Goal: Task Accomplishment & Management: Complete application form

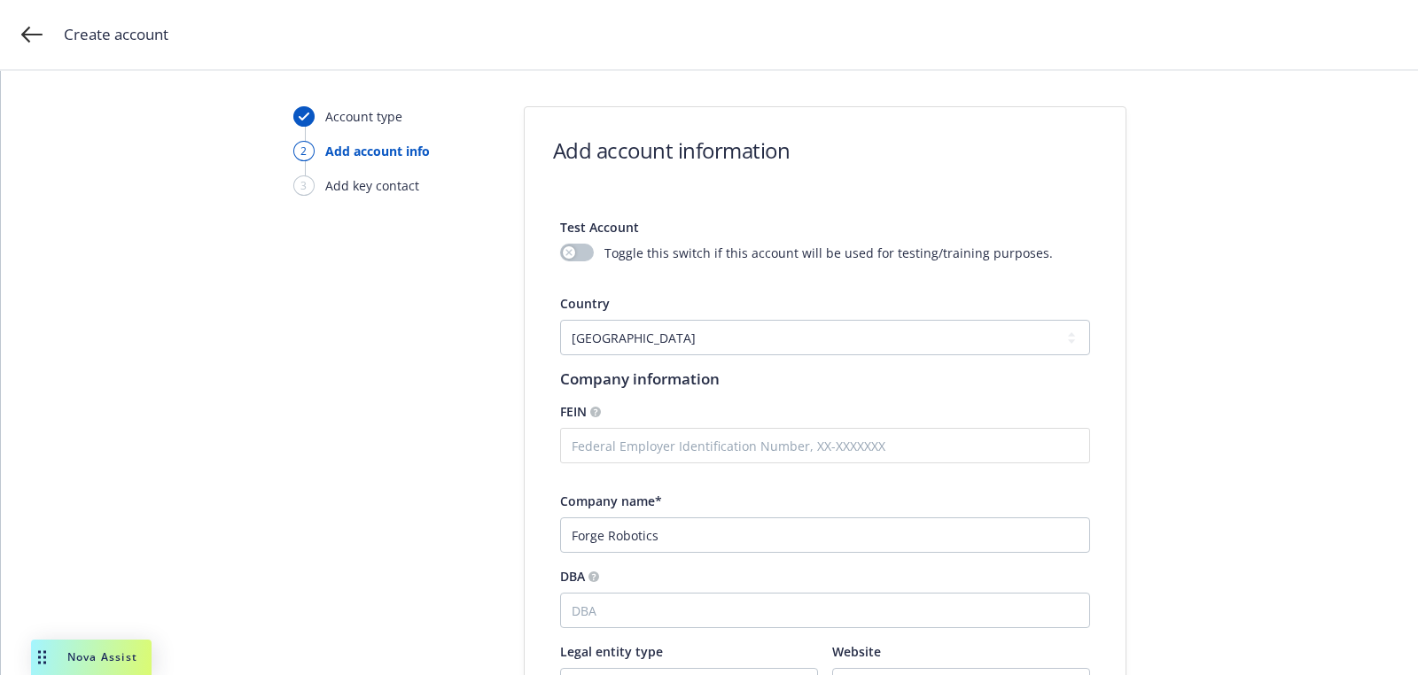
select select "US"
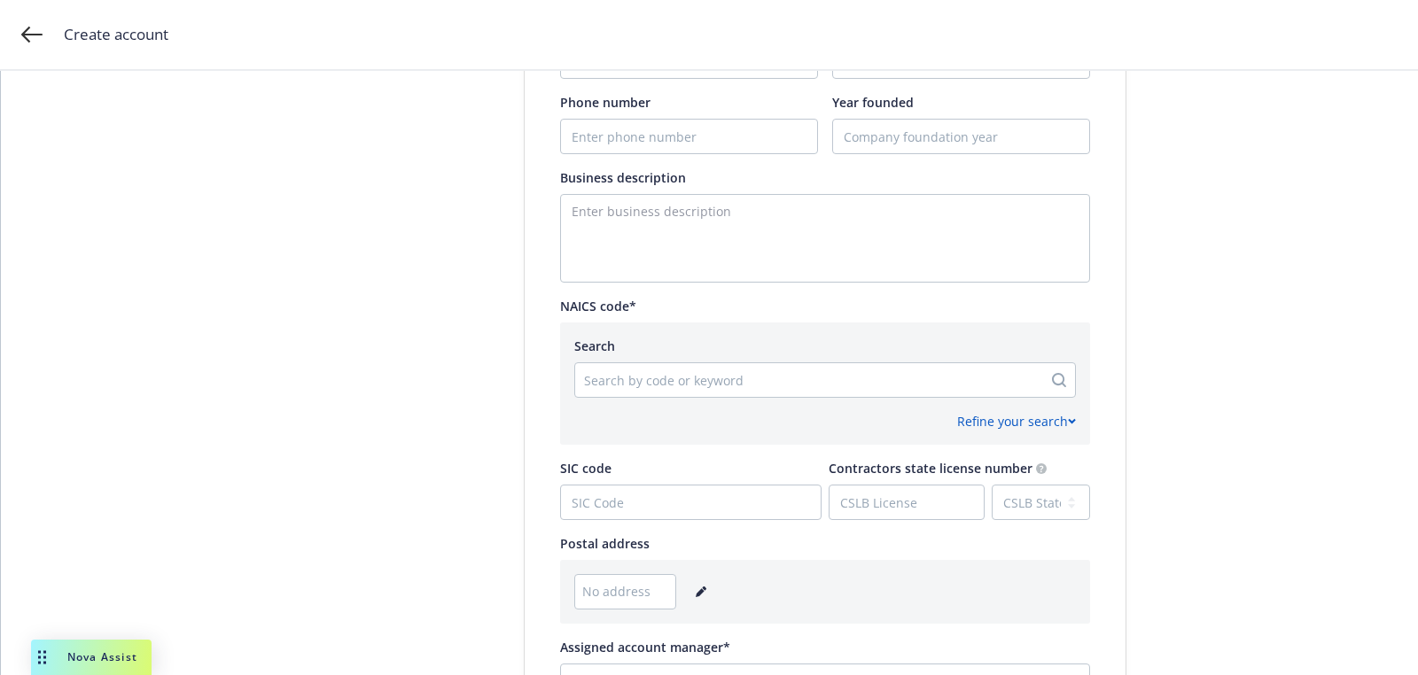
click at [702, 587] on icon "editPencil" at bounding box center [704, 589] width 4 height 4
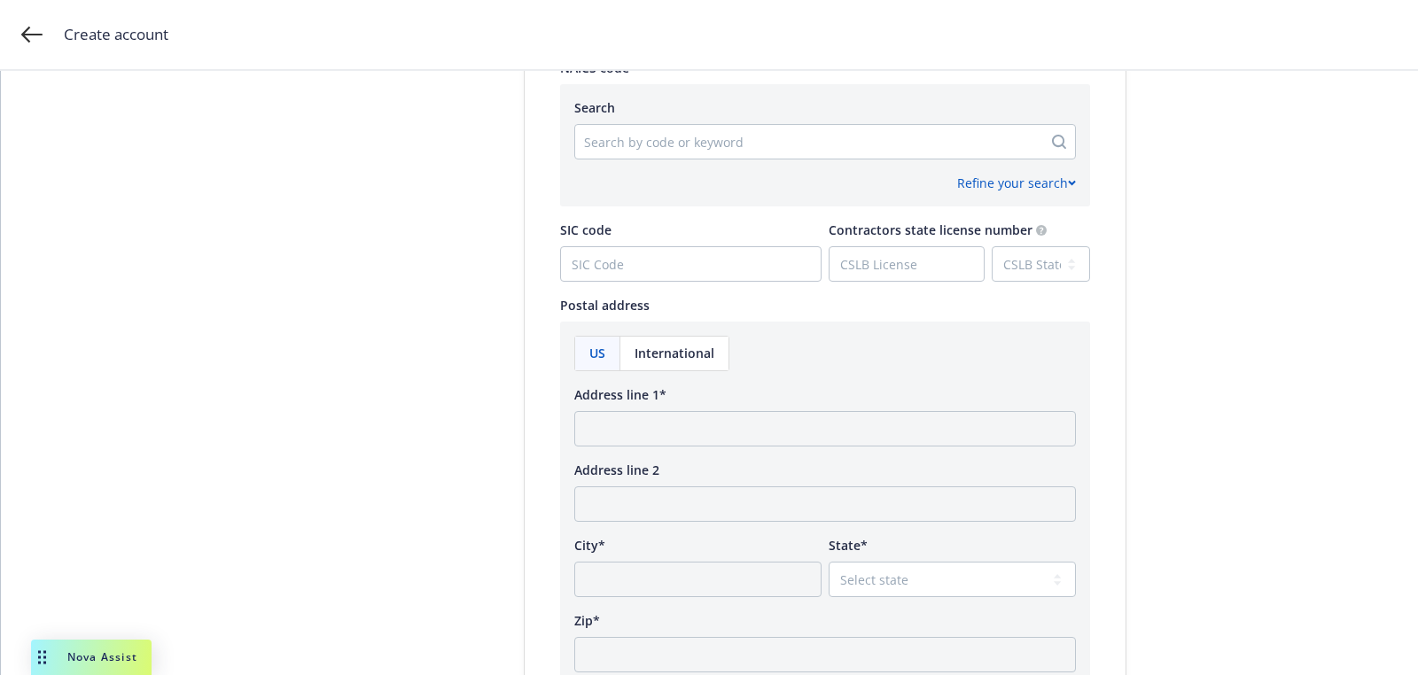
scroll to position [881, 0]
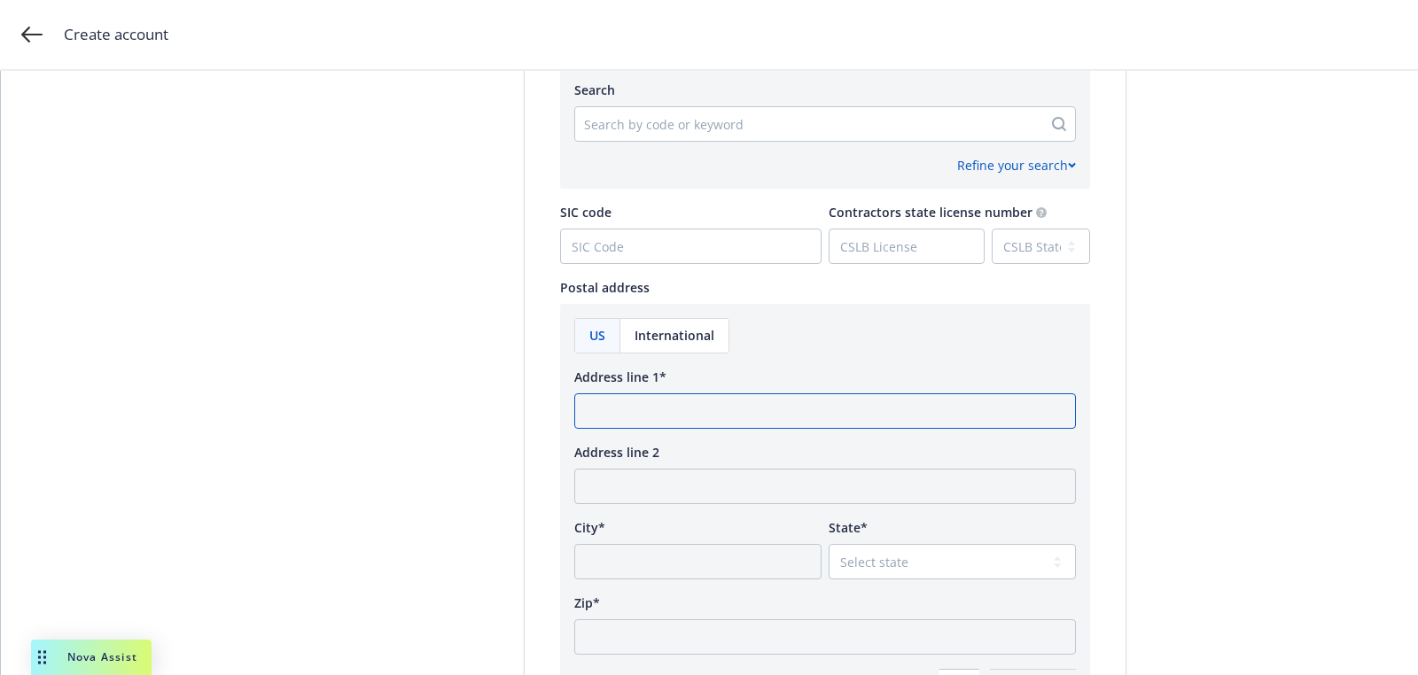
click at [619, 414] on input "Address line 1*" at bounding box center [825, 410] width 502 height 35
paste input "[STREET_ADDRESS]"
click at [853, 416] on input "[STREET_ADDRESS]" at bounding box center [825, 410] width 502 height 35
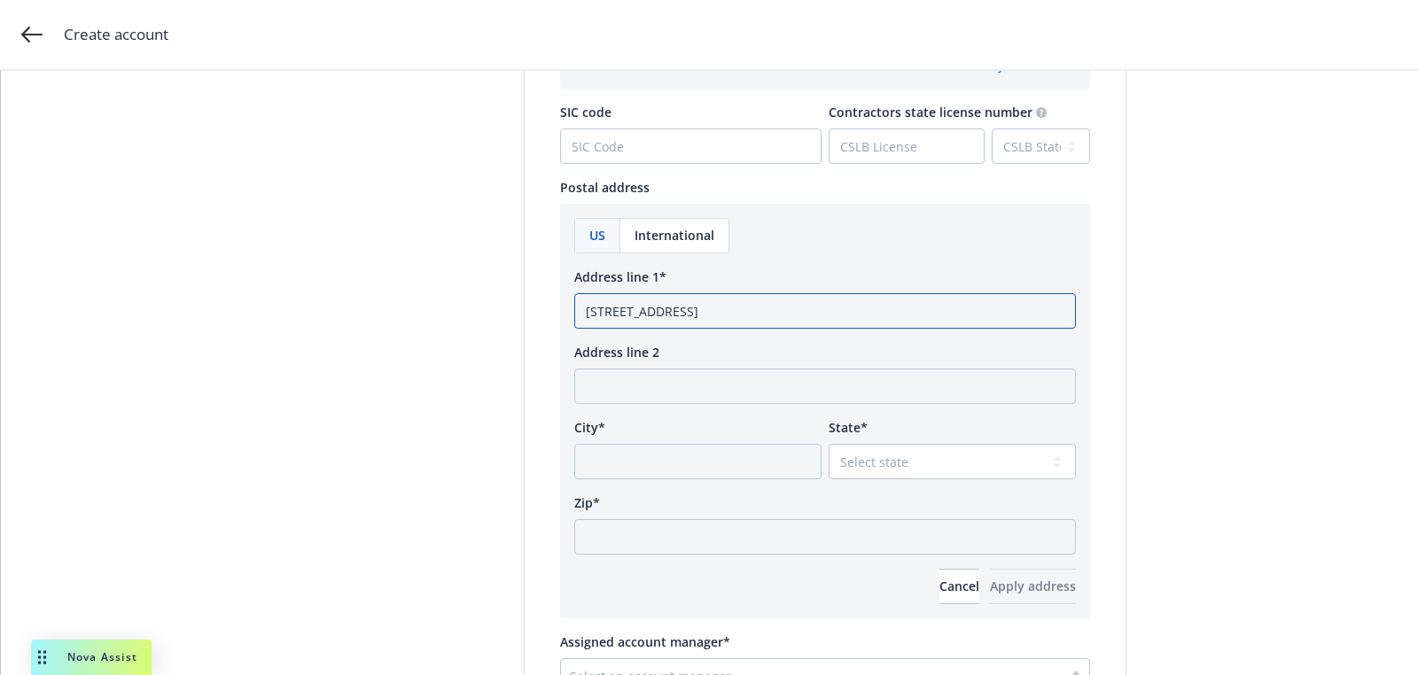
scroll to position [1128, 0]
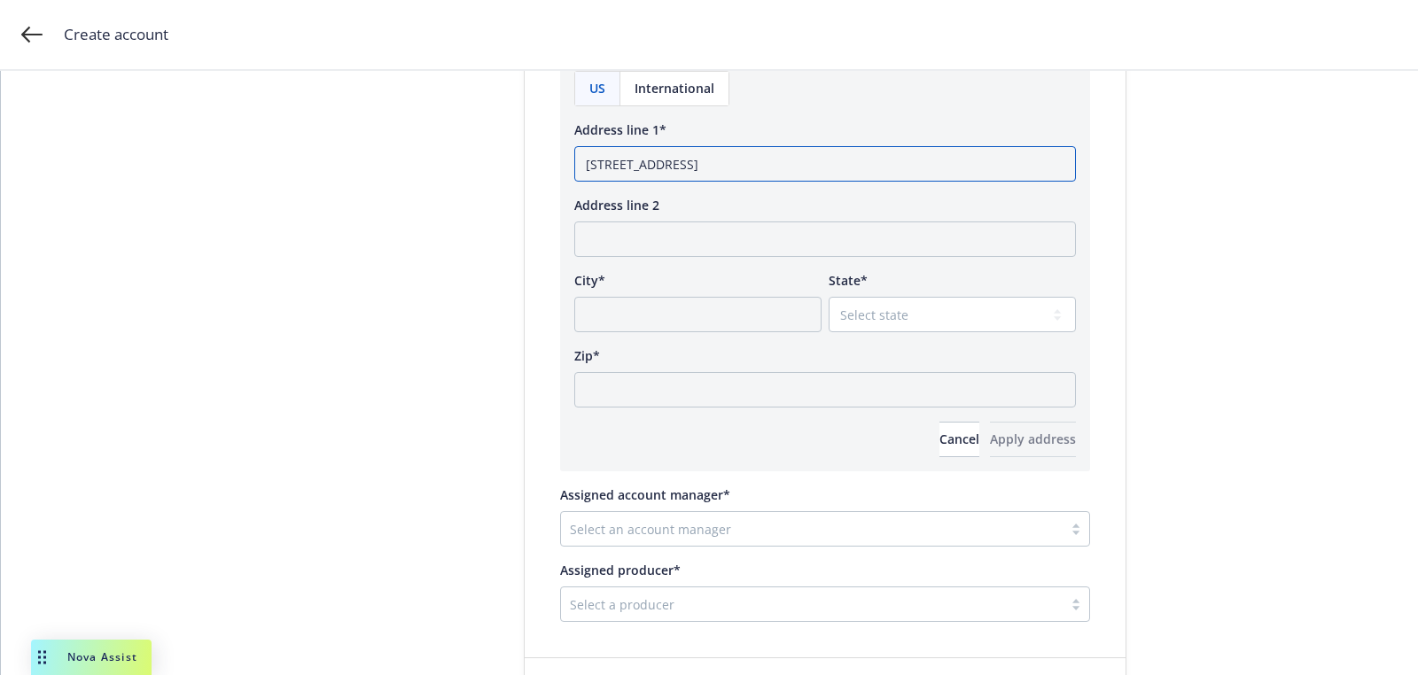
type input "1385 Fairfax Avenue, Unit B San Francisco, CA"
click at [738, 394] on input "Zip*" at bounding box center [825, 389] width 502 height 35
paste input "94124"
type input "94124"
click at [852, 315] on select "Select state [US_STATE] [US_STATE] [US_STATE] [US_STATE] [US_STATE] [PERSON_NAM…" at bounding box center [952, 314] width 247 height 35
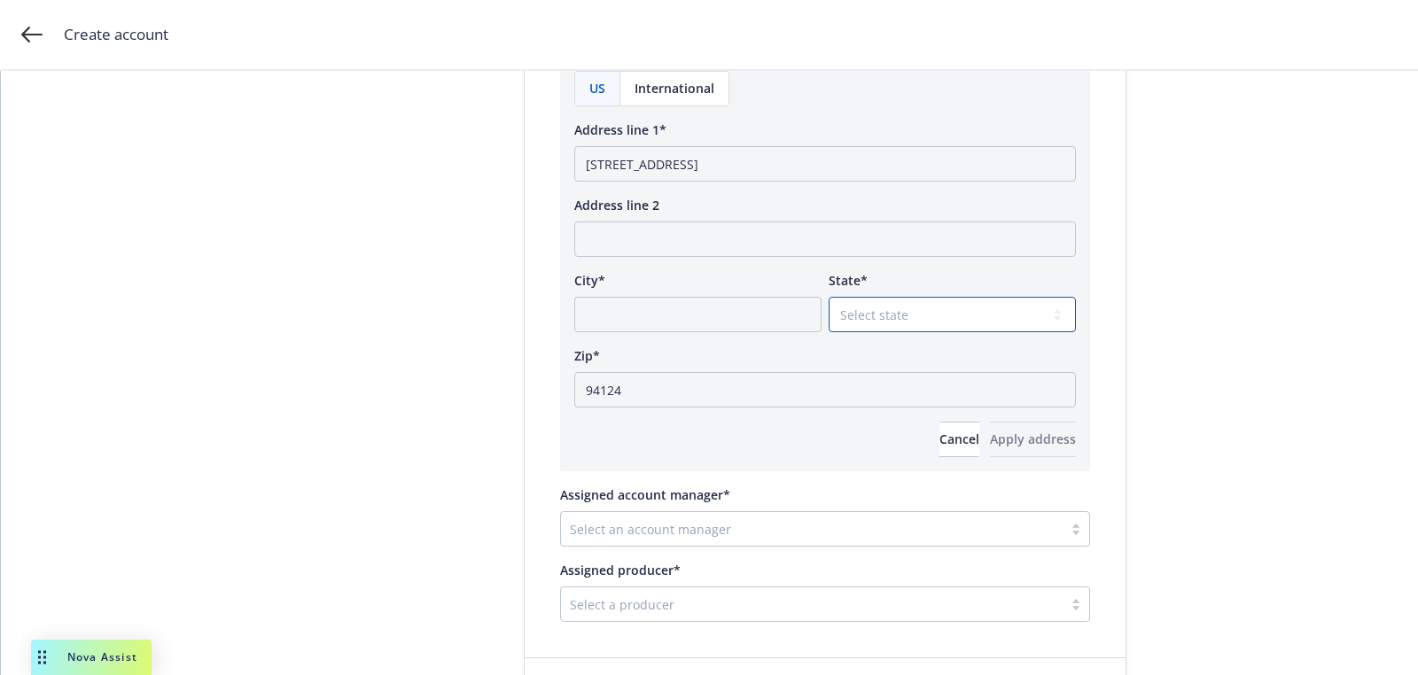
select select "CA"
click at [829, 297] on select "Select state [US_STATE] [US_STATE] [US_STATE] [US_STATE] [US_STATE] [PERSON_NAM…" at bounding box center [952, 314] width 247 height 35
drag, startPoint x: 824, startPoint y: 167, endPoint x: 746, endPoint y: 167, distance: 78.0
click at [746, 167] on input "1385 Fairfax Avenue, Unit B San Francisco, CA" at bounding box center [825, 163] width 502 height 35
type input "1385 Fairfax Avenue, Unit B , CA"
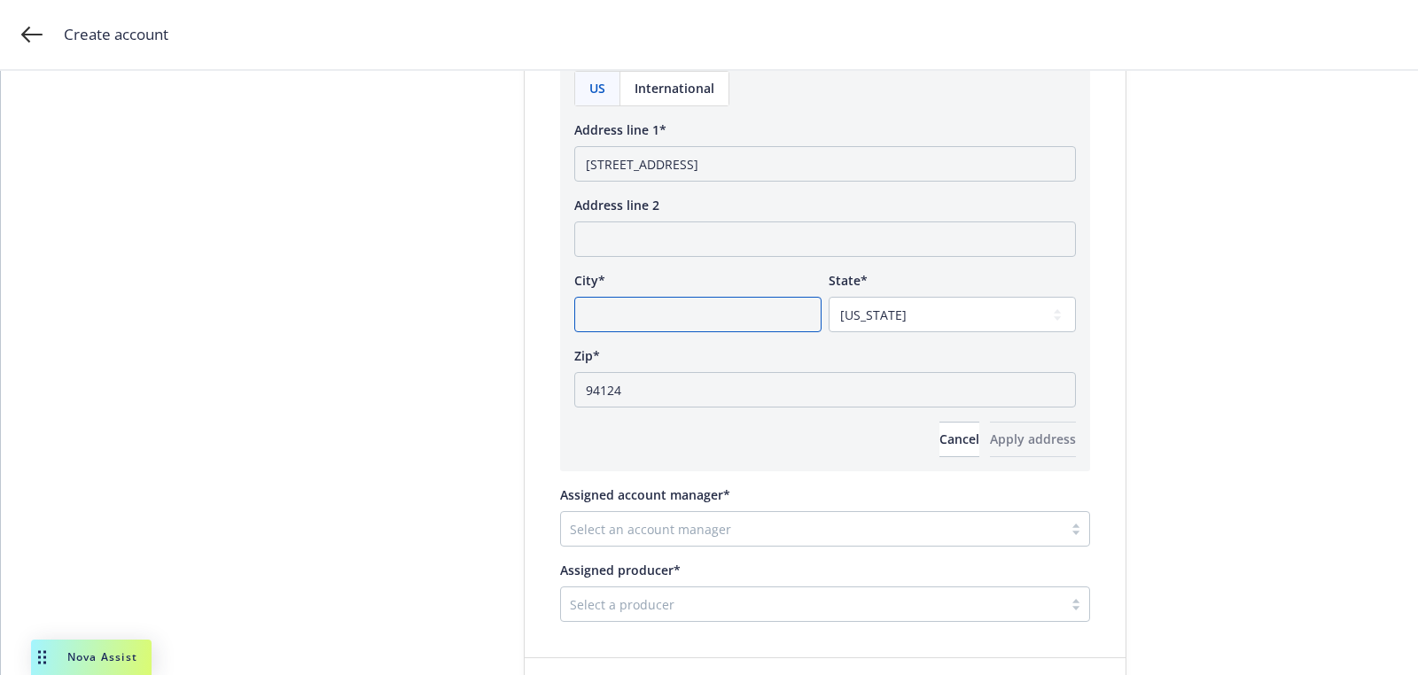
click at [658, 309] on input "City*" at bounding box center [697, 314] width 247 height 35
paste input "San Francisco"
type input "San Francisco"
click at [787, 174] on input "1385 Fairfax Avenue, Unit B , CA" at bounding box center [825, 163] width 502 height 35
type input "1385 Fairfax Avenue, Unit B"
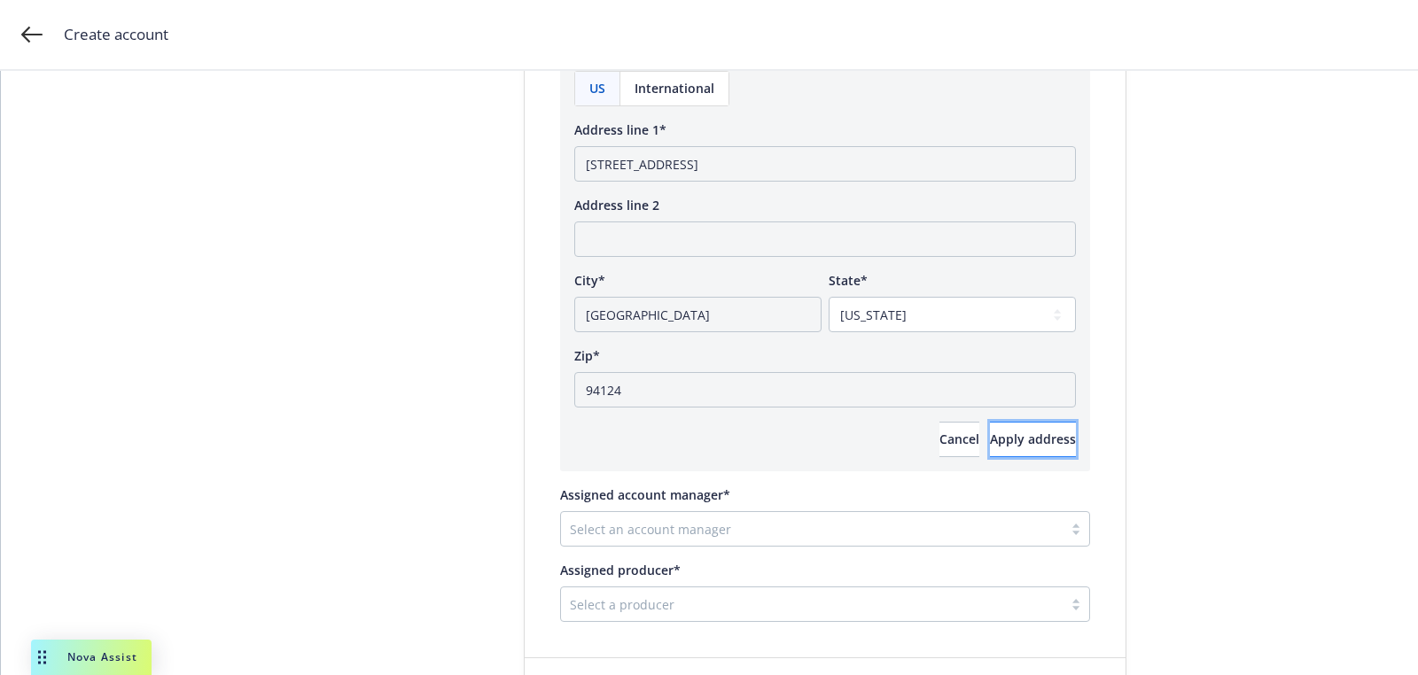
click at [990, 444] on span "Apply address" at bounding box center [1033, 439] width 86 height 17
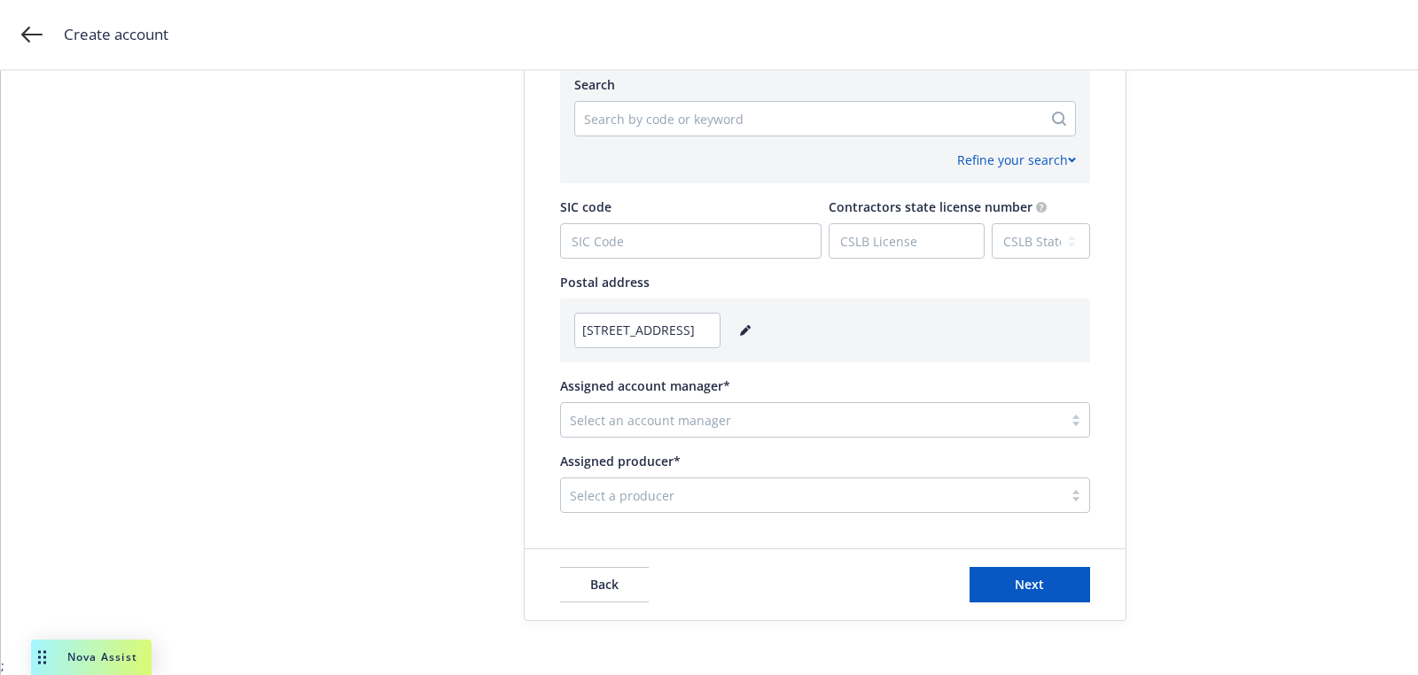
scroll to position [884, 0]
click at [704, 414] on div at bounding box center [812, 421] width 484 height 21
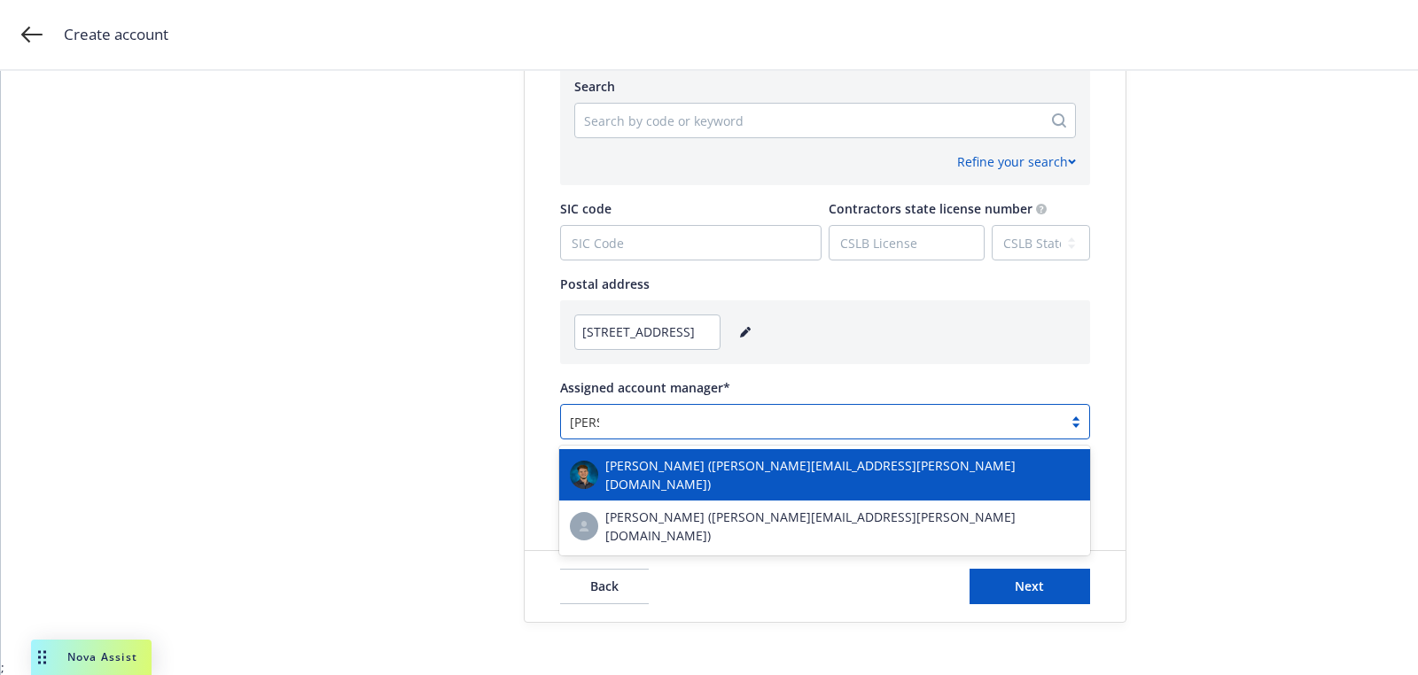
type input "harri"
click at [681, 470] on span "Harrison Kepp (harrison.kepp@newfront.com)" at bounding box center [842, 474] width 474 height 37
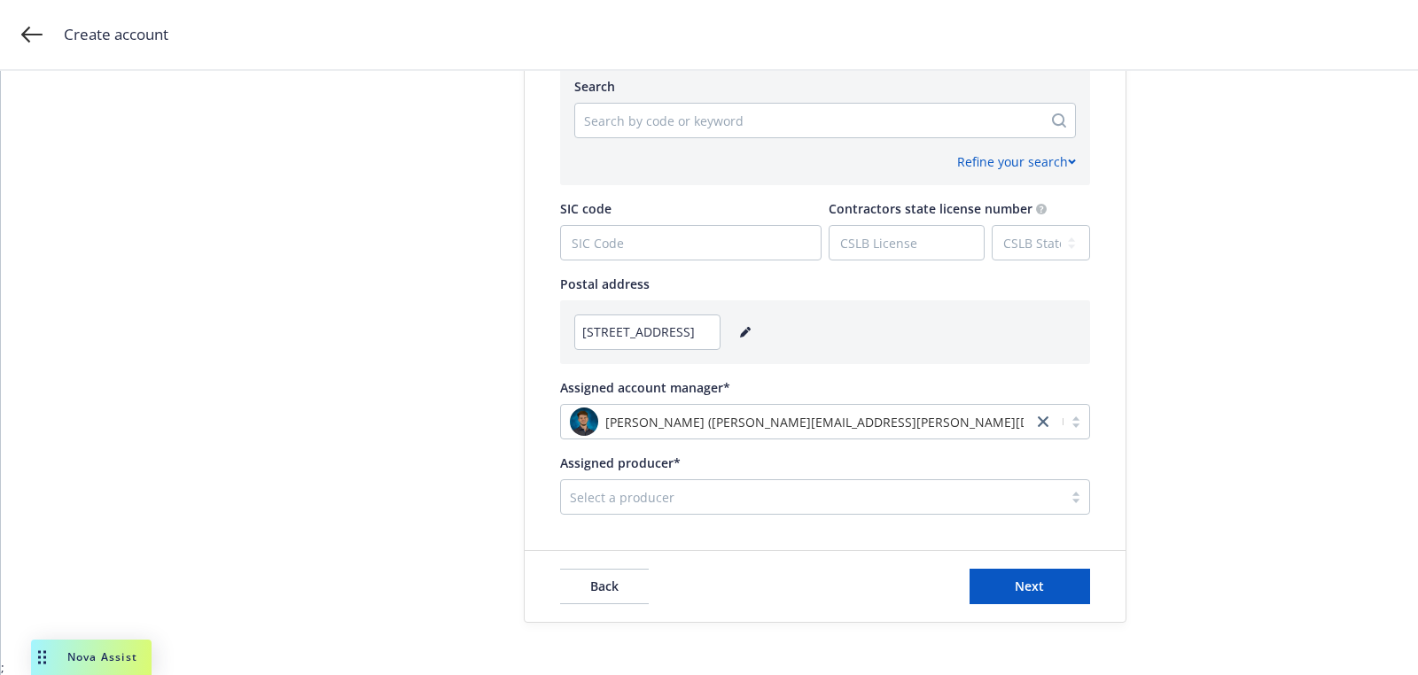
click at [846, 508] on div "Select a producer" at bounding box center [812, 497] width 502 height 28
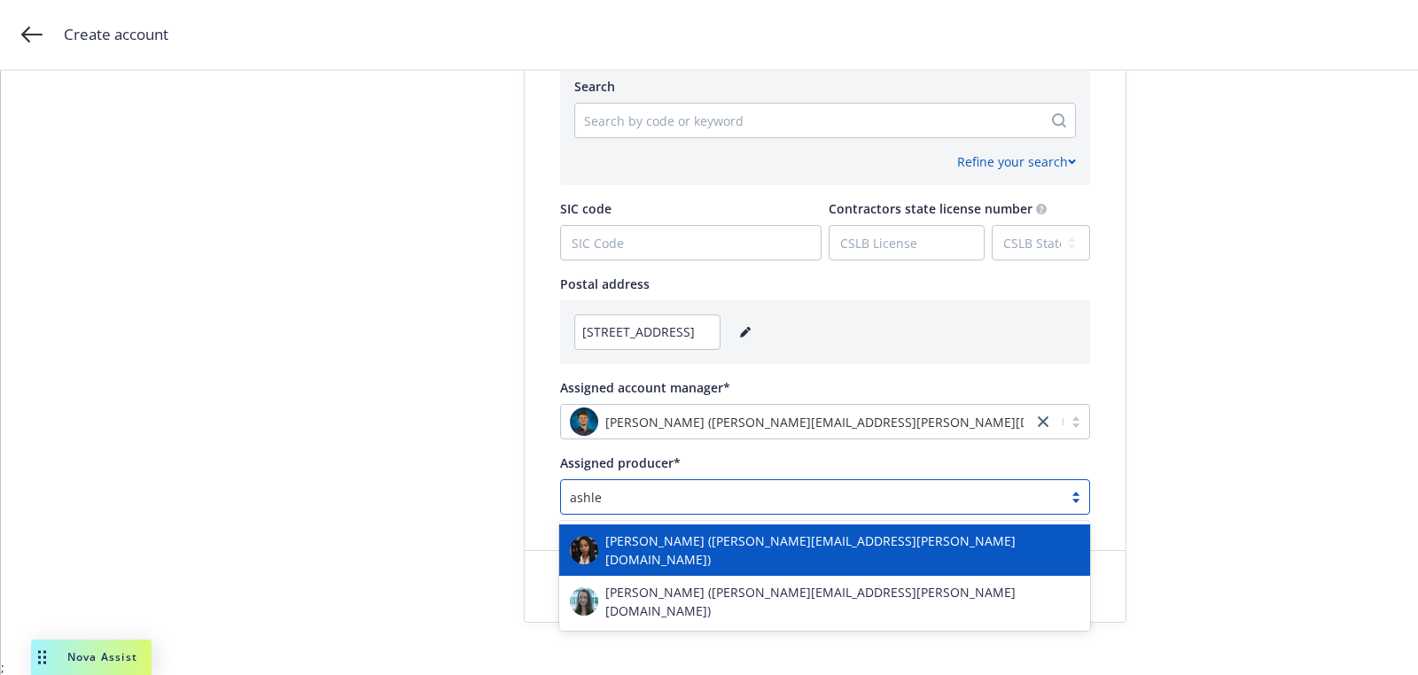
type input "ashley"
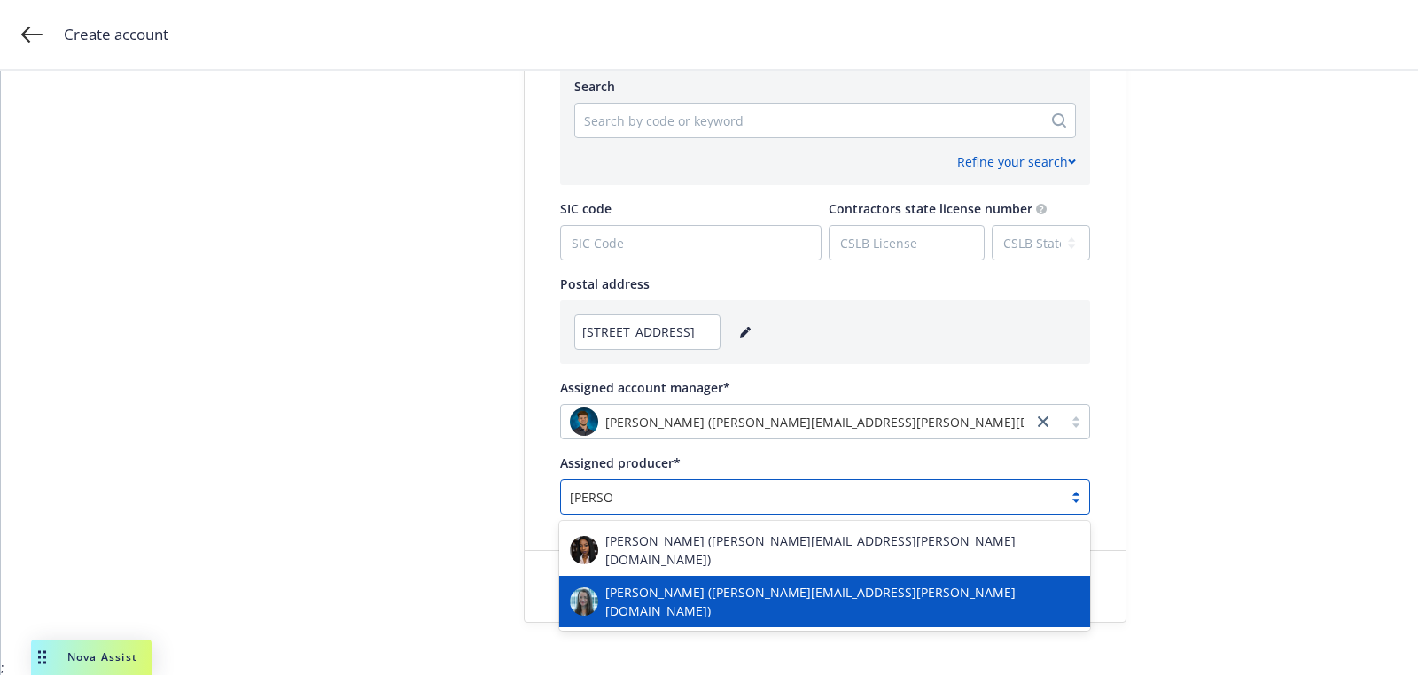
click at [796, 588] on span "Ashley deWilde (ashley.dewilde@newfront.com)" at bounding box center [842, 601] width 474 height 37
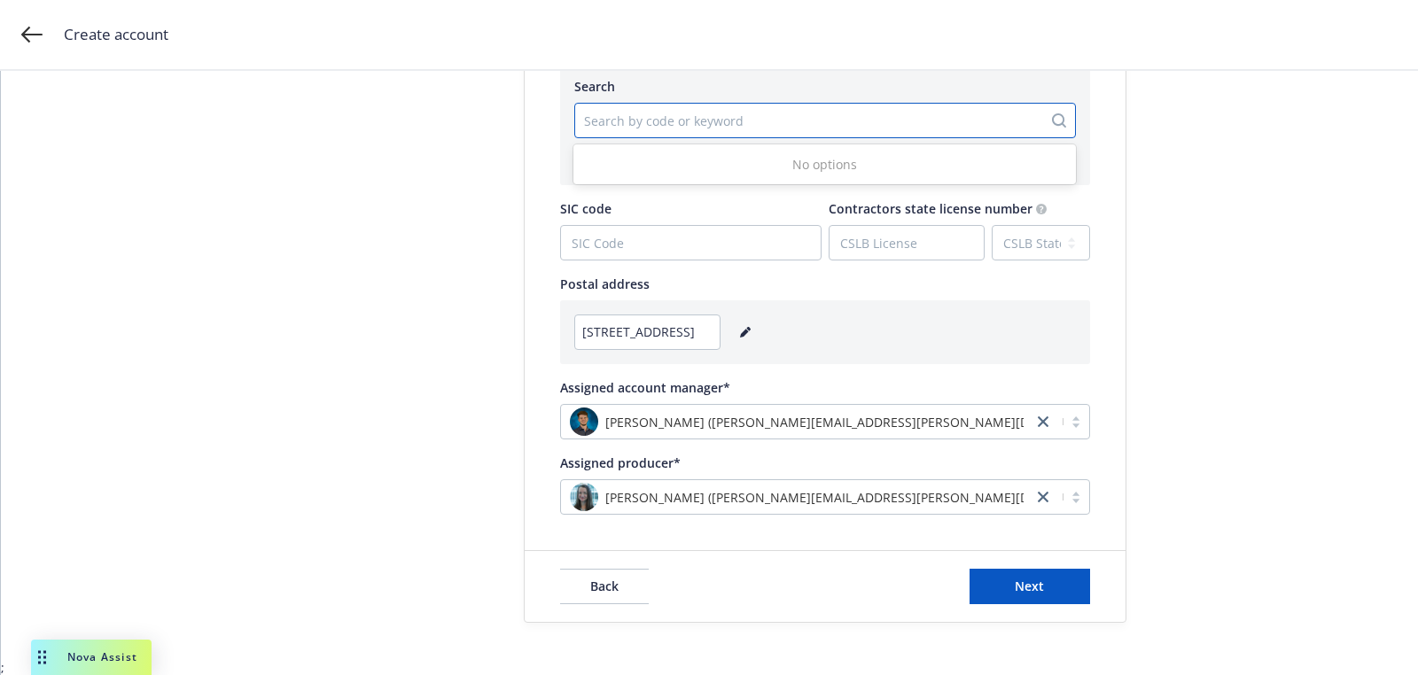
click at [677, 128] on div at bounding box center [808, 120] width 449 height 21
paste input "541715"
type input "541715"
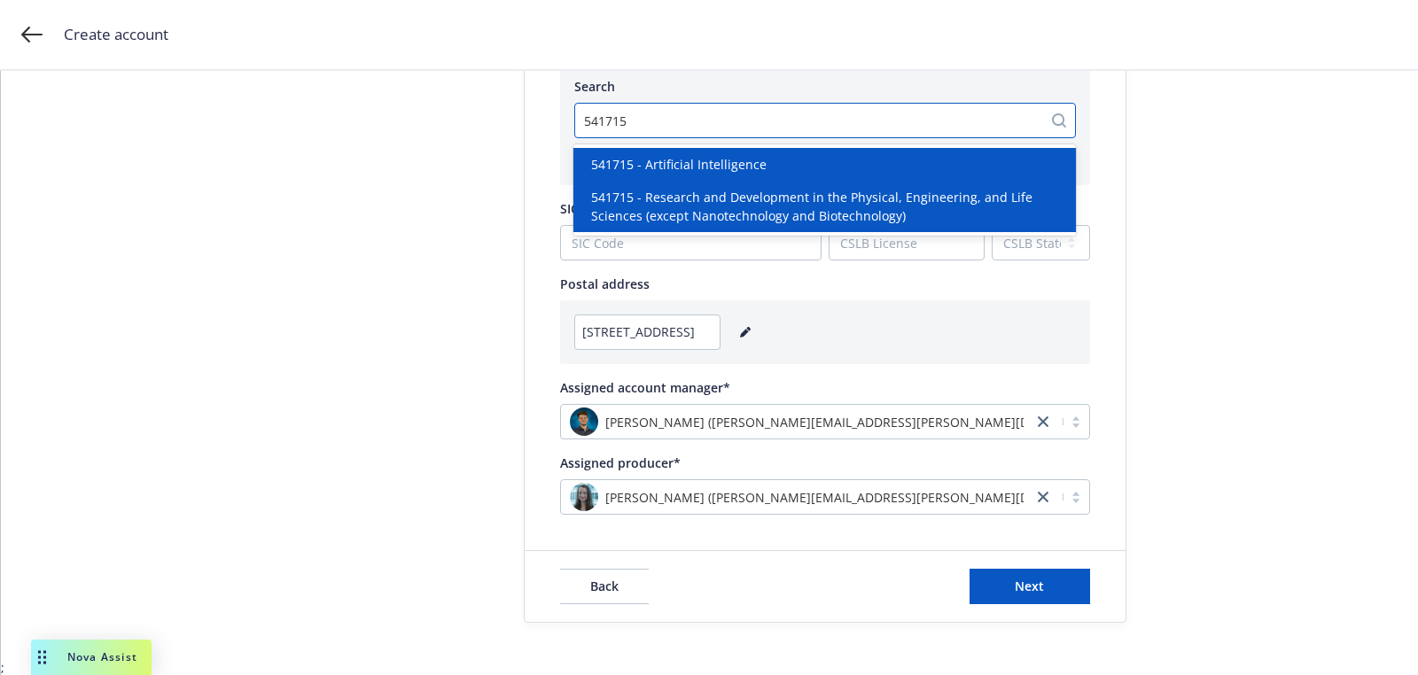
click at [672, 197] on span "541715 - Research and Development in the Physical, Engineering, and Life Scienc…" at bounding box center [828, 206] width 474 height 37
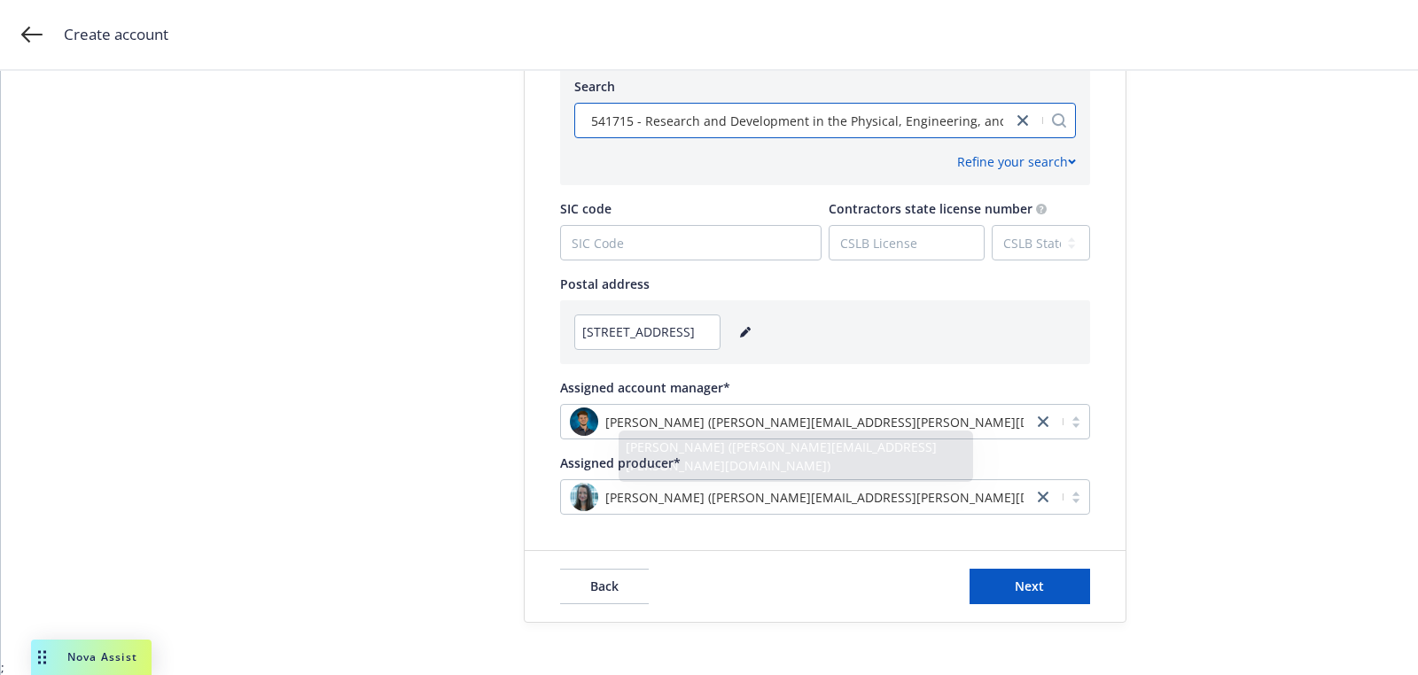
click at [984, 611] on div "Back Next" at bounding box center [825, 586] width 601 height 71
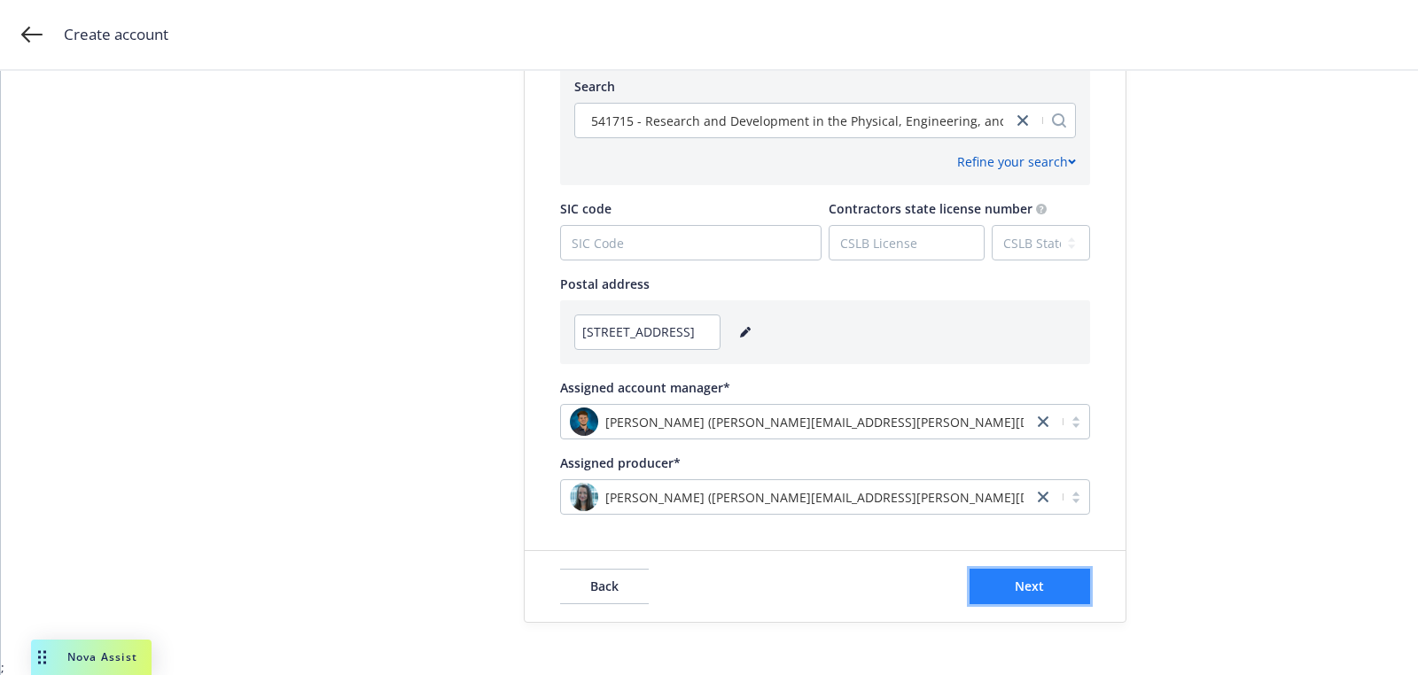
click at [984, 585] on button "Next" at bounding box center [1029, 586] width 121 height 35
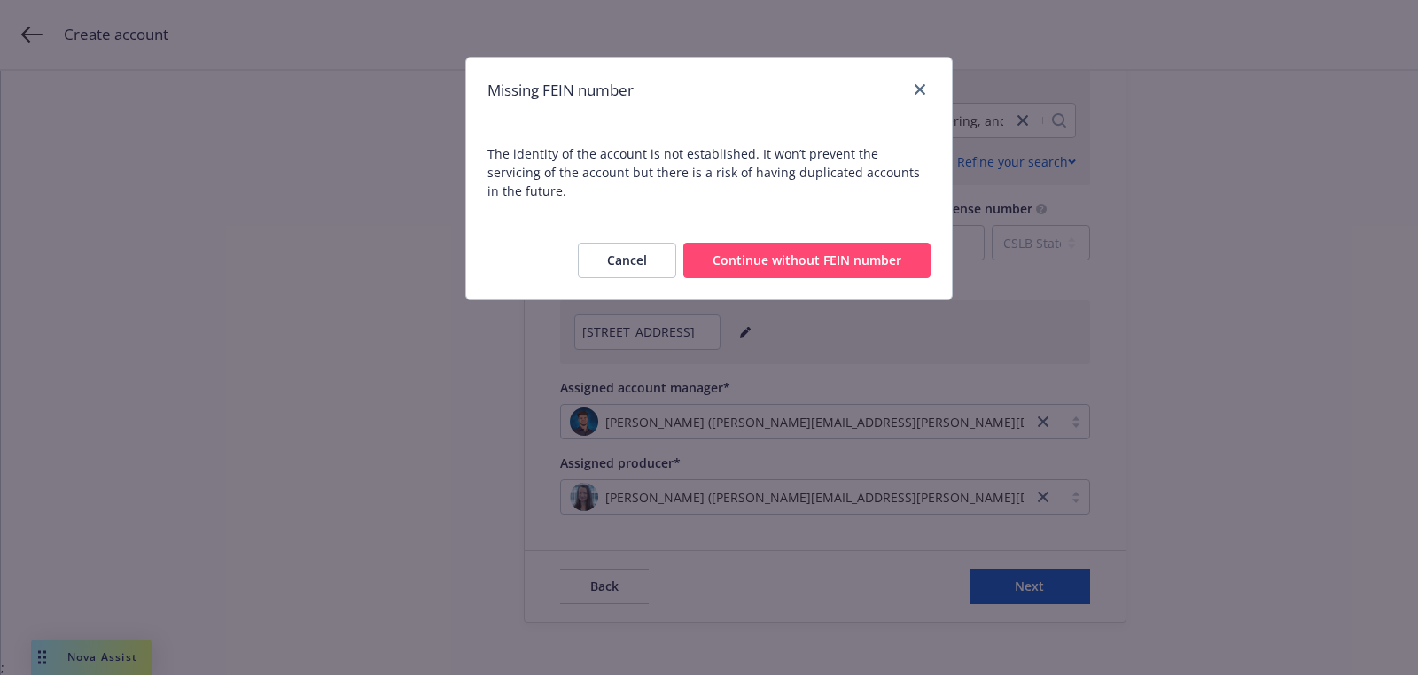
click at [813, 222] on div "Cancel Continue without FEIN number" at bounding box center [709, 261] width 486 height 78
click at [812, 222] on div "Cancel Continue without FEIN number" at bounding box center [709, 261] width 486 height 78
click at [812, 243] on button "Continue without FEIN number" at bounding box center [806, 260] width 247 height 35
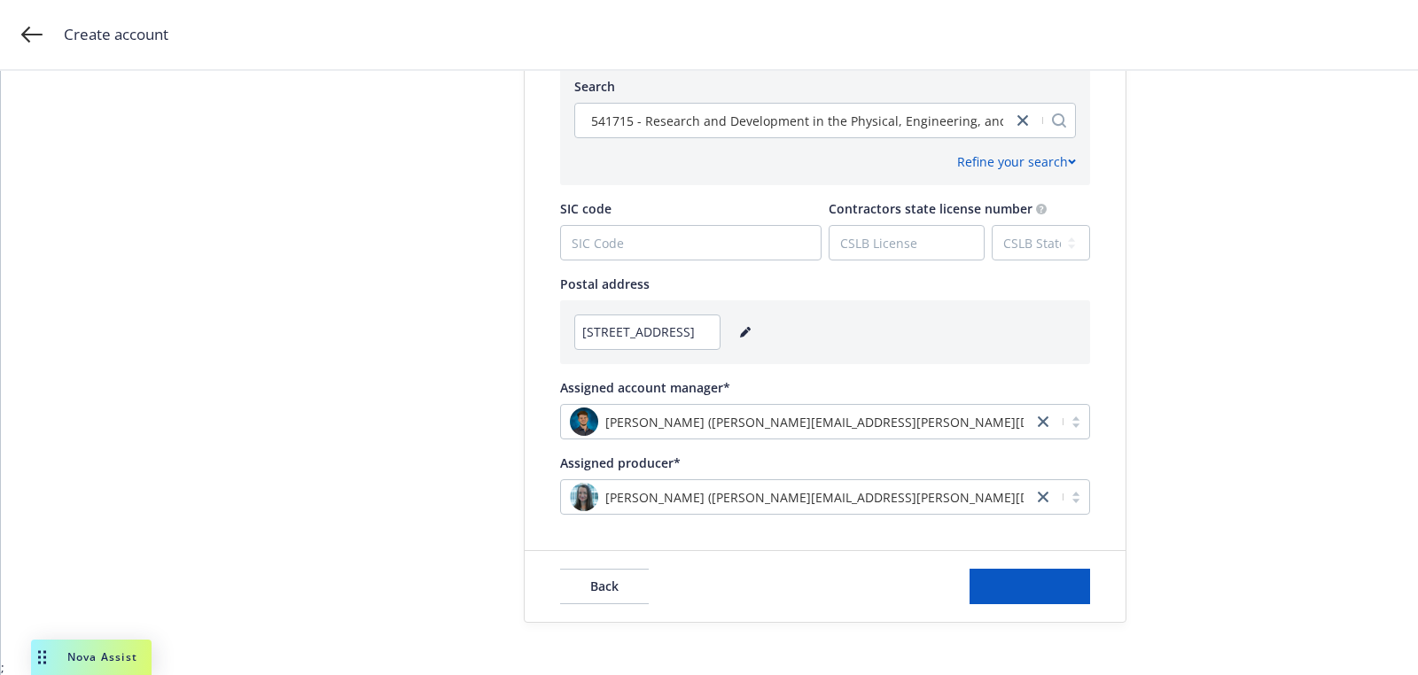
scroll to position [0, 0]
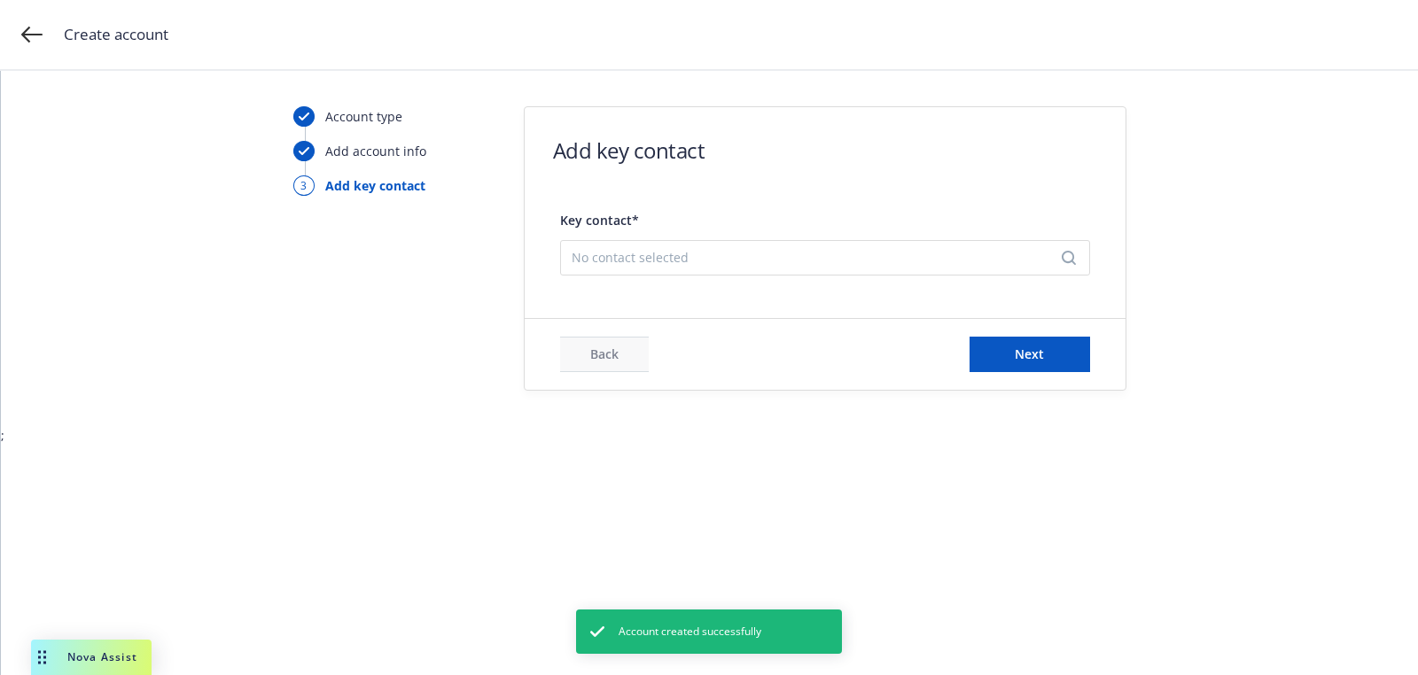
click at [774, 275] on div "No contact selected" at bounding box center [825, 257] width 530 height 35
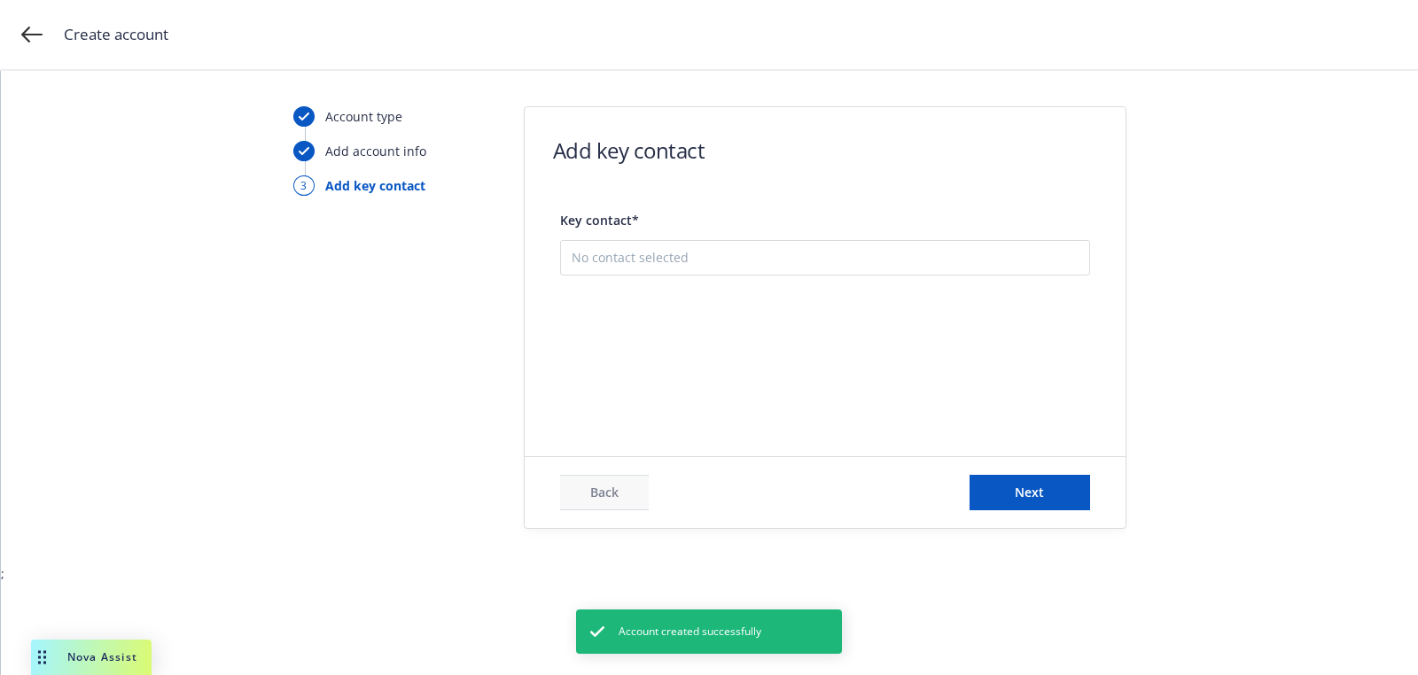
click at [774, 342] on button "Add new contact" at bounding box center [825, 347] width 507 height 35
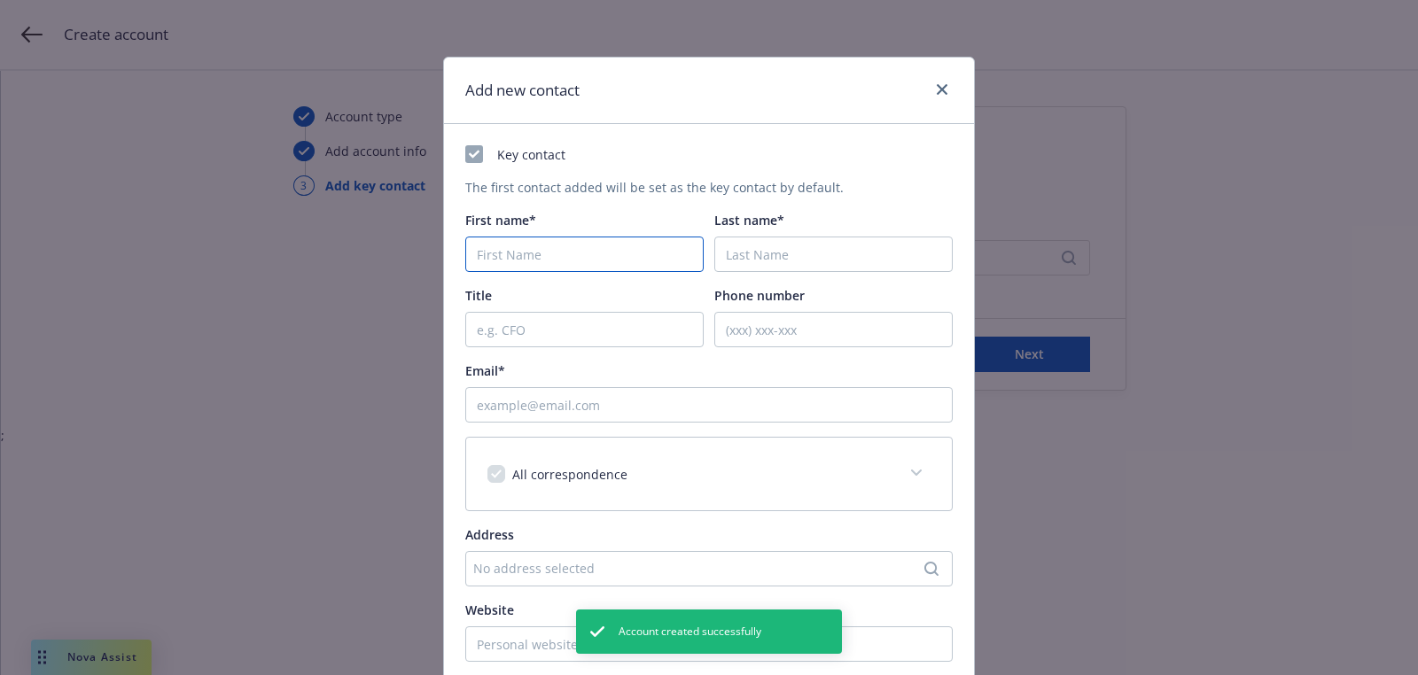
click at [519, 237] on input "First name*" at bounding box center [584, 254] width 238 height 35
paste input "Robert"
type input "Robert"
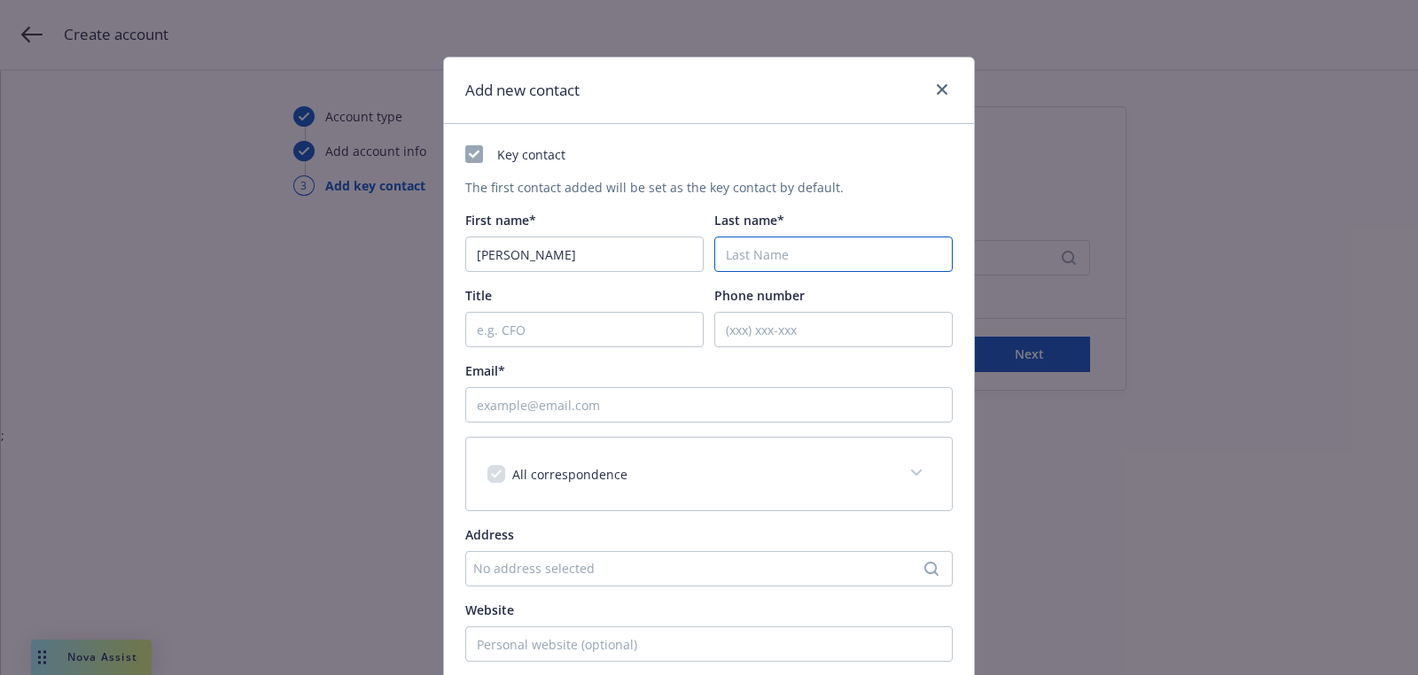
paste input "Cormican"
type input "Cormican"
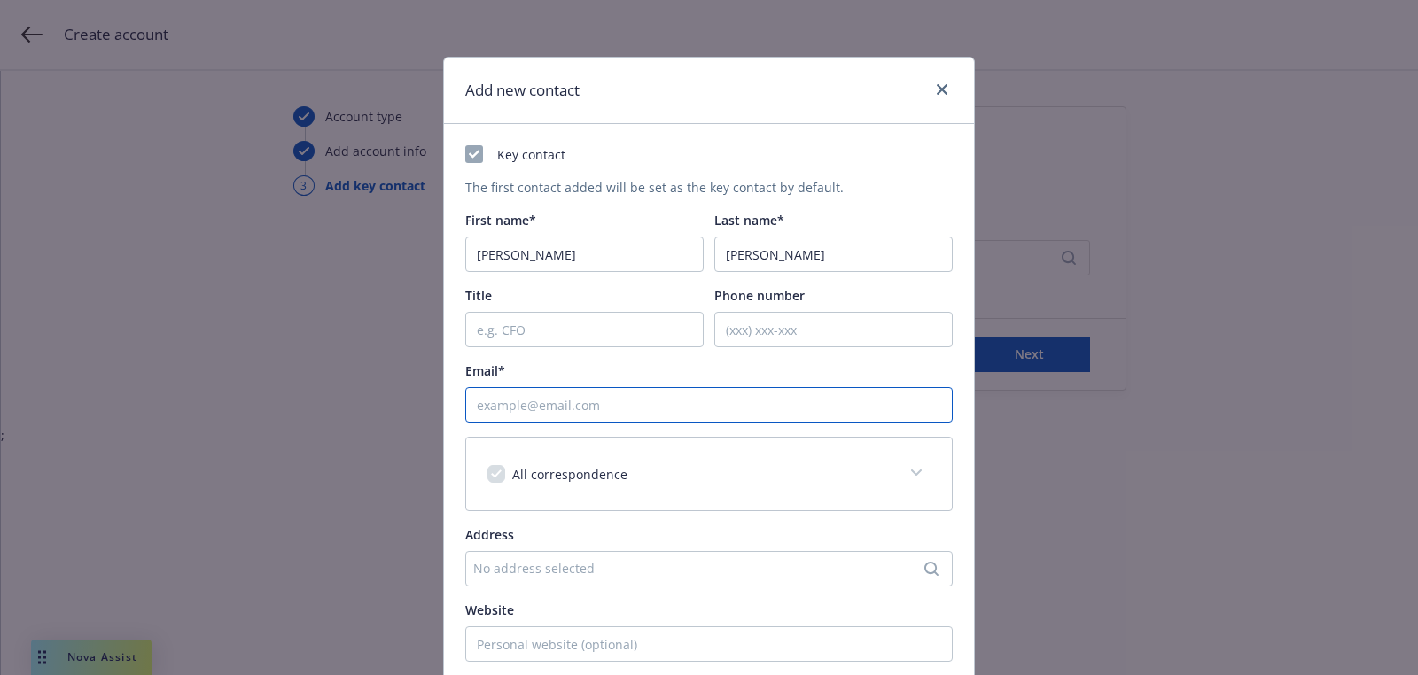
click at [617, 391] on input "Email*" at bounding box center [708, 404] width 487 height 35
paste input "robert@forge-robotics.com"
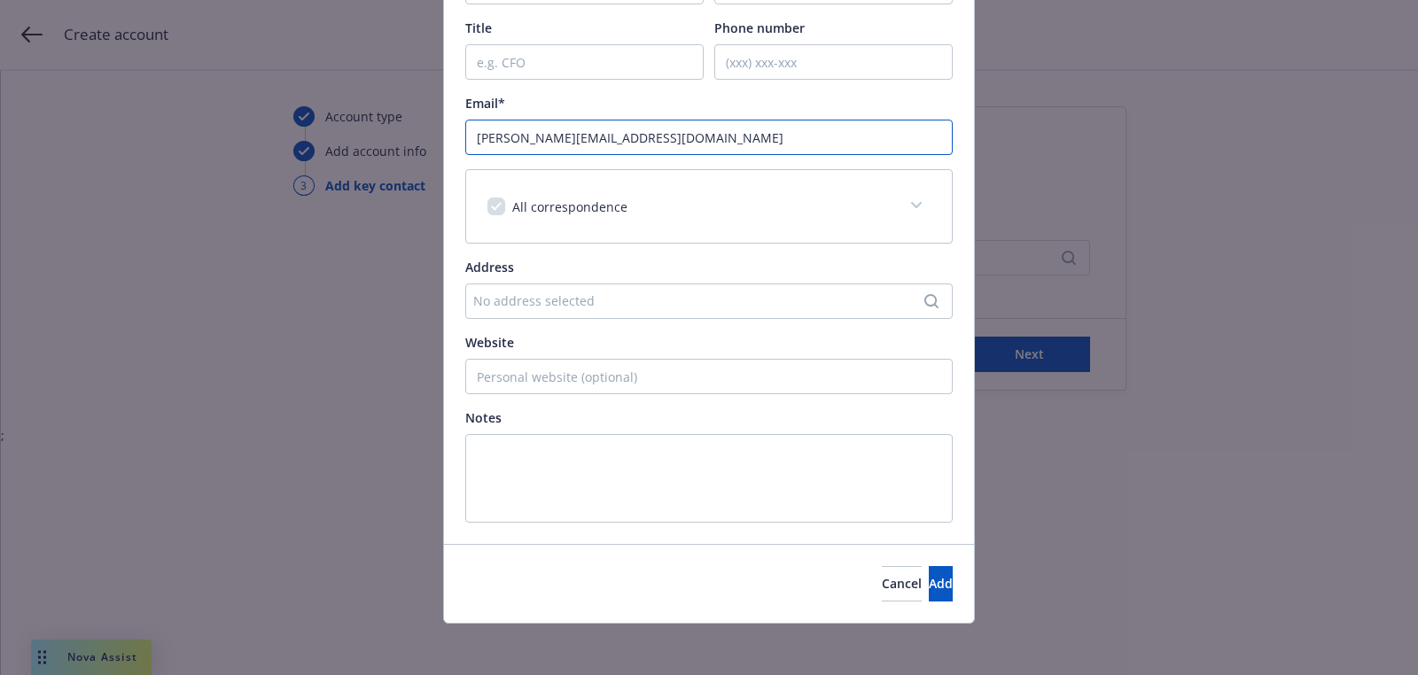
scroll to position [270, 0]
type input "robert@forge-robotics.com"
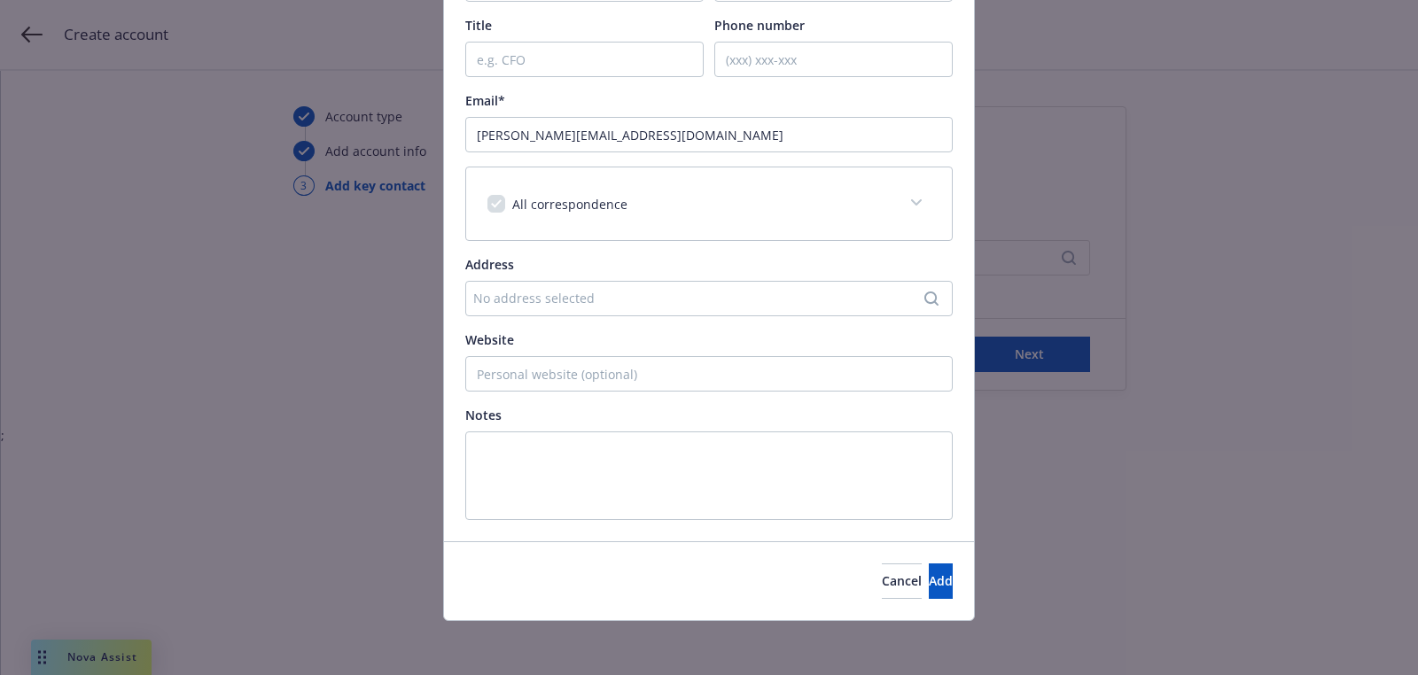
click at [889, 555] on div "Cancel Add" at bounding box center [709, 580] width 530 height 79
click at [929, 564] on button "Add" at bounding box center [941, 581] width 24 height 35
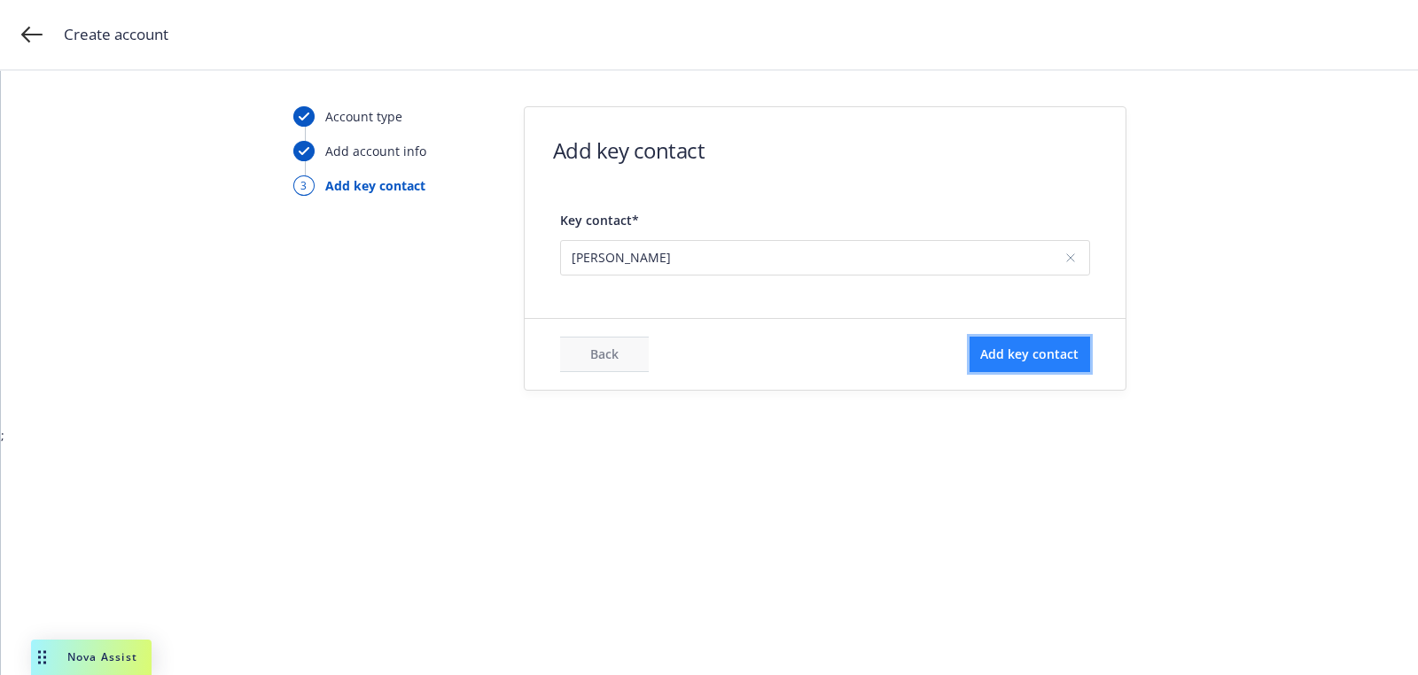
click at [1007, 338] on button "Add key contact" at bounding box center [1029, 354] width 121 height 35
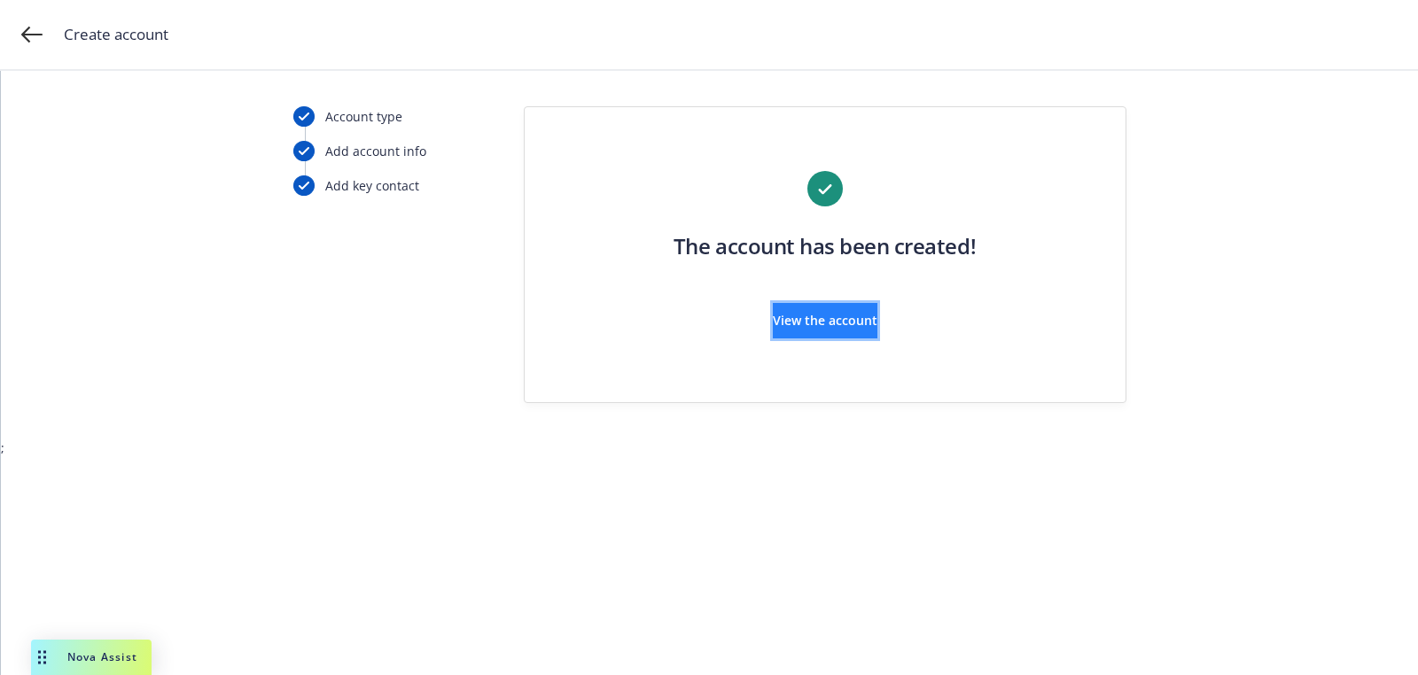
click at [796, 327] on span "View the account" at bounding box center [825, 320] width 105 height 17
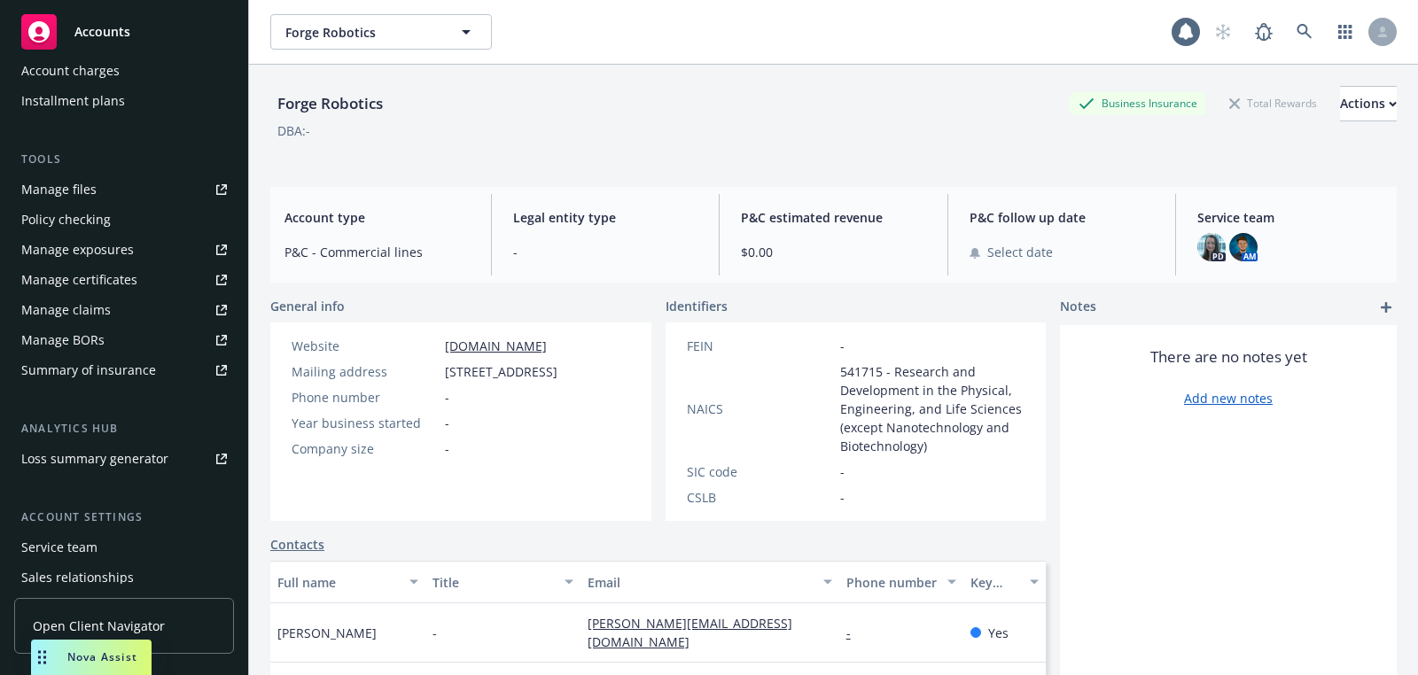
scroll to position [508, 0]
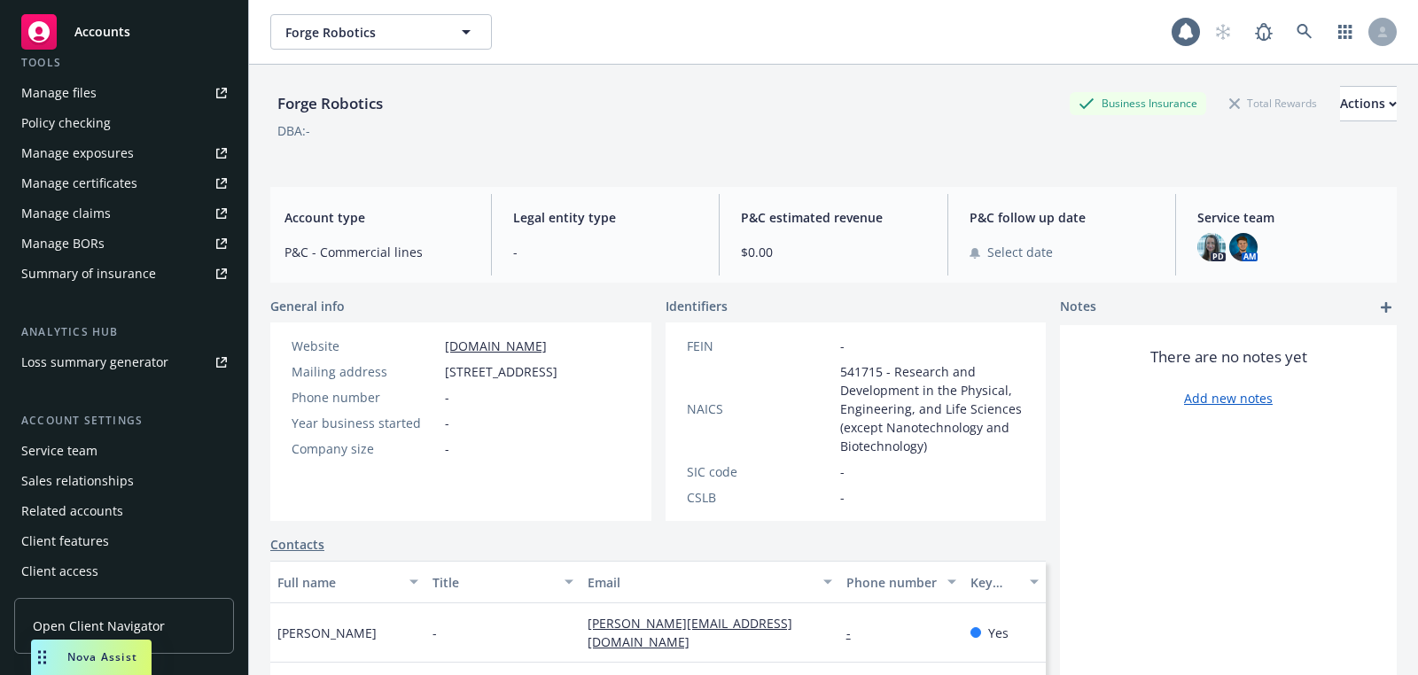
click at [141, 454] on div "Service team" at bounding box center [124, 451] width 206 height 28
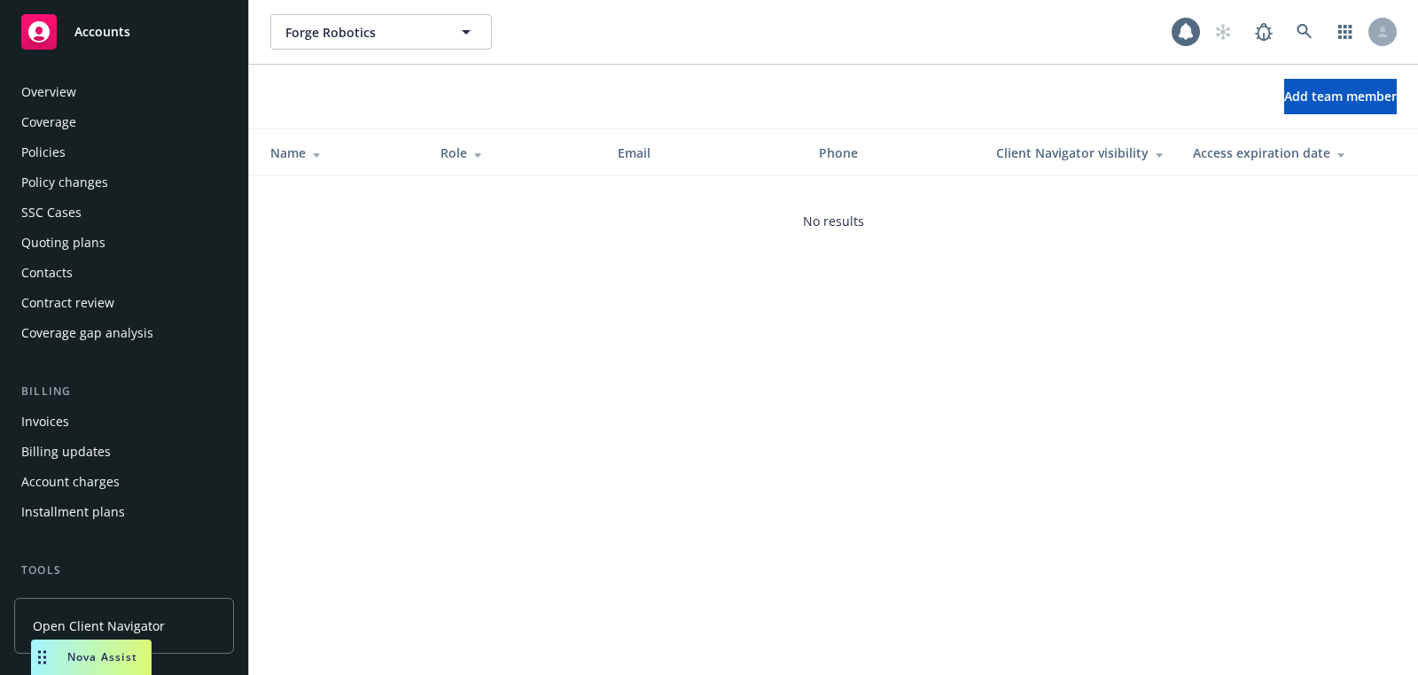
scroll to position [508, 0]
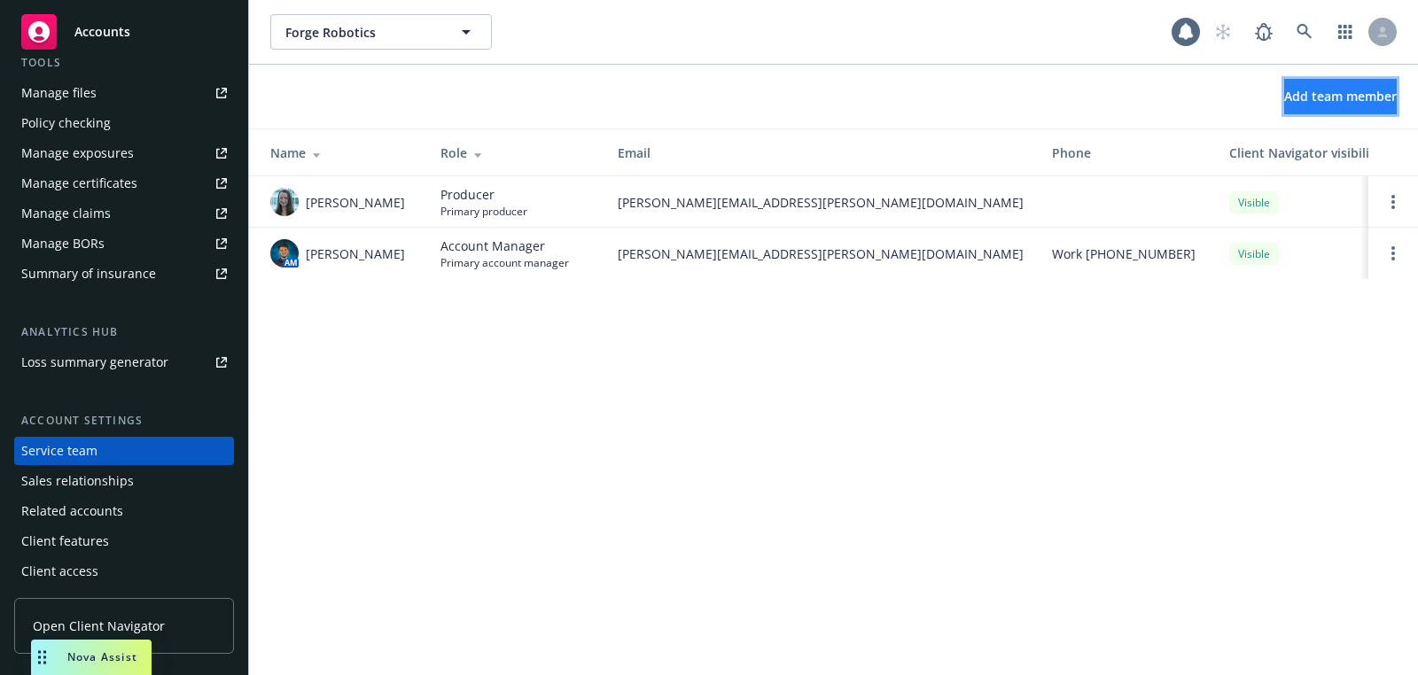
click at [1284, 97] on span "Add team member" at bounding box center [1340, 96] width 113 height 17
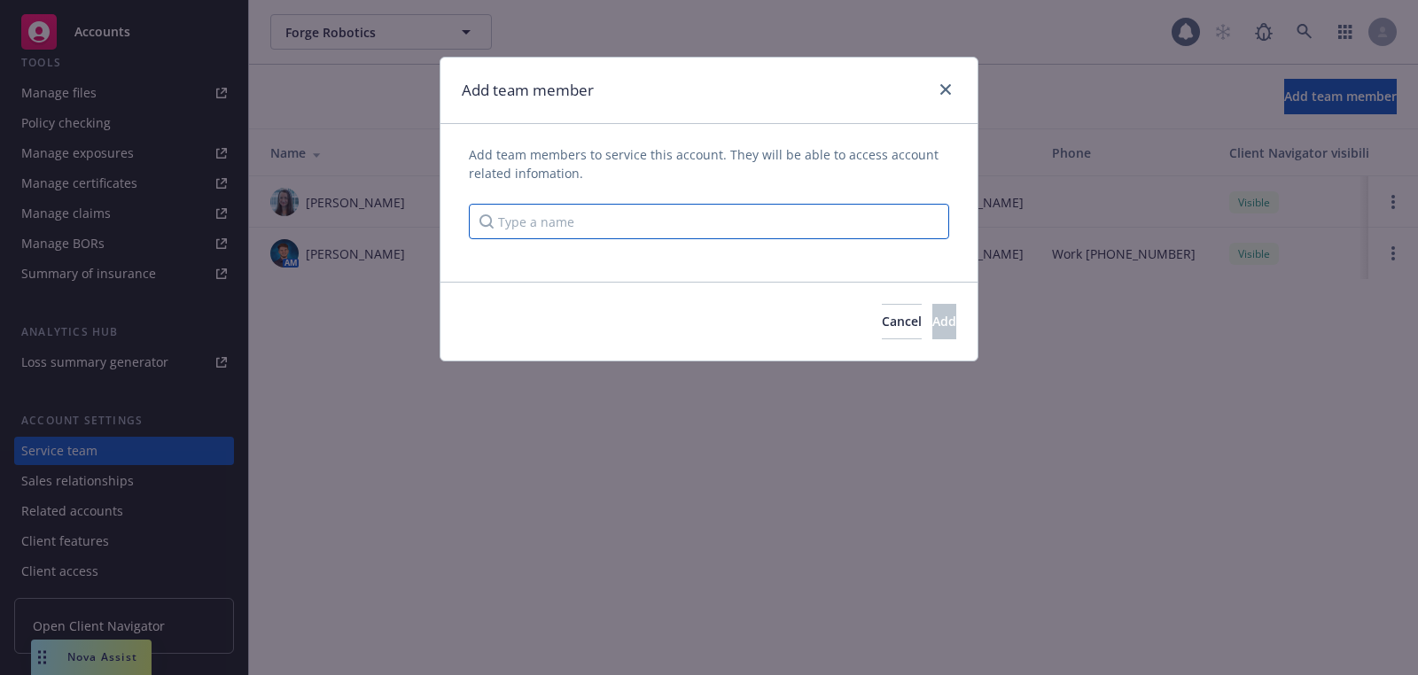
click at [765, 204] on input "Type a name" at bounding box center [709, 221] width 480 height 35
type input "anna guard"
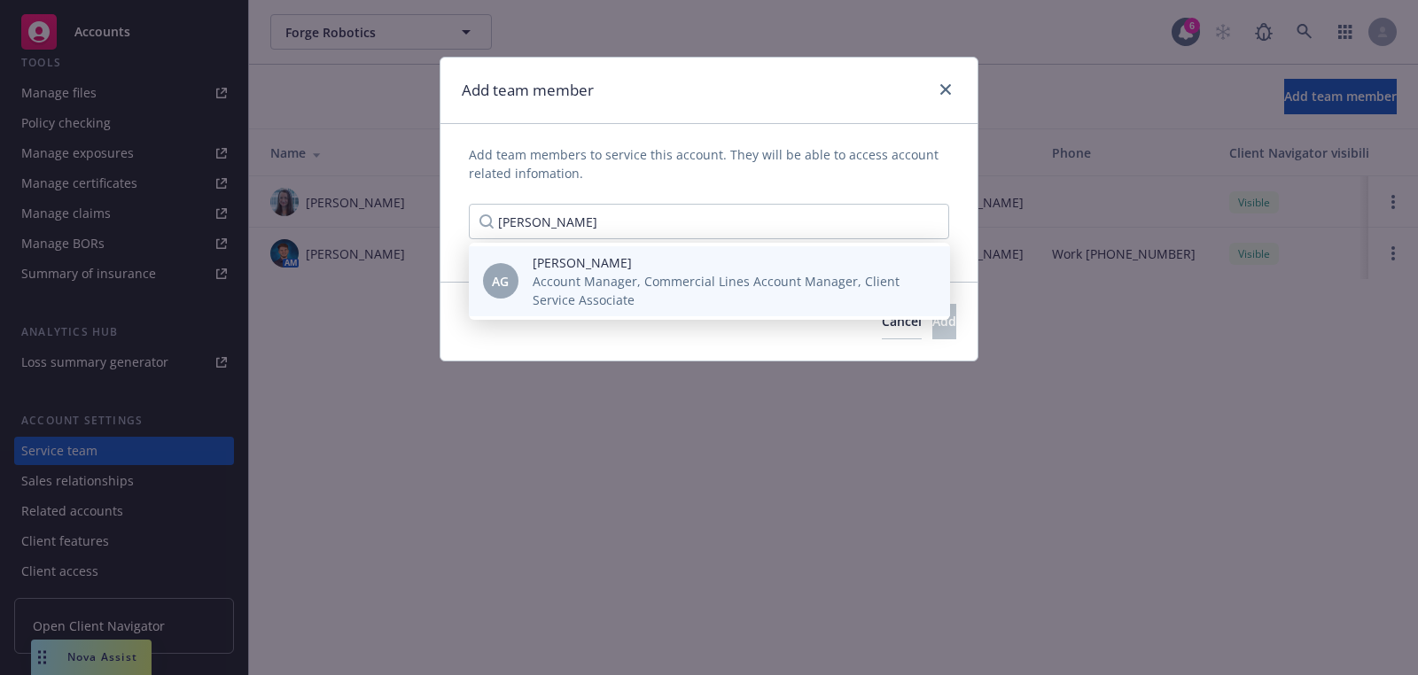
click at [715, 265] on span "Anna Guard" at bounding box center [727, 262] width 389 height 19
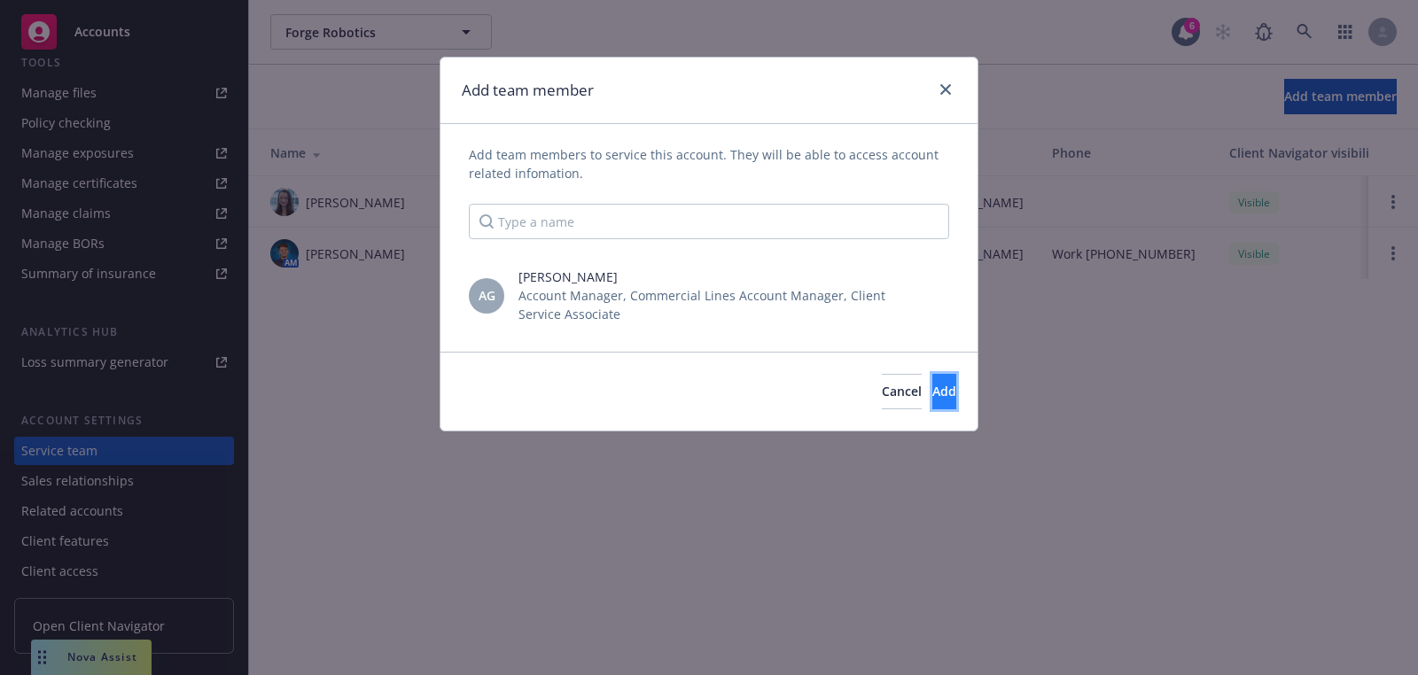
click at [932, 396] on button "Add" at bounding box center [944, 391] width 24 height 35
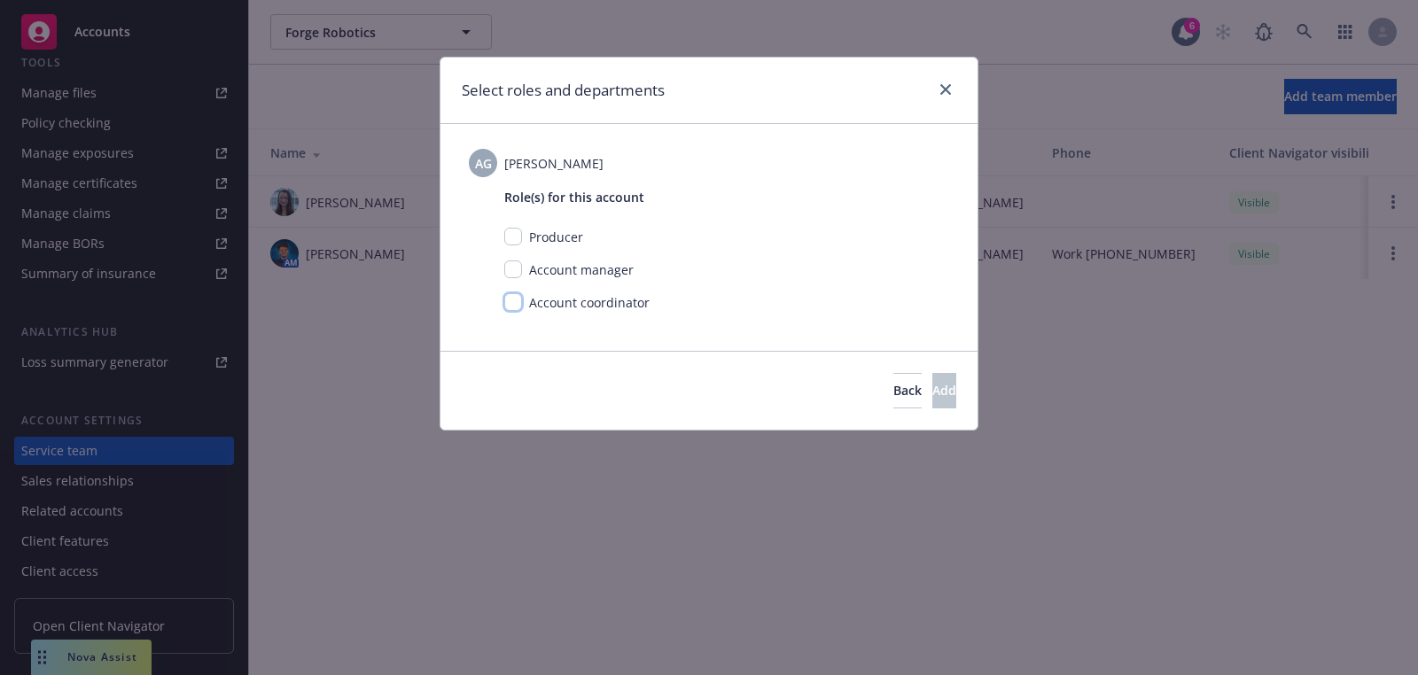
click at [510, 308] on input "checkbox" at bounding box center [513, 302] width 18 height 18
checkbox input "true"
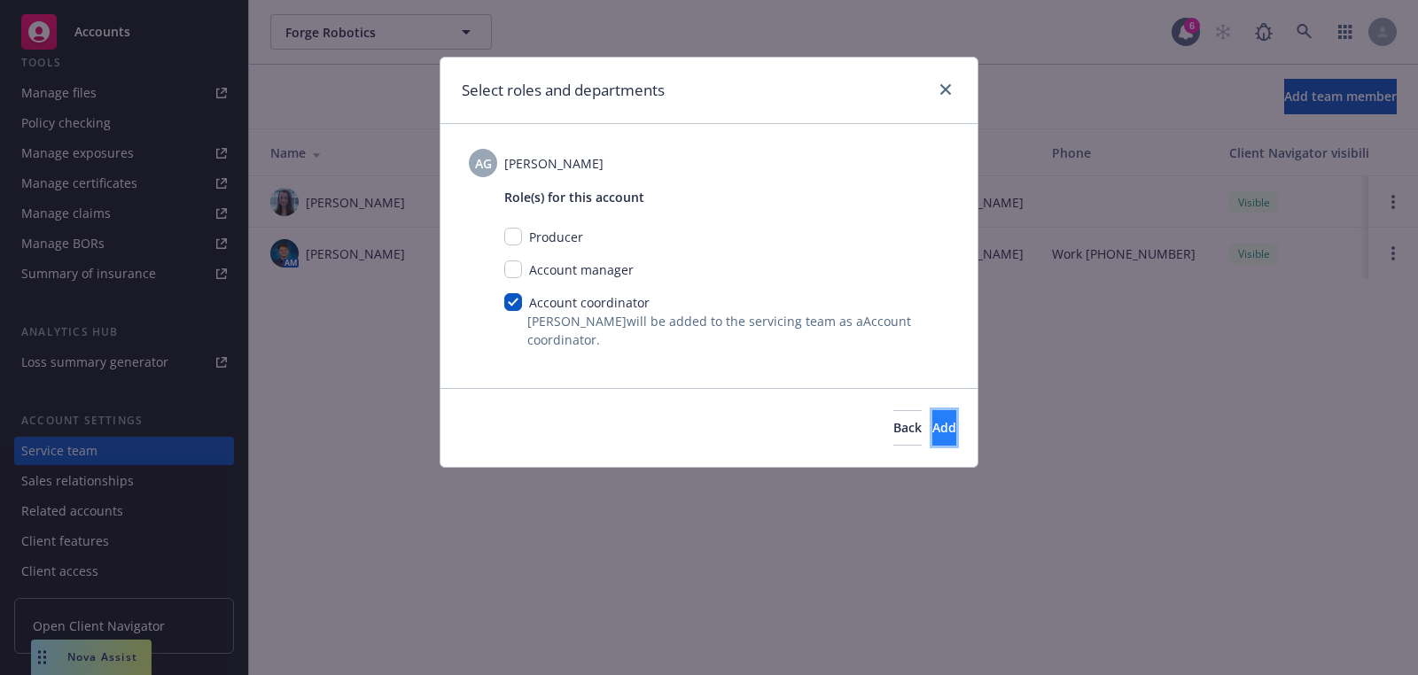
click at [938, 432] on button "Add" at bounding box center [944, 427] width 24 height 35
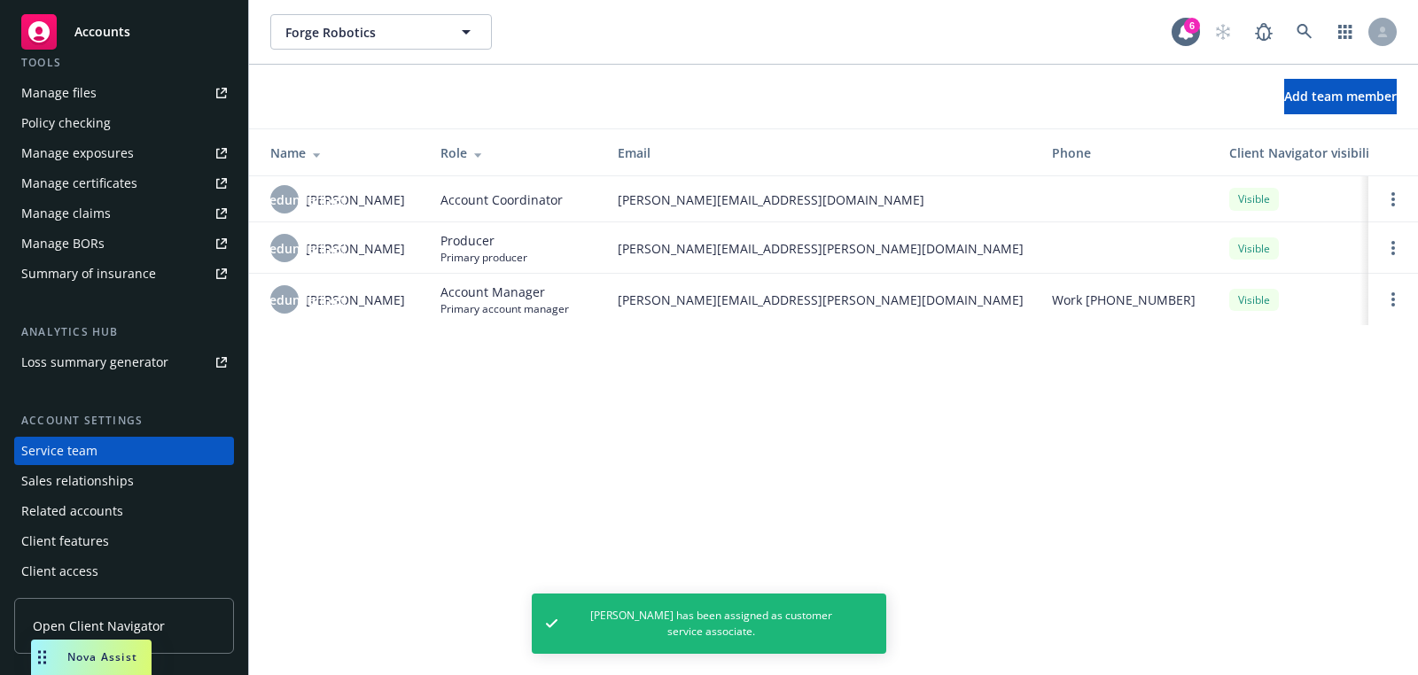
scroll to position [0, 0]
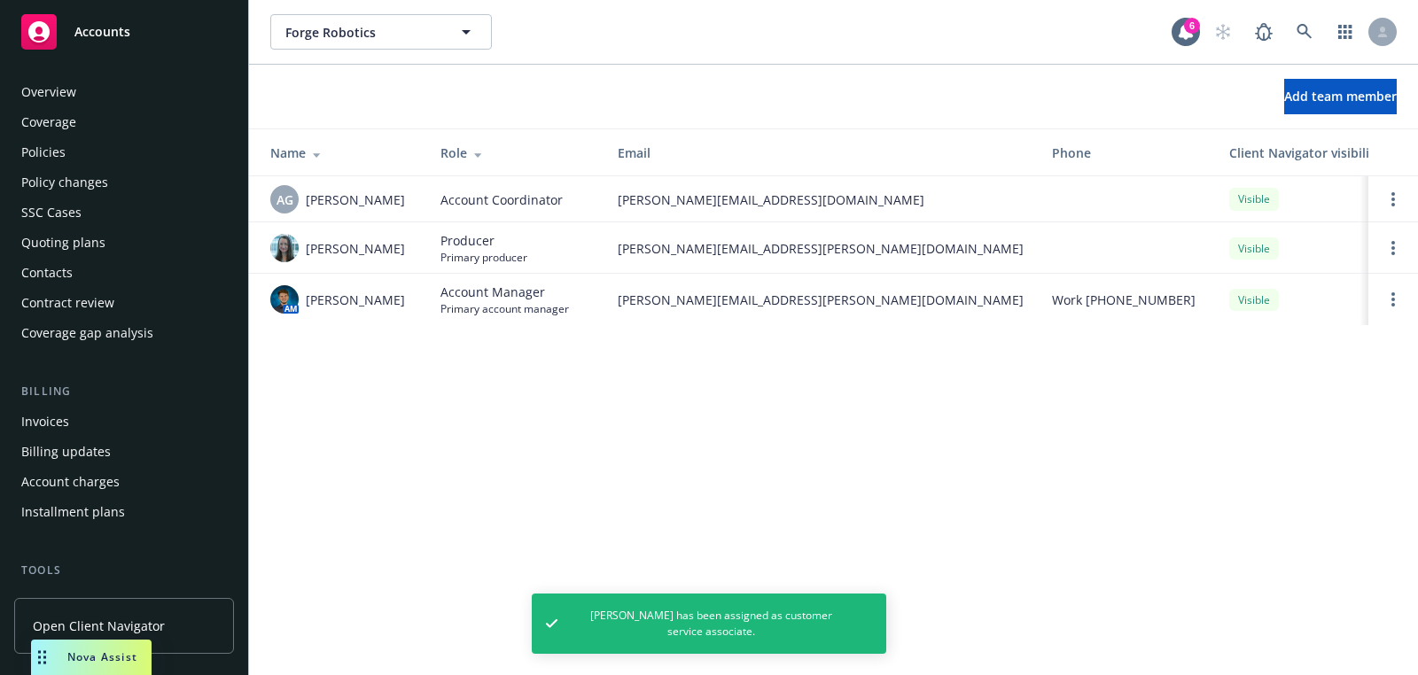
click at [98, 248] on div "Quoting plans" at bounding box center [63, 243] width 84 height 28
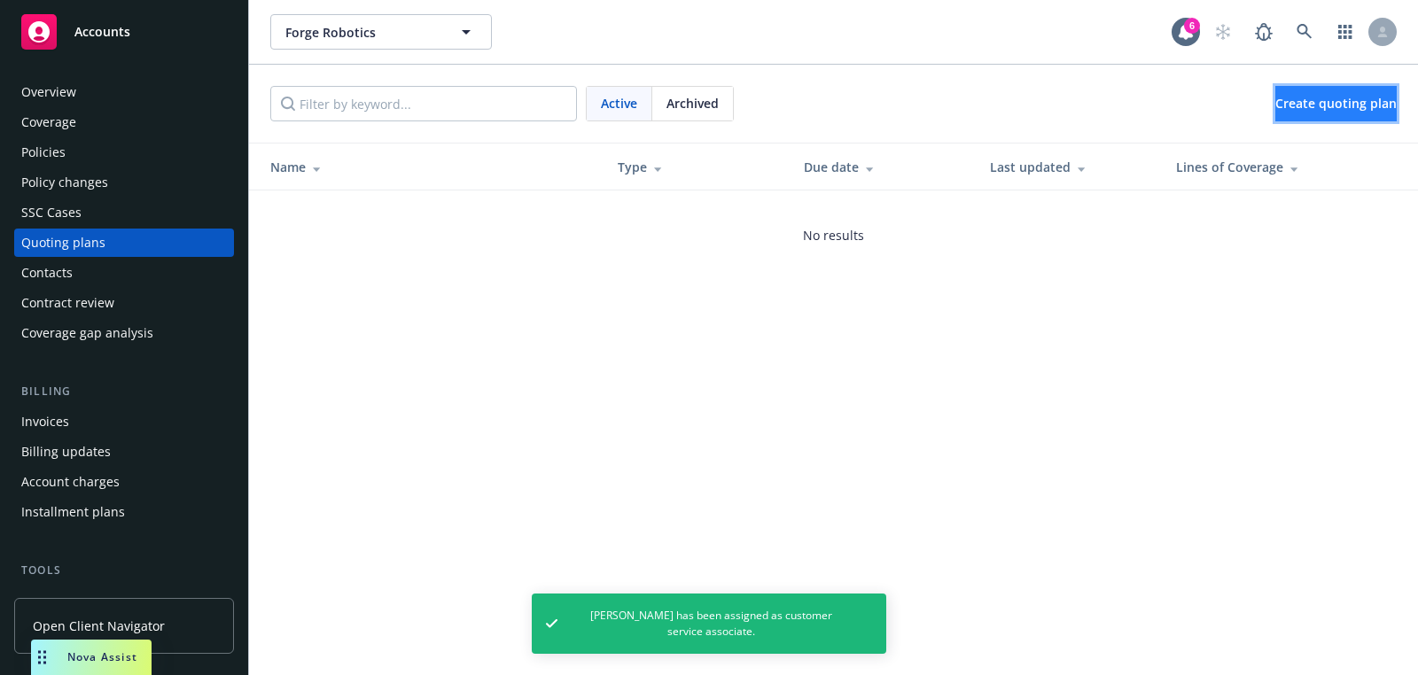
click at [1314, 97] on span "Create quoting plan" at bounding box center [1335, 103] width 121 height 17
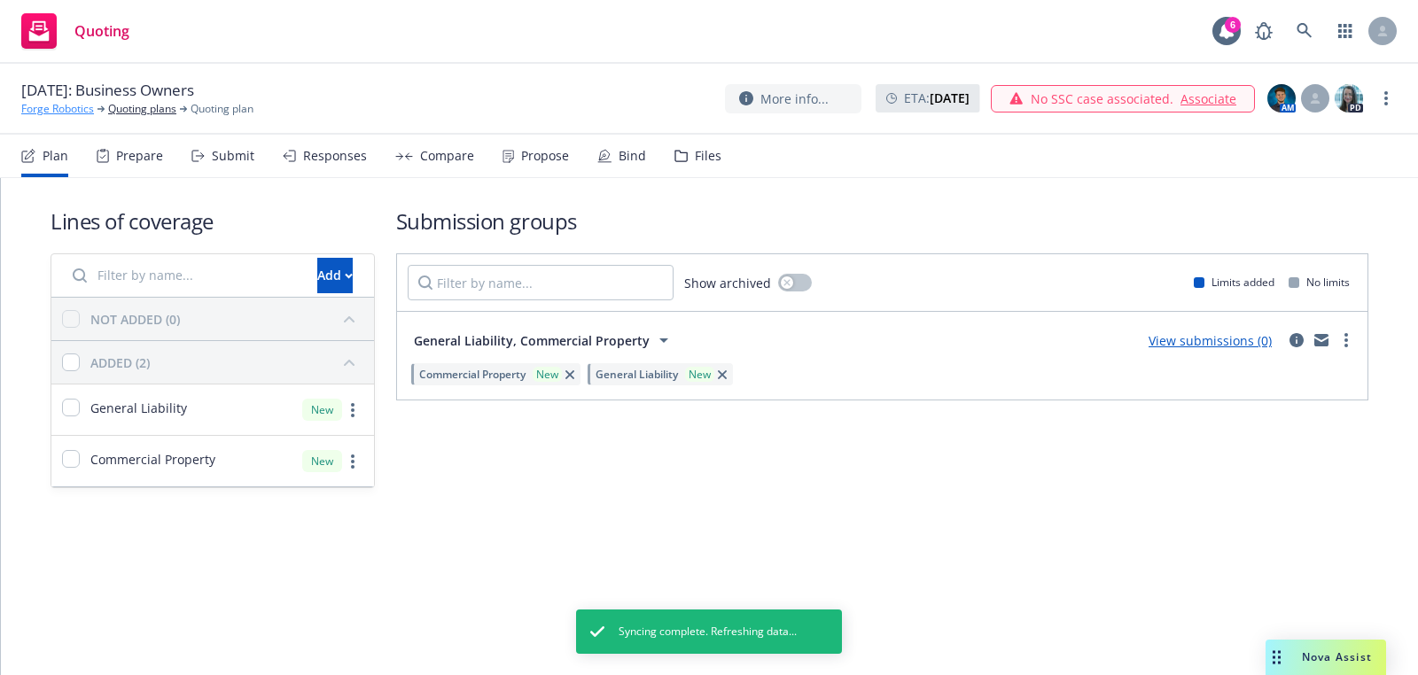
click at [52, 105] on link "Forge Robotics" at bounding box center [57, 109] width 73 height 16
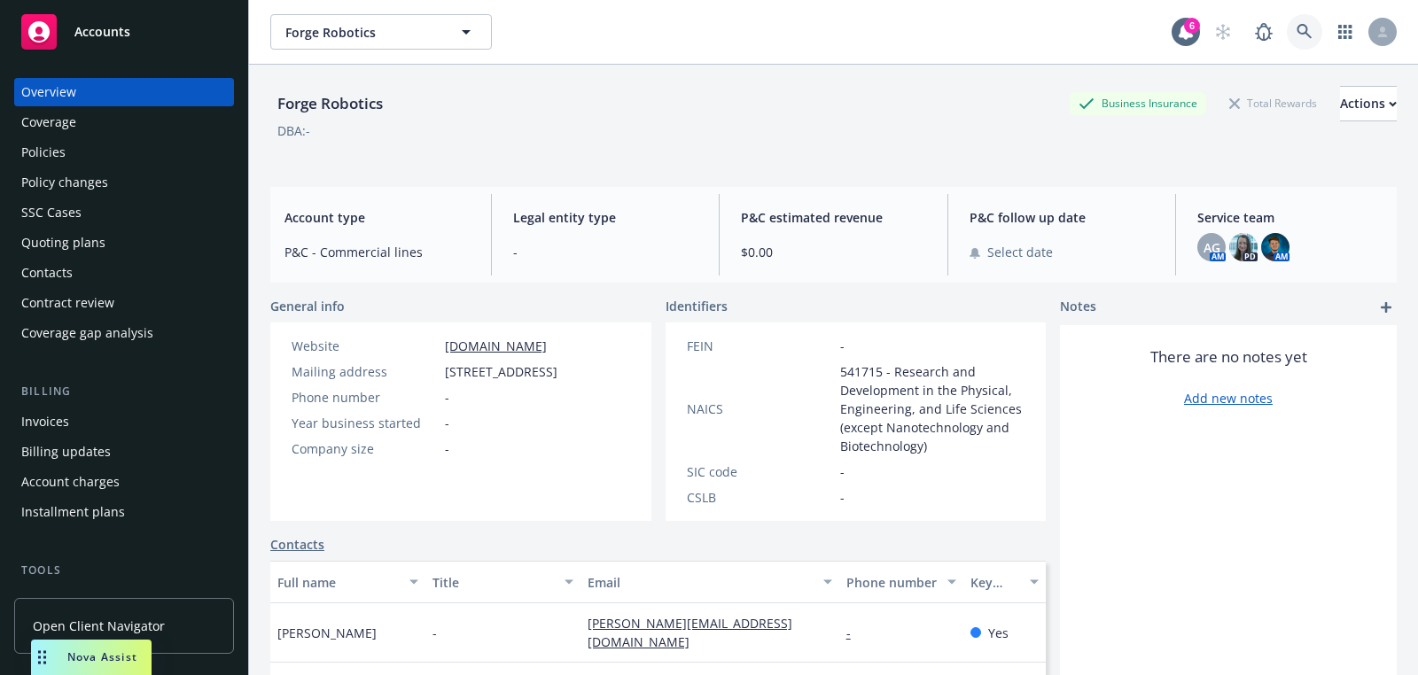
click at [1295, 35] on link at bounding box center [1304, 31] width 35 height 35
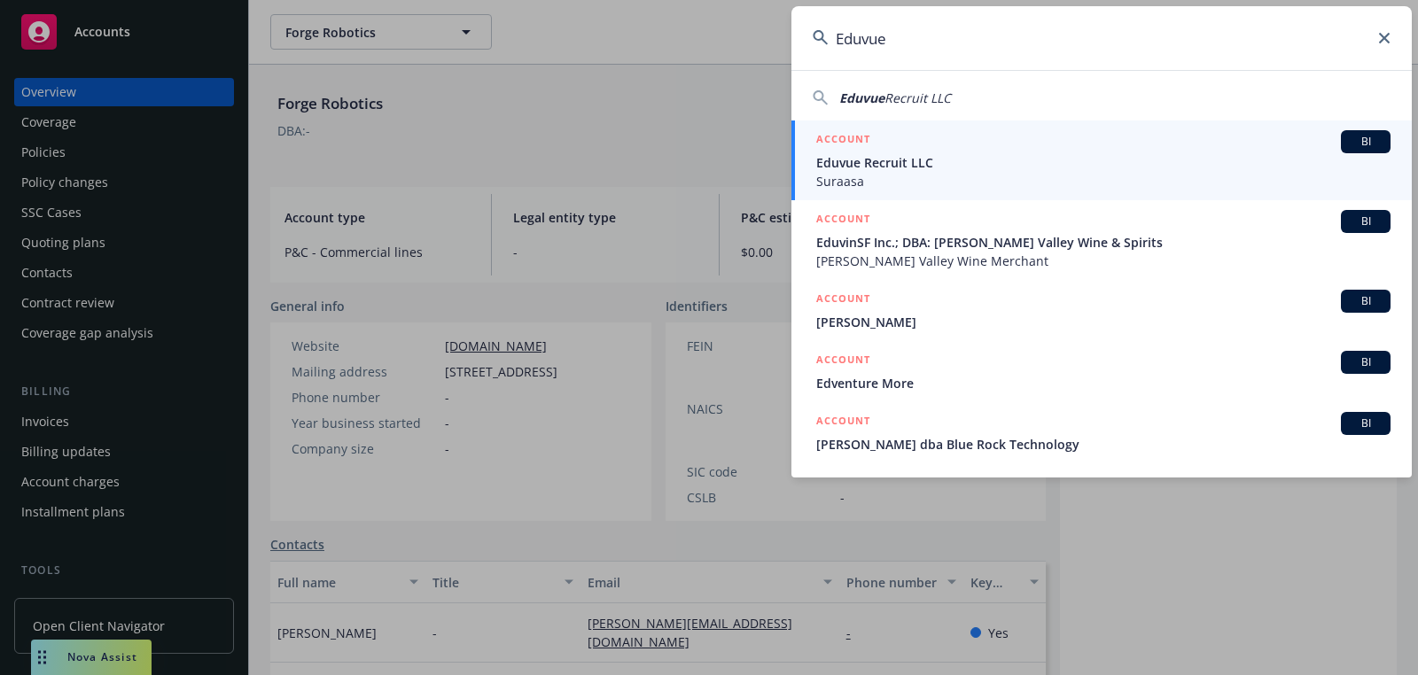
type input "Eduvue"
click at [1109, 150] on div "ACCOUNT BI" at bounding box center [1103, 141] width 574 height 23
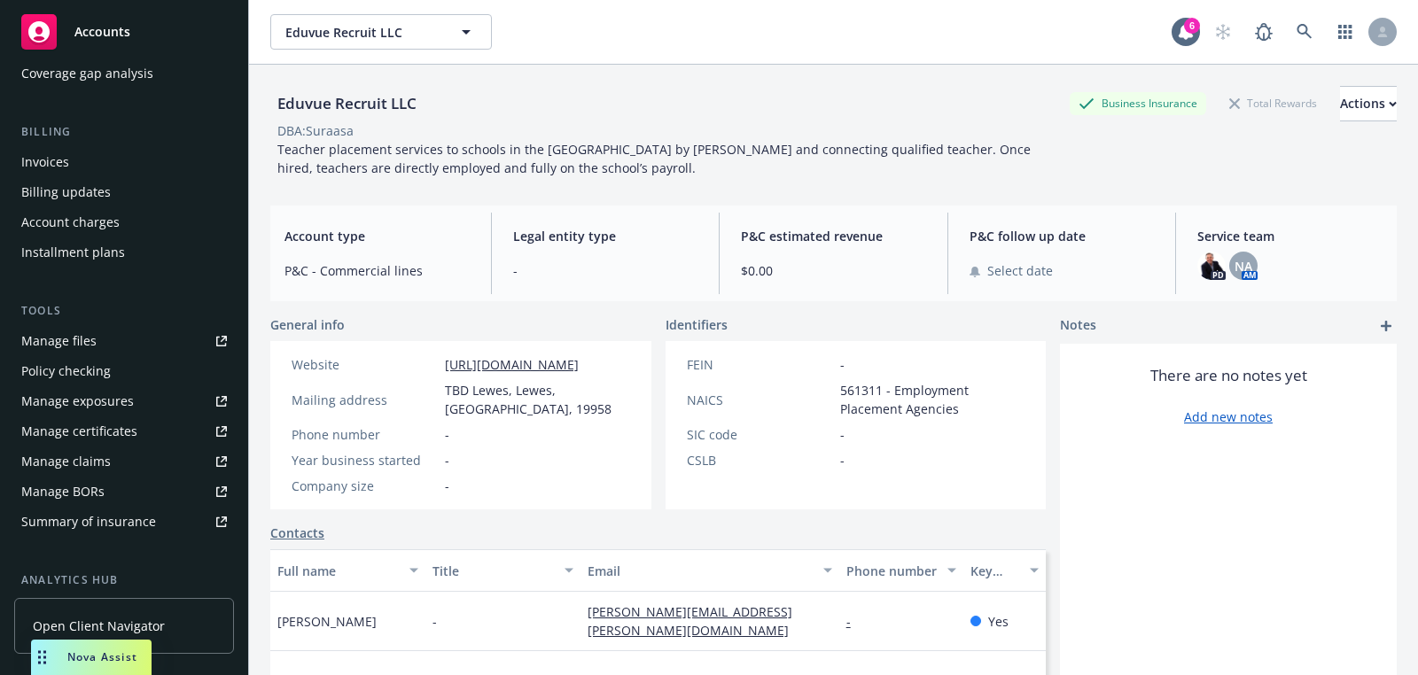
scroll to position [508, 0]
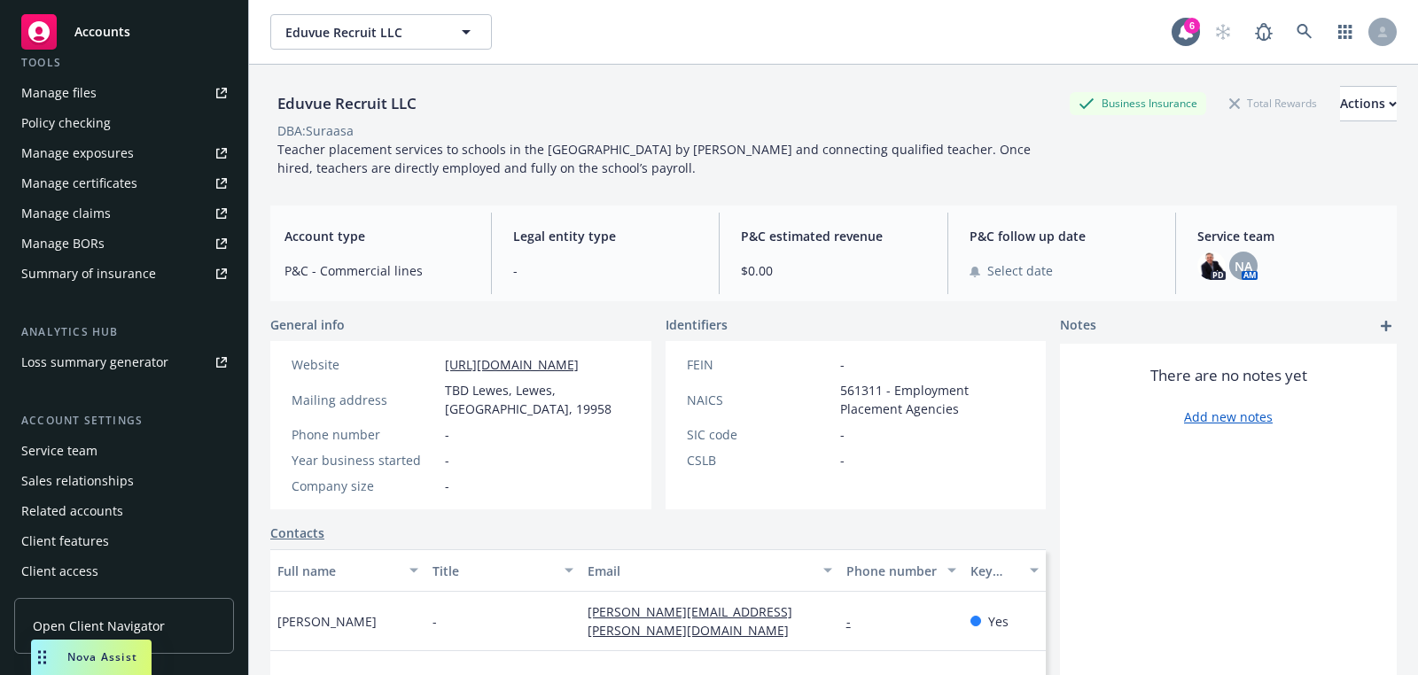
click at [113, 456] on div "Service team" at bounding box center [124, 451] width 206 height 28
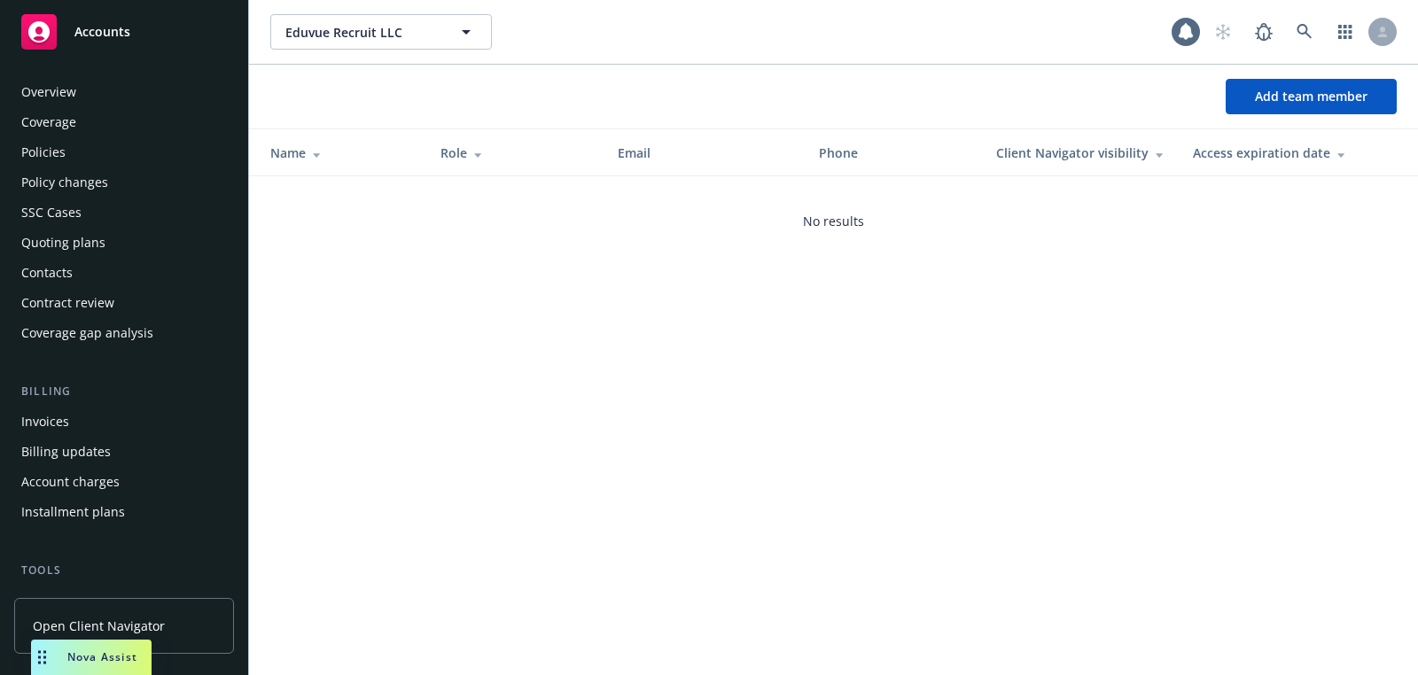
scroll to position [508, 0]
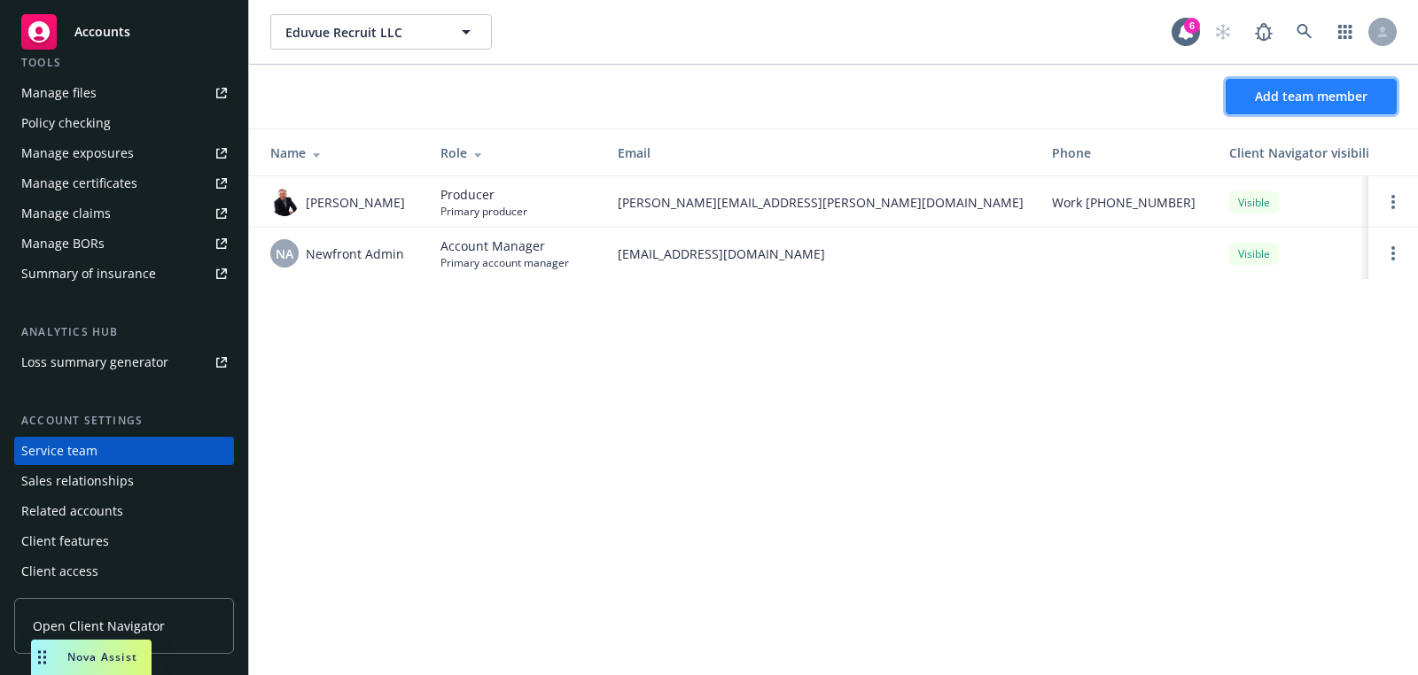
click at [1287, 91] on span "Add team member" at bounding box center [1311, 96] width 113 height 17
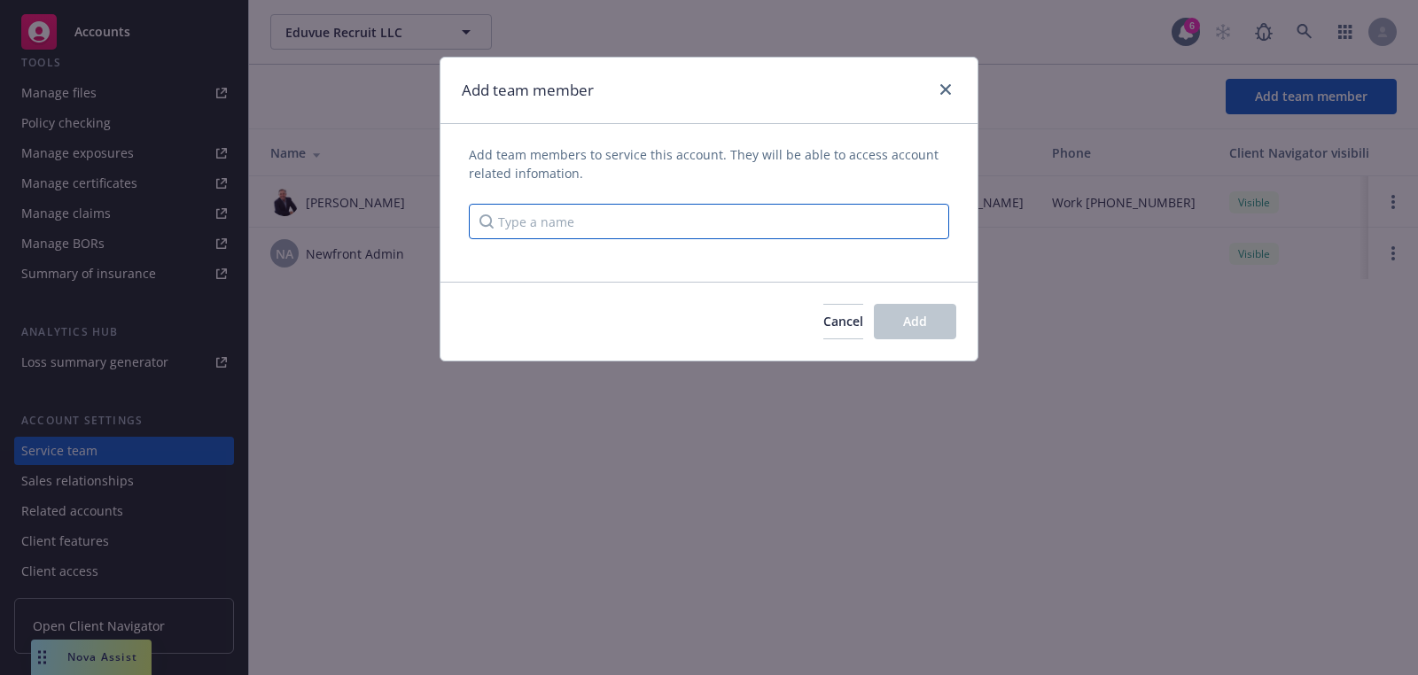
click at [793, 226] on input "Type a name" at bounding box center [709, 221] width 480 height 35
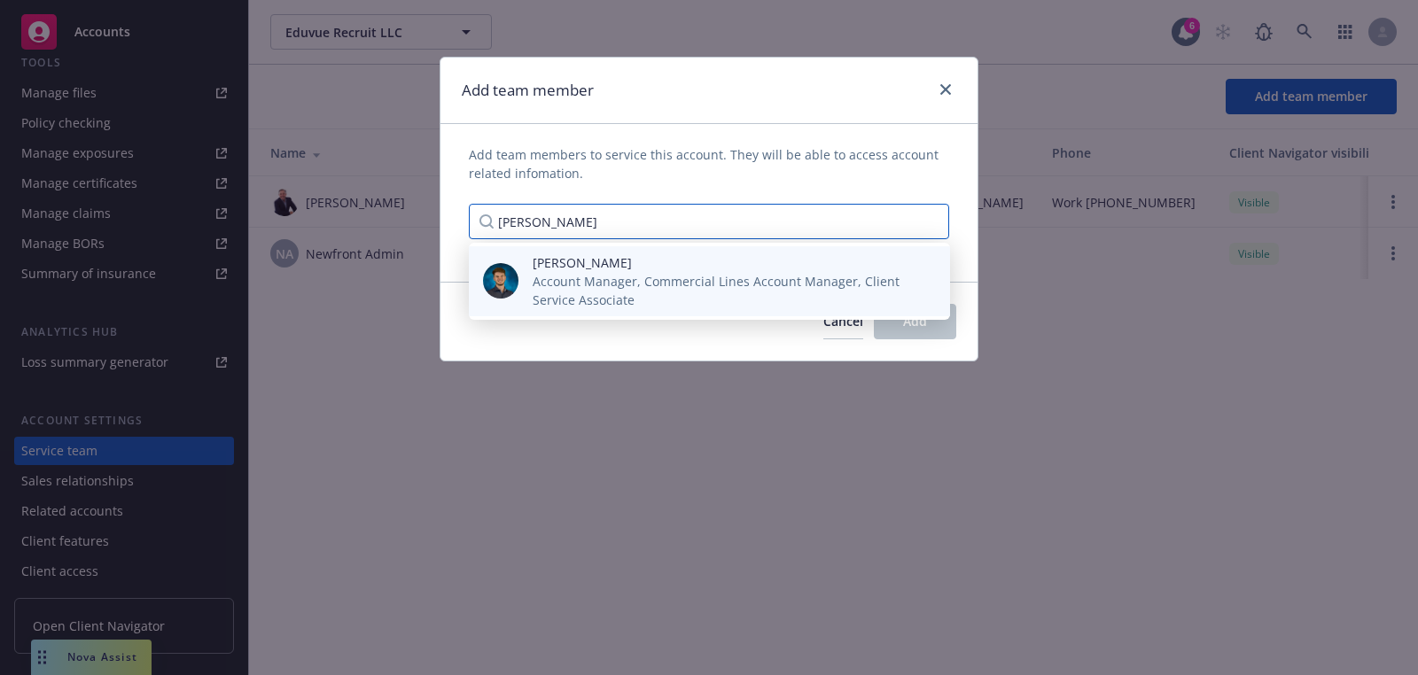
type input "harr"
click at [588, 261] on span "Harrison Kepp" at bounding box center [727, 262] width 389 height 19
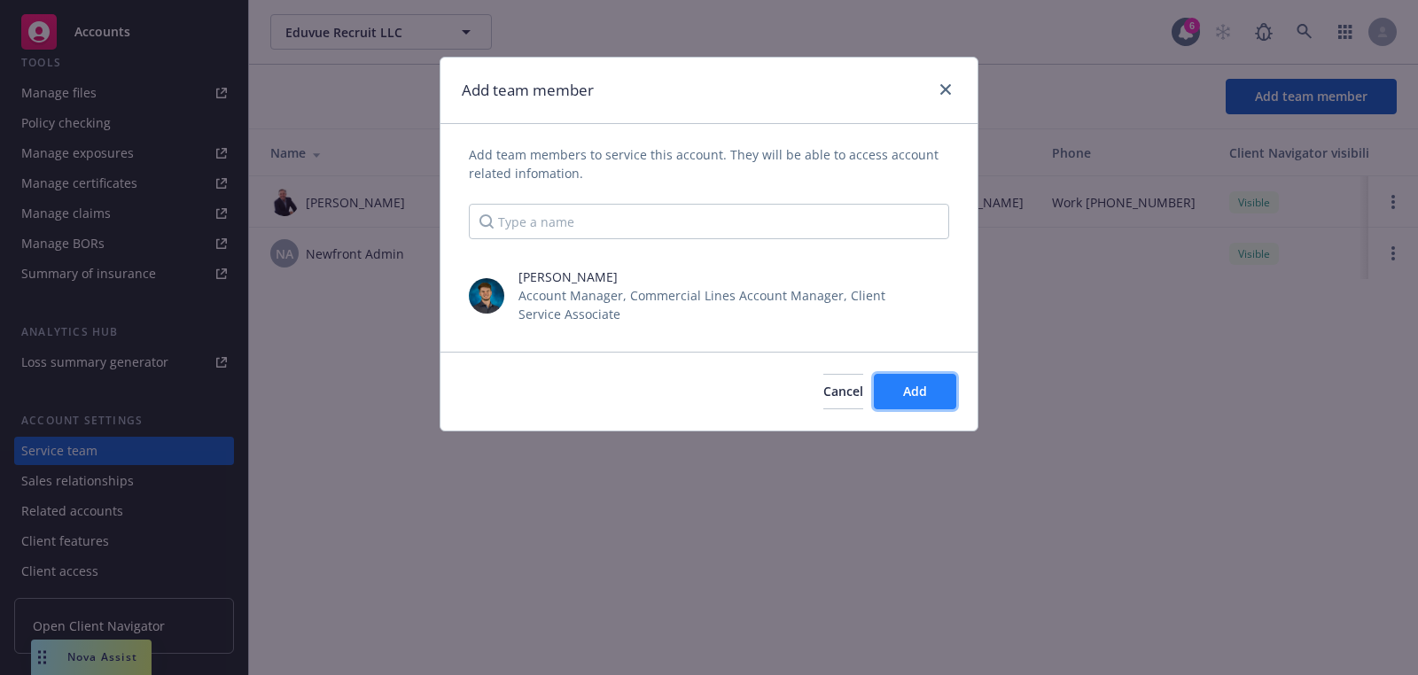
click at [929, 378] on button "Add" at bounding box center [915, 391] width 82 height 35
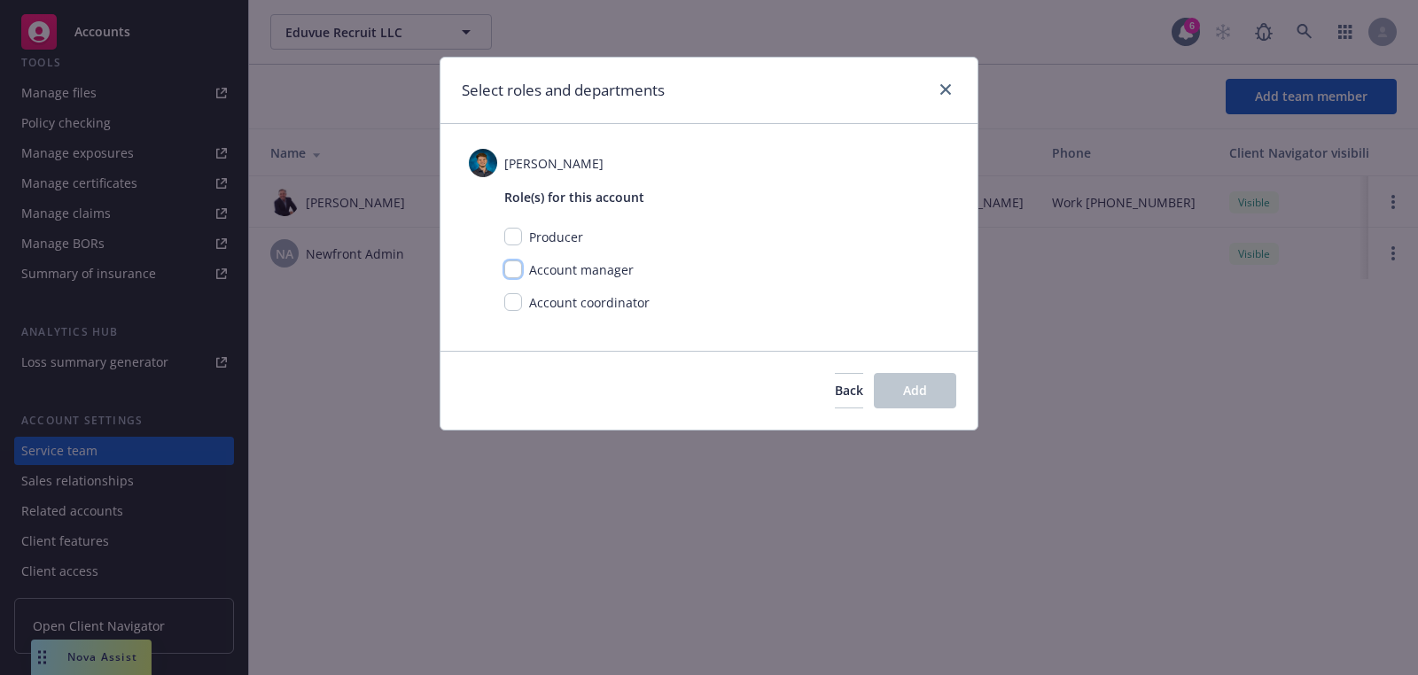
click at [508, 268] on input "checkbox" at bounding box center [513, 270] width 18 height 18
checkbox input "true"
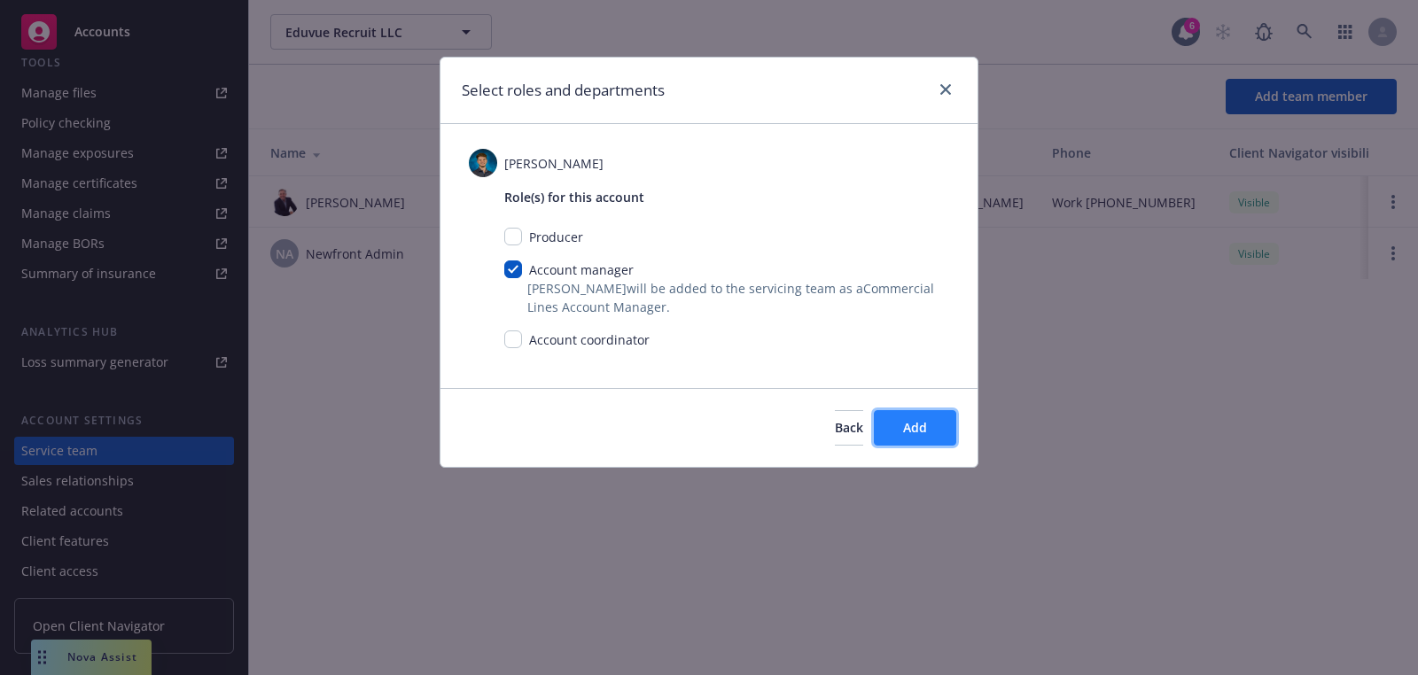
click at [952, 432] on button "Add" at bounding box center [915, 427] width 82 height 35
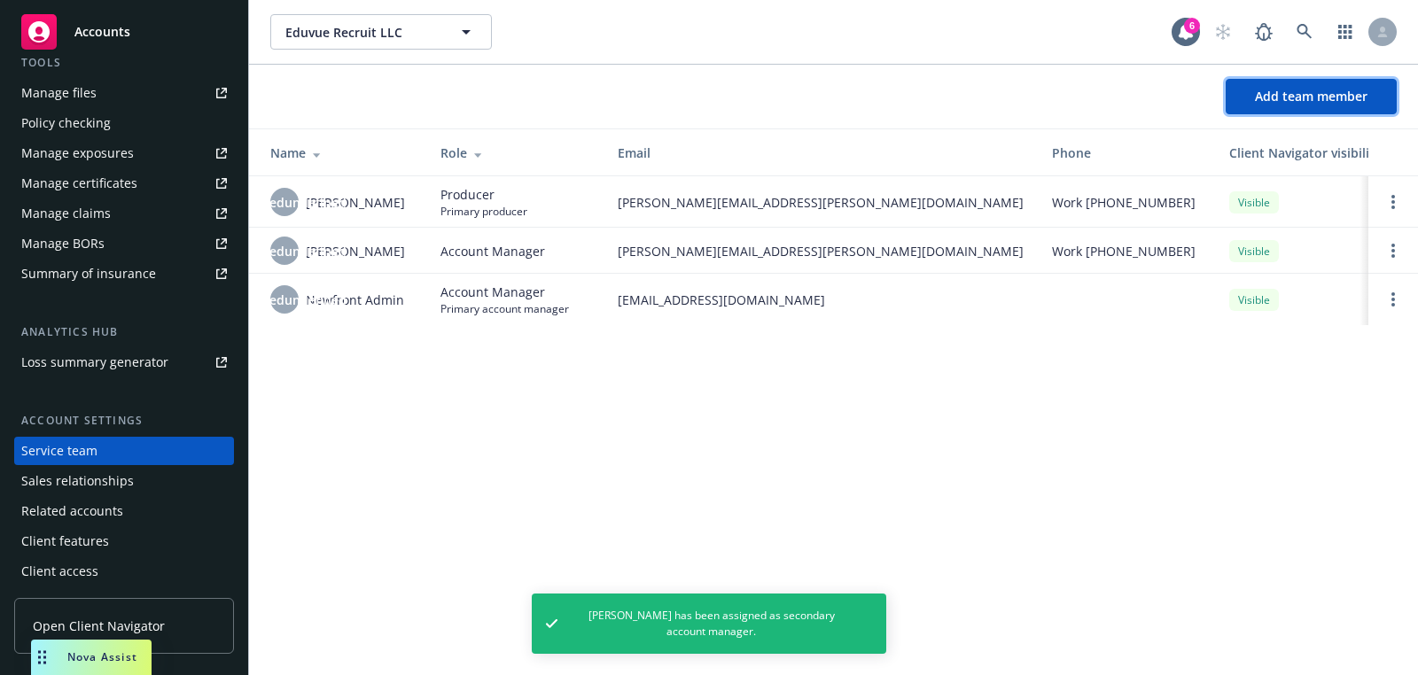
click at [1363, 105] on button "Add team member" at bounding box center [1311, 96] width 171 height 35
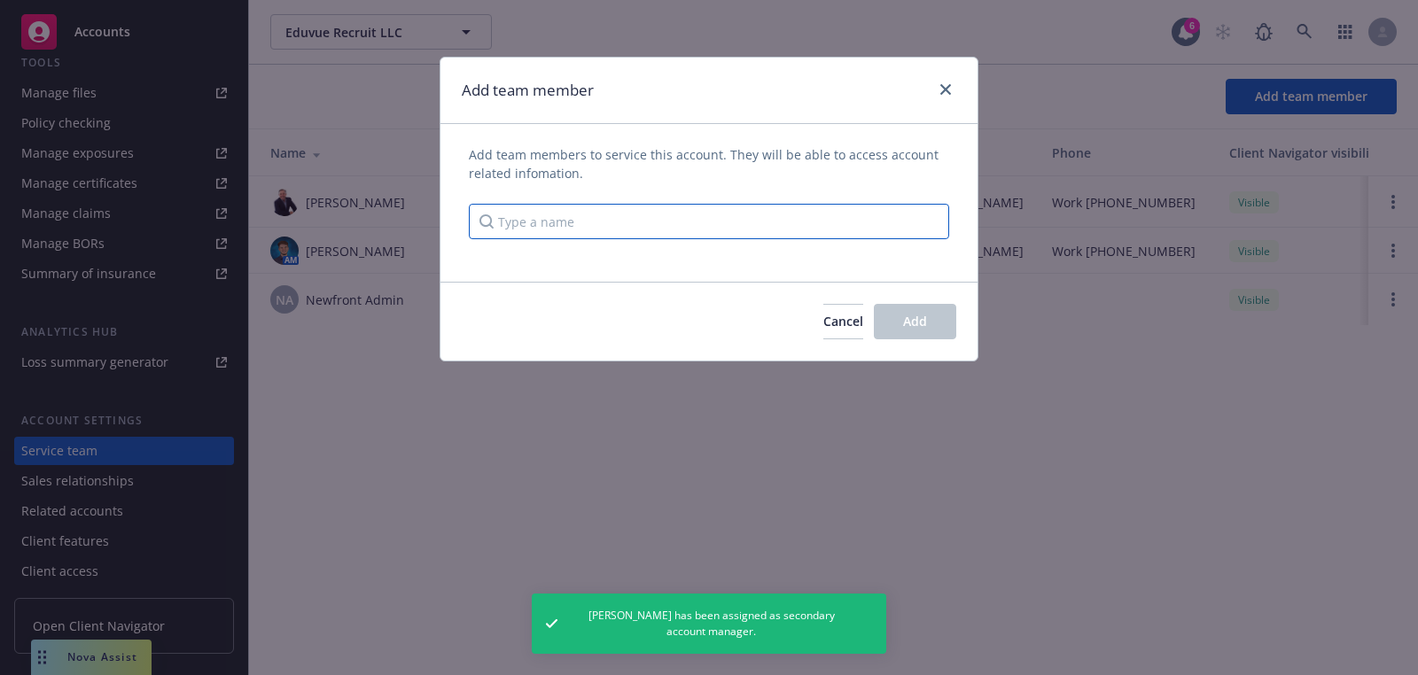
click at [813, 205] on input "Type a name" at bounding box center [709, 221] width 480 height 35
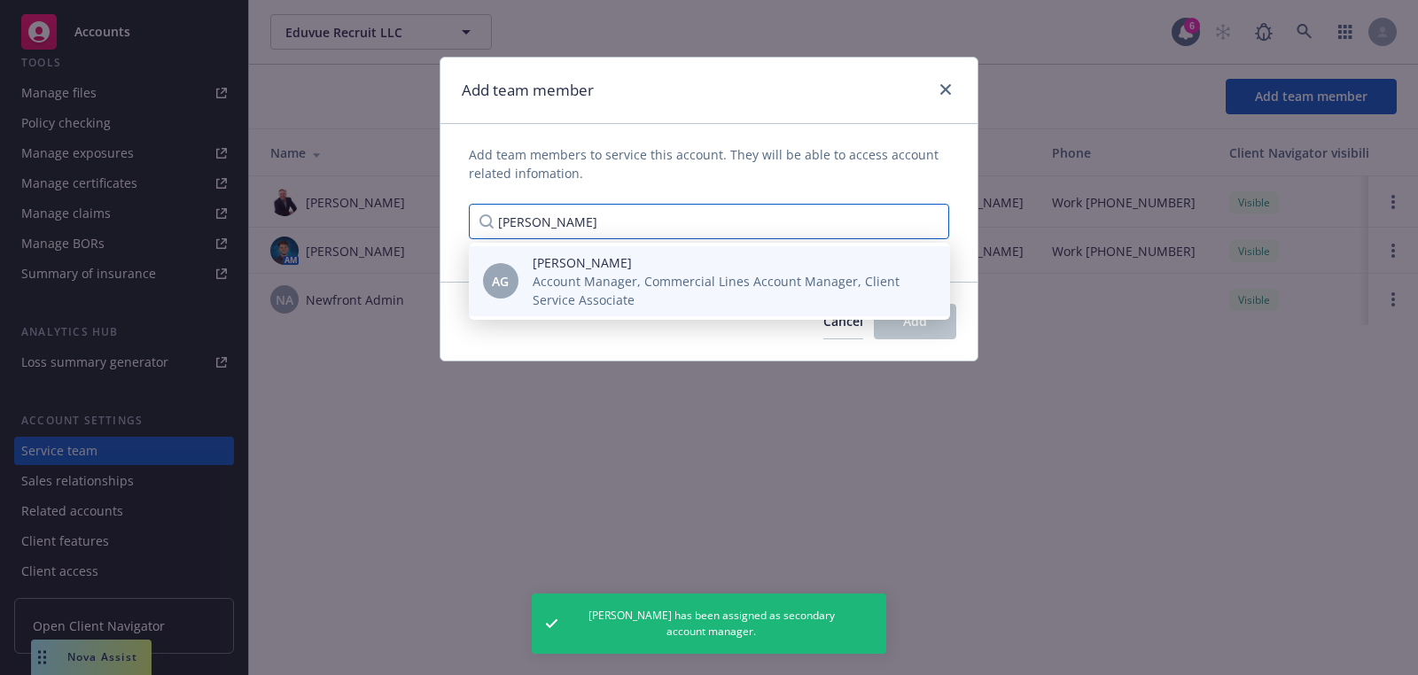
type input "anna g"
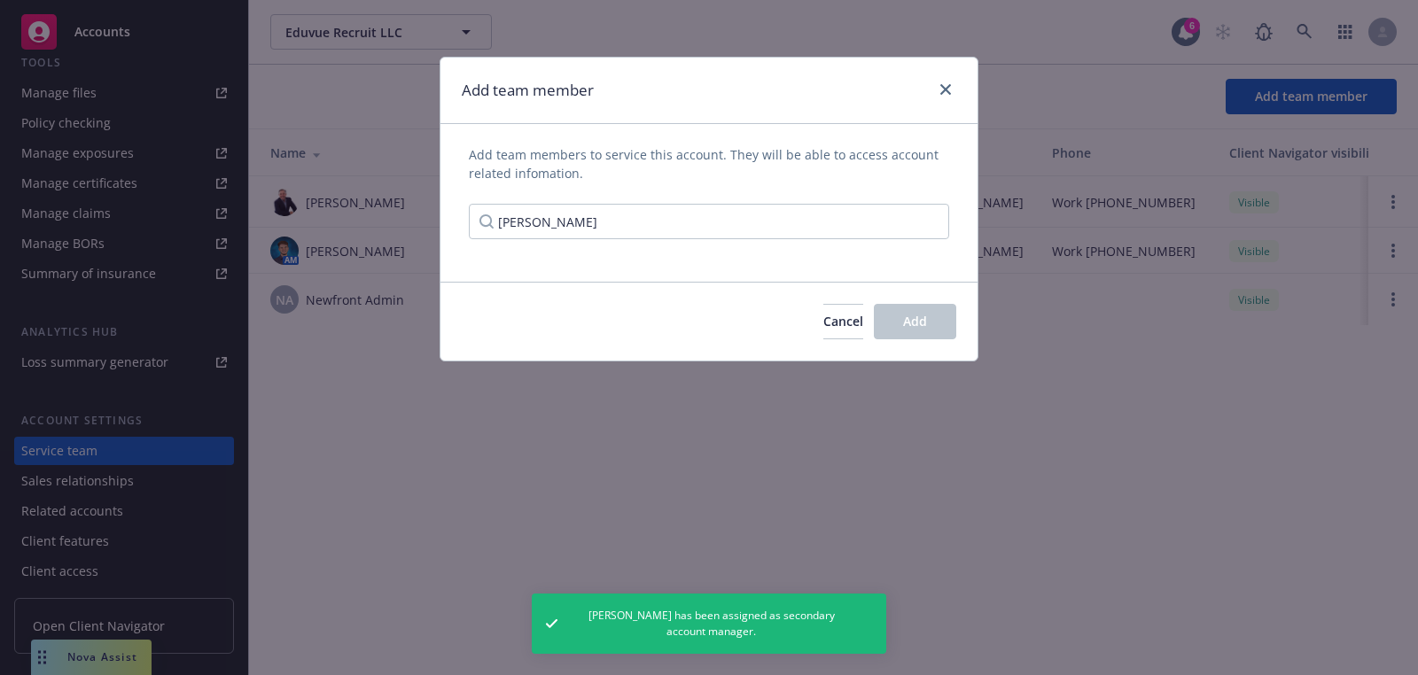
click at [705, 259] on span "Anna Guard" at bounding box center [727, 262] width 389 height 19
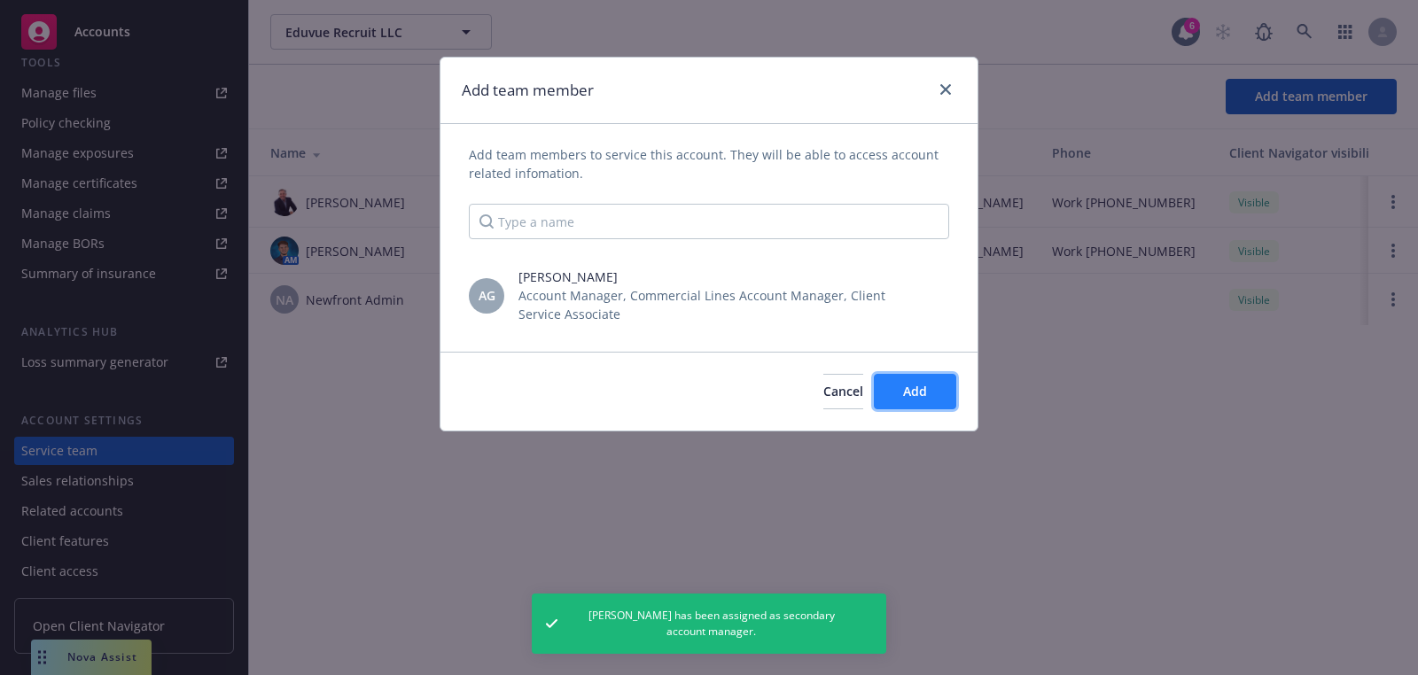
click at [936, 390] on button "Add" at bounding box center [915, 391] width 82 height 35
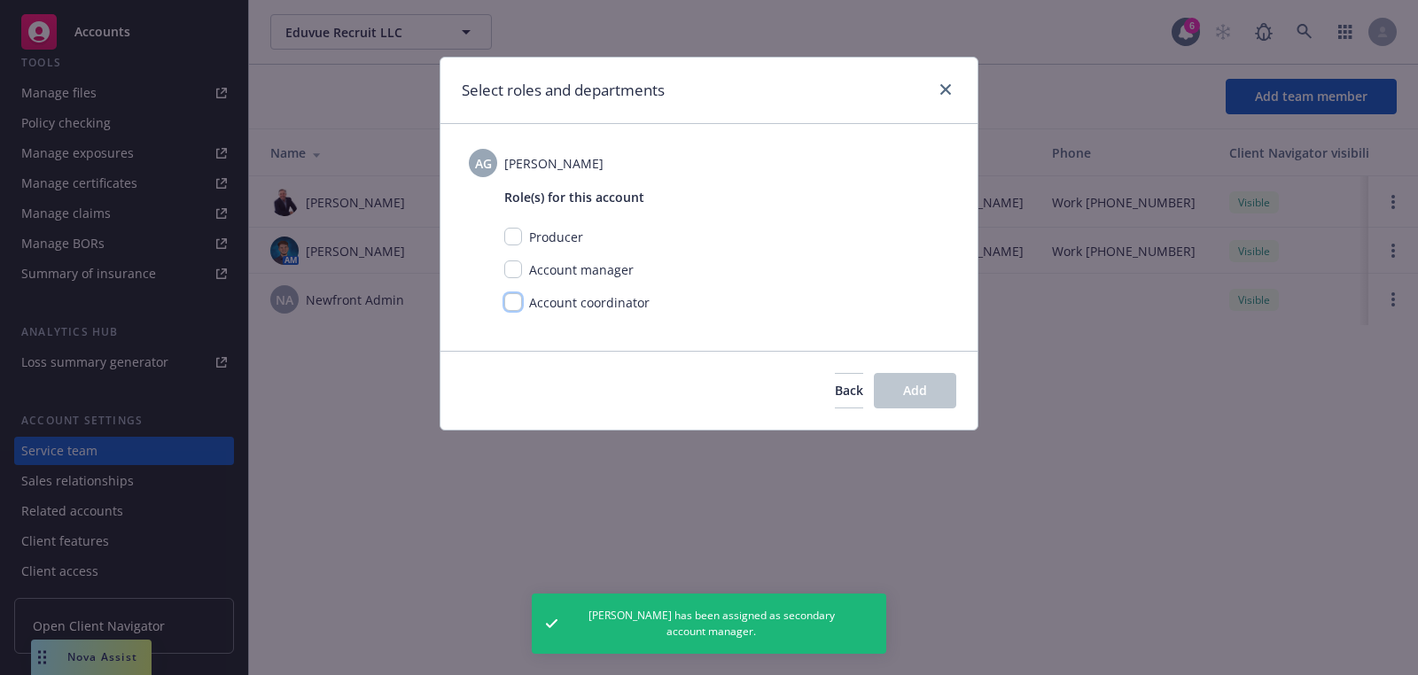
click at [508, 307] on input "checkbox" at bounding box center [513, 302] width 18 height 18
checkbox input "true"
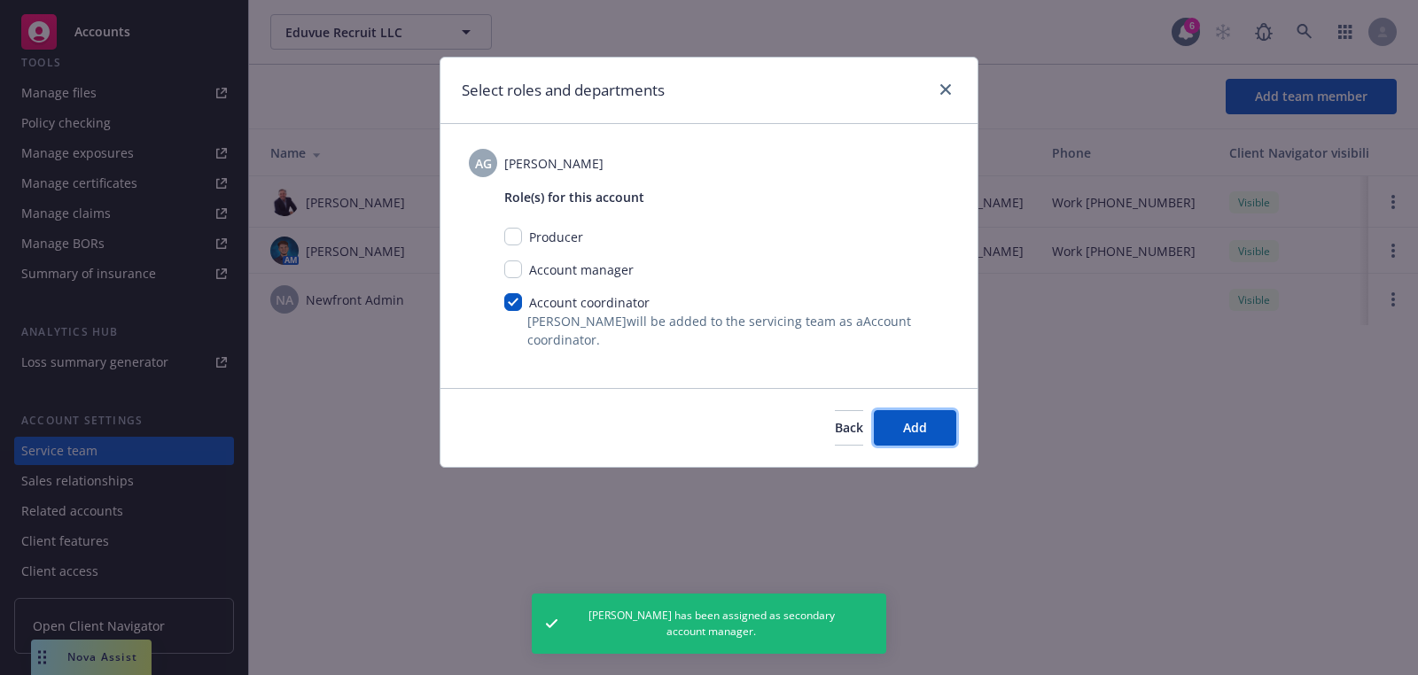
drag, startPoint x: 945, startPoint y: 423, endPoint x: 1113, endPoint y: 317, distance: 197.9
click at [945, 423] on button "Add" at bounding box center [915, 427] width 82 height 35
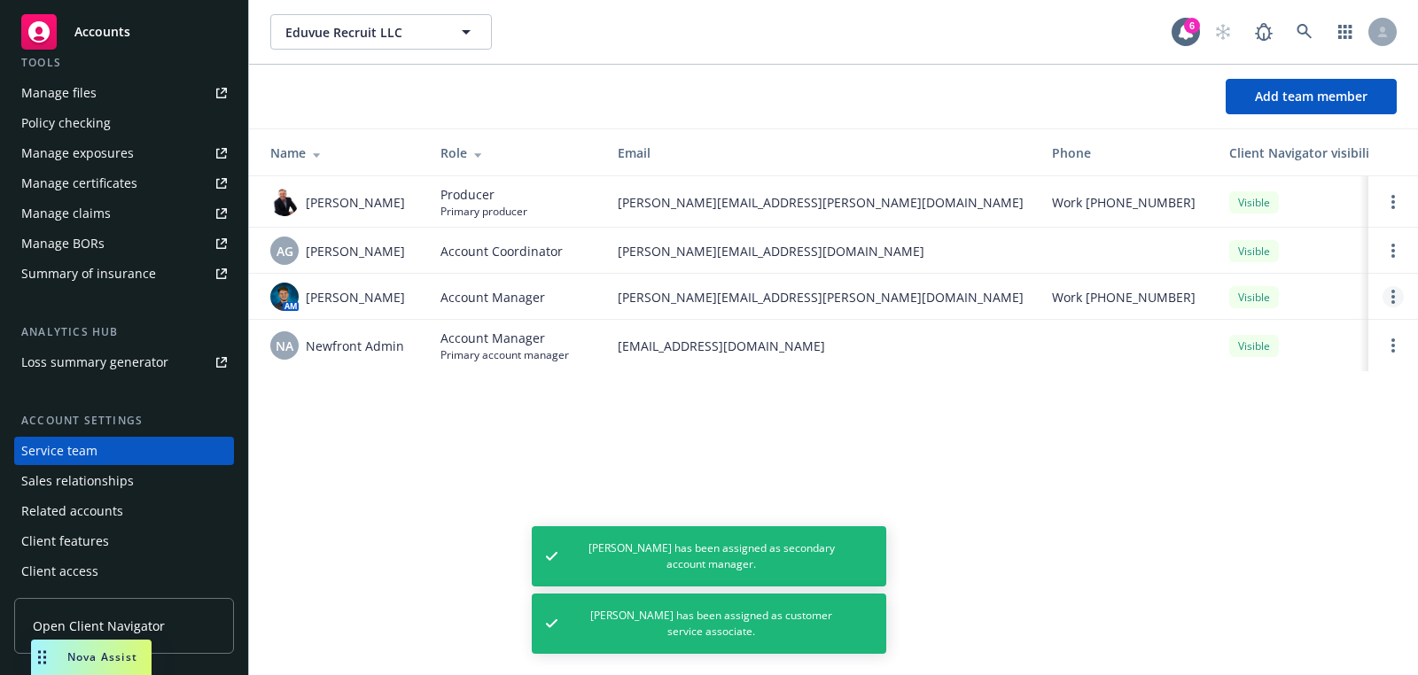
click at [1393, 292] on circle "Open options" at bounding box center [1393, 292] width 4 height 4
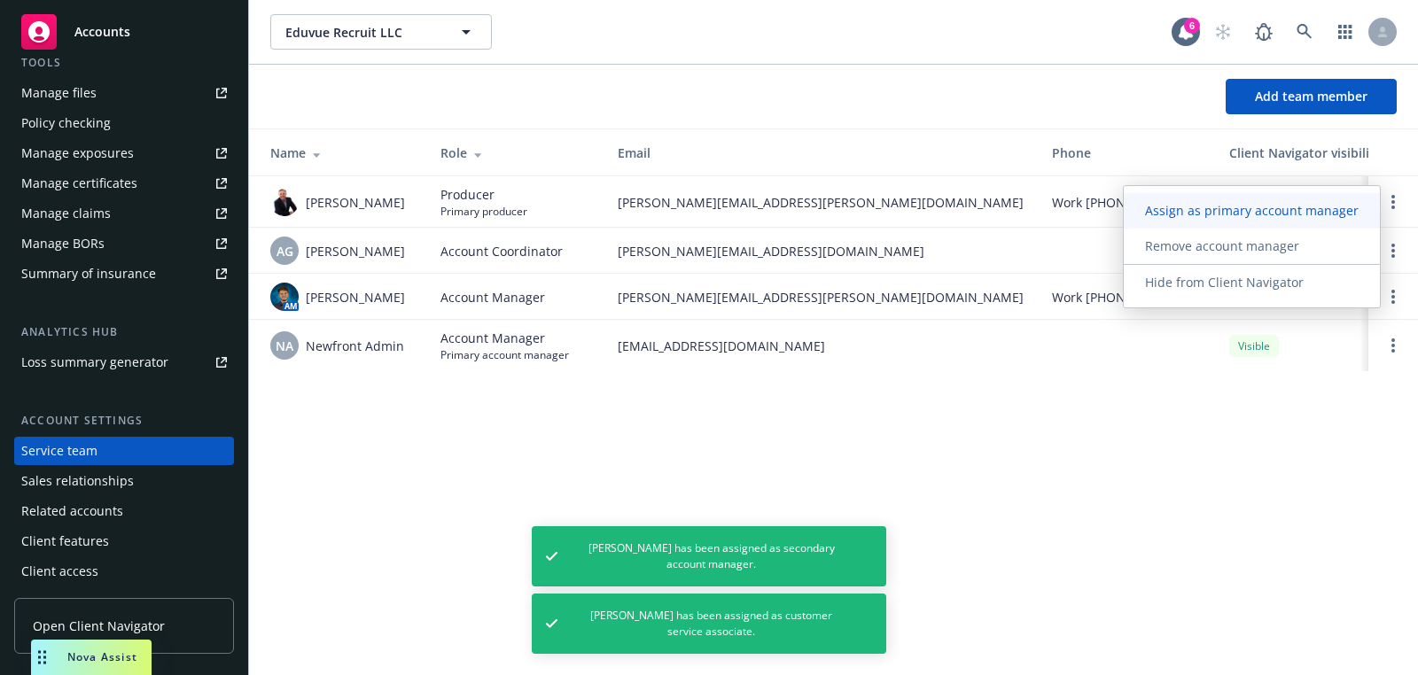
click at [1271, 207] on span "Assign as primary account manager" at bounding box center [1252, 210] width 256 height 17
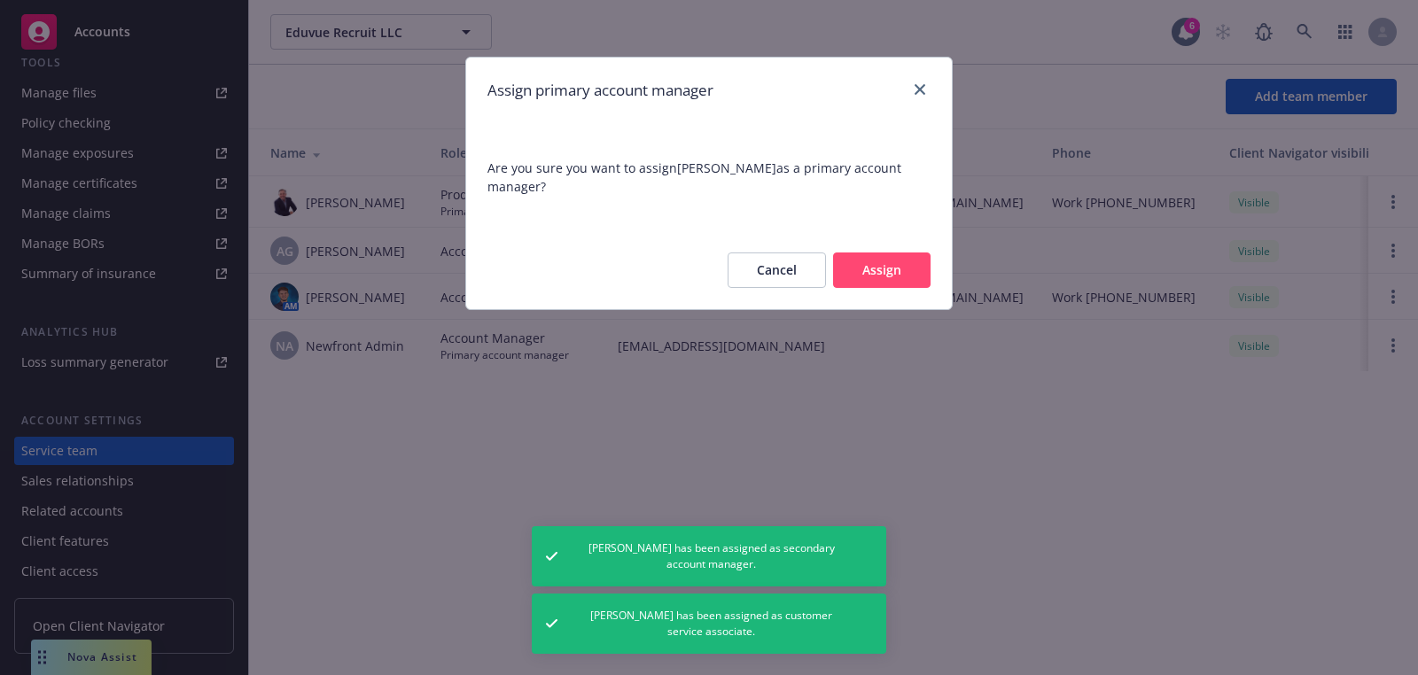
click at [868, 240] on div "Cancel Assign" at bounding box center [709, 270] width 486 height 78
click at [868, 253] on button "Assign" at bounding box center [881, 270] width 97 height 35
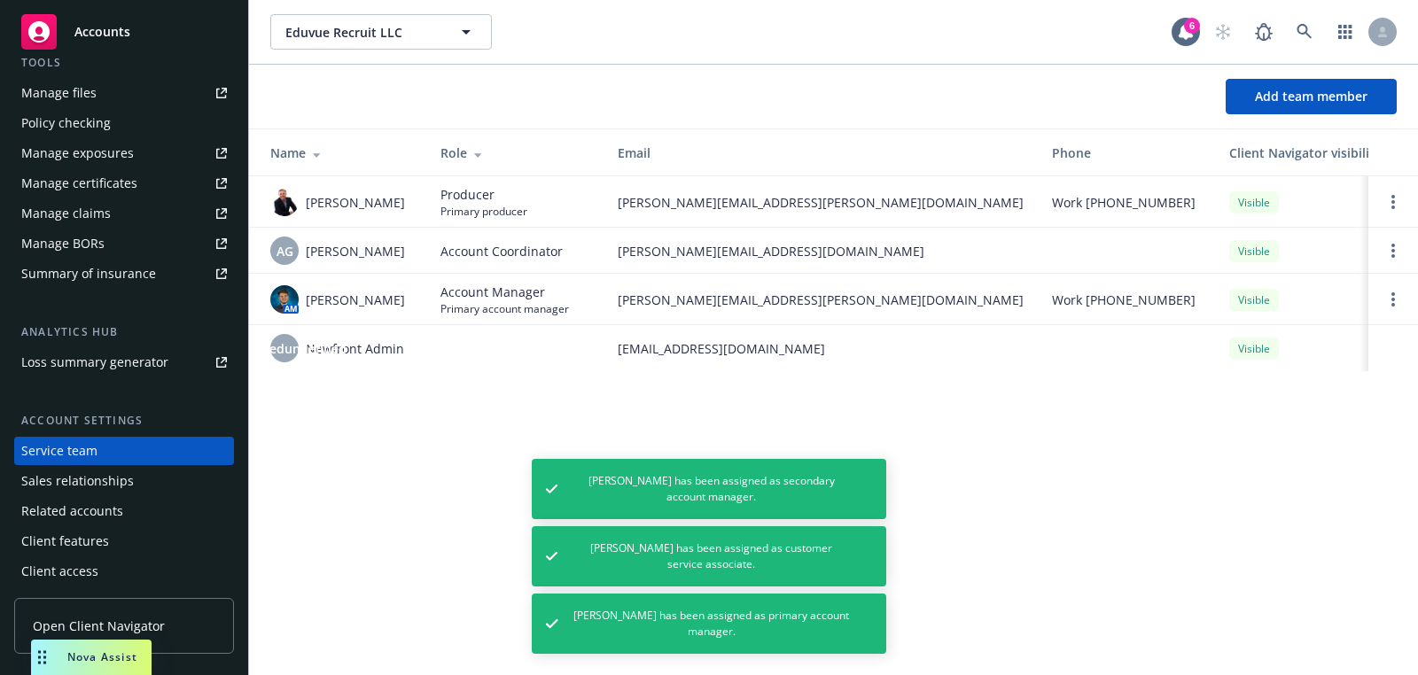
scroll to position [0, 0]
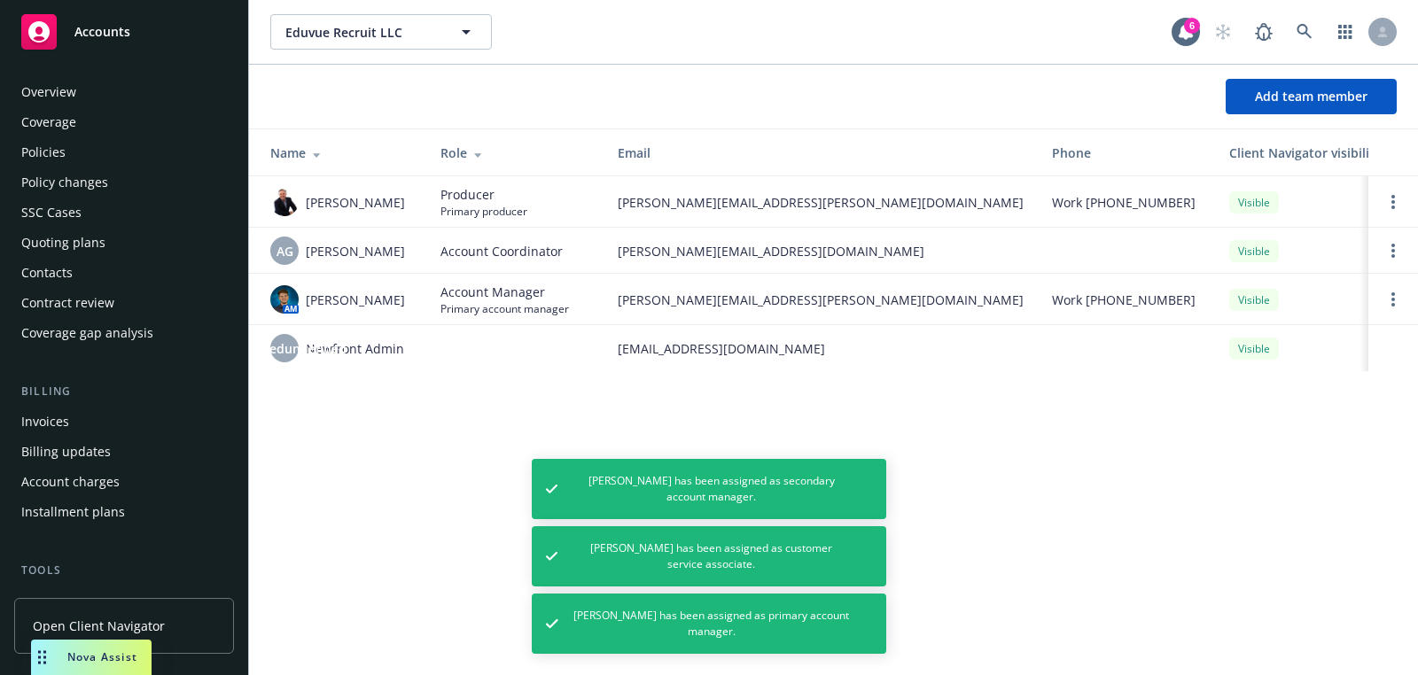
click at [78, 255] on div "Quoting plans" at bounding box center [63, 243] width 84 height 28
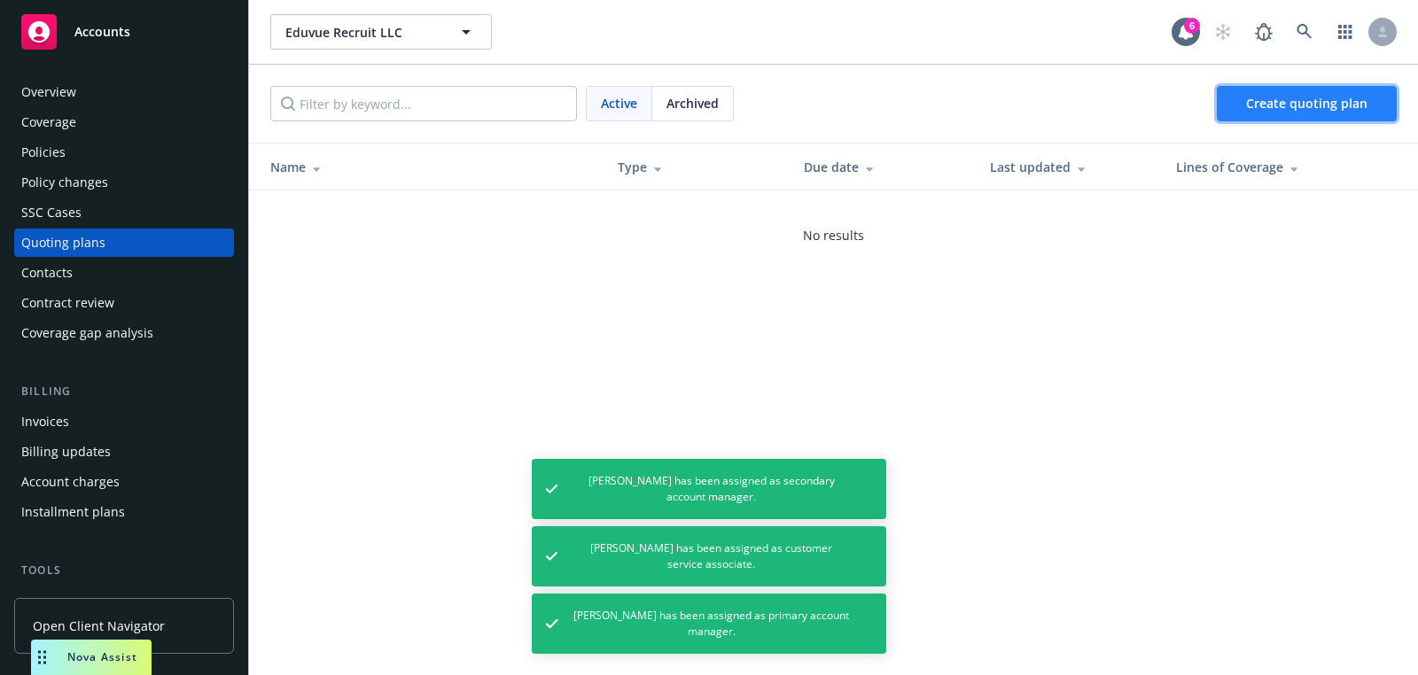
click at [1296, 113] on link "Create quoting plan" at bounding box center [1307, 103] width 180 height 35
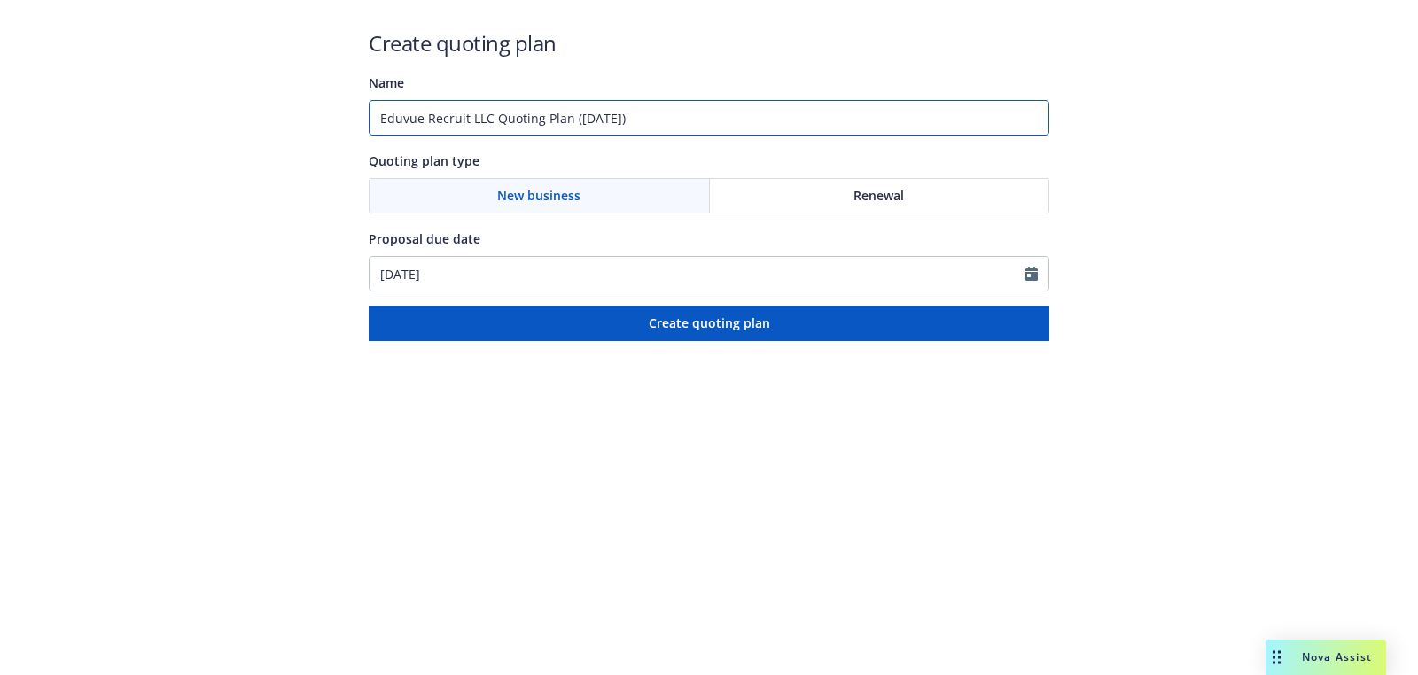
click at [595, 125] on input "Eduvue Recruit LLC Quoting Plan (2025-09-24)" at bounding box center [709, 117] width 681 height 35
type input "09/30/2025"
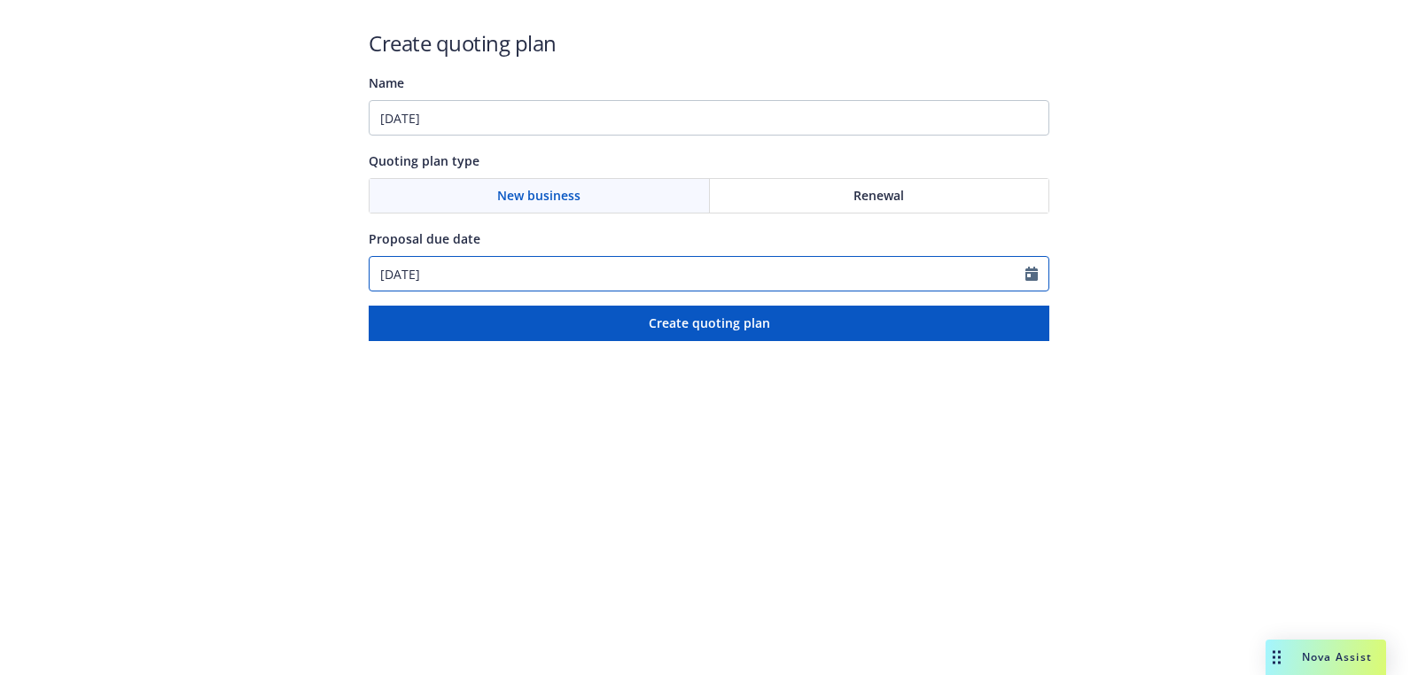
select select "9"
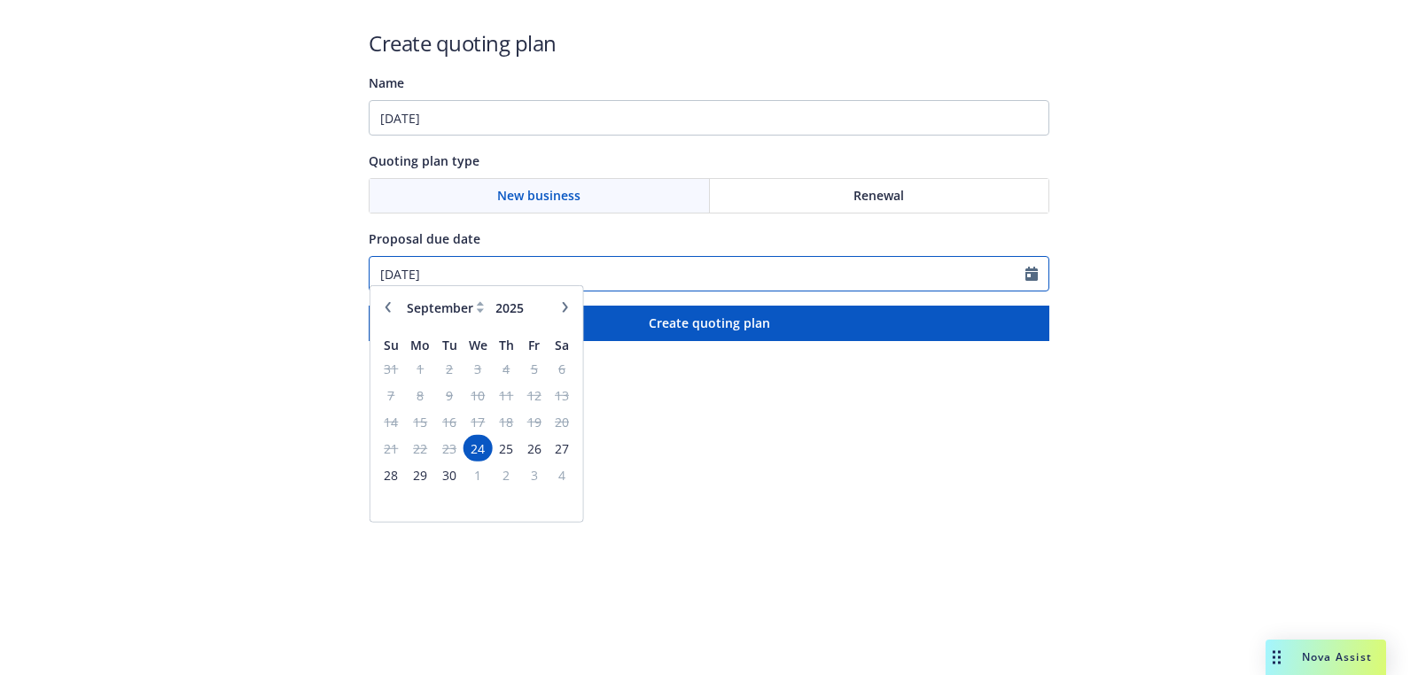
click at [517, 284] on input "[DATE]" at bounding box center [698, 274] width 656 height 34
paste input "09/30/2025"
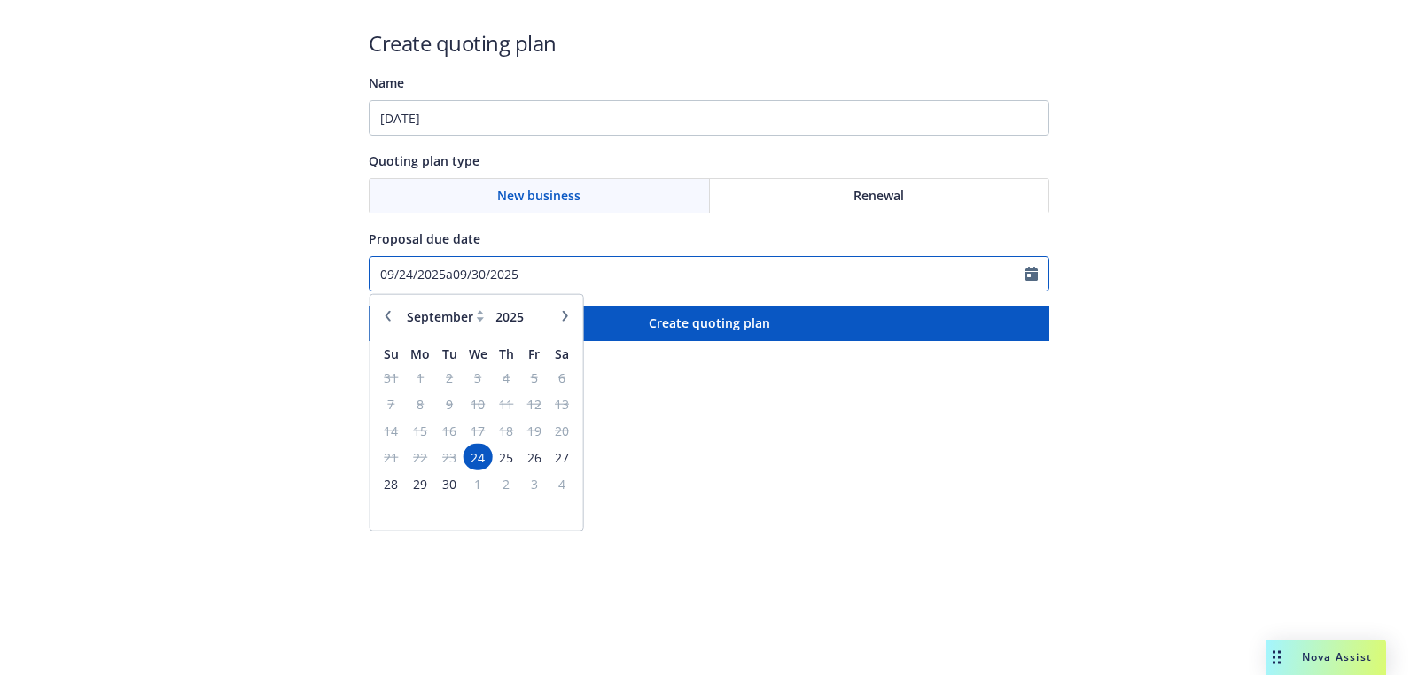
paste input "text"
type input "09/30/2025"
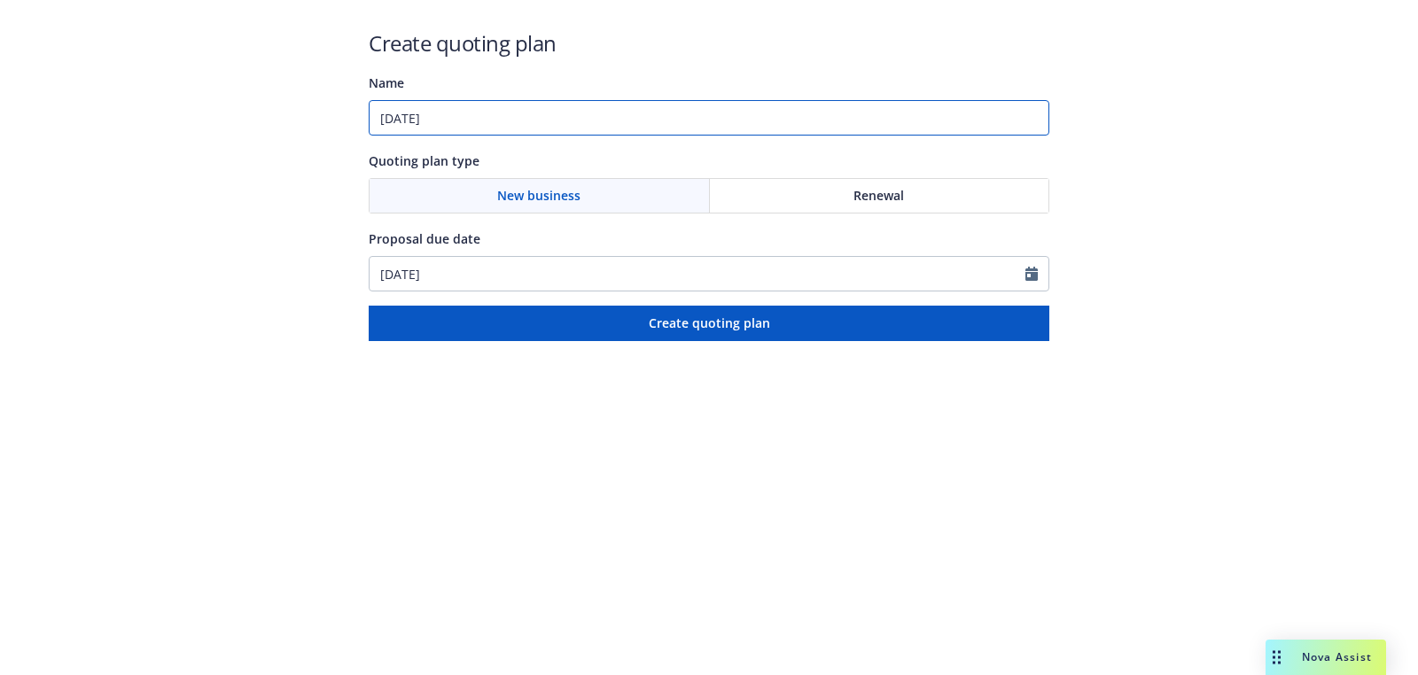
click at [529, 128] on input "09/30/2025" at bounding box center [709, 117] width 681 height 35
paste input "Business Owners;Professional Liability"
click at [557, 121] on input "09/30/2025: Business Owners;Professional Liability" at bounding box center [709, 117] width 681 height 35
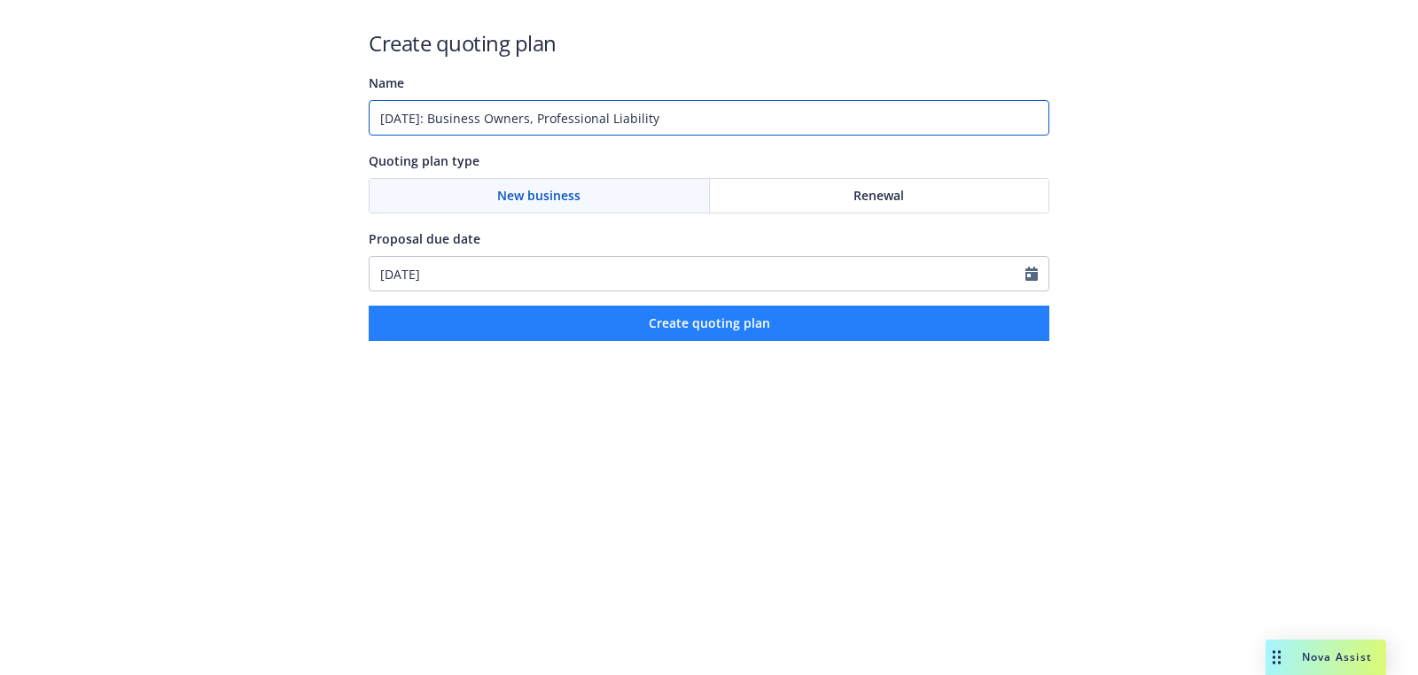
type input "09/30/2025: Business Owners, Professional Liability"
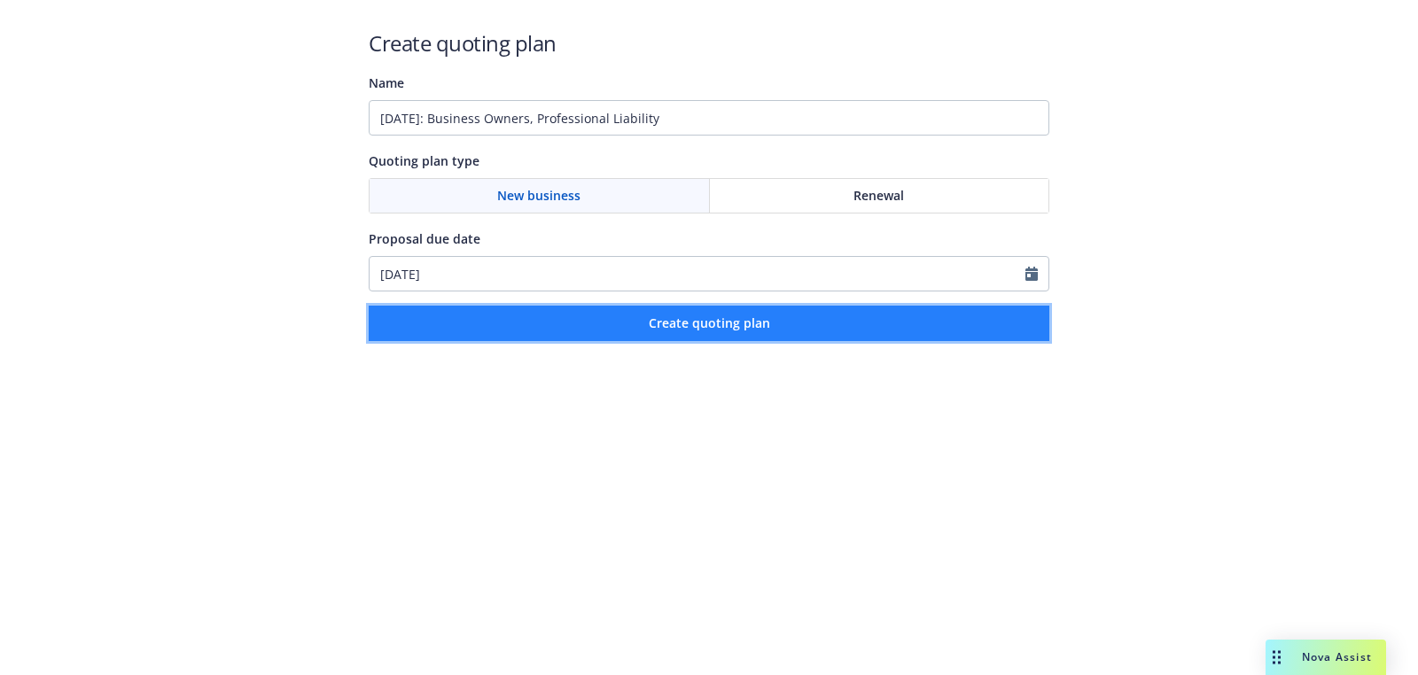
click at [583, 337] on button "Create quoting plan" at bounding box center [709, 323] width 681 height 35
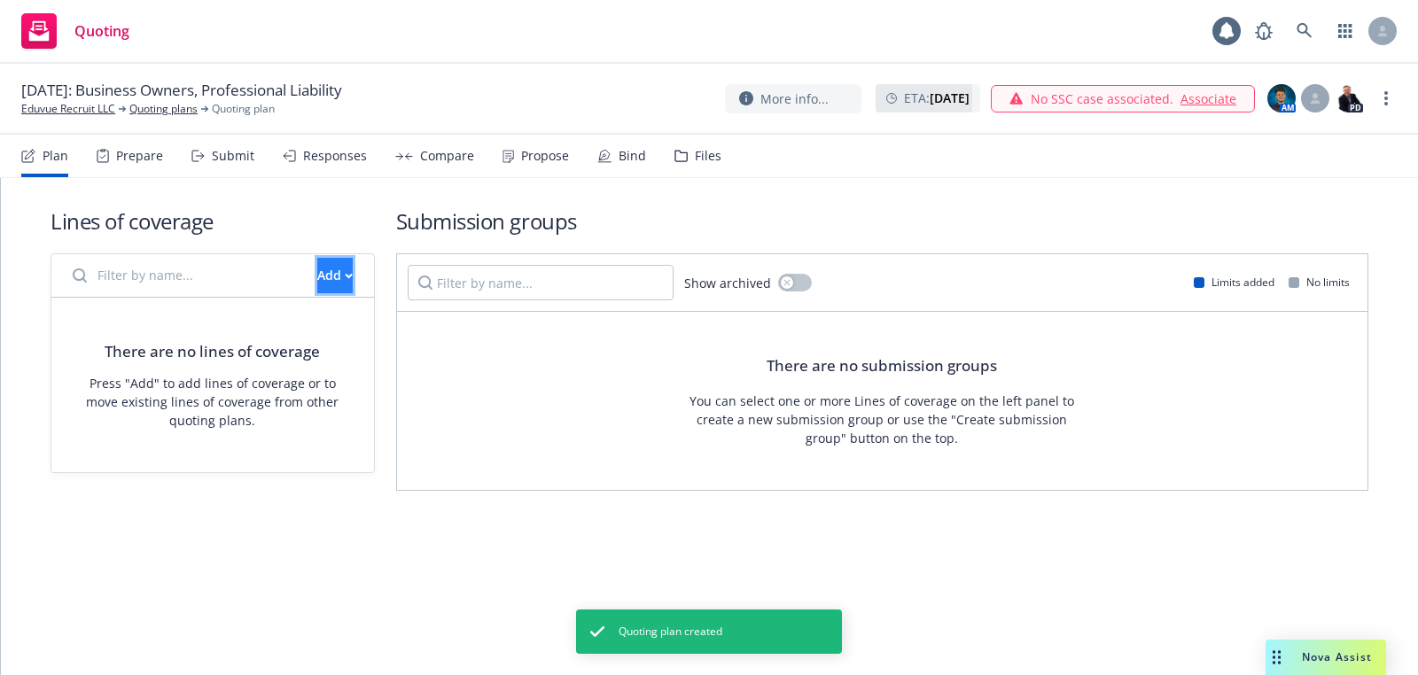
click at [317, 277] on div "Add" at bounding box center [334, 276] width 35 height 34
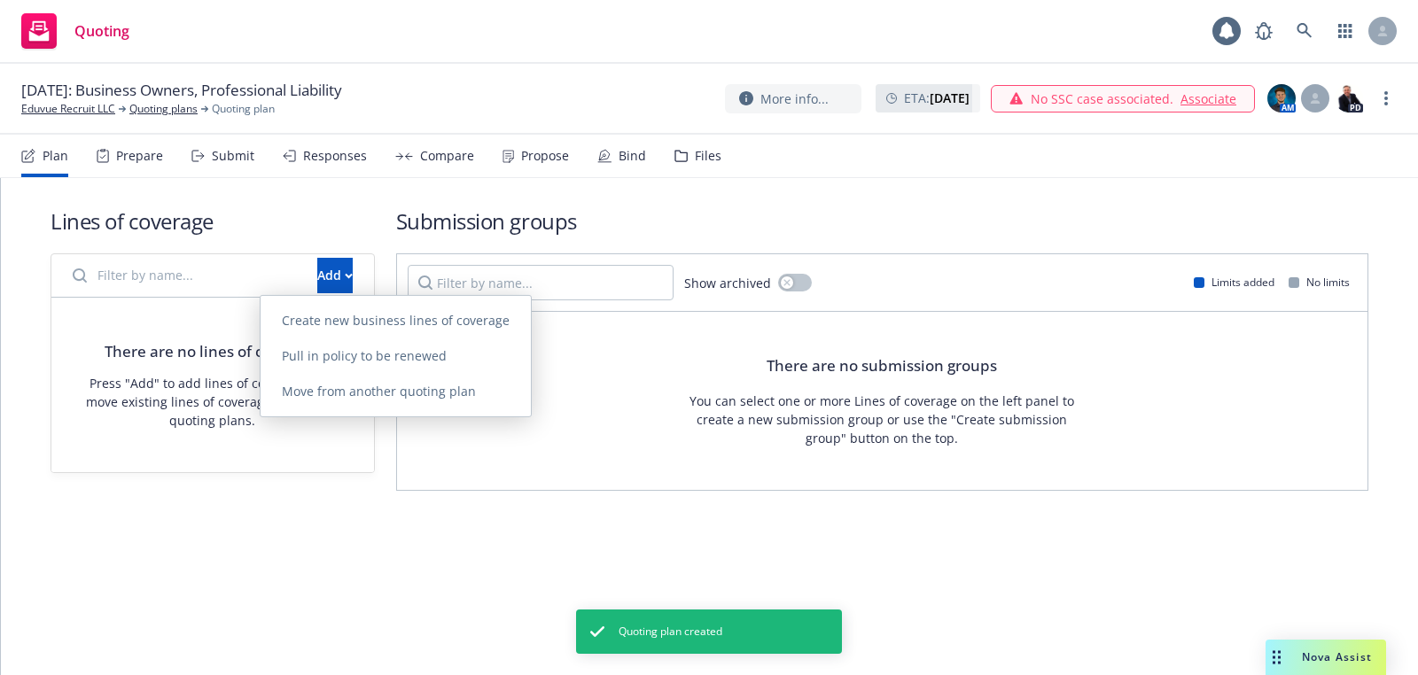
click at [352, 300] on div "Create new business lines of coverage Pull in policy to be renewed Move from an…" at bounding box center [396, 356] width 270 height 121
click at [344, 320] on span "Create new business lines of coverage" at bounding box center [396, 320] width 270 height 17
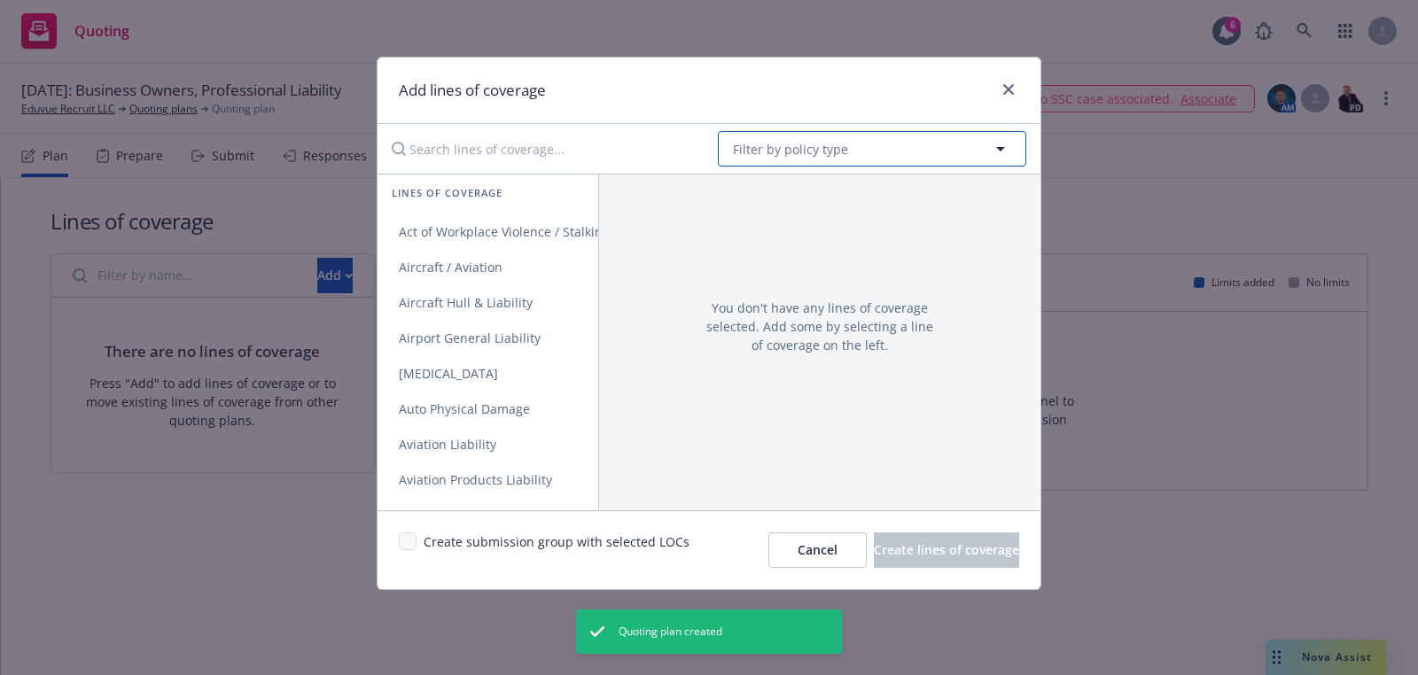
click at [761, 152] on span "Filter by policy type" at bounding box center [790, 149] width 115 height 19
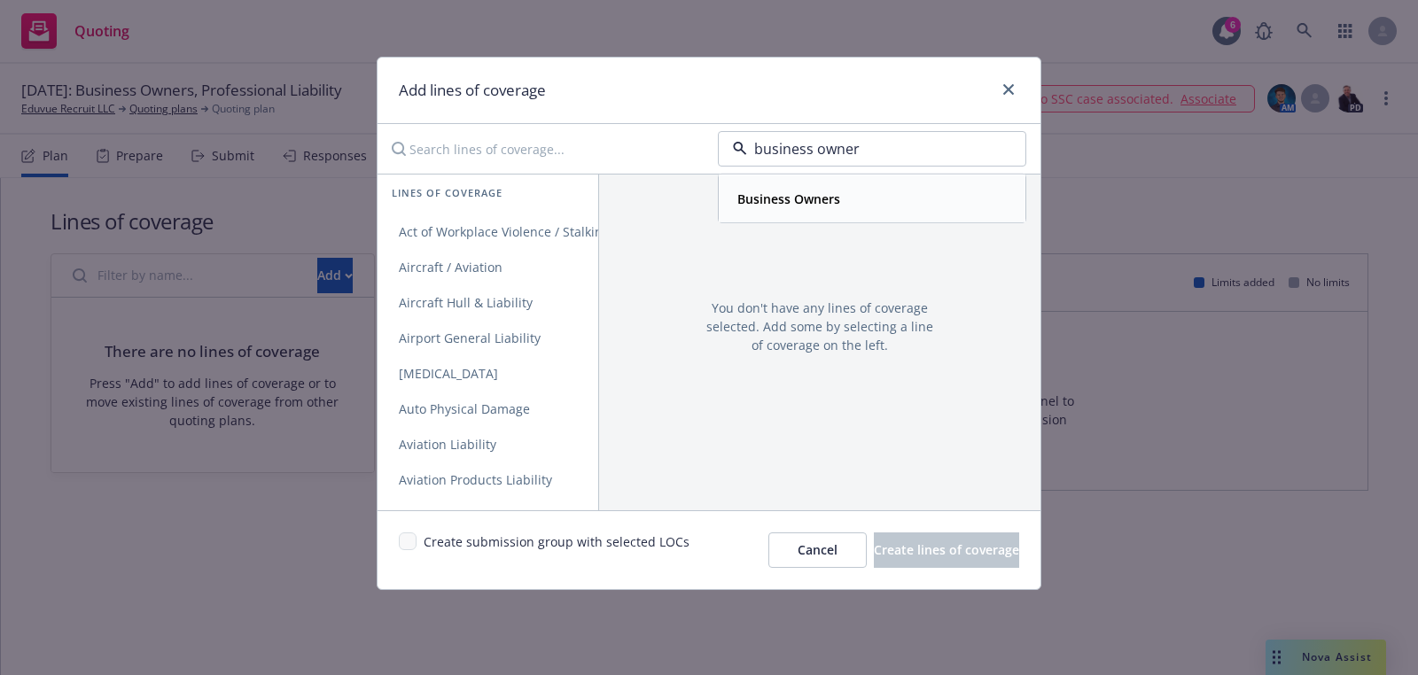
click at [829, 204] on strong "Business Owners" at bounding box center [788, 199] width 103 height 17
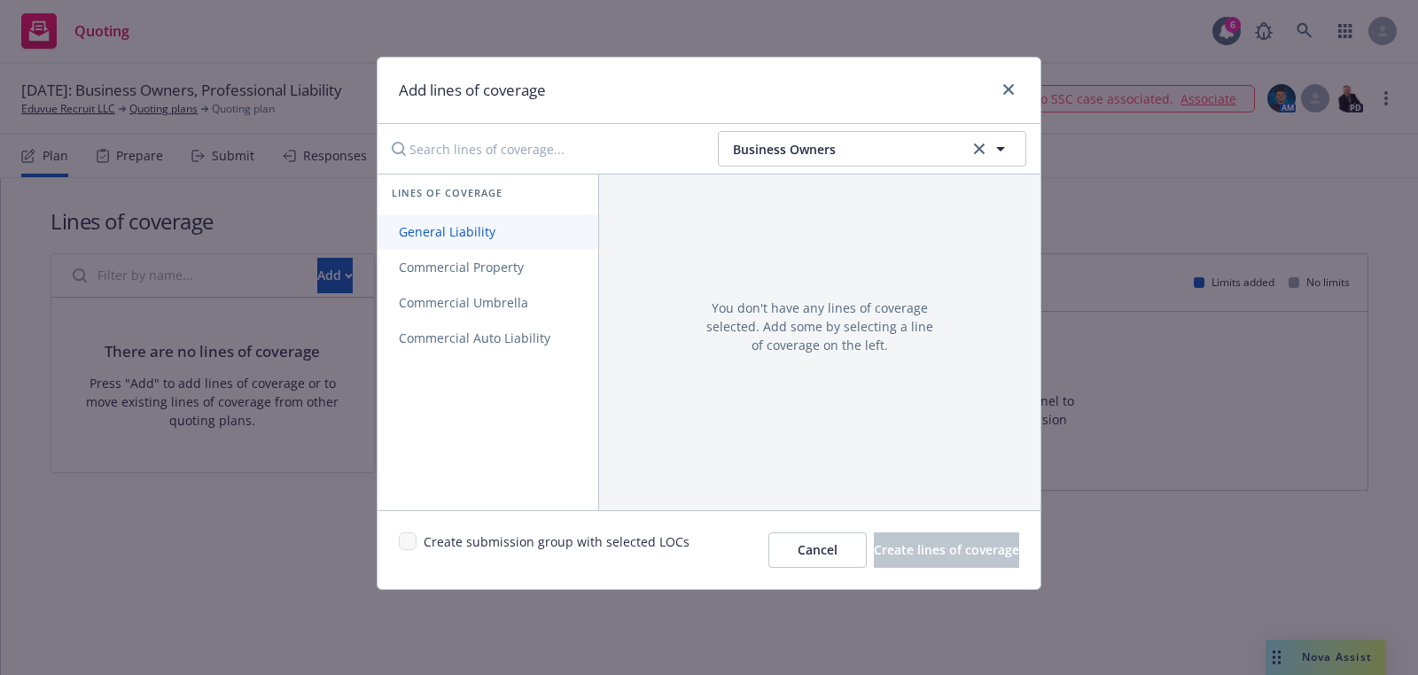
click at [507, 244] on link "General Liability" at bounding box center [487, 231] width 221 height 35
click at [512, 280] on link "Commercial Property" at bounding box center [487, 267] width 221 height 35
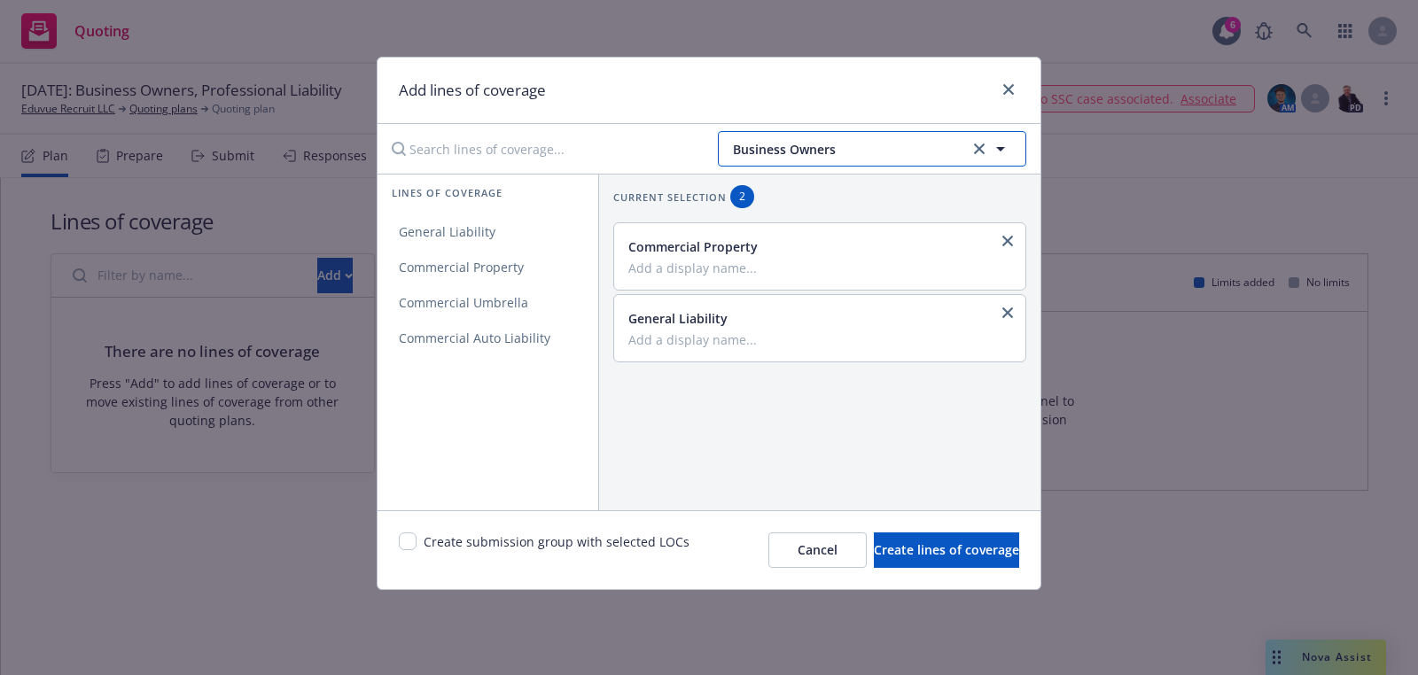
click at [846, 152] on span "Business Owners" at bounding box center [848, 149] width 231 height 19
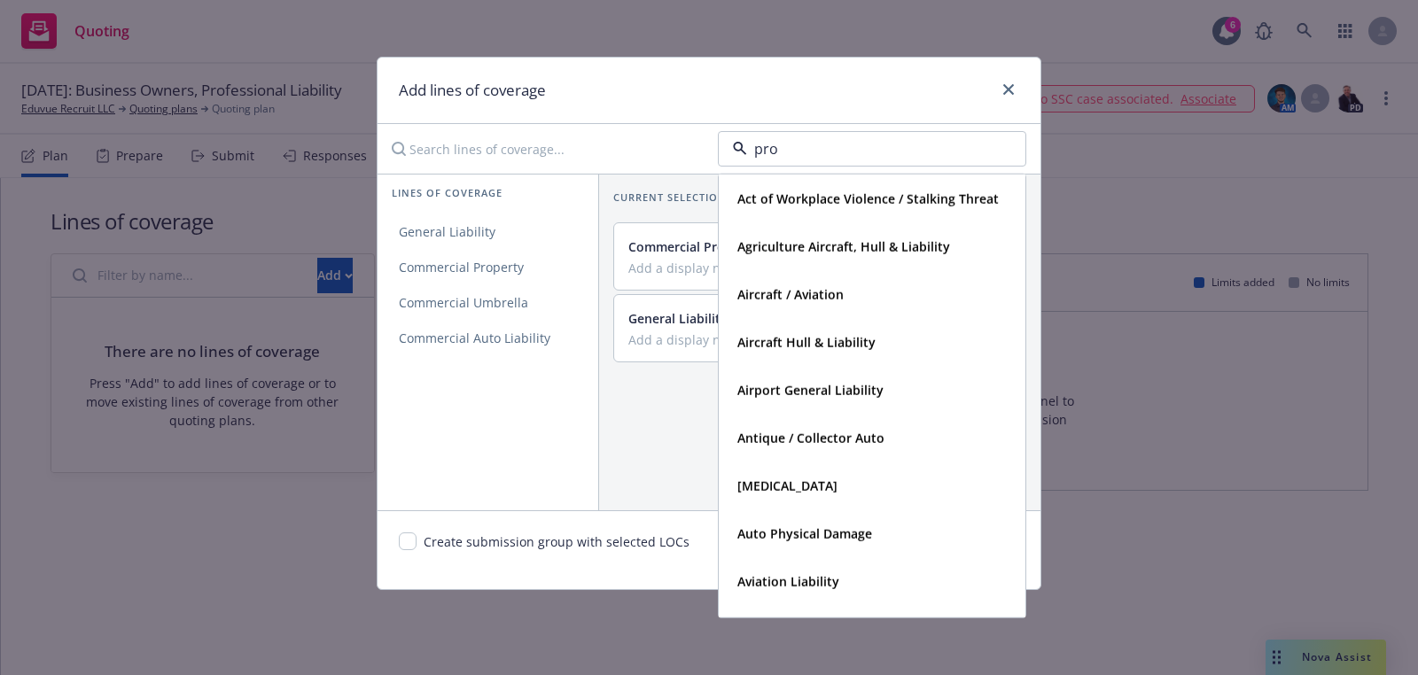
type input "prof"
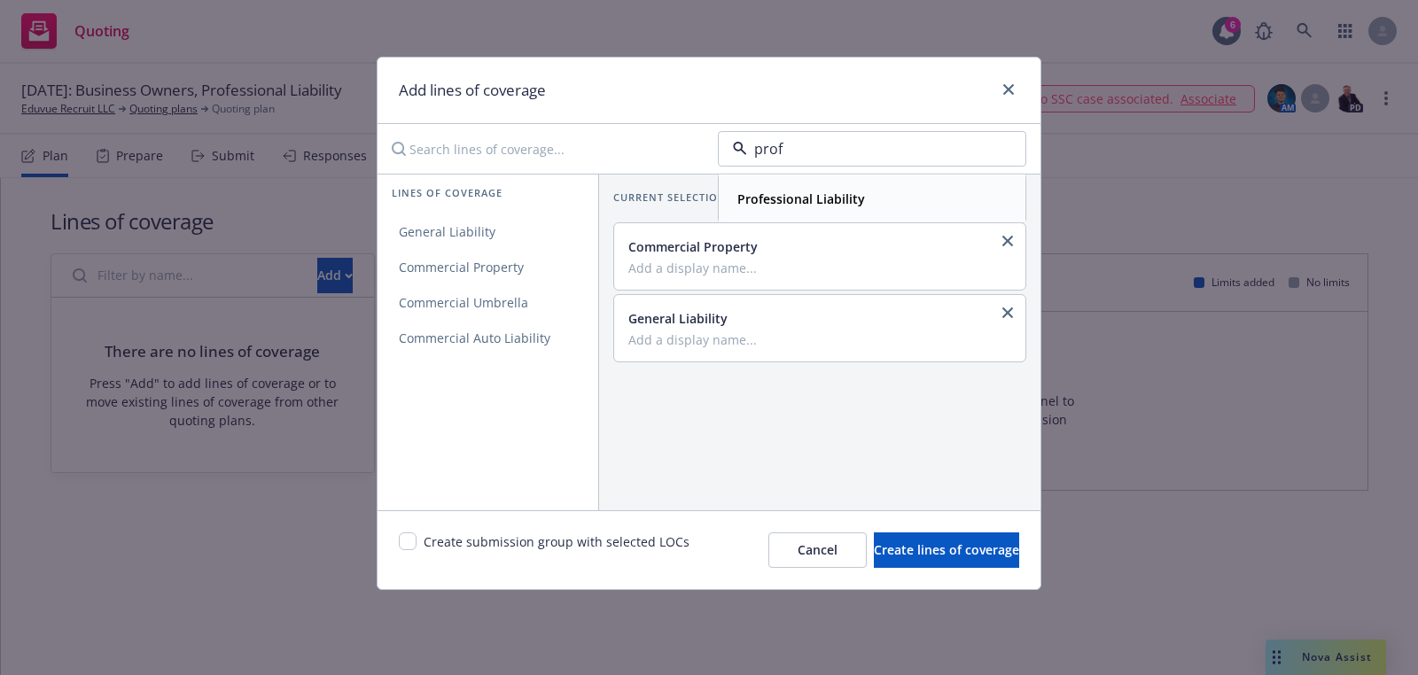
click at [854, 191] on strong "Professional Liability" at bounding box center [801, 199] width 128 height 17
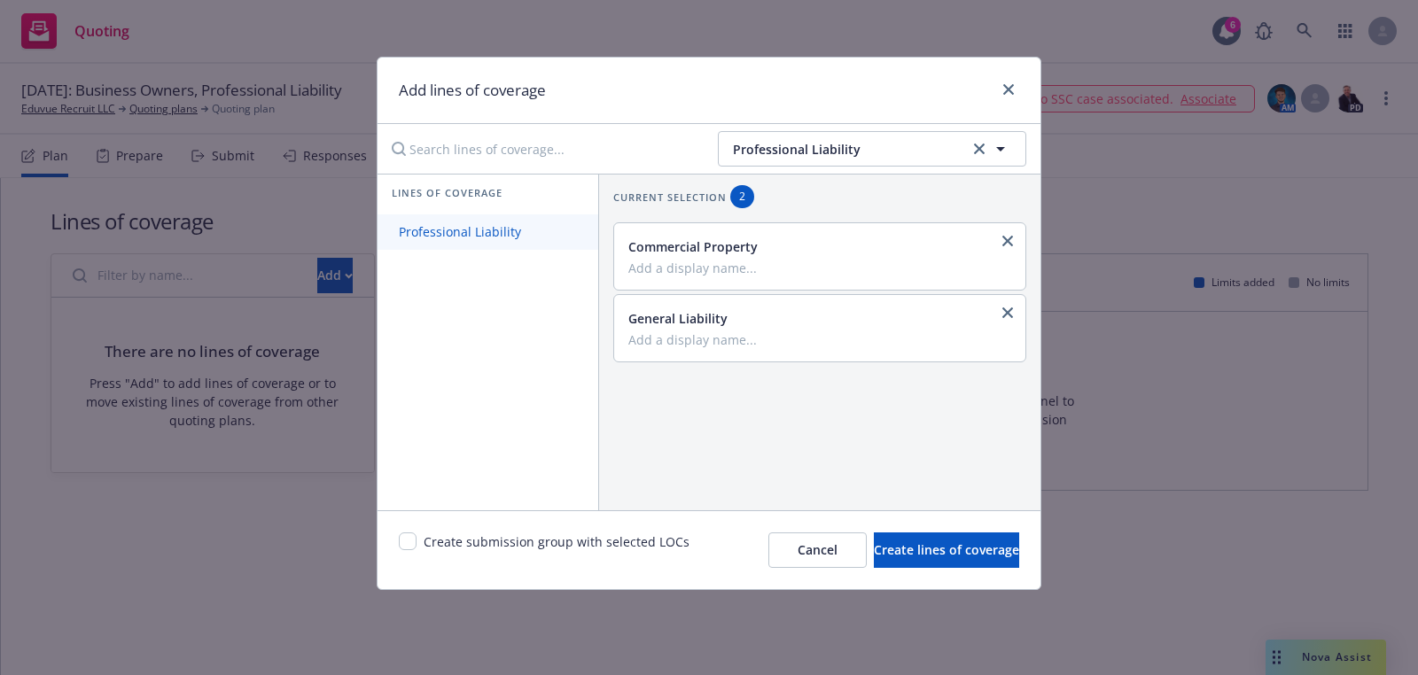
click at [505, 234] on span "Professional Liability" at bounding box center [459, 231] width 165 height 17
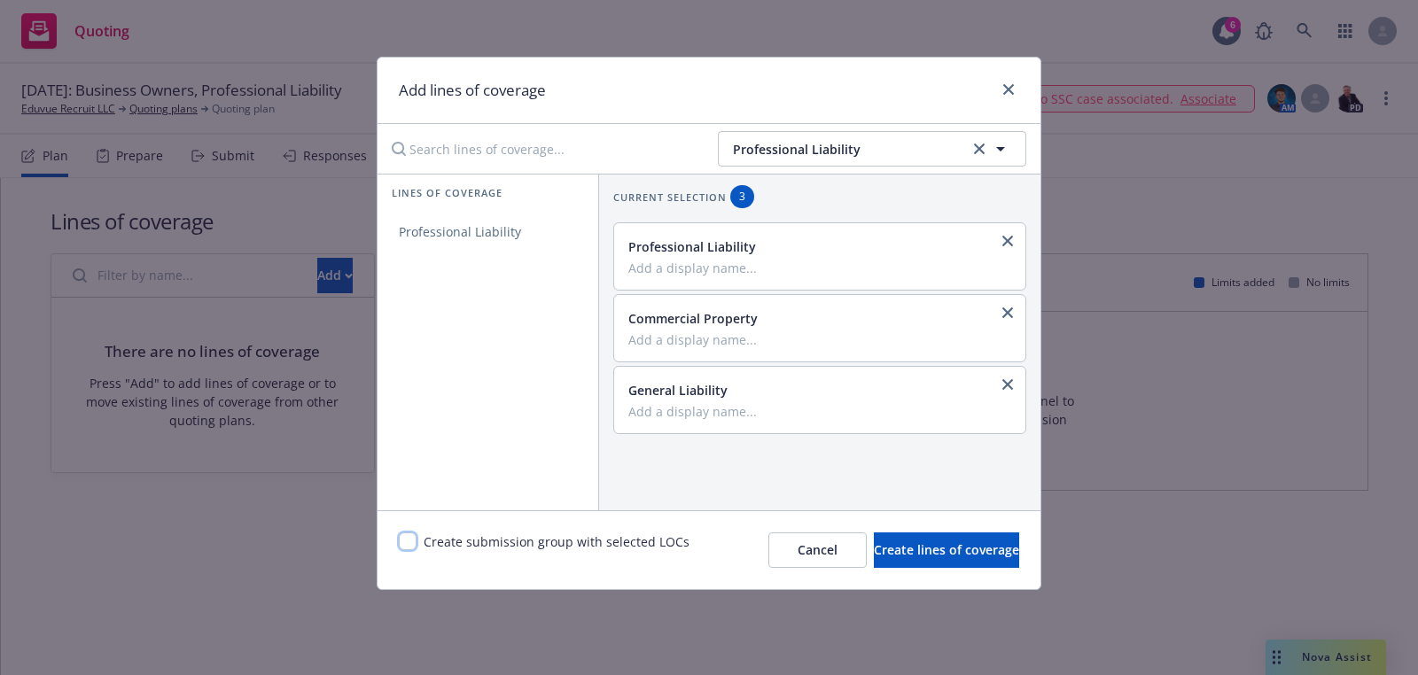
click at [404, 539] on input "checkbox" at bounding box center [408, 542] width 18 height 18
checkbox input "true"
click at [875, 550] on span "Create lines of coverage" at bounding box center [946, 549] width 145 height 17
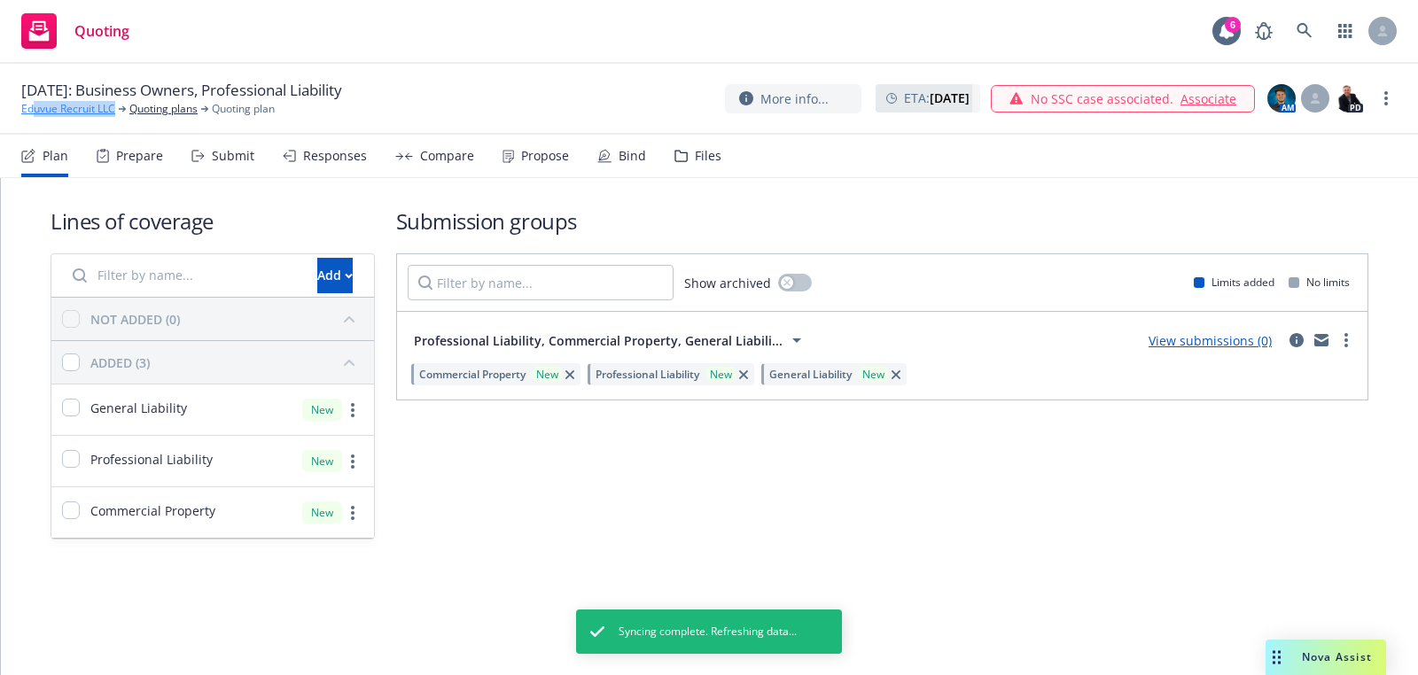
click at [35, 116] on div "09/30/2025: Business Owners, Professional Liability Eduvue Recruit LLC Quoting …" at bounding box center [709, 99] width 1418 height 71
click at [75, 107] on link "Eduvue Recruit LLC" at bounding box center [68, 109] width 94 height 16
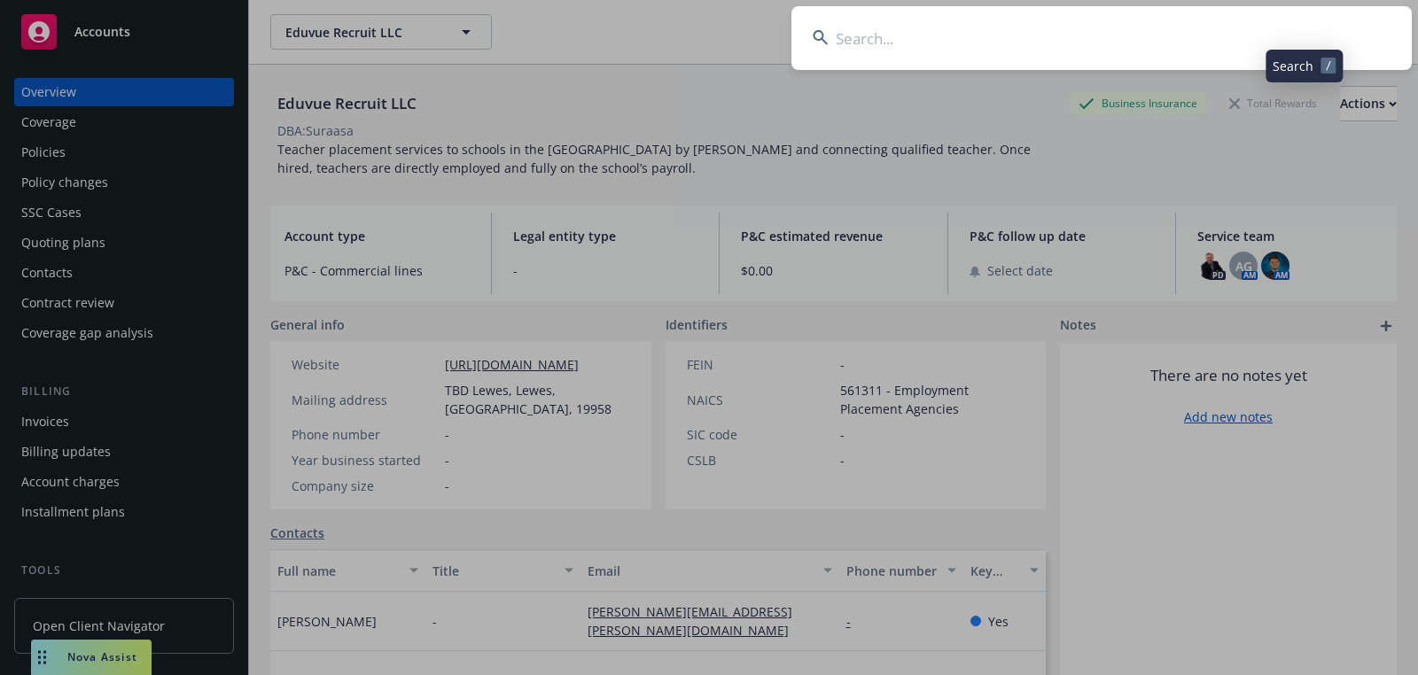
type input "Altelan"
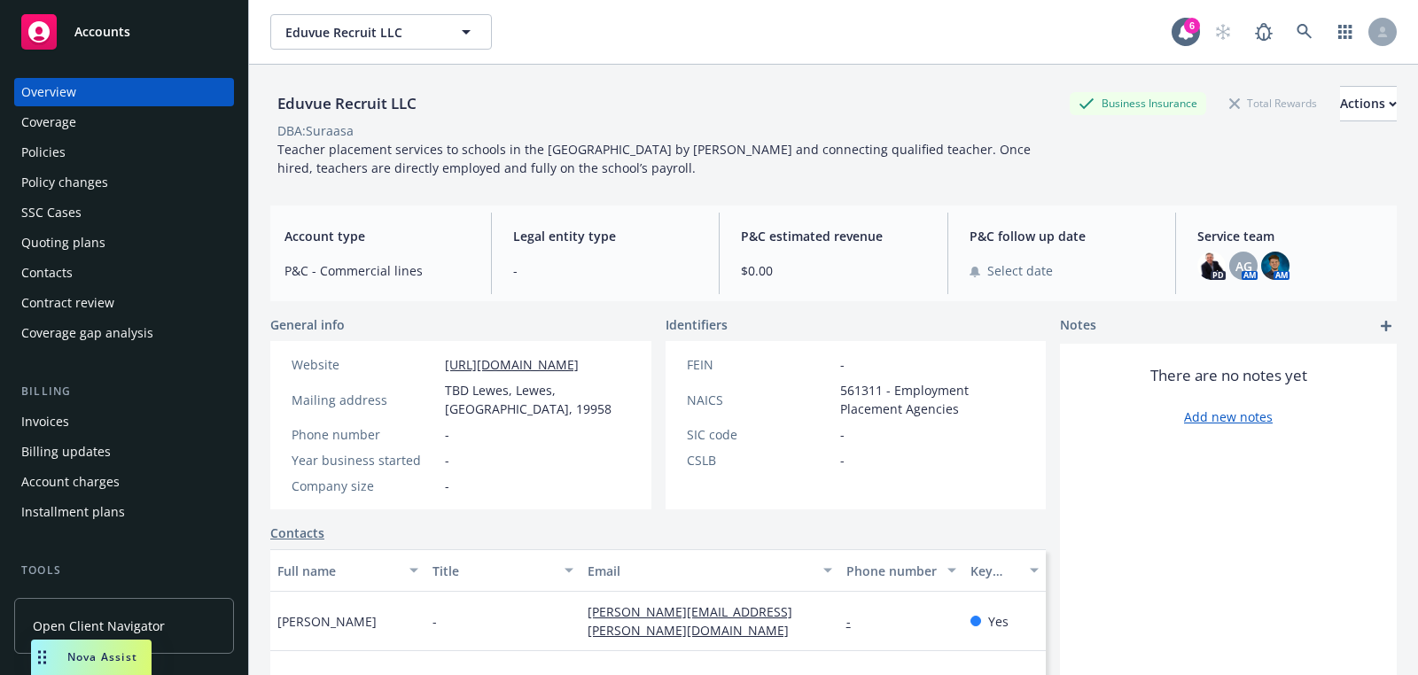
click at [155, 61] on div "Overview Coverage Policies Policy changes SSC Cases Quoting plans Contacts Cont…" at bounding box center [124, 366] width 248 height 619
click at [152, 44] on div "Accounts" at bounding box center [124, 31] width 206 height 35
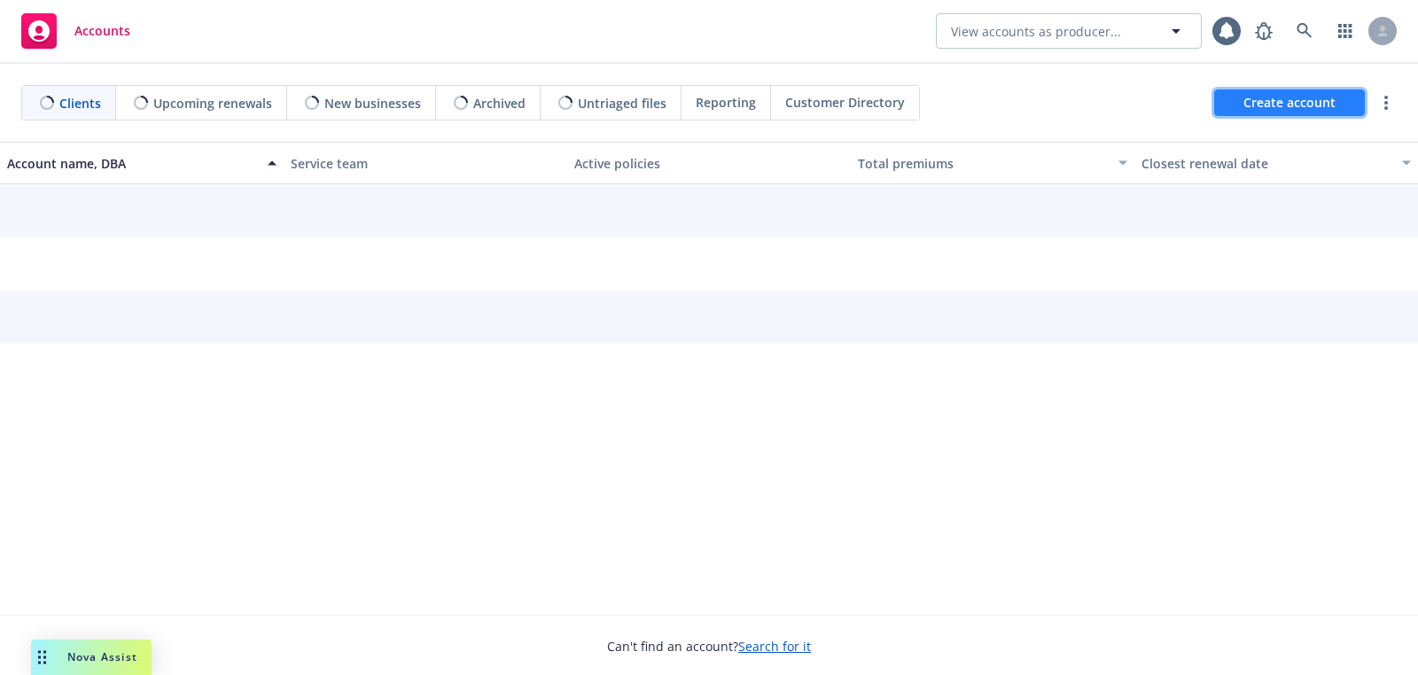
click at [1249, 97] on span "Create account" at bounding box center [1289, 103] width 92 height 34
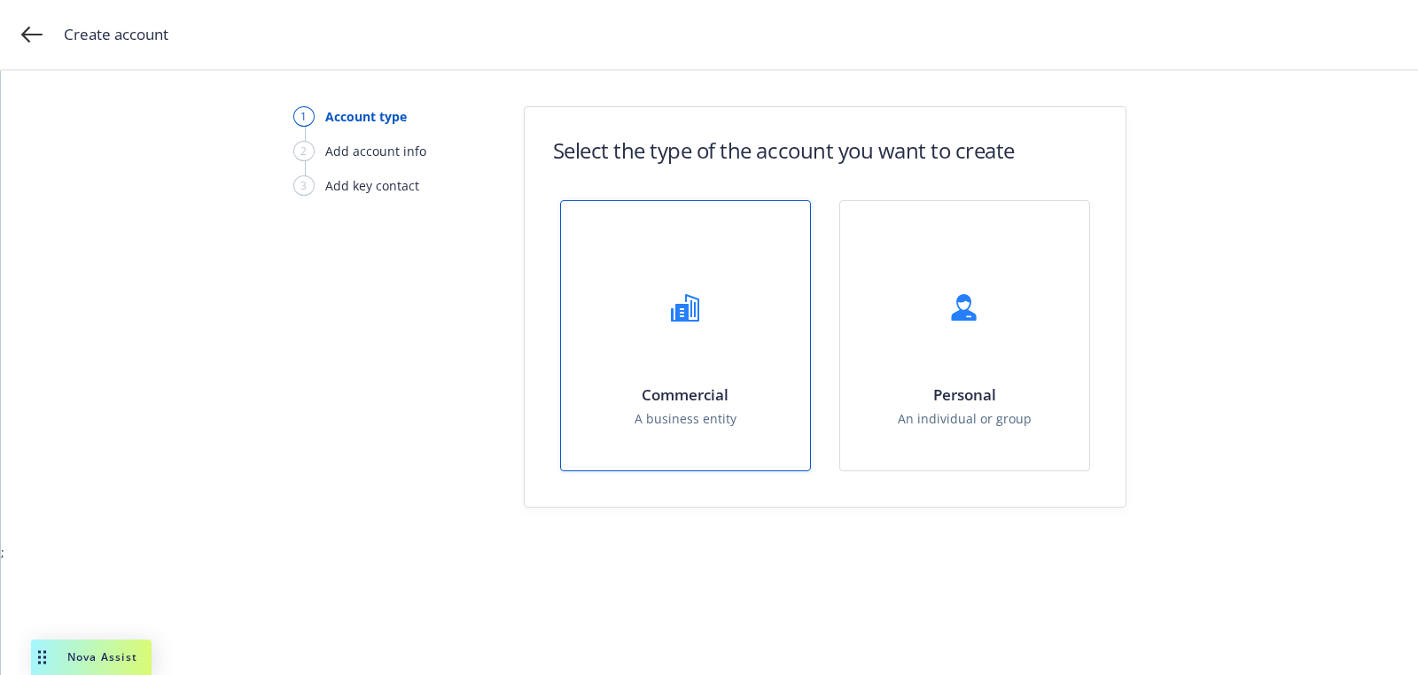
click at [773, 262] on div "Commercial A business entity" at bounding box center [685, 335] width 249 height 269
select select "US"
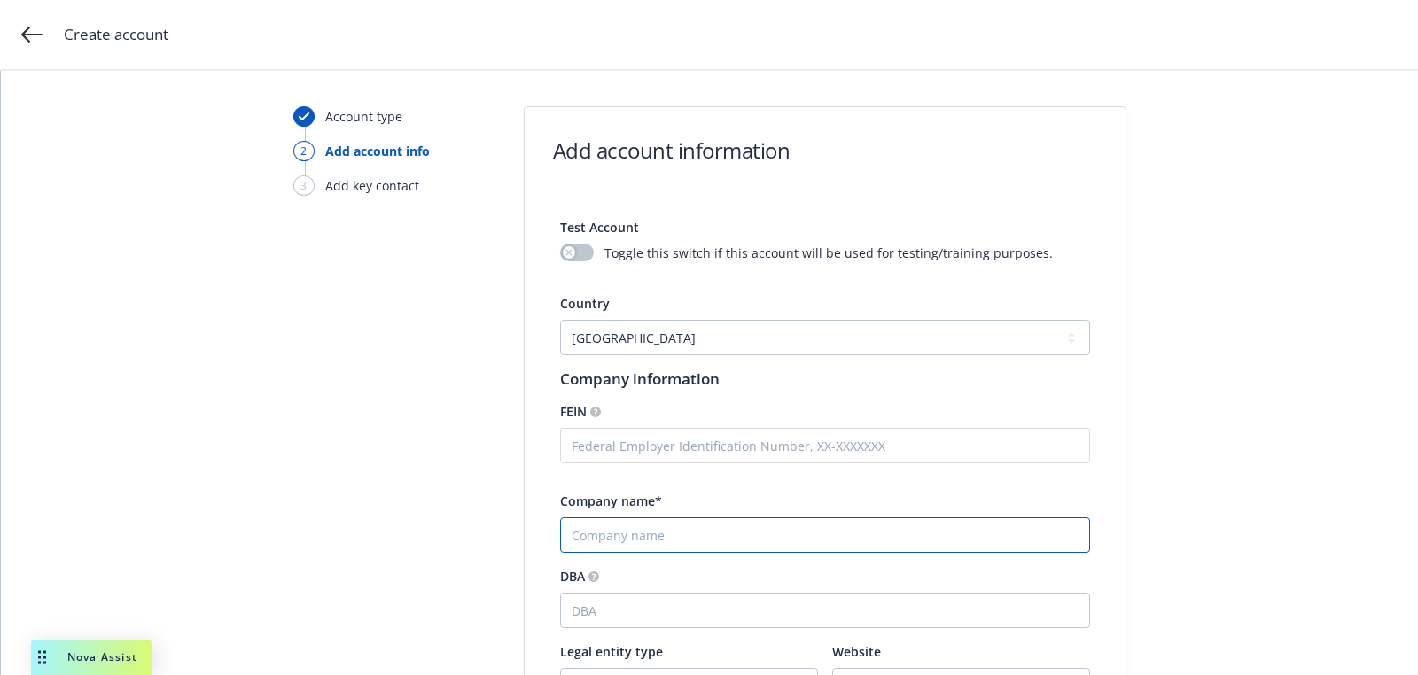
click at [673, 521] on input "Company name*" at bounding box center [825, 534] width 530 height 35
paste input "Altelan"
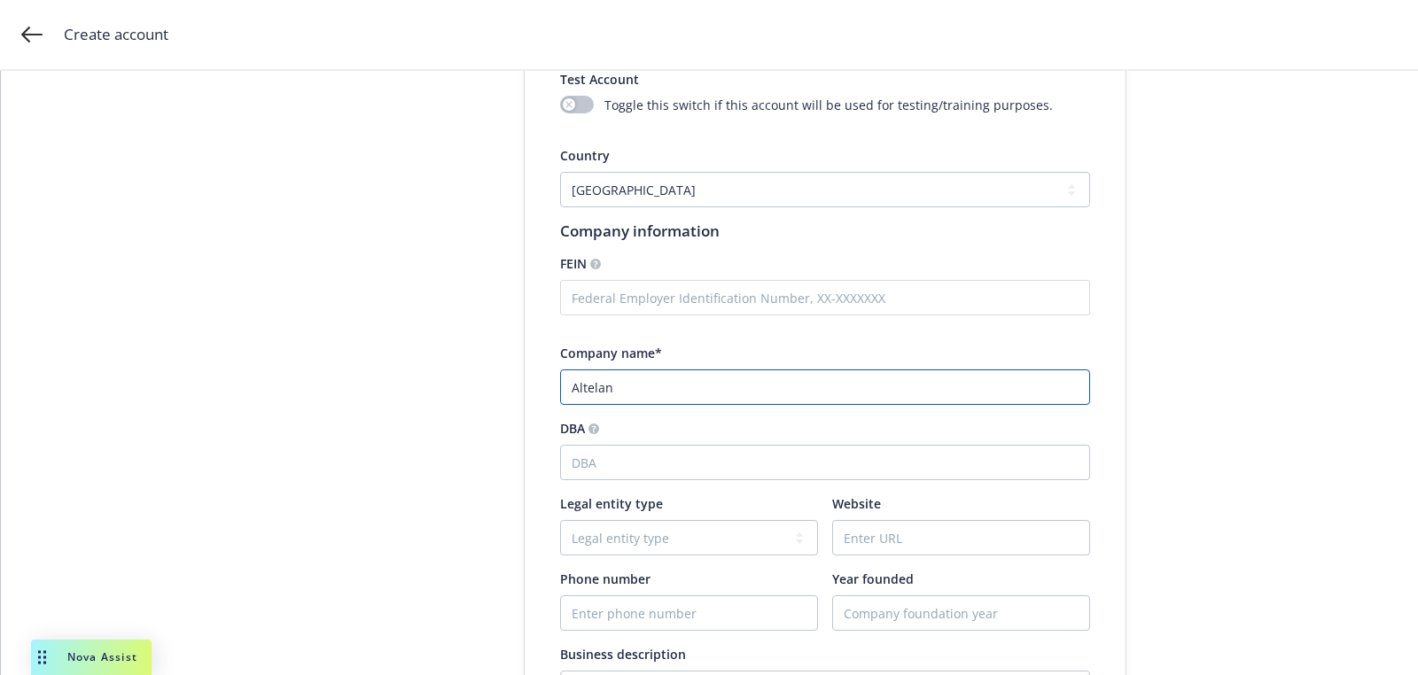
scroll to position [347, 0]
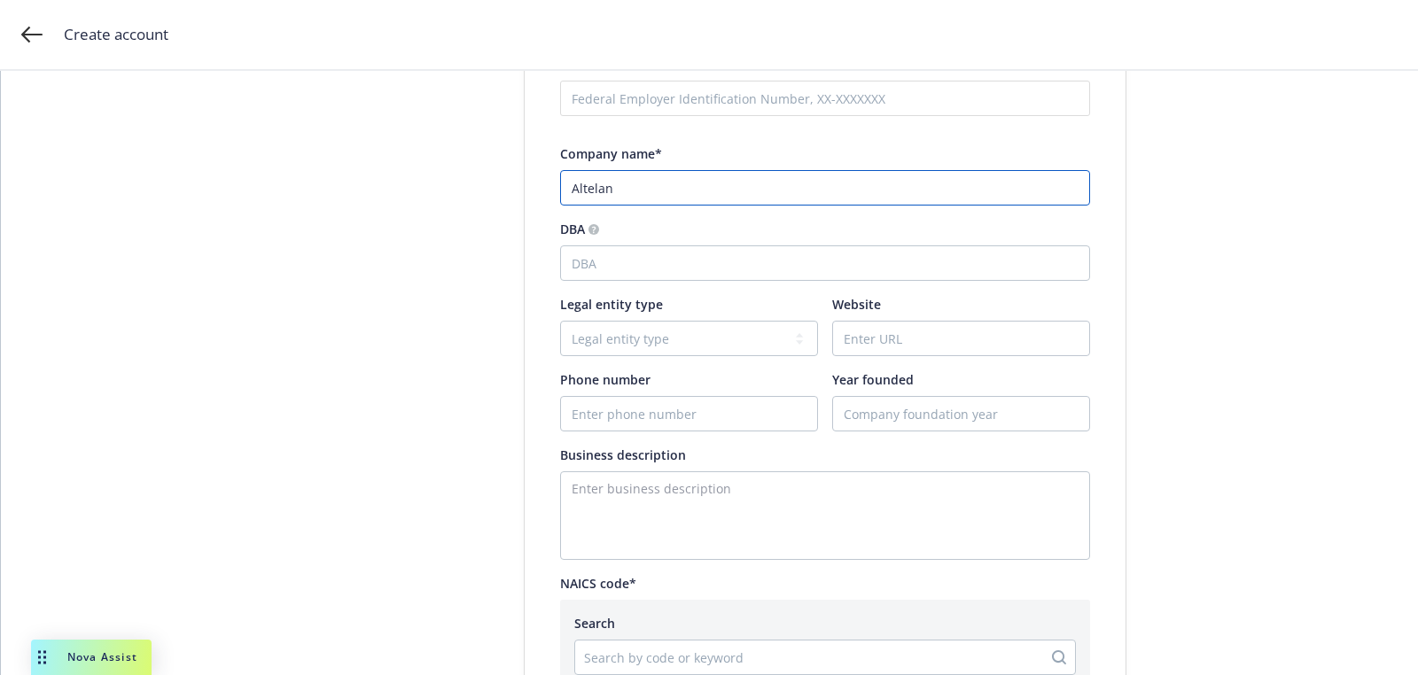
paste input "Capital"
type input "Altelan Capital"
click at [909, 345] on input "Website" at bounding box center [961, 339] width 256 height 34
paste input "[DOMAIN_NAME]"
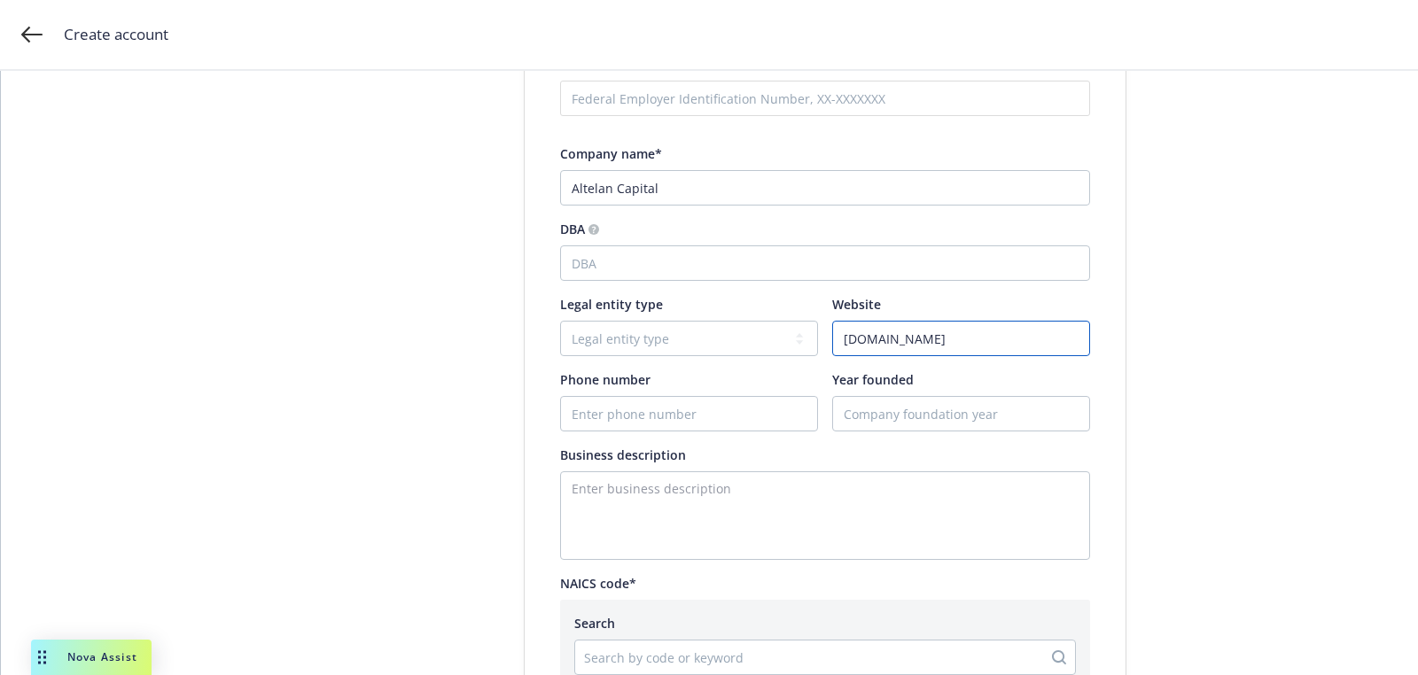
type input "[DOMAIN_NAME]"
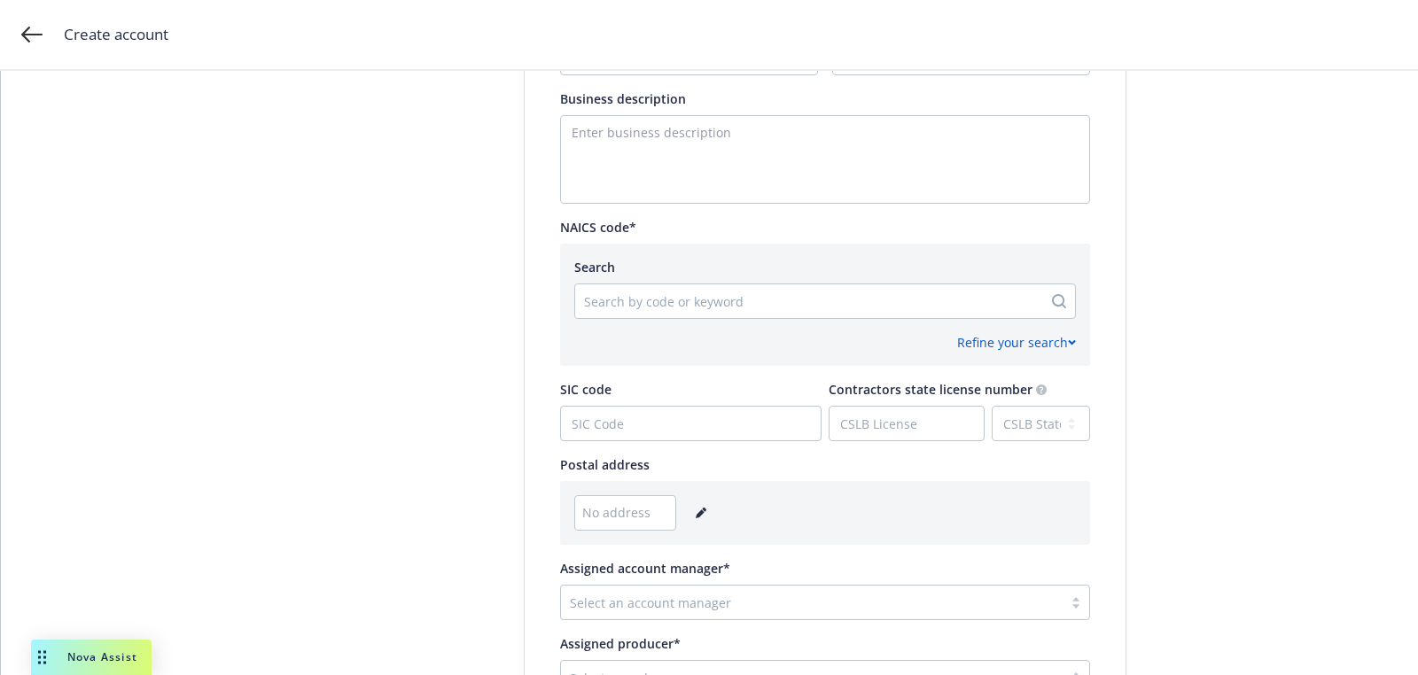
scroll to position [872, 0]
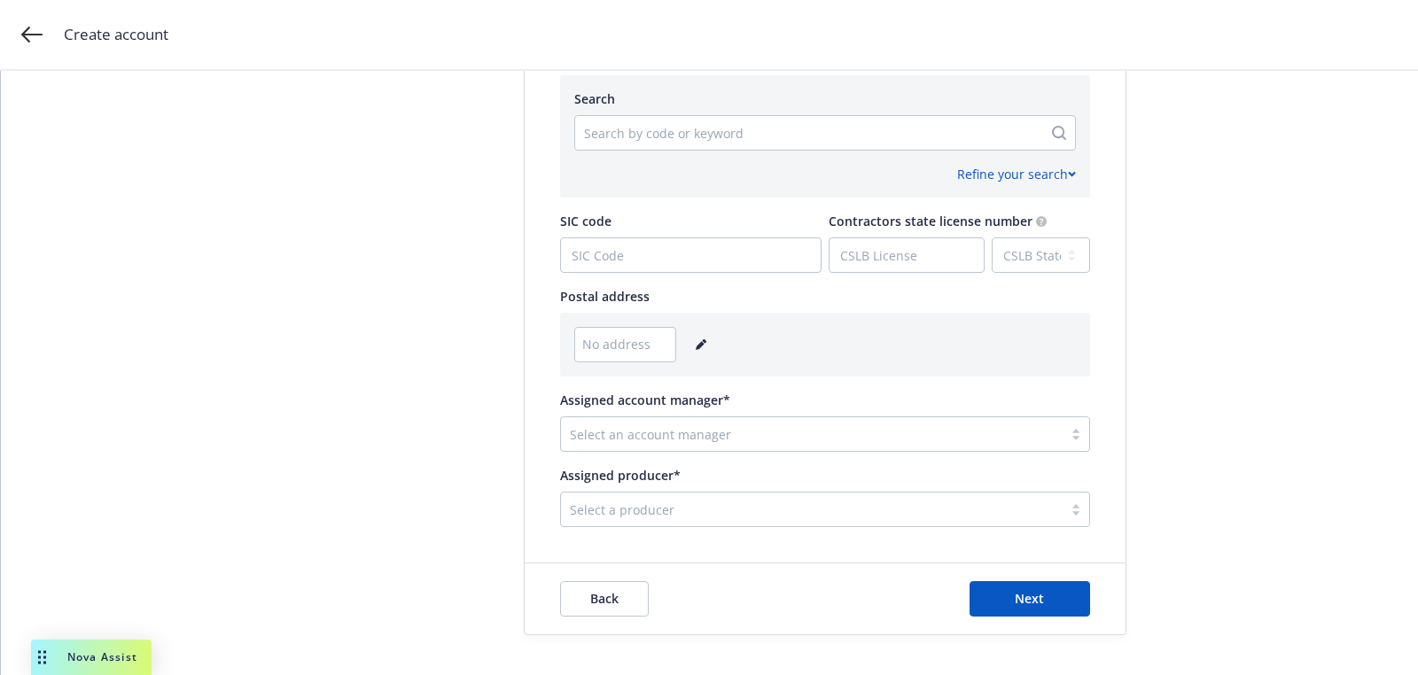
click at [697, 339] on icon "editPencil" at bounding box center [701, 344] width 11 height 11
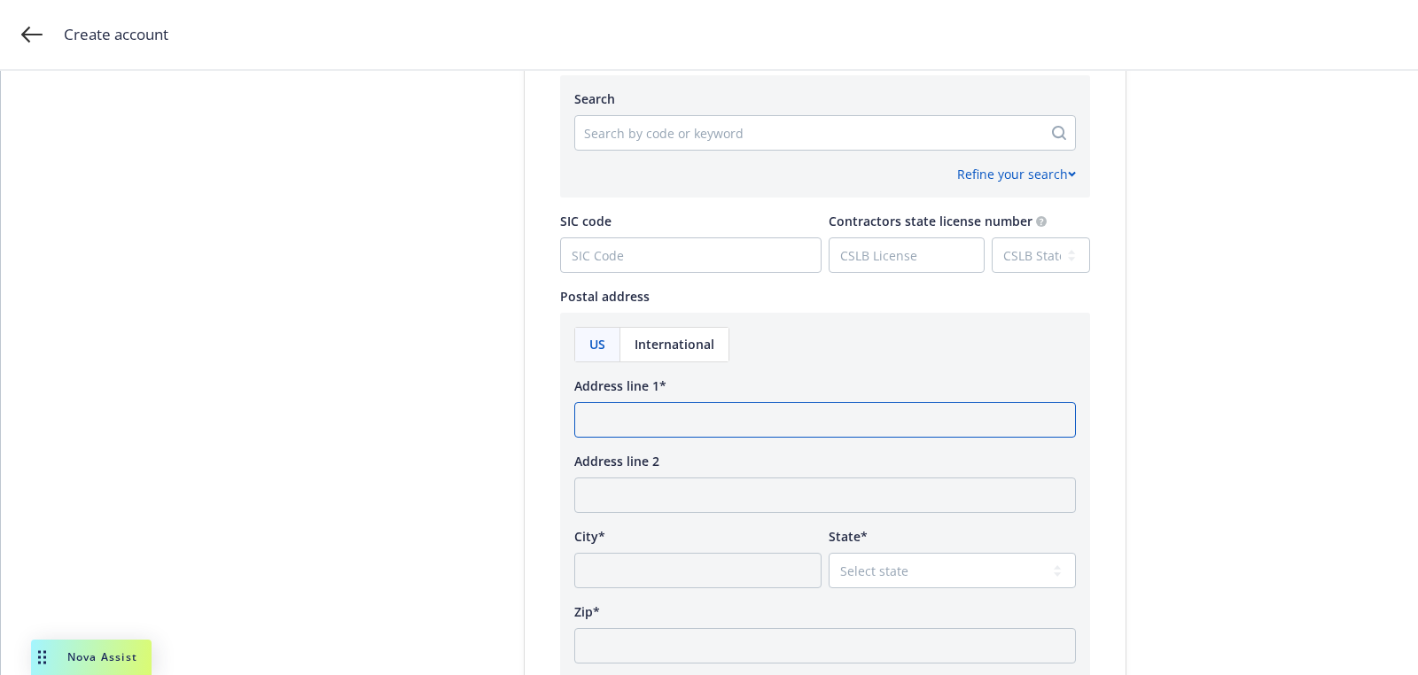
click at [665, 403] on input "Address line 1*" at bounding box center [825, 419] width 502 height 35
paste input "800 5th Avenue North Seattle, WA 98109"
click at [792, 420] on input "800 5th Avenue North Seattle, WA 98109" at bounding box center [825, 419] width 502 height 35
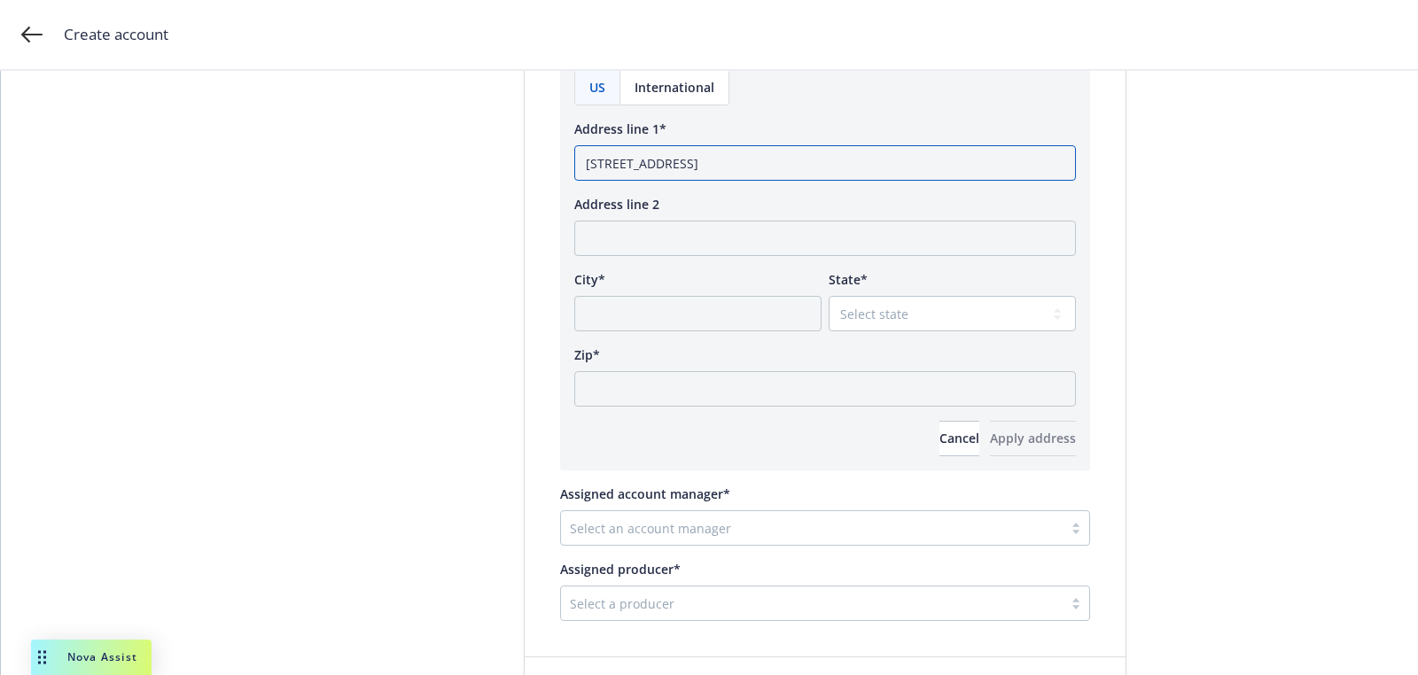
type input "800 5th Avenue North Seattle, WA"
click at [712, 369] on div "Zip*" at bounding box center [825, 376] width 502 height 61
click at [710, 391] on input "Zip*" at bounding box center [825, 388] width 502 height 35
paste input "98109"
type input "98109"
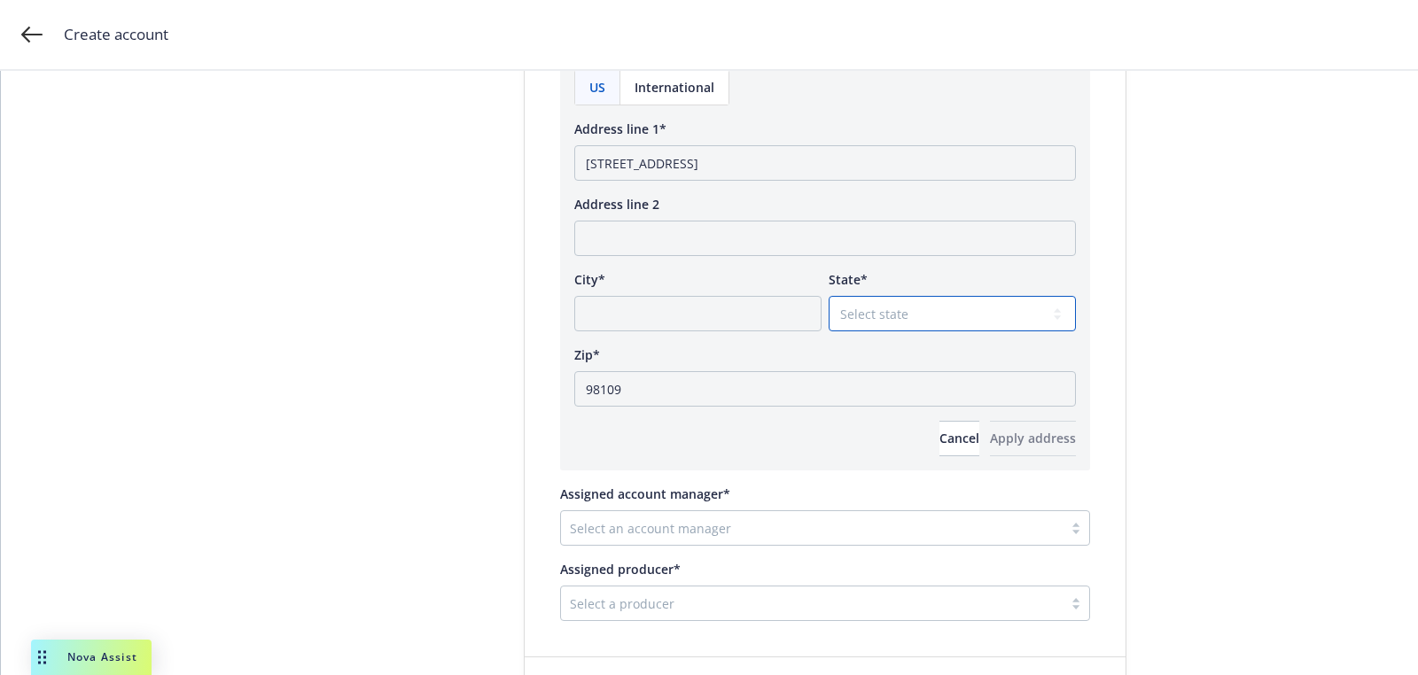
click at [864, 298] on select "Select state Alabama Alaska American Samoa Arizona Arkansas Baker Island Califo…" at bounding box center [952, 313] width 247 height 35
select select "WA"
click at [829, 296] on select "Select state Alabama Alaska American Samoa Arizona Arkansas Baker Island Califo…" at bounding box center [952, 313] width 247 height 35
click at [742, 166] on input "800 5th Avenue North Seattle, WA" at bounding box center [825, 162] width 502 height 35
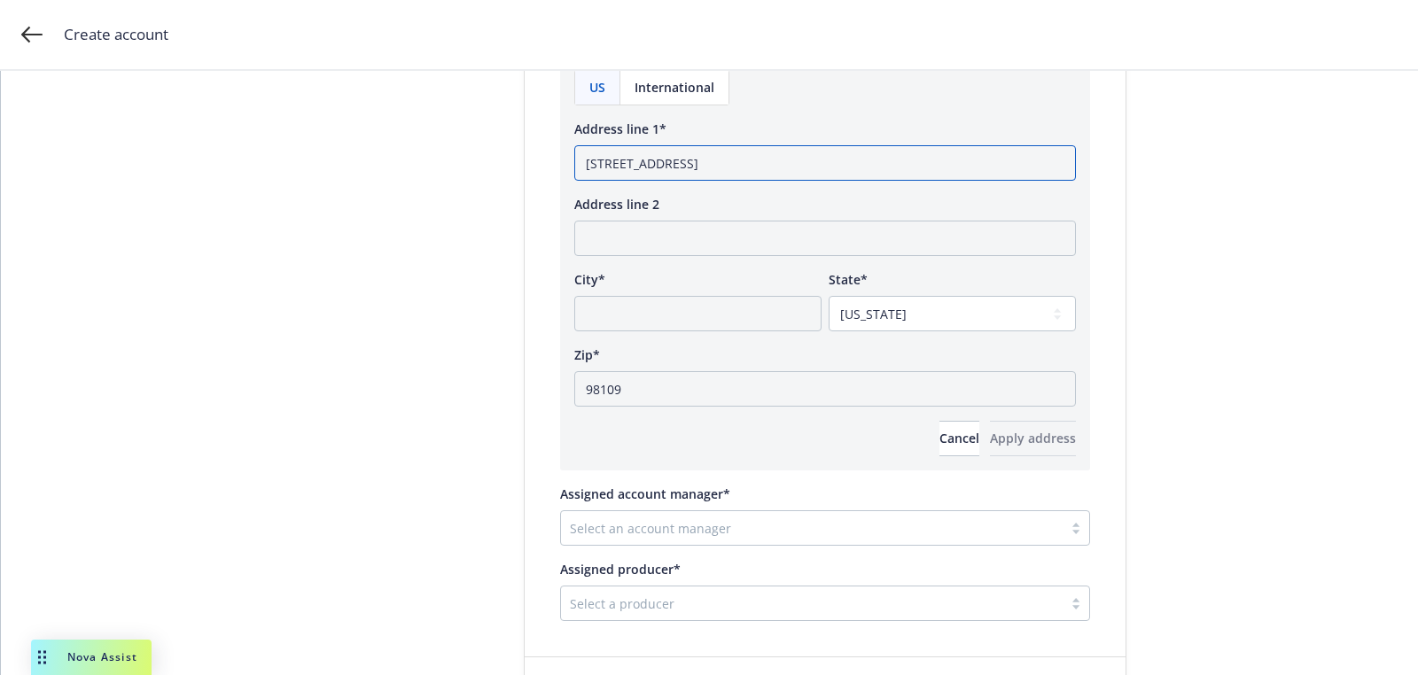
type input "800 5th Avenue North, WA"
click at [732, 322] on input "City*" at bounding box center [697, 313] width 247 height 35
paste input "Seattle"
type input "Seattle"
drag, startPoint x: 716, startPoint y: 165, endPoint x: 980, endPoint y: 162, distance: 264.1
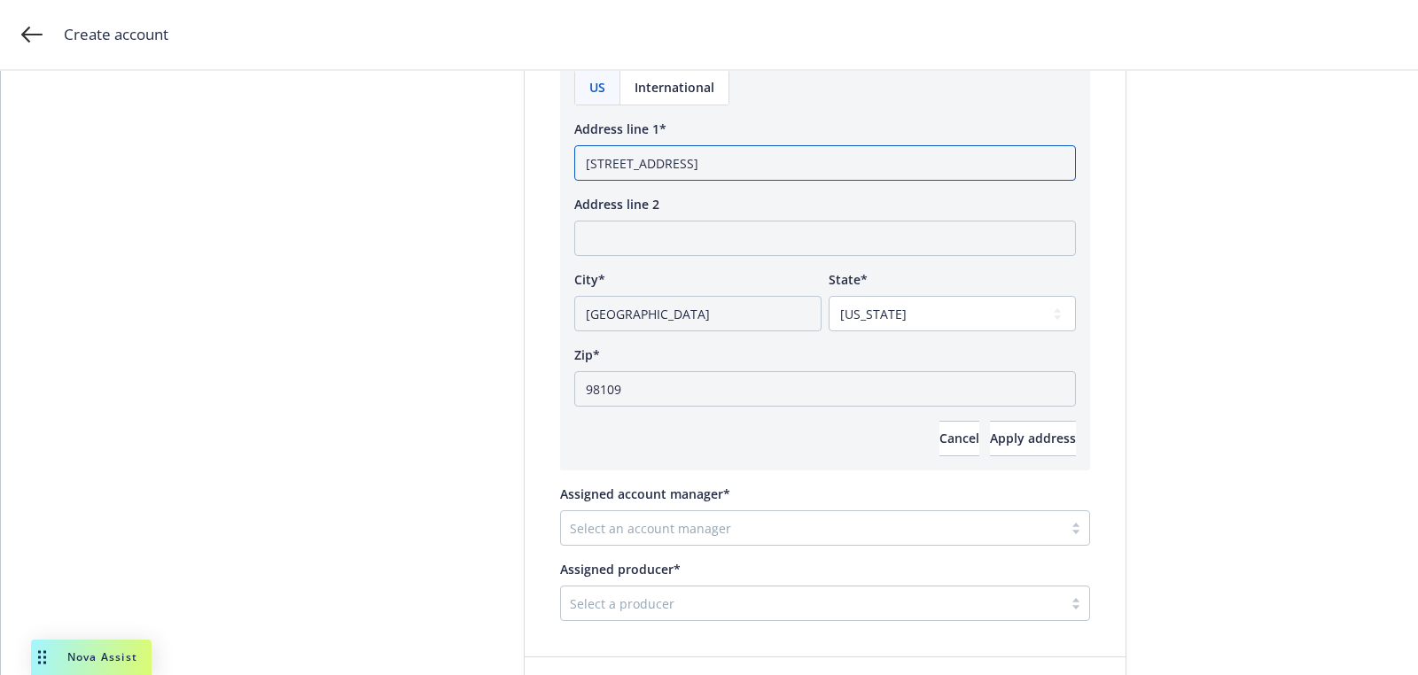
click at [980, 162] on input "800 5th Avenue North, WA" at bounding box center [825, 162] width 502 height 35
click at [701, 173] on input "800 5th Avenue North" at bounding box center [825, 162] width 502 height 35
type input "800 5th Avenue"
click at [584, 317] on input "Seattle" at bounding box center [697, 313] width 247 height 35
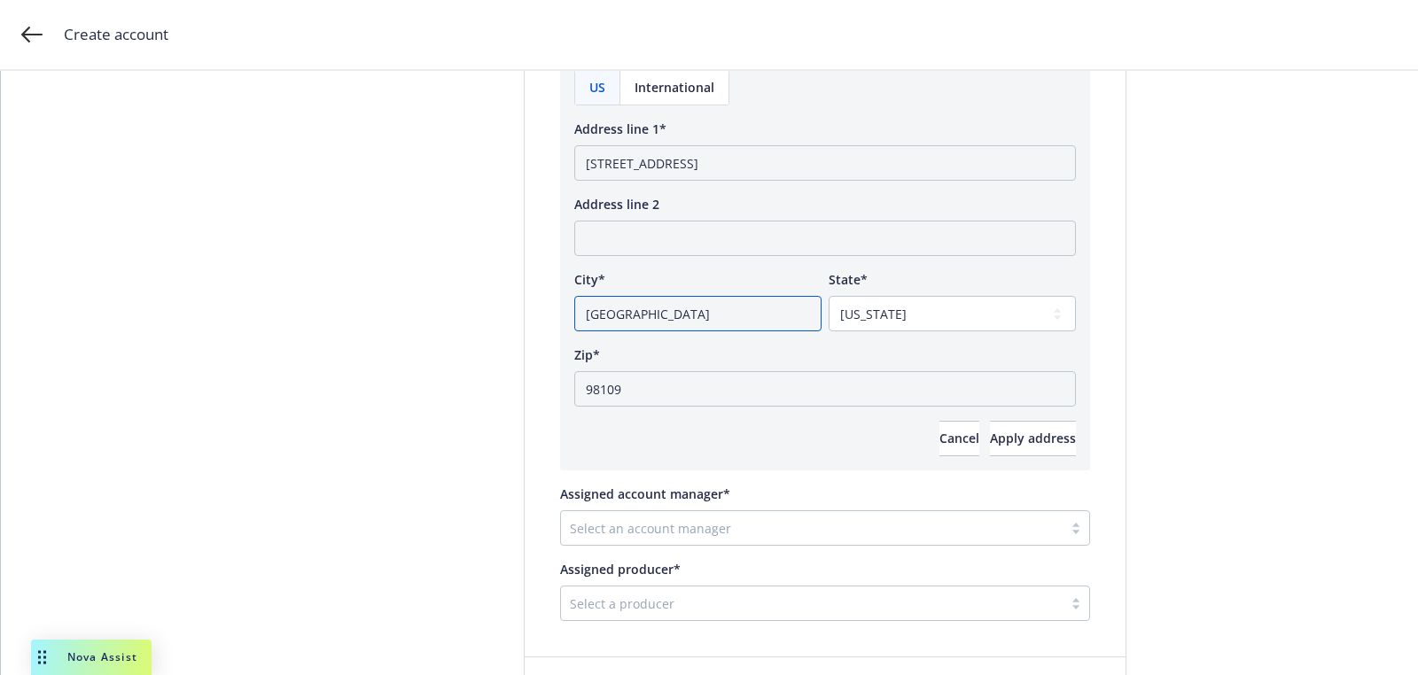
paste input "North"
type input "North Seattle"
click at [1020, 434] on span "Apply address" at bounding box center [1033, 438] width 86 height 17
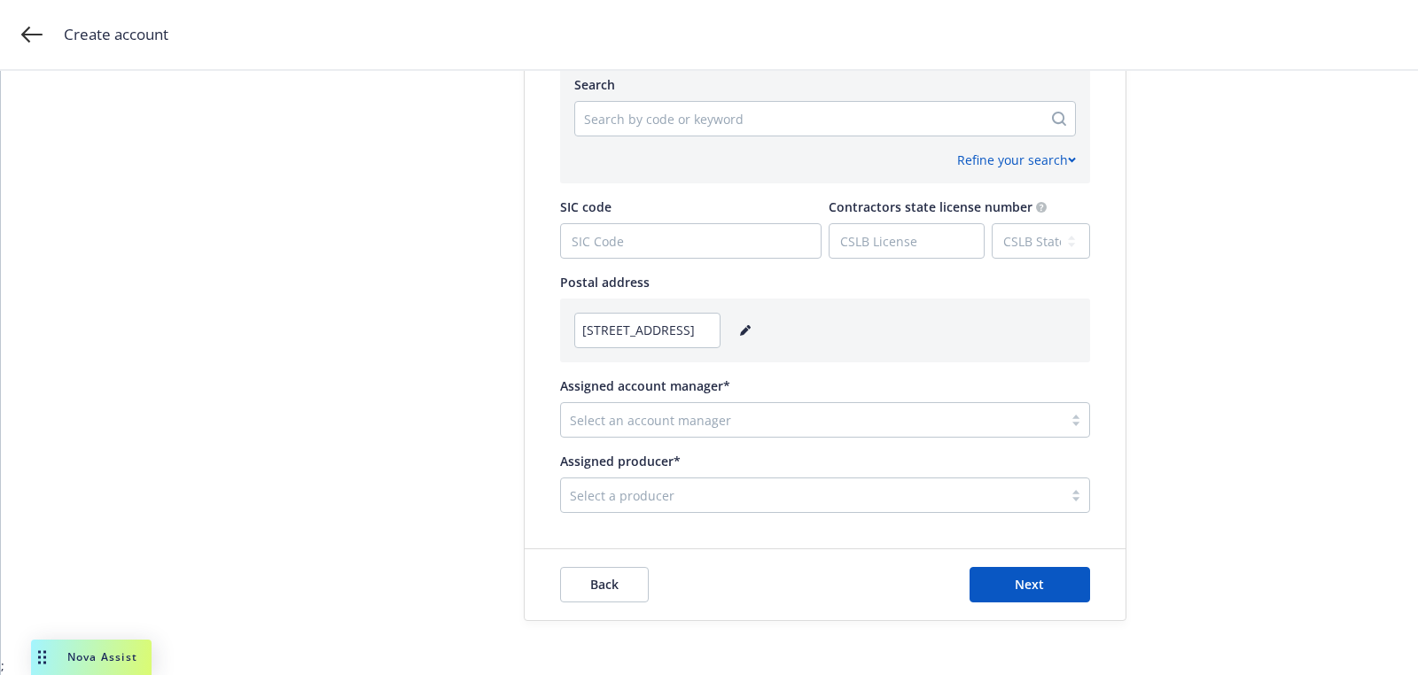
scroll to position [884, 0]
click at [852, 416] on div at bounding box center [812, 421] width 484 height 21
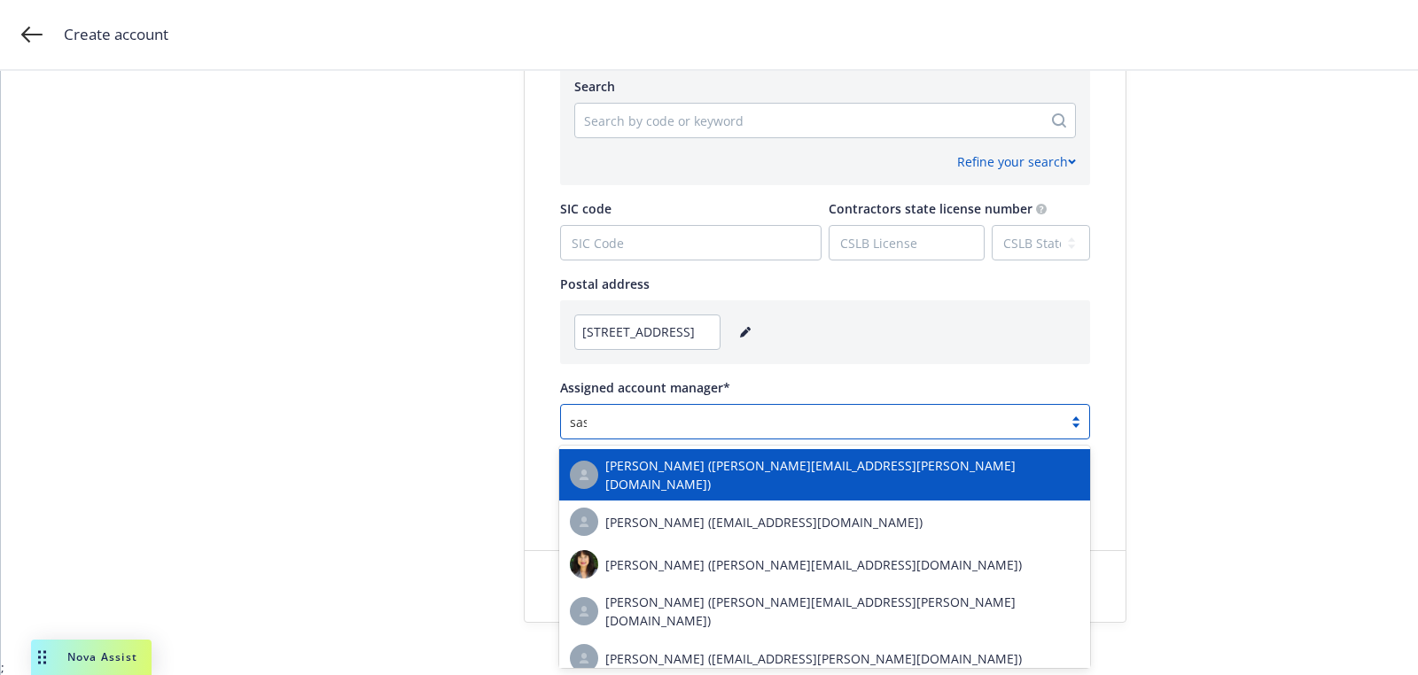
type input "sasha"
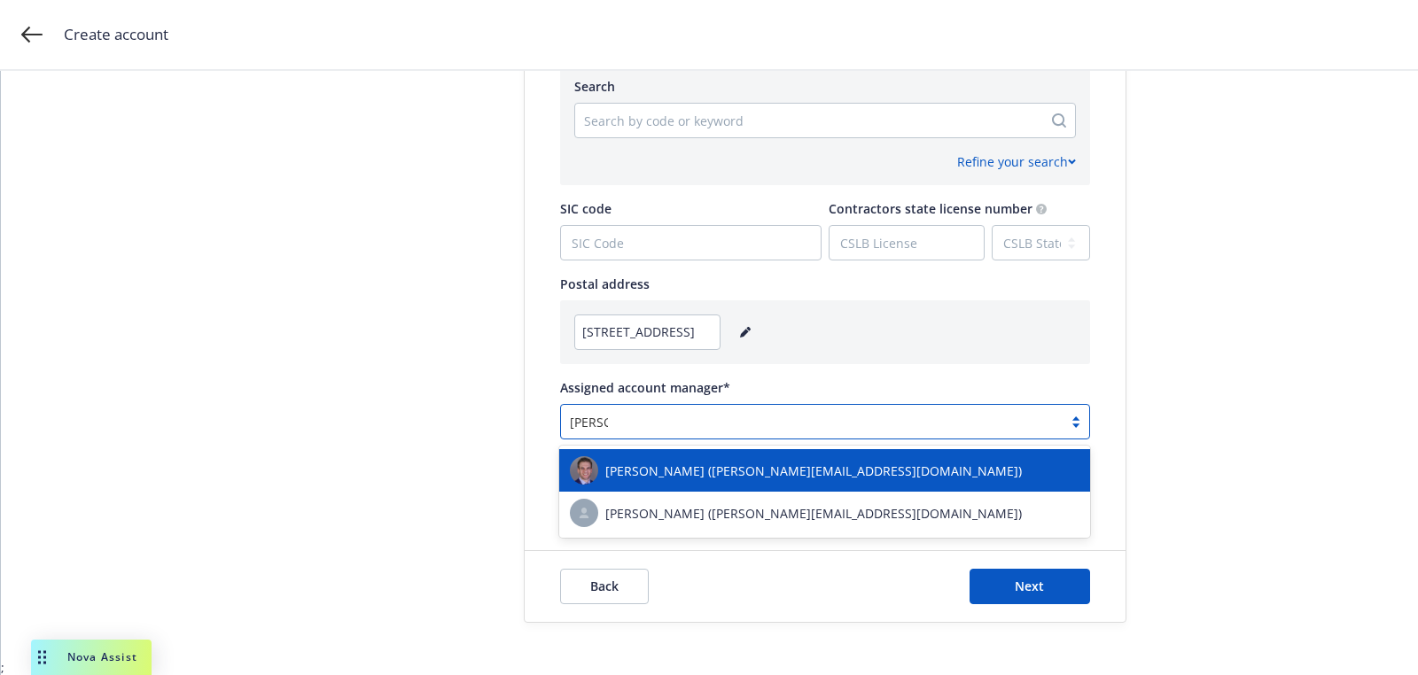
click at [753, 447] on div "Sasha Specht (sasha.specht@newfront.com) Sasha Yinguez (sasha.yinguez@newfront.…" at bounding box center [824, 492] width 531 height 92
click at [753, 466] on span "Sasha Specht (sasha.specht@newfront.com)" at bounding box center [813, 471] width 416 height 19
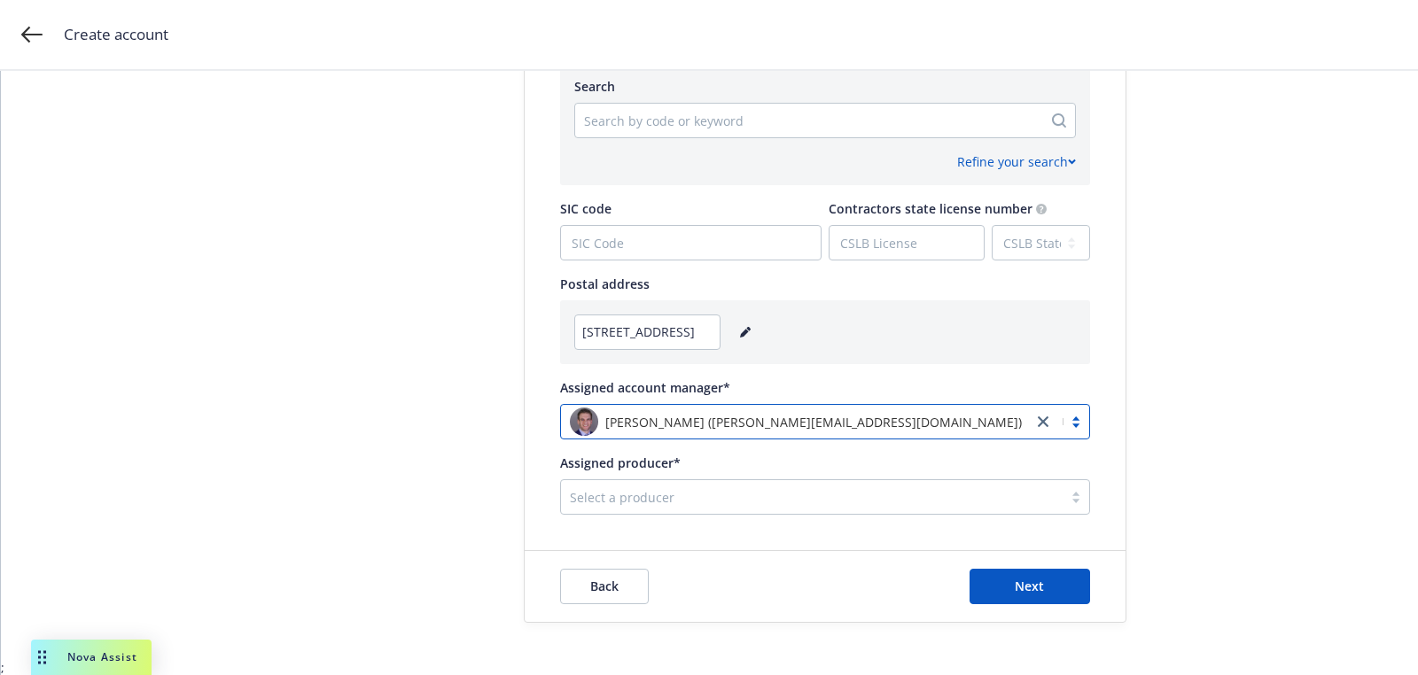
click at [735, 509] on div "Select a producer" at bounding box center [812, 497] width 502 height 28
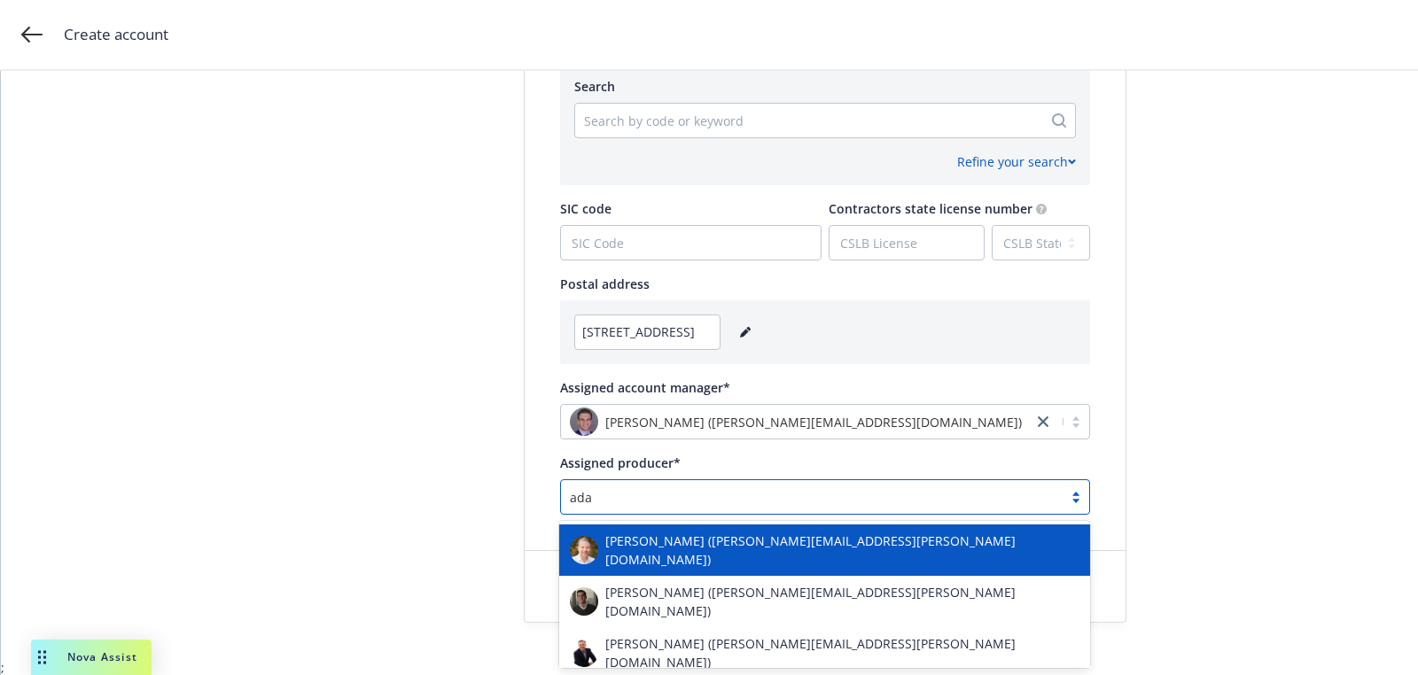
type input "adam"
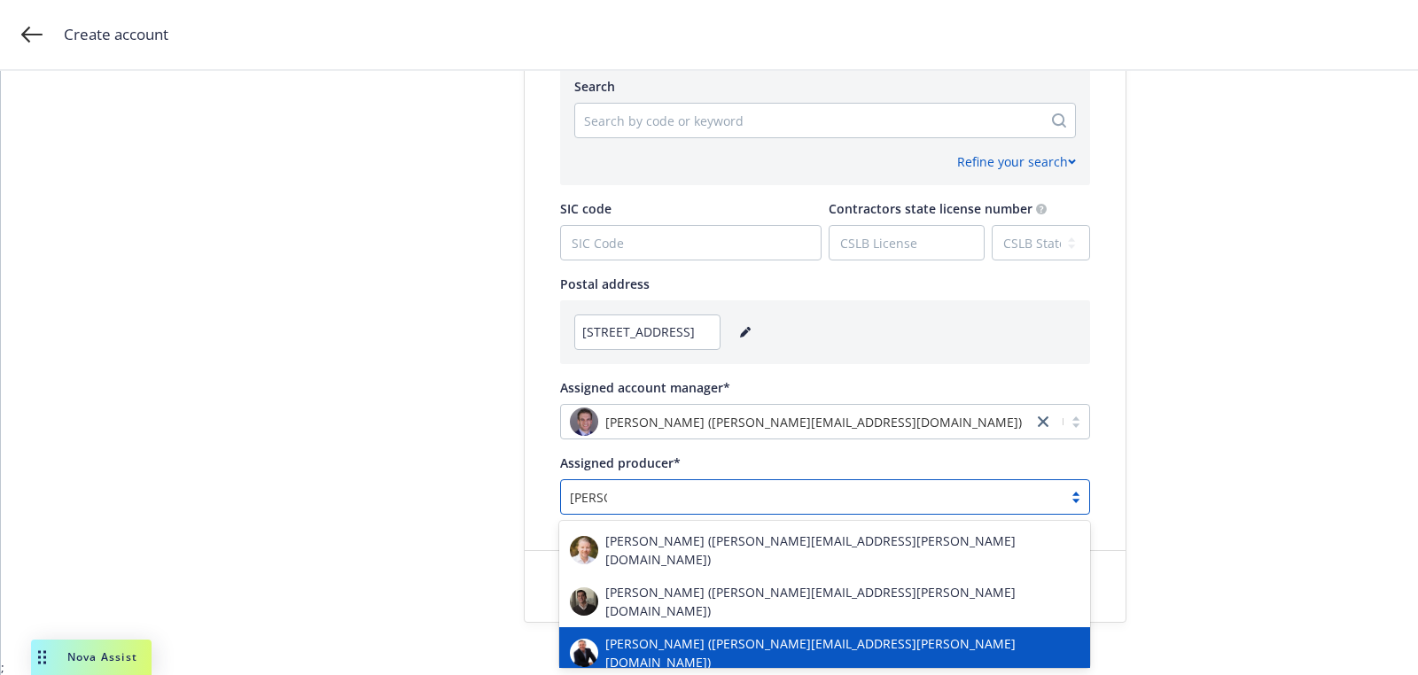
click at [722, 634] on span "Adam Johnson (adam.johnson@newfront.com)" at bounding box center [842, 652] width 474 height 37
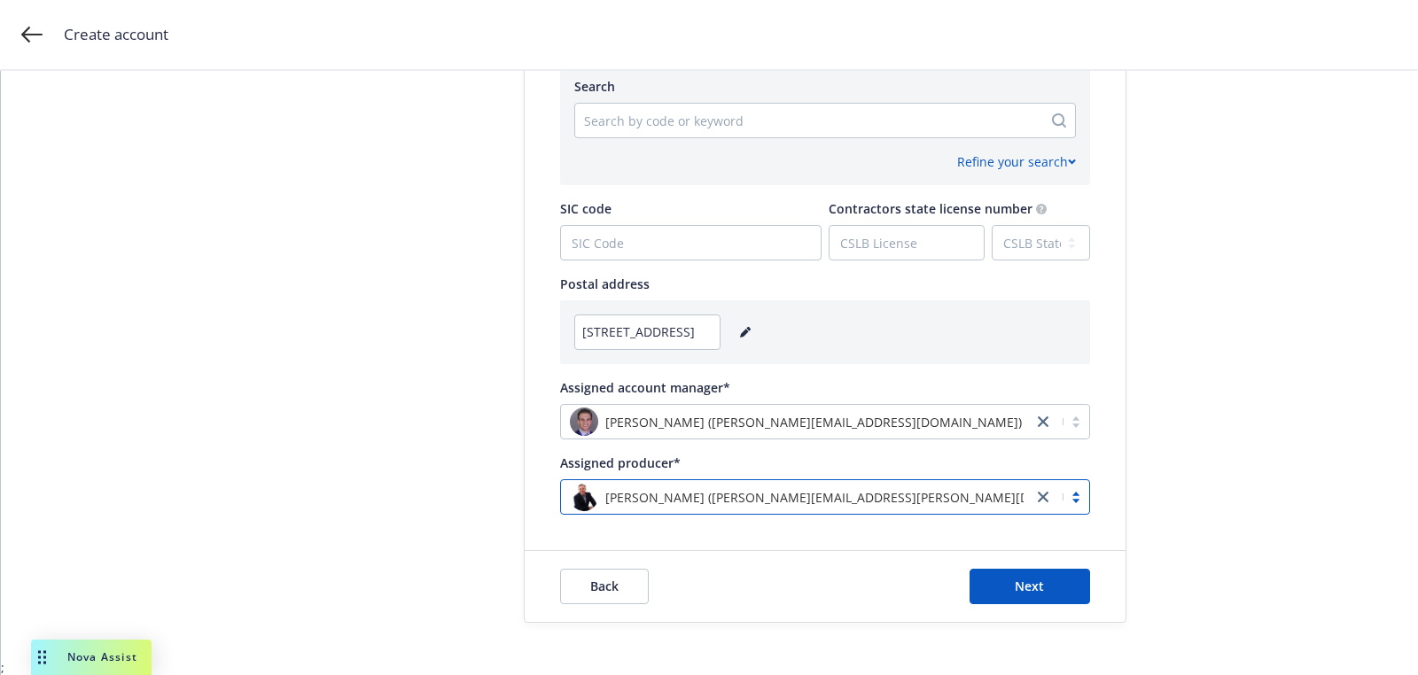
scroll to position [732, 0]
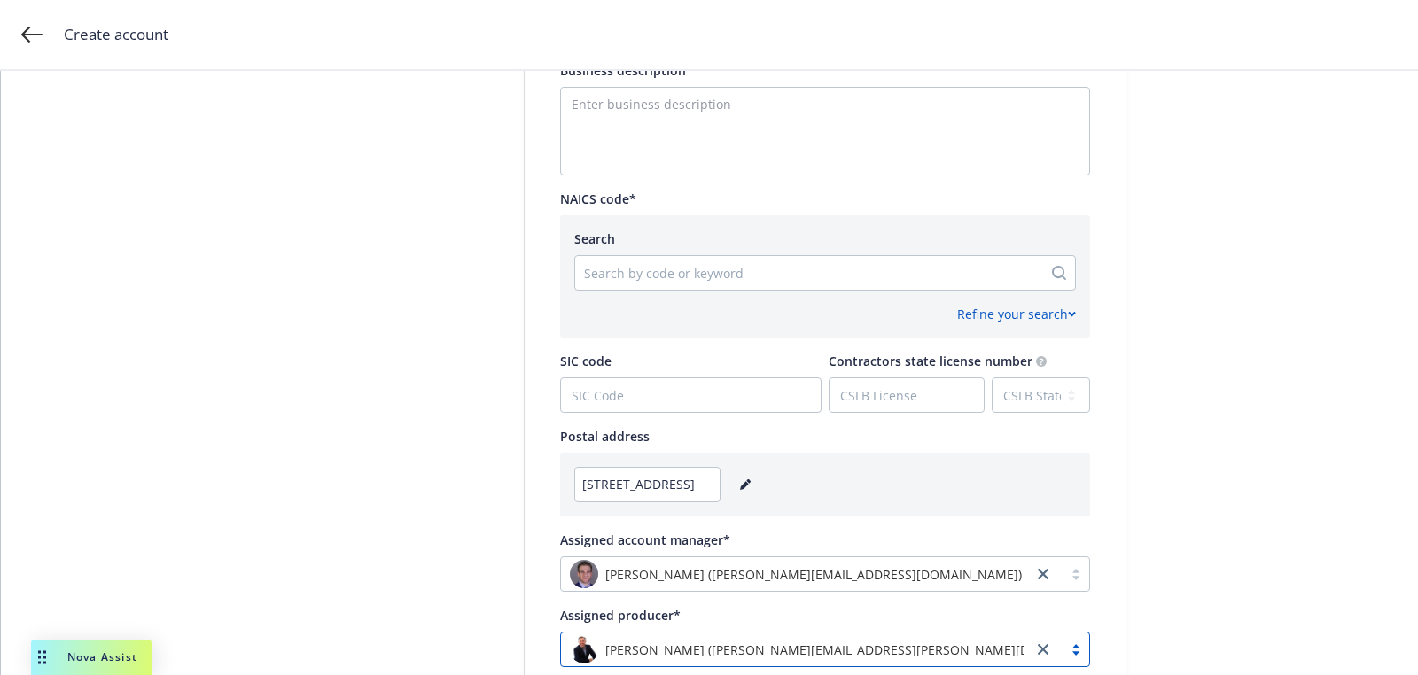
click at [716, 274] on div at bounding box center [808, 272] width 449 height 21
paste input "523910"
type input "523910"
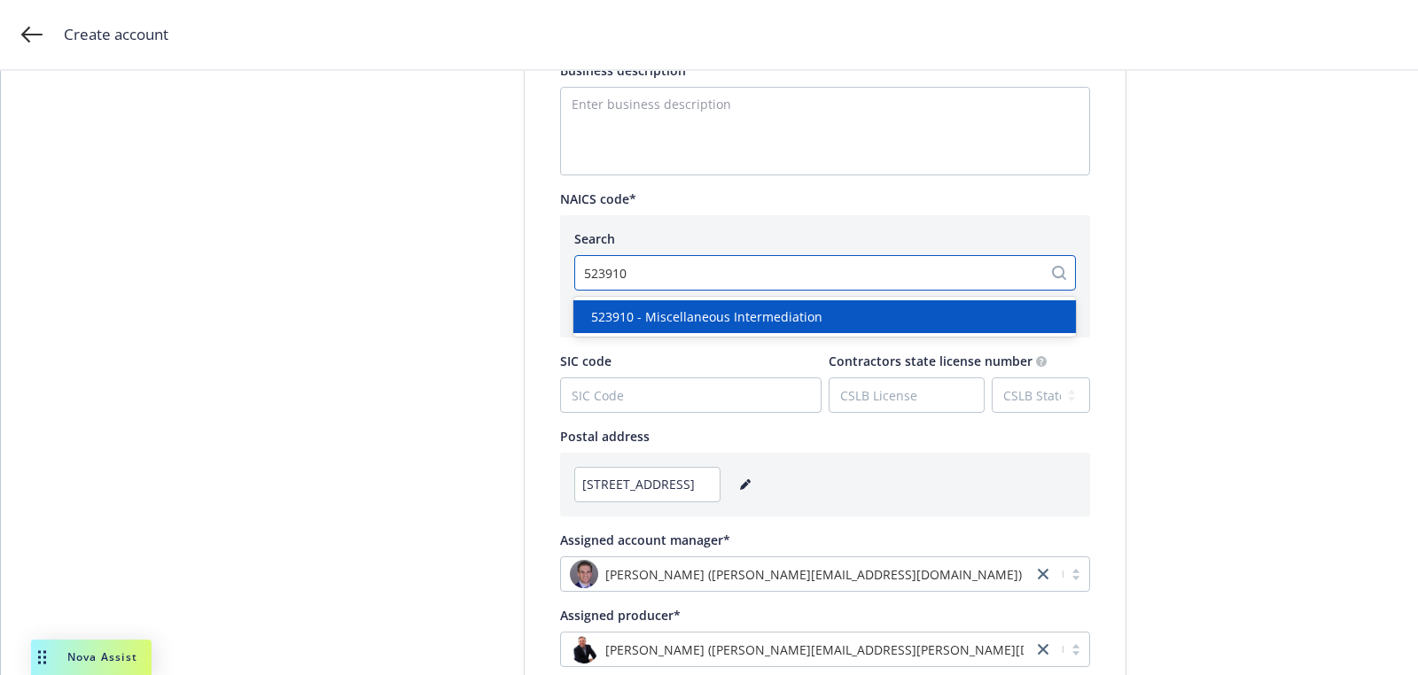
click at [717, 328] on div "523910 - Miscellaneous Intermediation" at bounding box center [824, 316] width 502 height 33
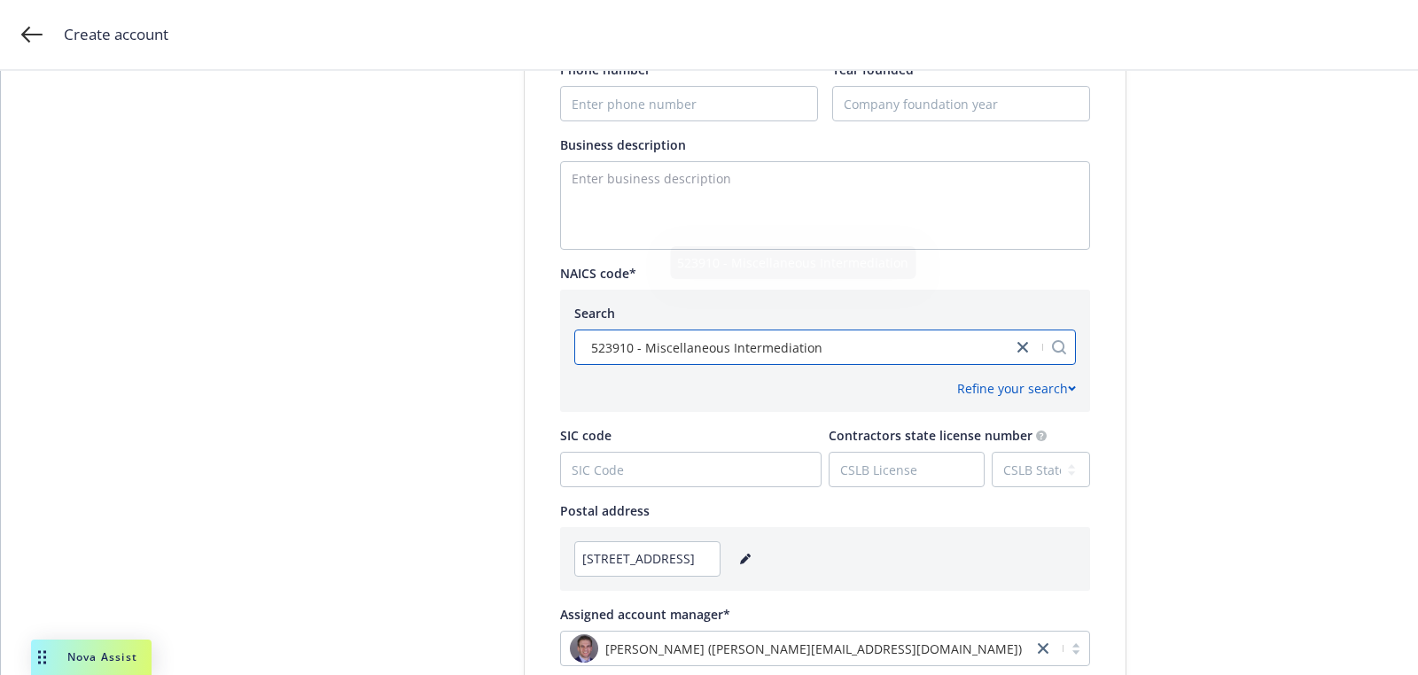
scroll to position [884, 0]
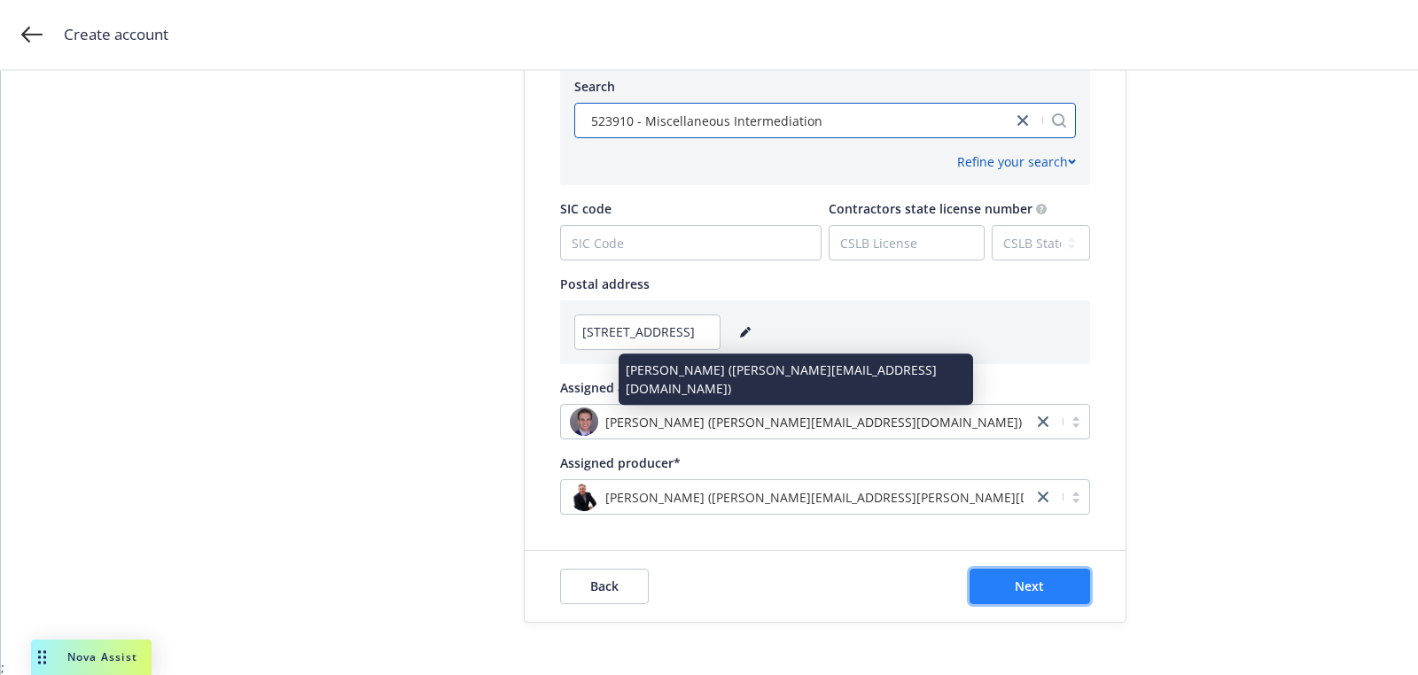
click at [1042, 573] on button "Next" at bounding box center [1029, 586] width 121 height 35
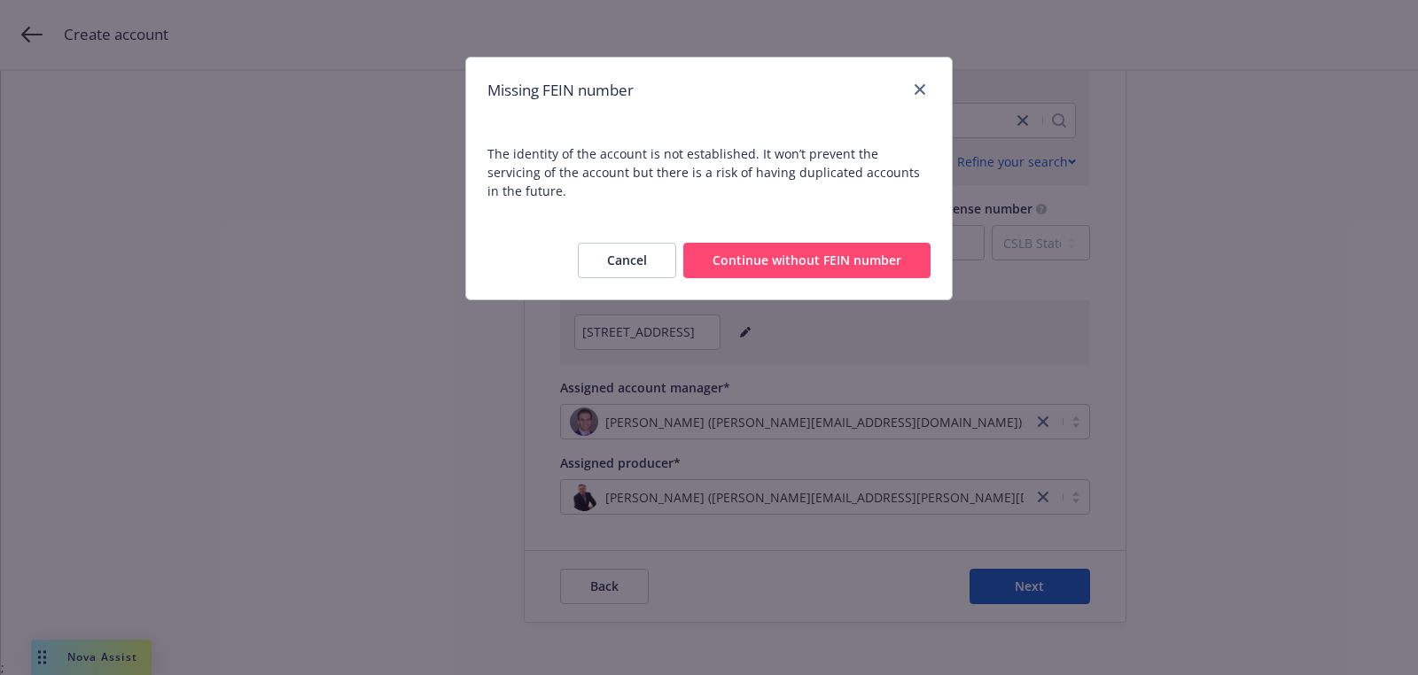
click at [840, 222] on div "Cancel Continue without FEIN number" at bounding box center [709, 261] width 486 height 78
click at [815, 252] on button "Continue without FEIN number" at bounding box center [806, 260] width 247 height 35
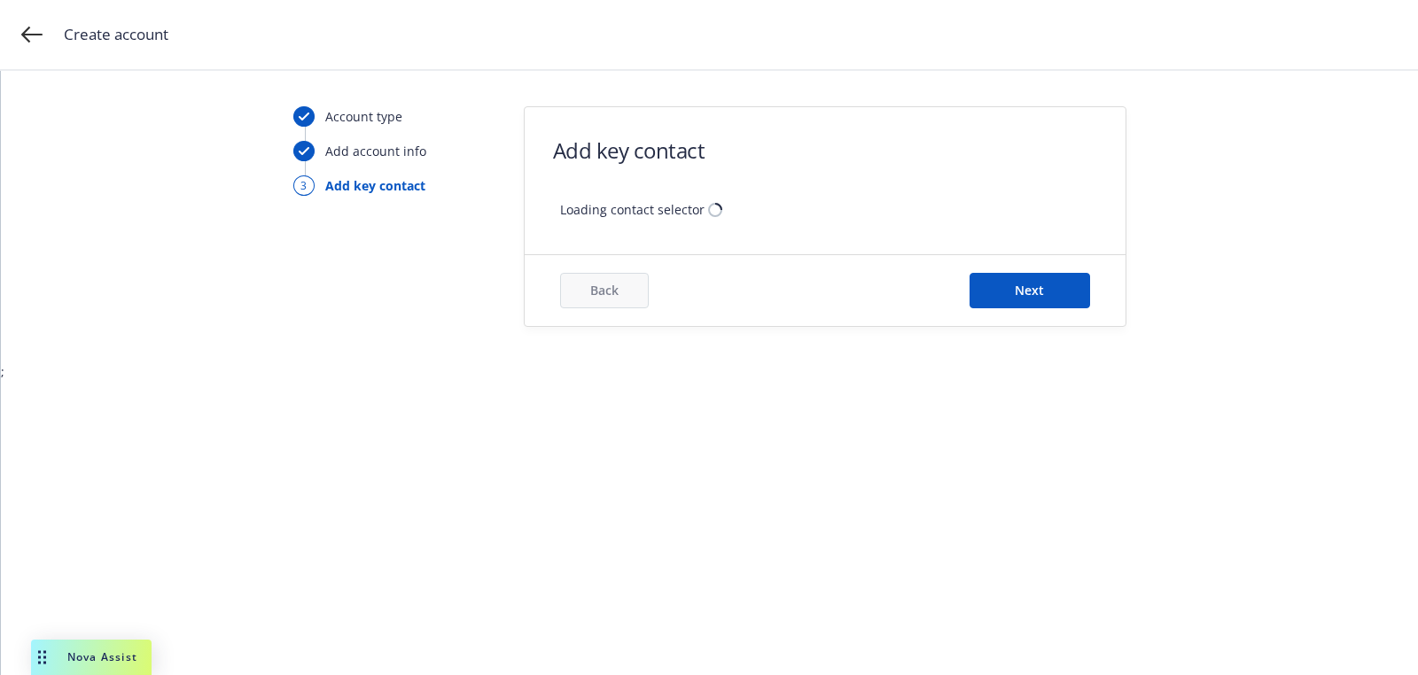
scroll to position [0, 0]
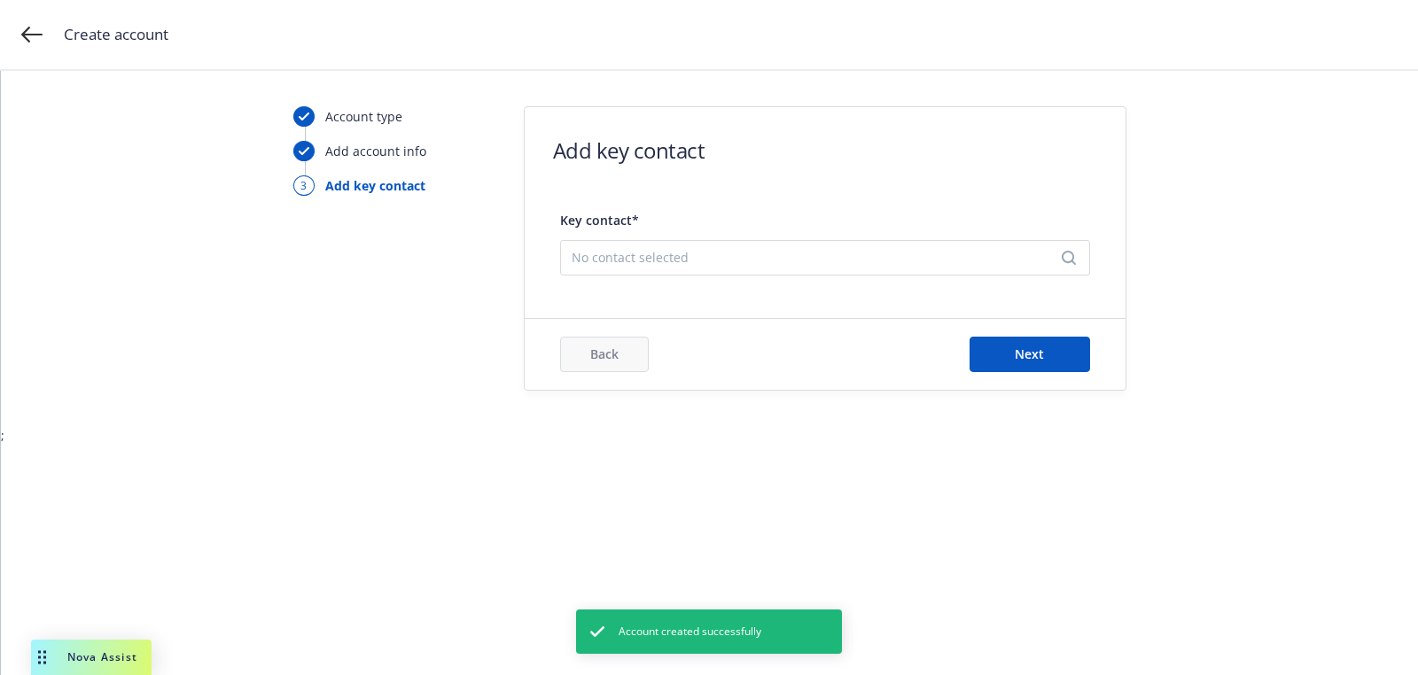
click at [815, 252] on span "No contact selected" at bounding box center [818, 257] width 493 height 19
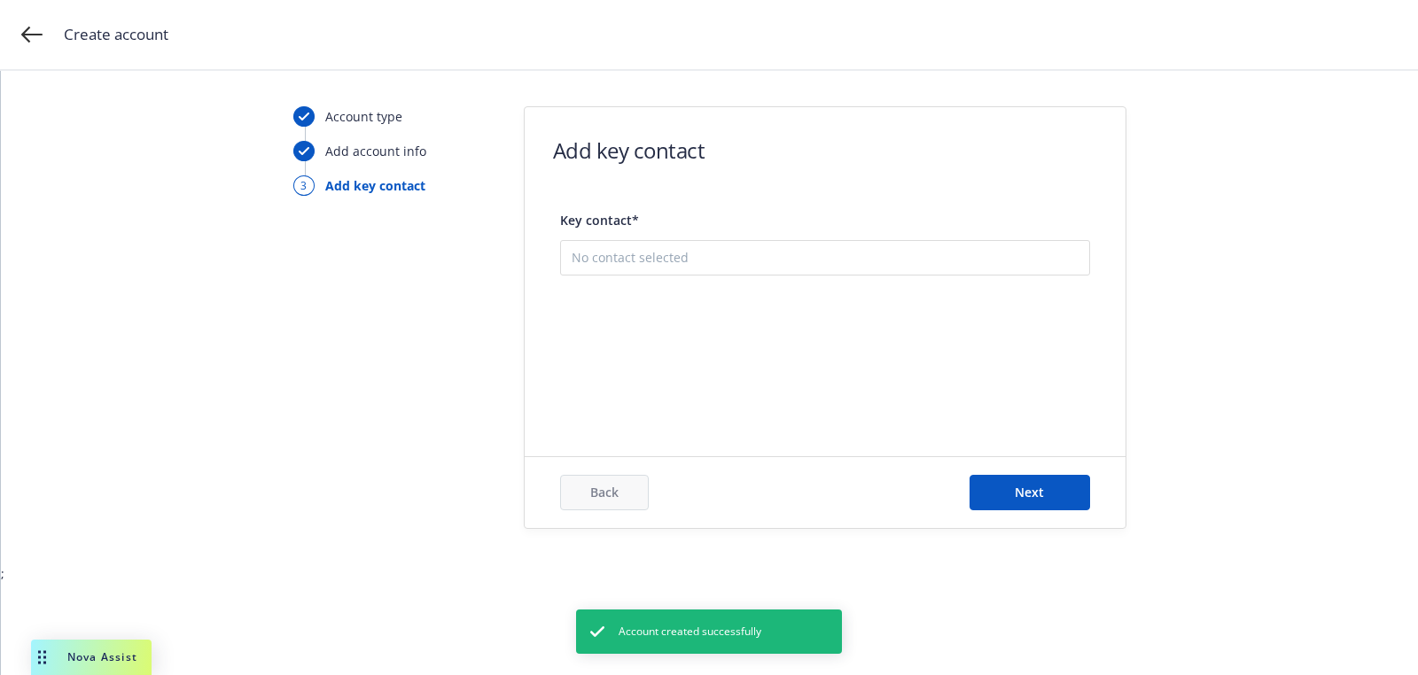
click at [769, 360] on button "Add new contact" at bounding box center [825, 346] width 507 height 35
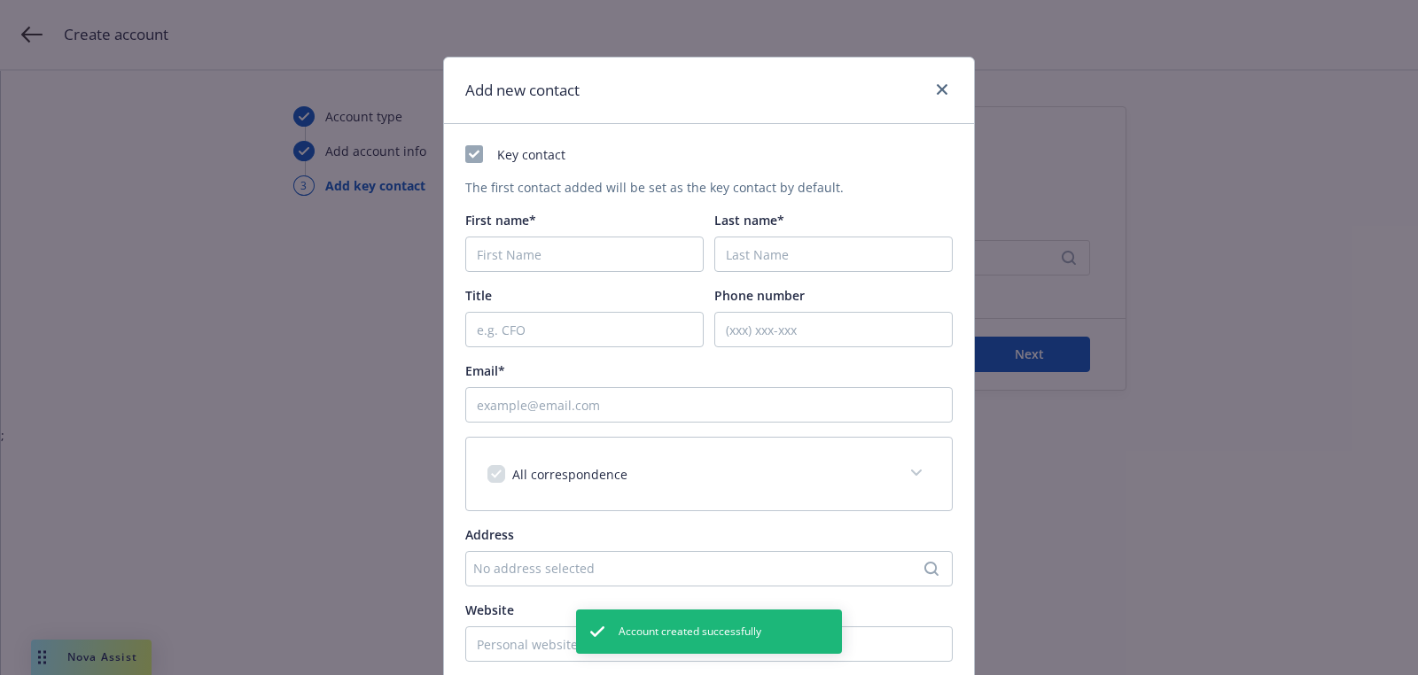
click at [605, 281] on div "Key contact The first contact added will be set as the key contact by default. …" at bounding box center [708, 467] width 487 height 645
click at [592, 268] on input "First name*" at bounding box center [584, 254] width 238 height 35
paste input "Henry"
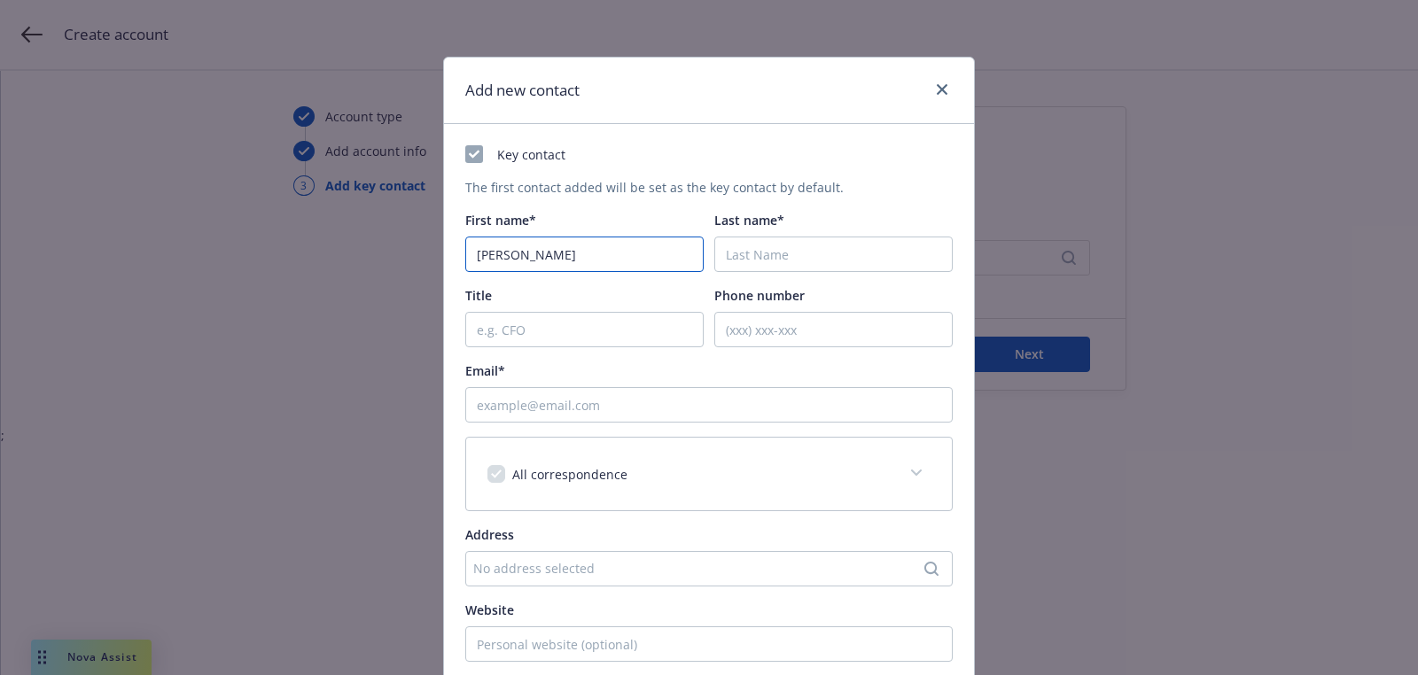
type input "Henry"
drag, startPoint x: 767, startPoint y: 264, endPoint x: 751, endPoint y: 260, distance: 15.7
click at [767, 264] on input "Last name*" at bounding box center [833, 254] width 238 height 35
paste input "Arias"
type input "Arias"
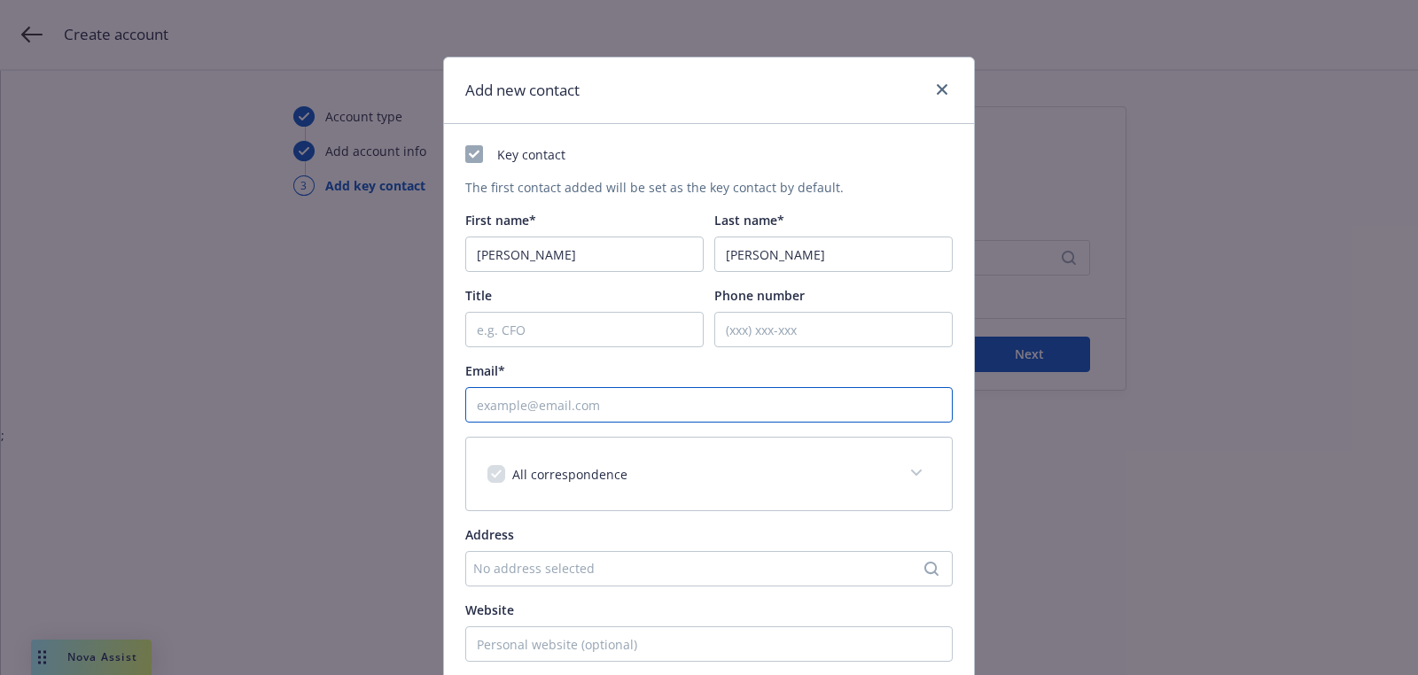
click at [636, 412] on input "Email*" at bounding box center [708, 404] width 487 height 35
paste input "henry@altelancapital.com"
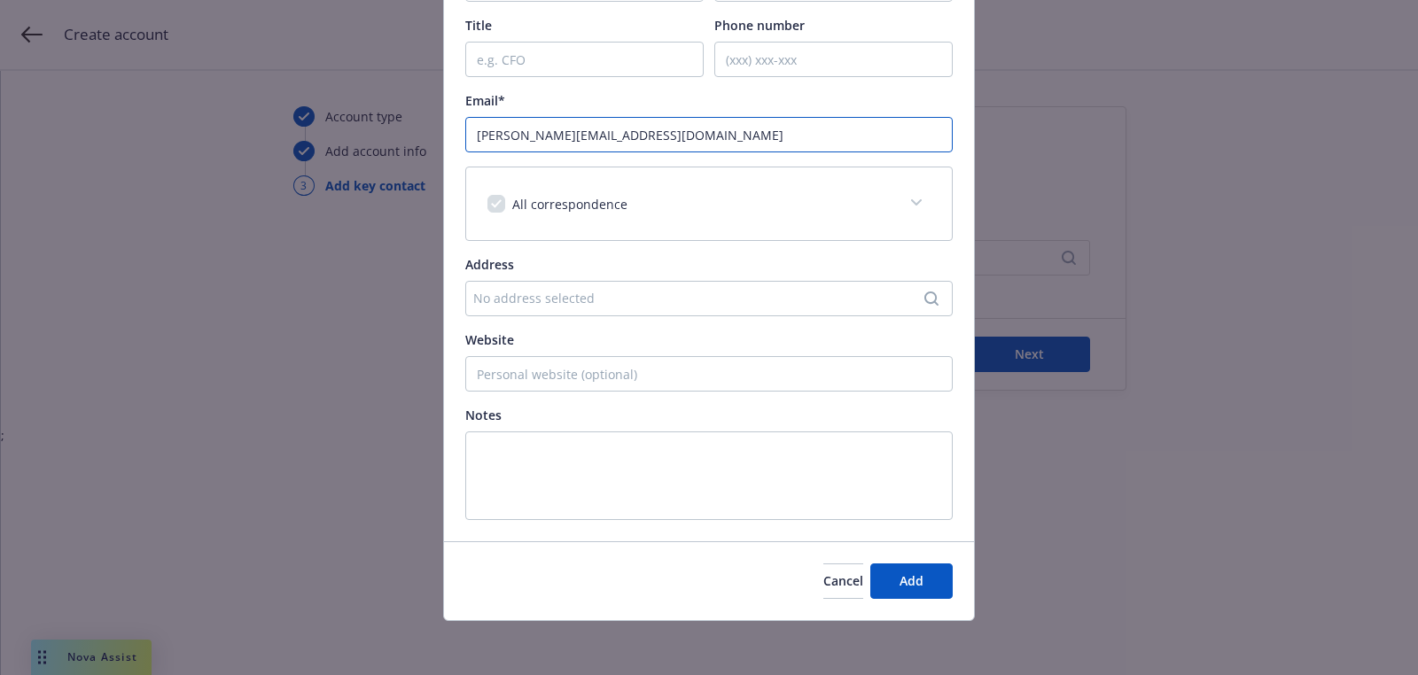
type input "henry@altelancapital.com"
click at [897, 559] on div "Cancel Add" at bounding box center [709, 580] width 530 height 79
click at [898, 573] on button "Add" at bounding box center [911, 581] width 82 height 35
click at [1070, 361] on button "Next" at bounding box center [1029, 354] width 121 height 35
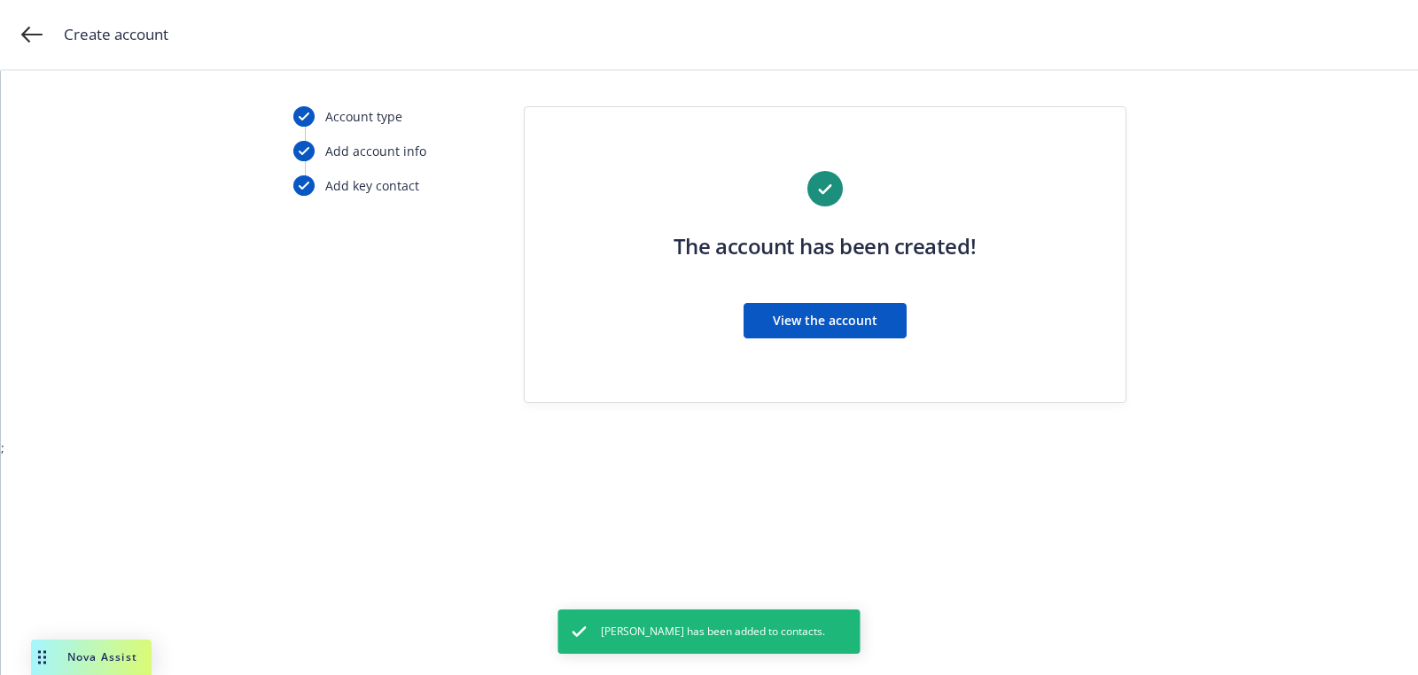
click at [759, 351] on div "The account has been created! View the account" at bounding box center [825, 265] width 530 height 189
click at [765, 331] on button "View the account" at bounding box center [824, 320] width 163 height 35
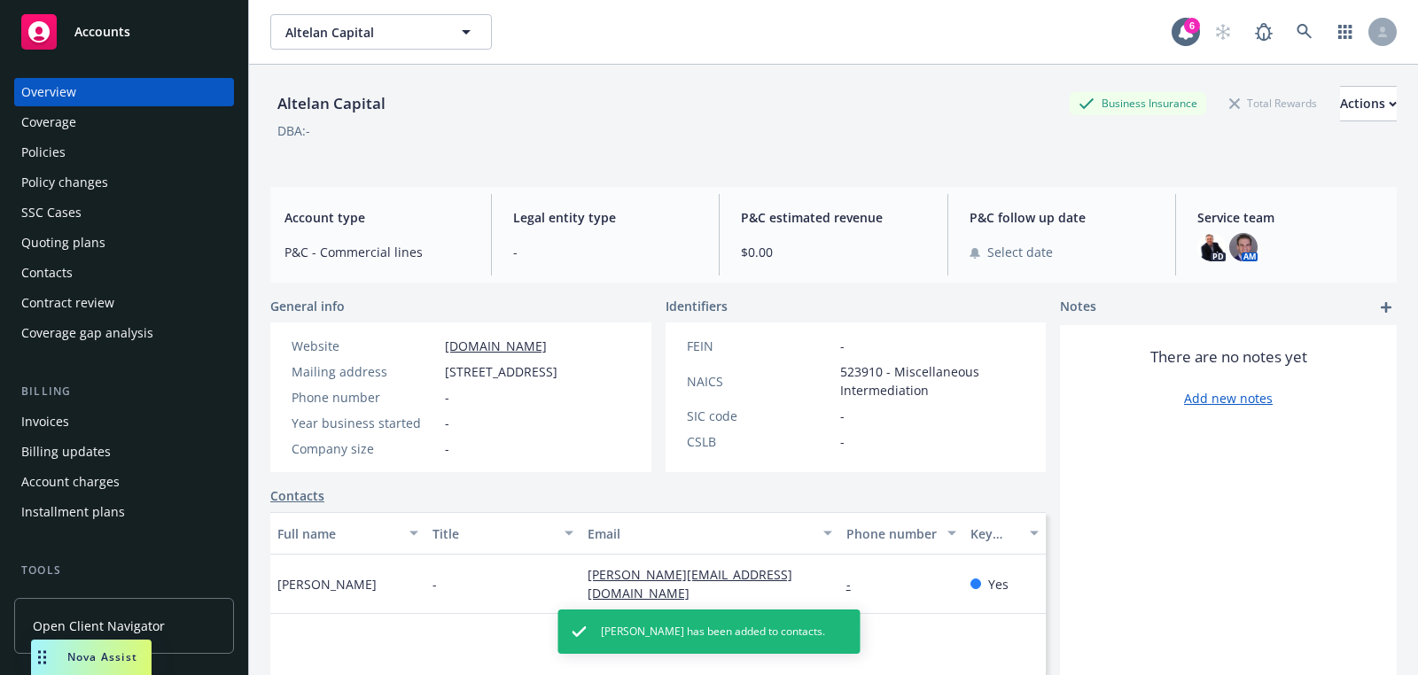
click at [105, 239] on div "Quoting plans" at bounding box center [124, 243] width 206 height 28
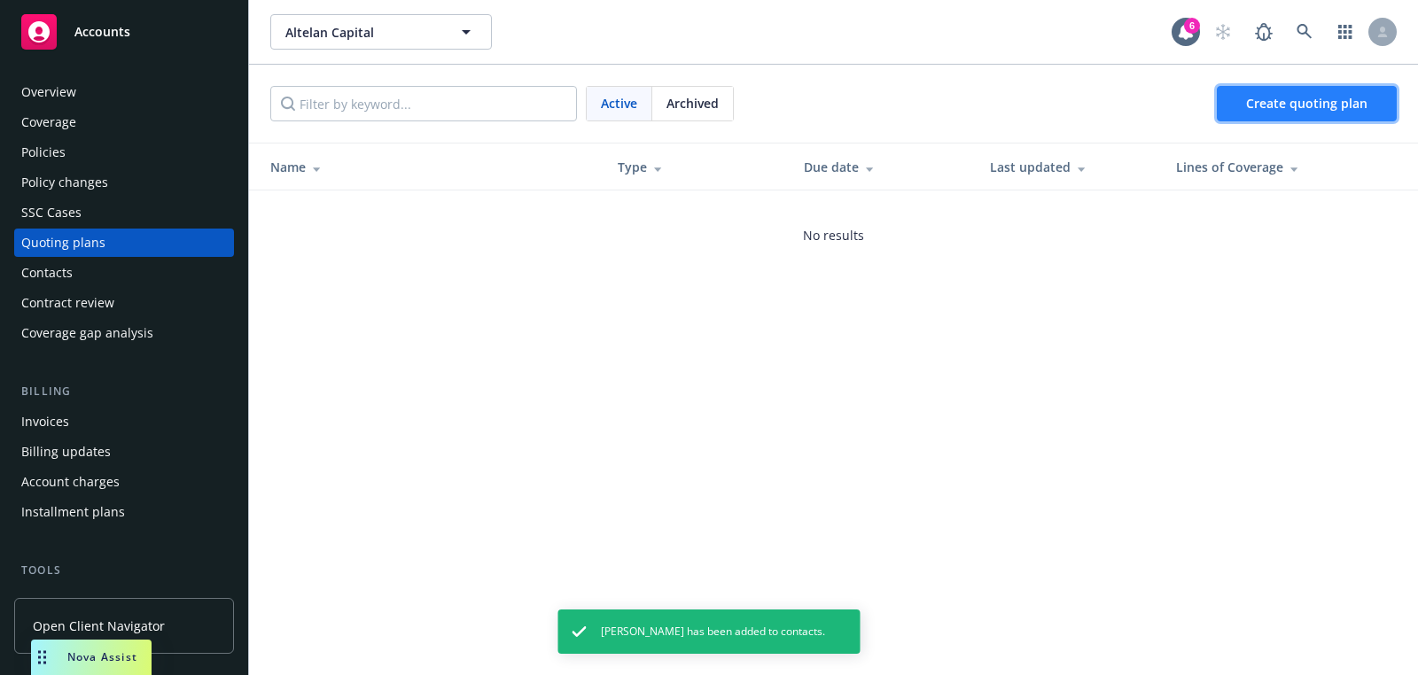
click at [1247, 111] on link "Create quoting plan" at bounding box center [1307, 103] width 180 height 35
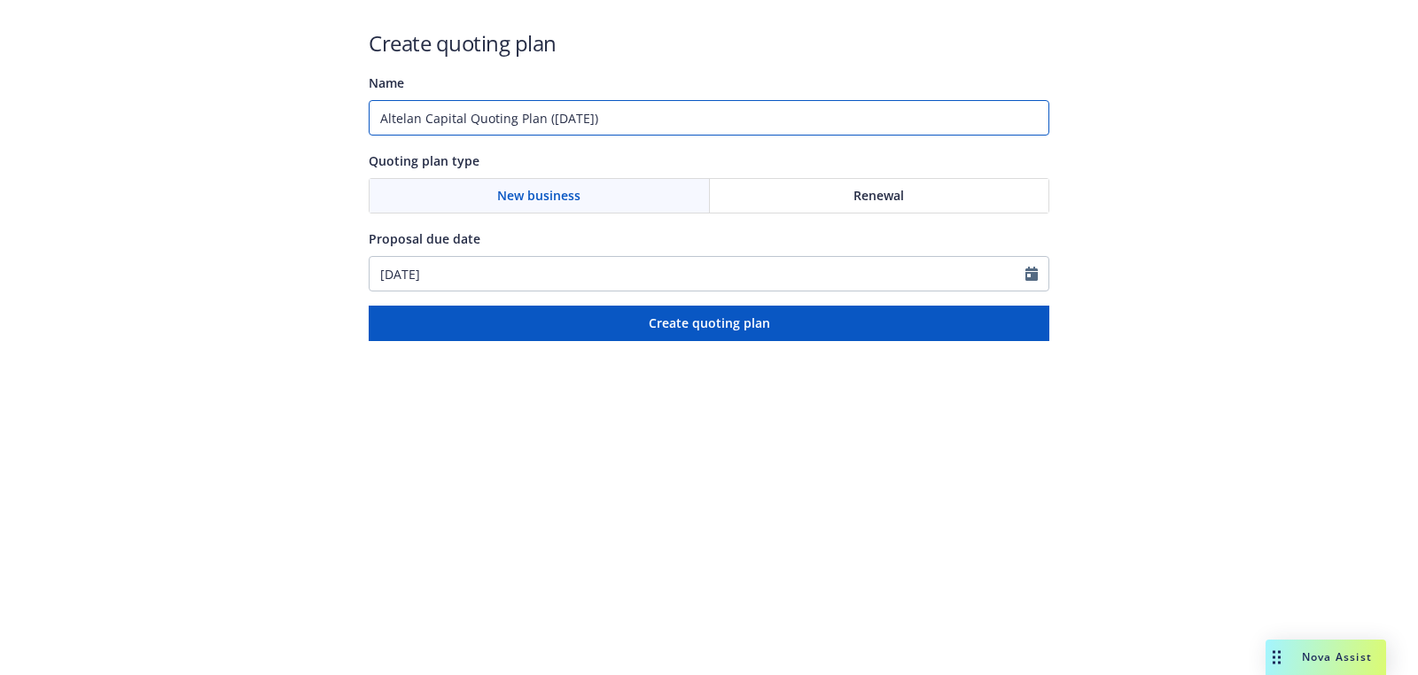
click at [629, 117] on input "Altelan Capital Quoting Plan ([DATE])" at bounding box center [709, 117] width 681 height 35
type input "[DATE]"
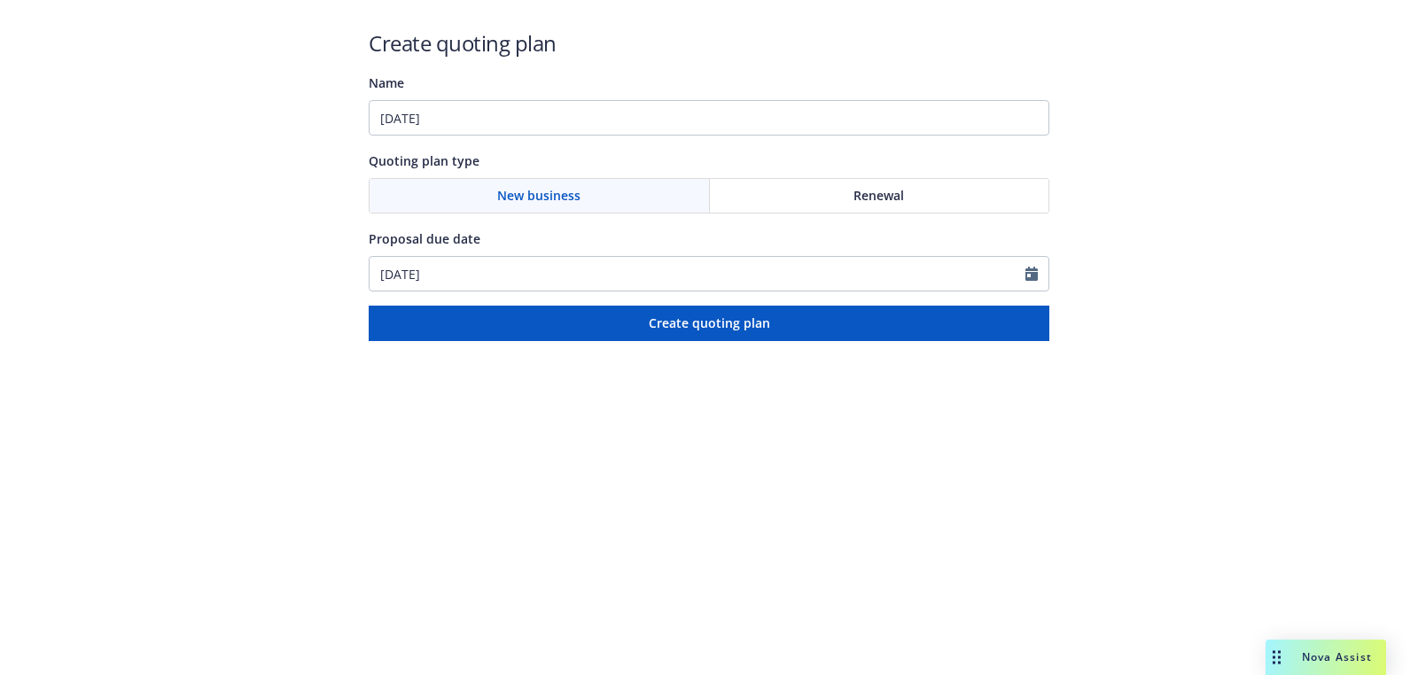
click at [488, 300] on div "Create quoting plan Name [DATE] Quoting plan type New business Renewal Proposal…" at bounding box center [709, 184] width 681 height 313
select select "9"
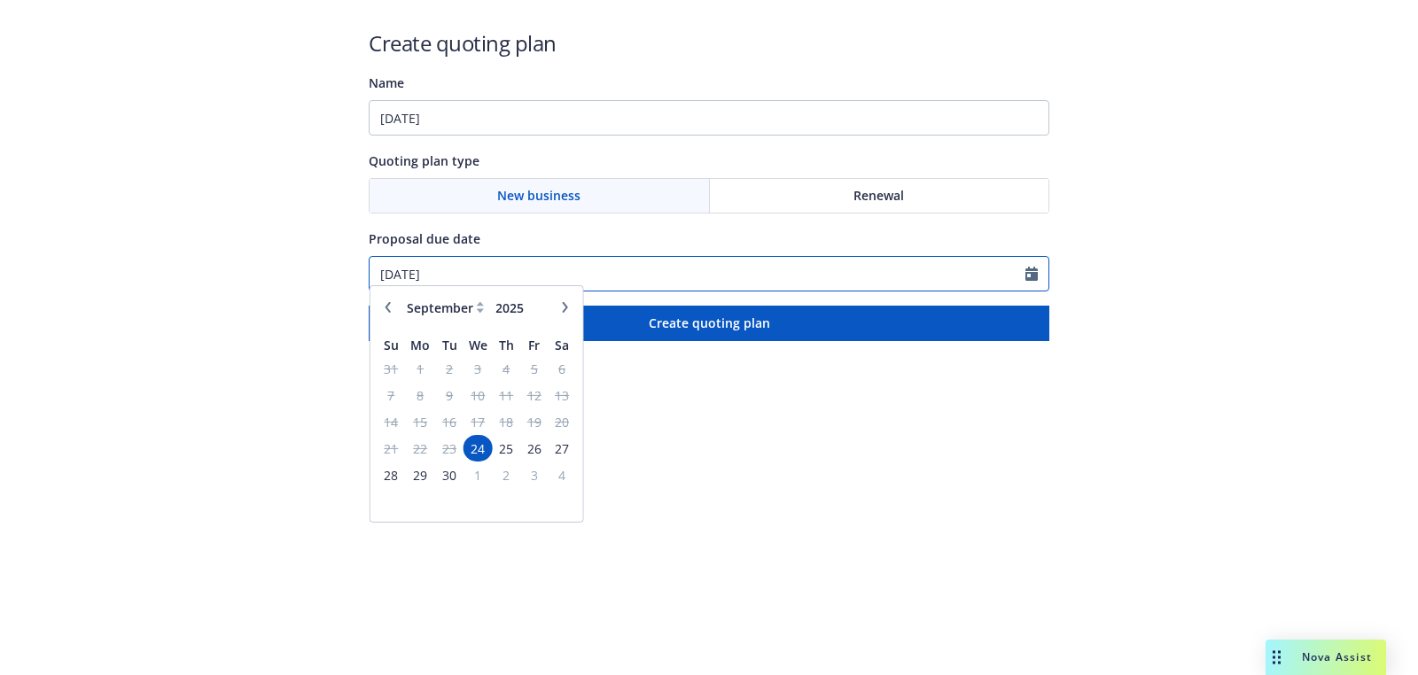
click at [488, 285] on input "[DATE]" at bounding box center [698, 274] width 656 height 34
paste input "30"
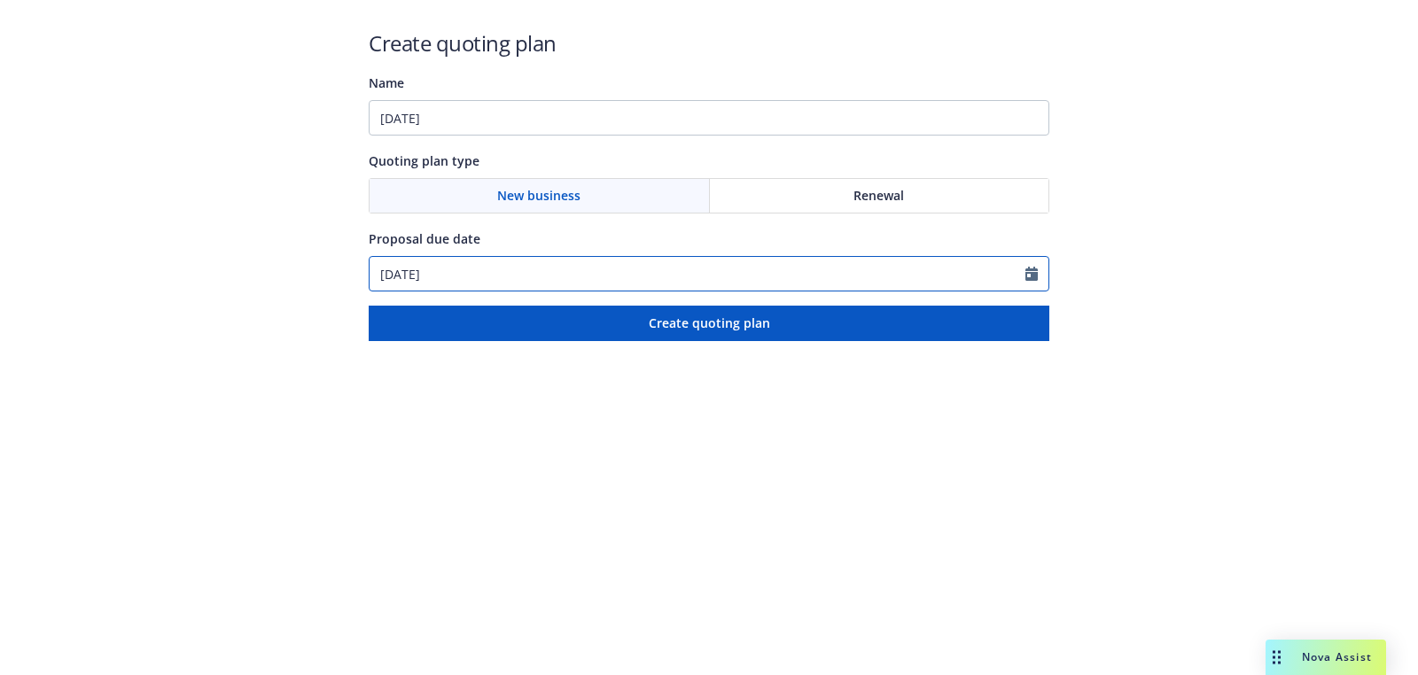
type input "[DATE]"
click at [518, 151] on div "Quoting plan type" at bounding box center [709, 160] width 681 height 21
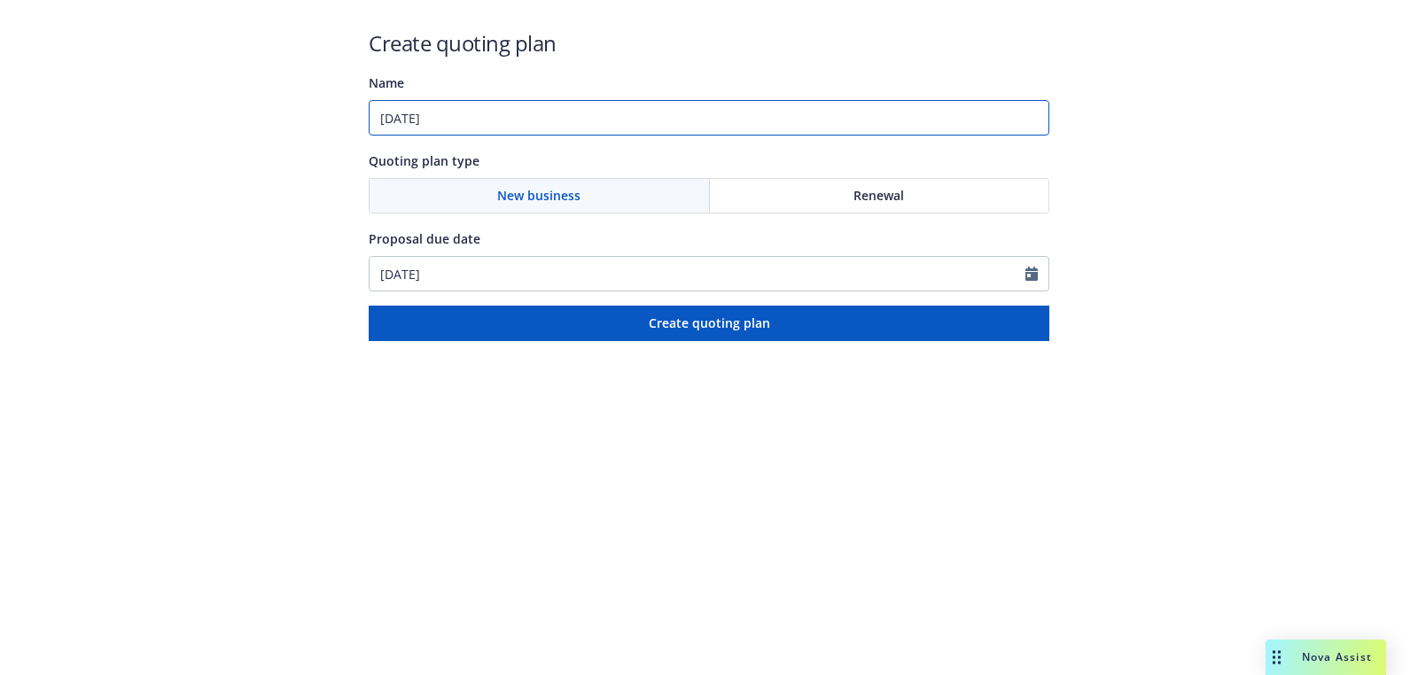
click at [518, 133] on input "[DATE]" at bounding box center [709, 117] width 681 height 35
paste input "Business Owners;Cyber;Management Liability"
click at [556, 121] on input "[DATE]: Business Owners;Cyber;Management Liability" at bounding box center [709, 117] width 681 height 35
click at [601, 121] on input "[DATE]: Business Owners, Cyber;Management Liability" at bounding box center [709, 117] width 681 height 35
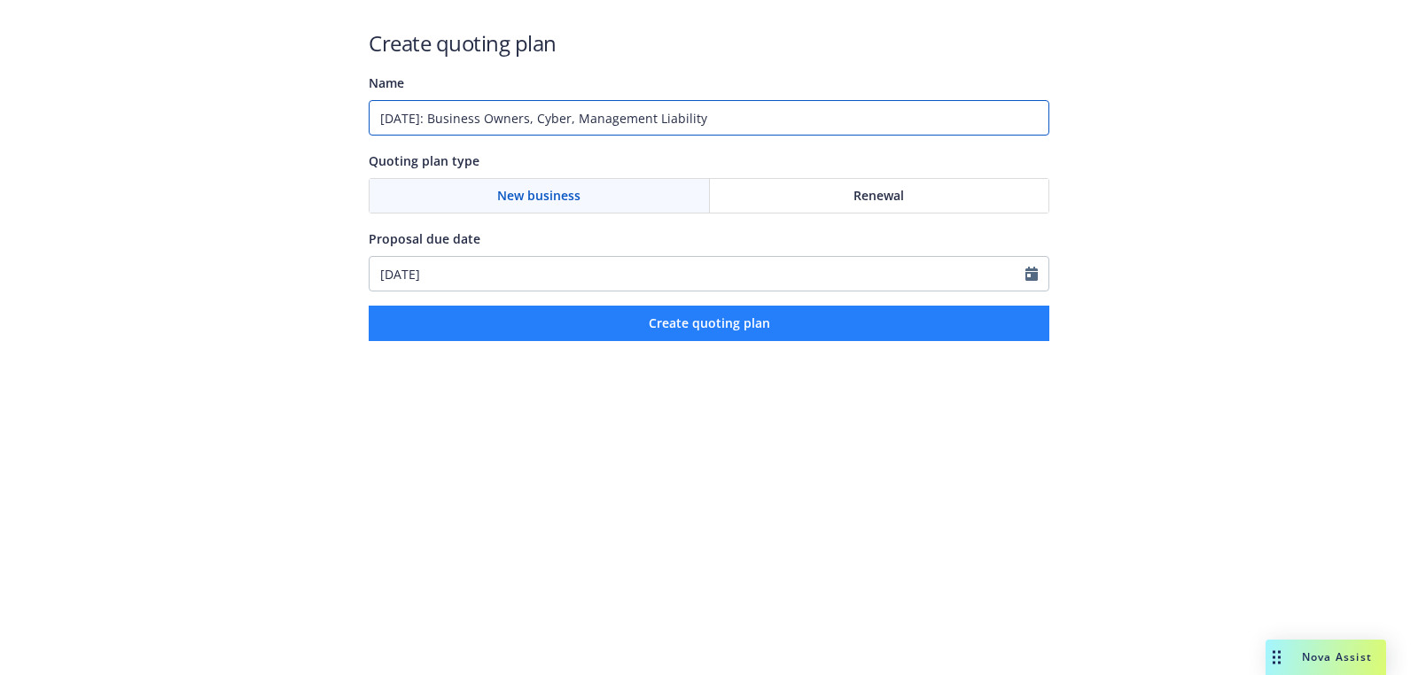
type input "[DATE]: Business Owners, Cyber, Management Liability"
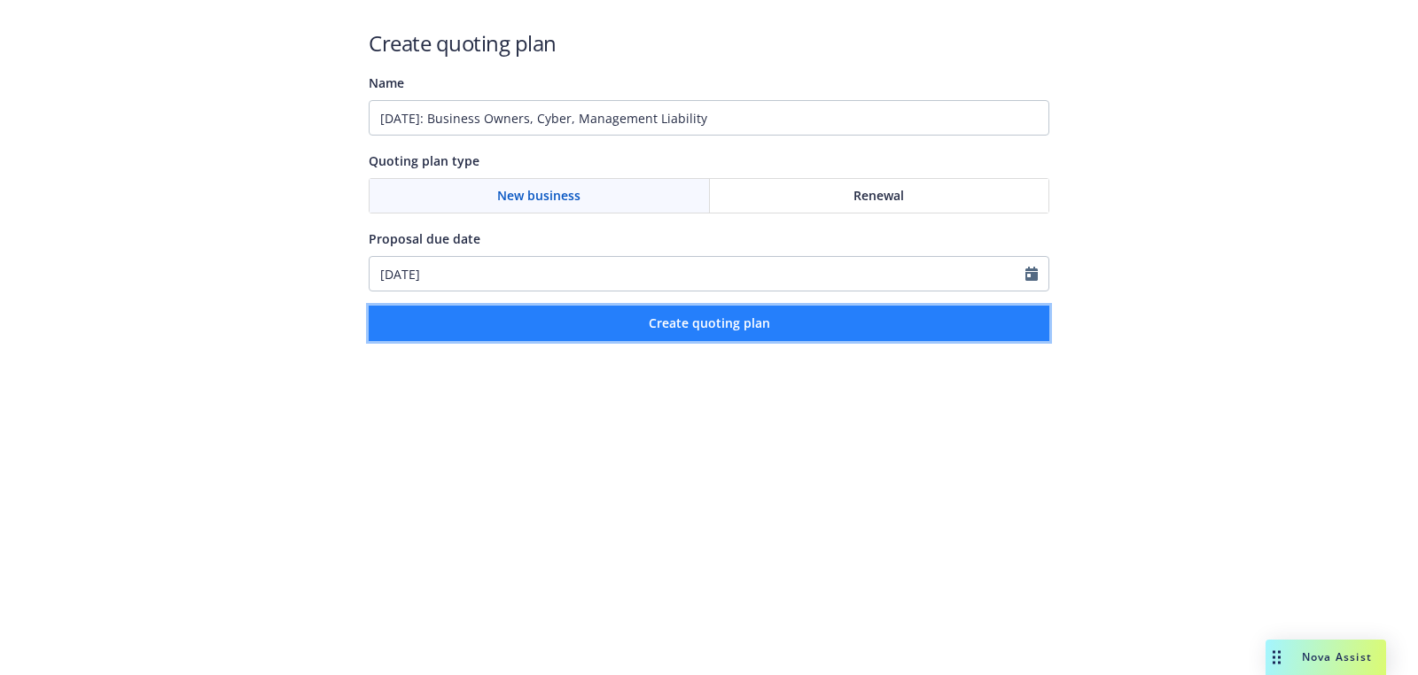
click at [798, 324] on button "Create quoting plan" at bounding box center [709, 323] width 681 height 35
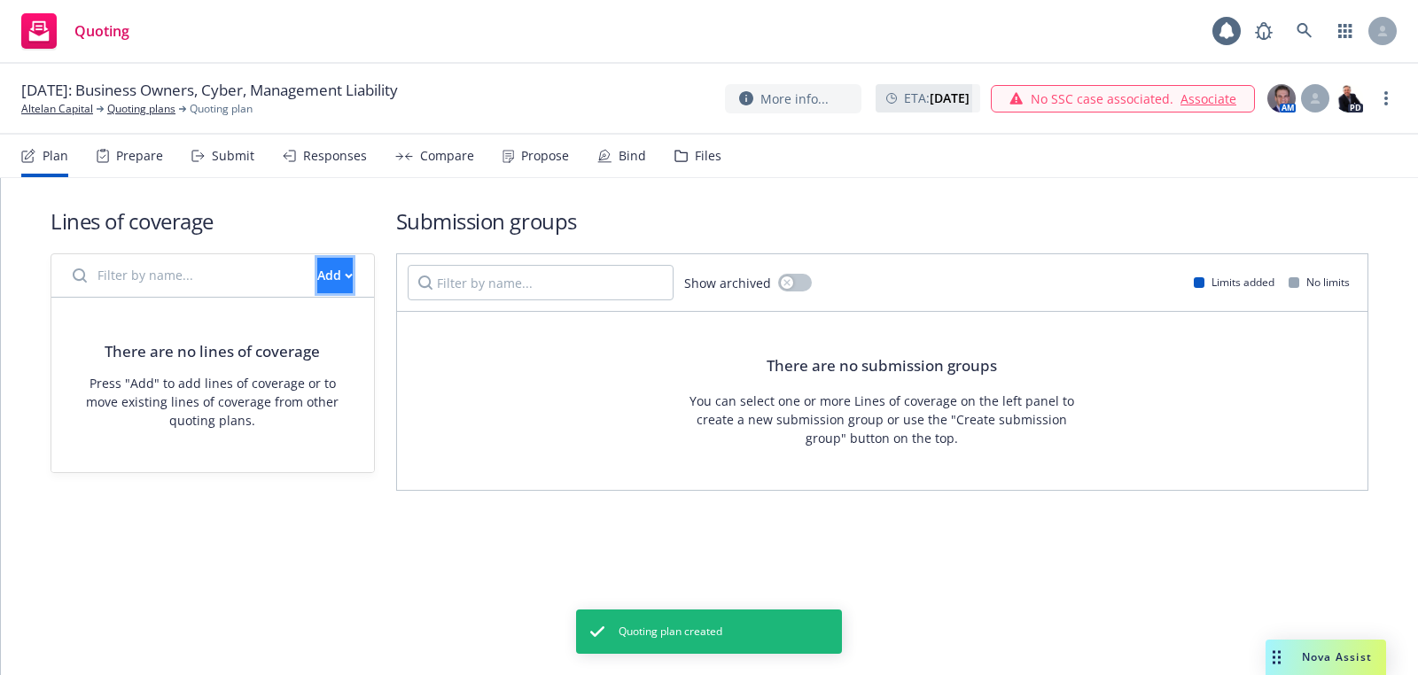
click at [328, 287] on button "Add" at bounding box center [334, 275] width 35 height 35
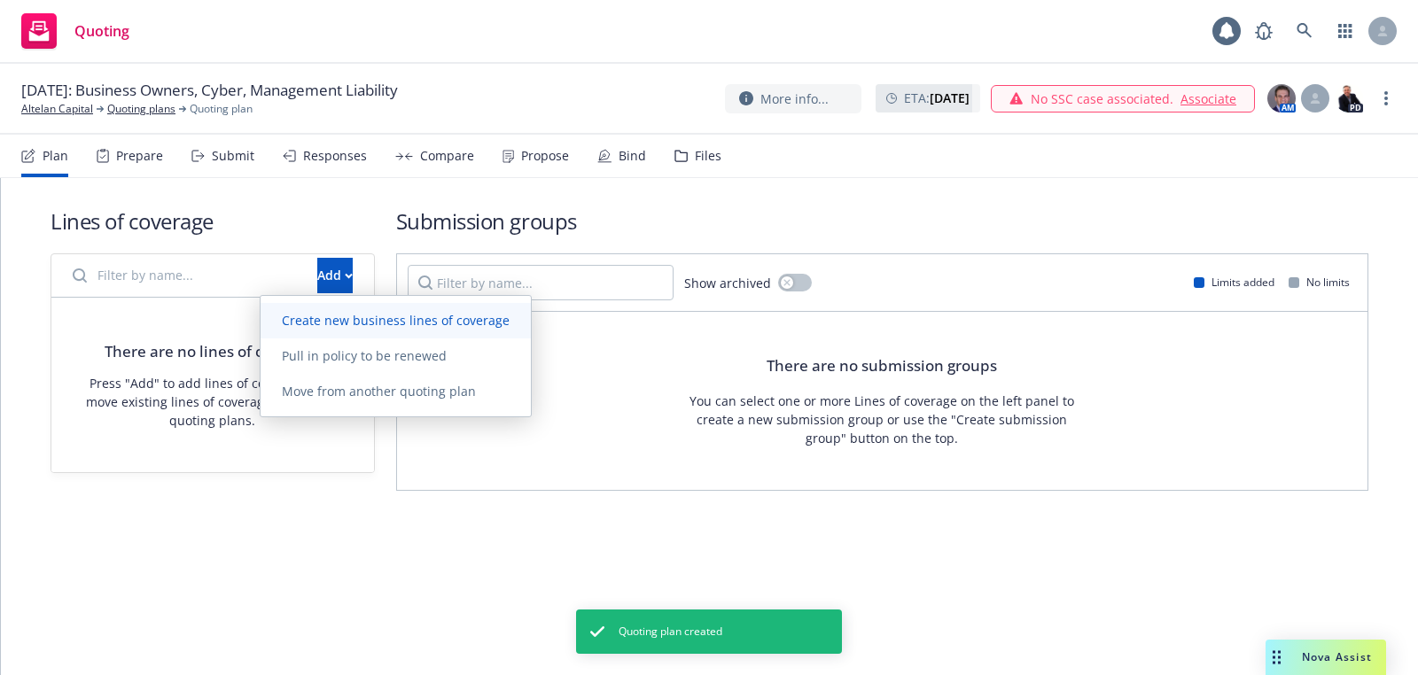
click at [337, 325] on span "Create new business lines of coverage" at bounding box center [396, 320] width 270 height 17
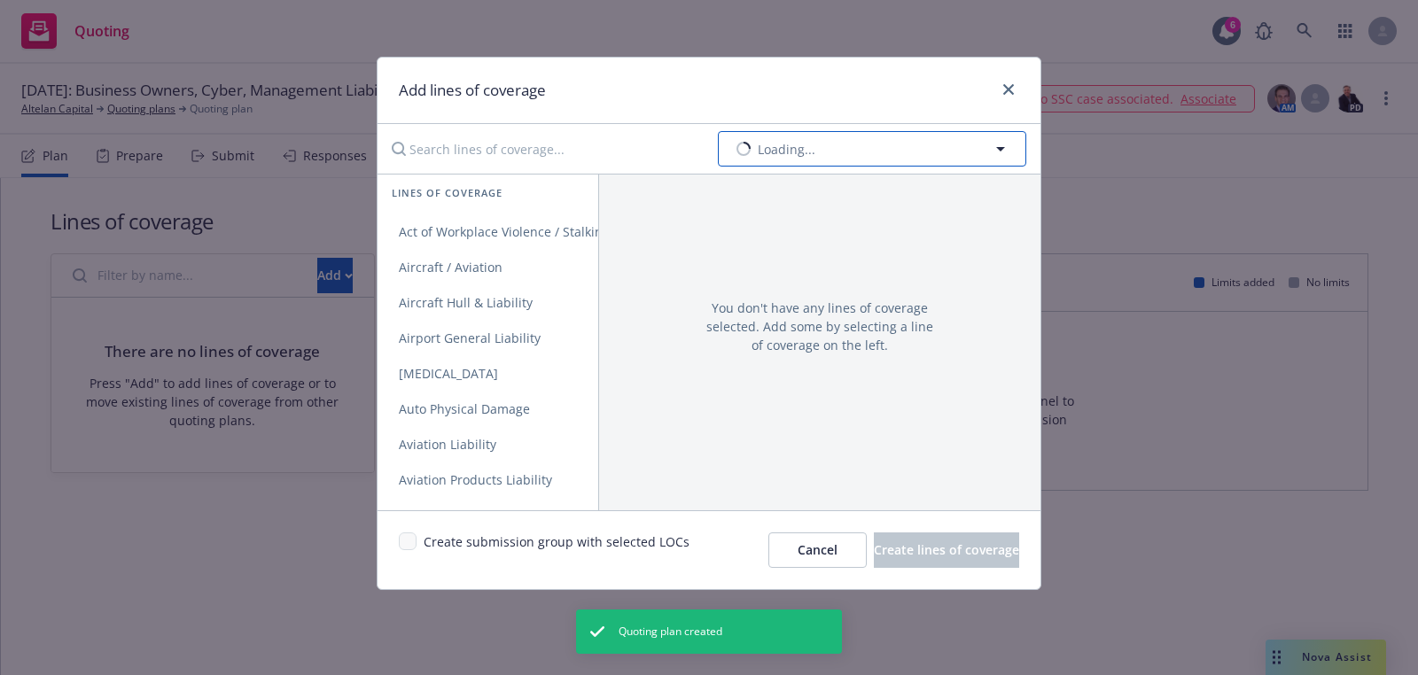
click at [883, 161] on button "Loading..." at bounding box center [872, 148] width 308 height 35
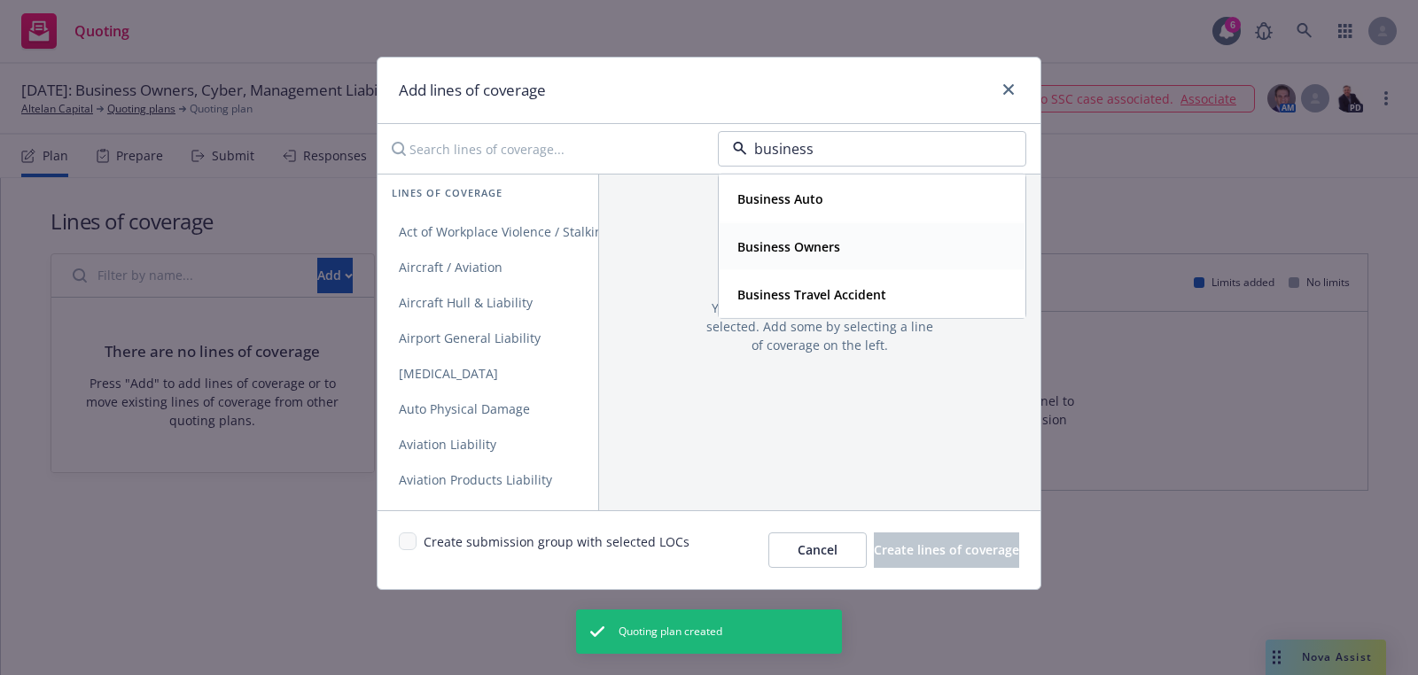
click at [828, 238] on strong "Business Owners" at bounding box center [788, 246] width 103 height 17
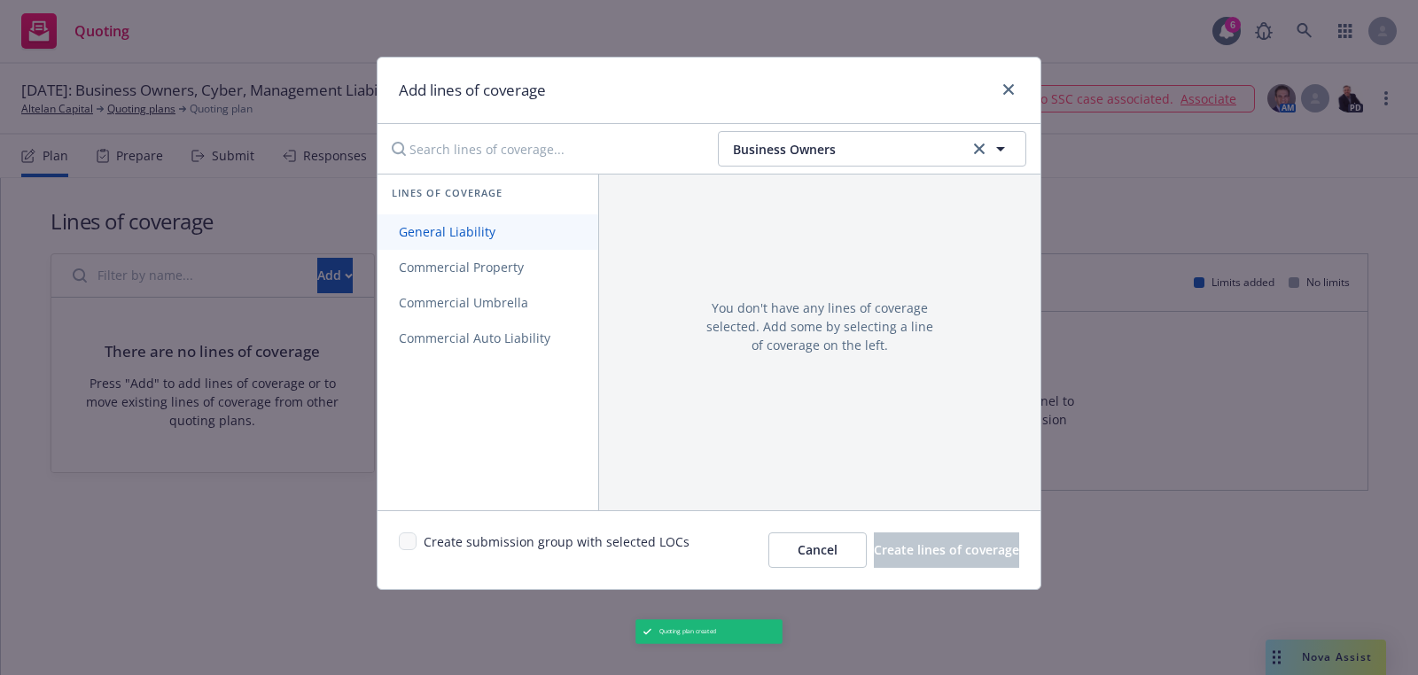
click at [519, 245] on link "General Liability" at bounding box center [487, 231] width 221 height 35
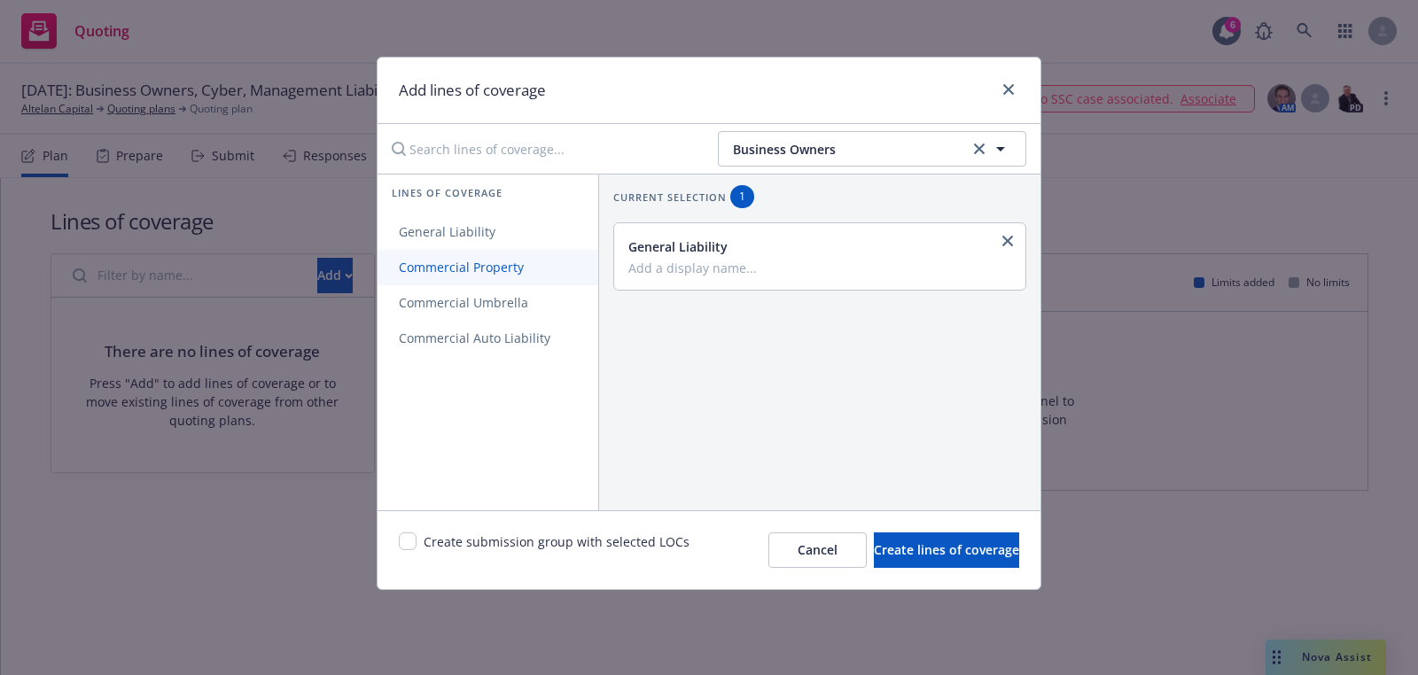
click at [517, 259] on span "Commercial Property" at bounding box center [460, 267] width 167 height 17
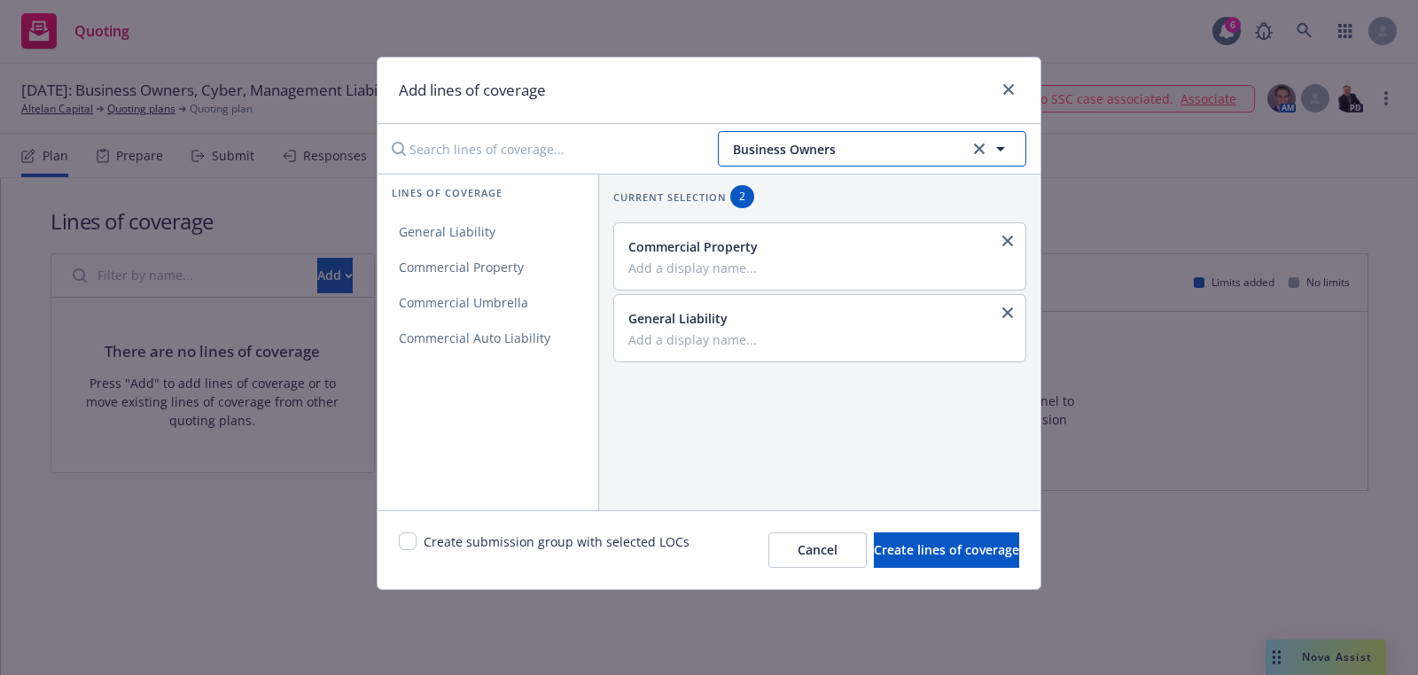
click at [930, 161] on button "Business Owners" at bounding box center [872, 148] width 308 height 35
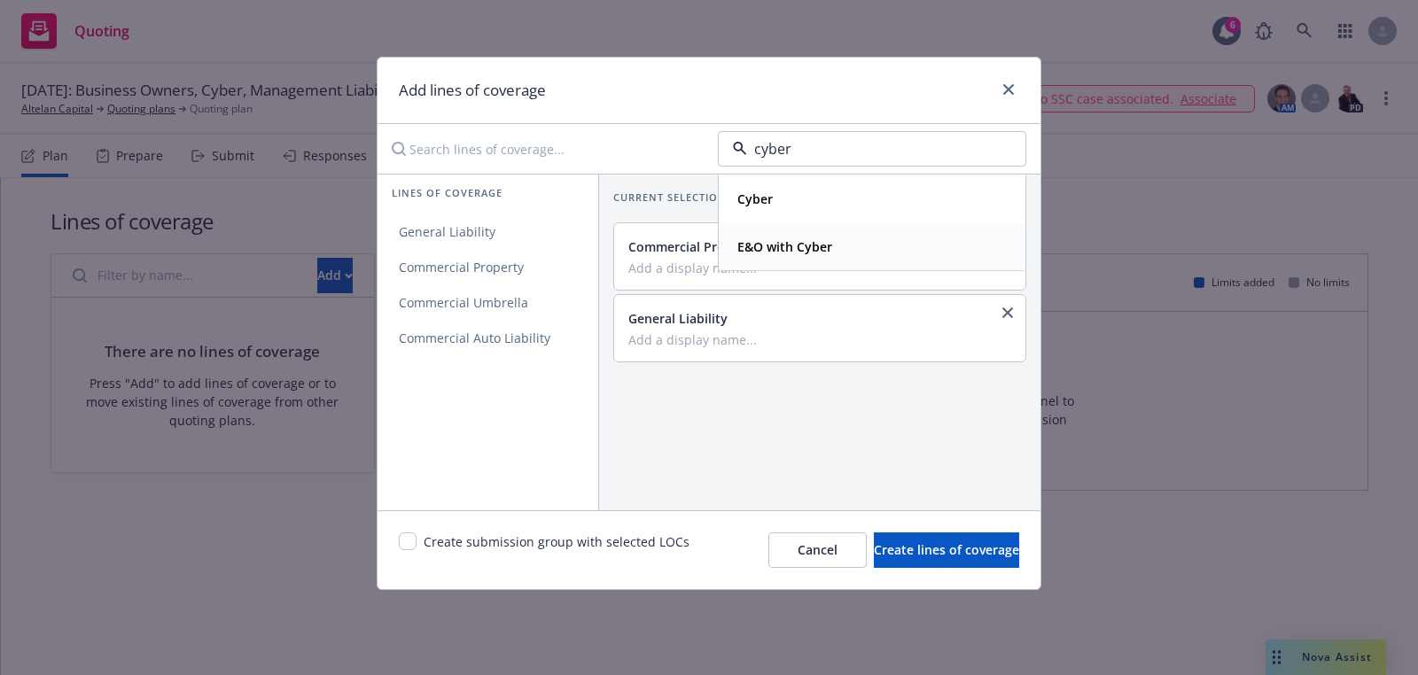
click at [805, 198] on div "Cyber" at bounding box center [872, 199] width 284 height 26
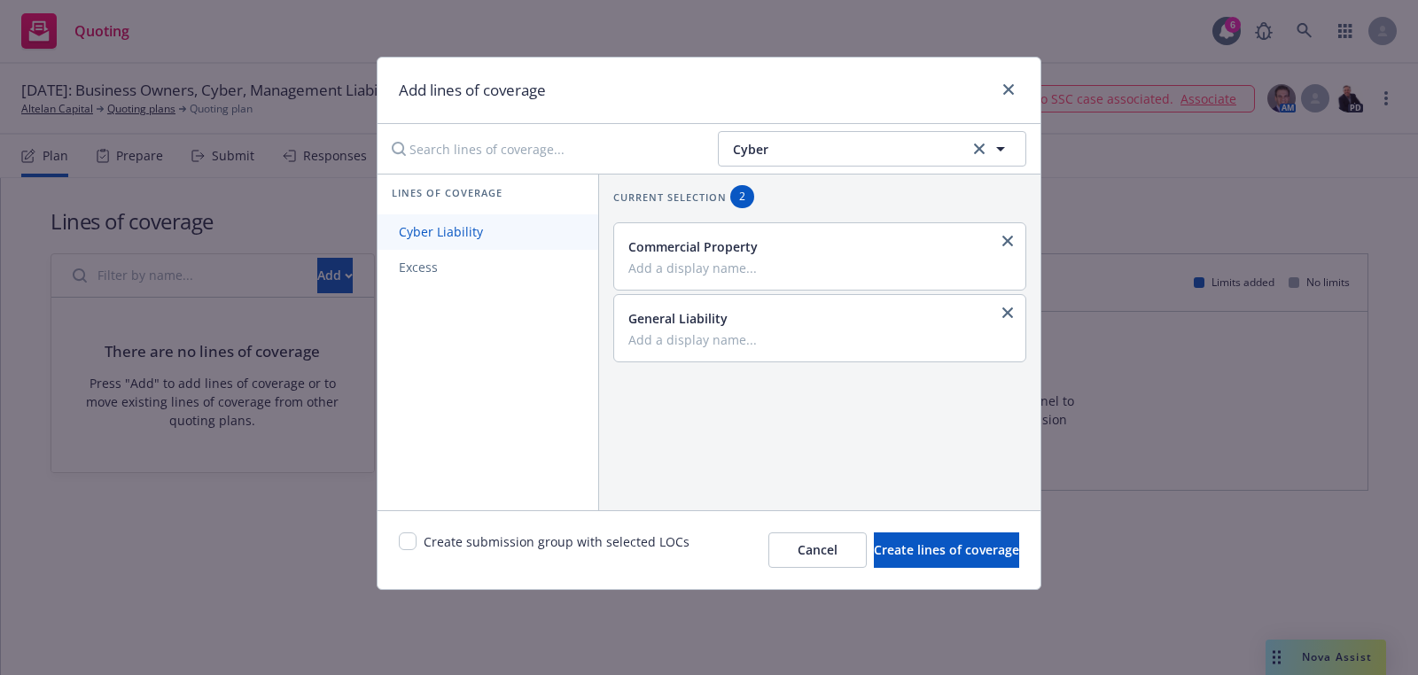
click at [505, 231] on link "Cyber Liability" at bounding box center [487, 231] width 221 height 35
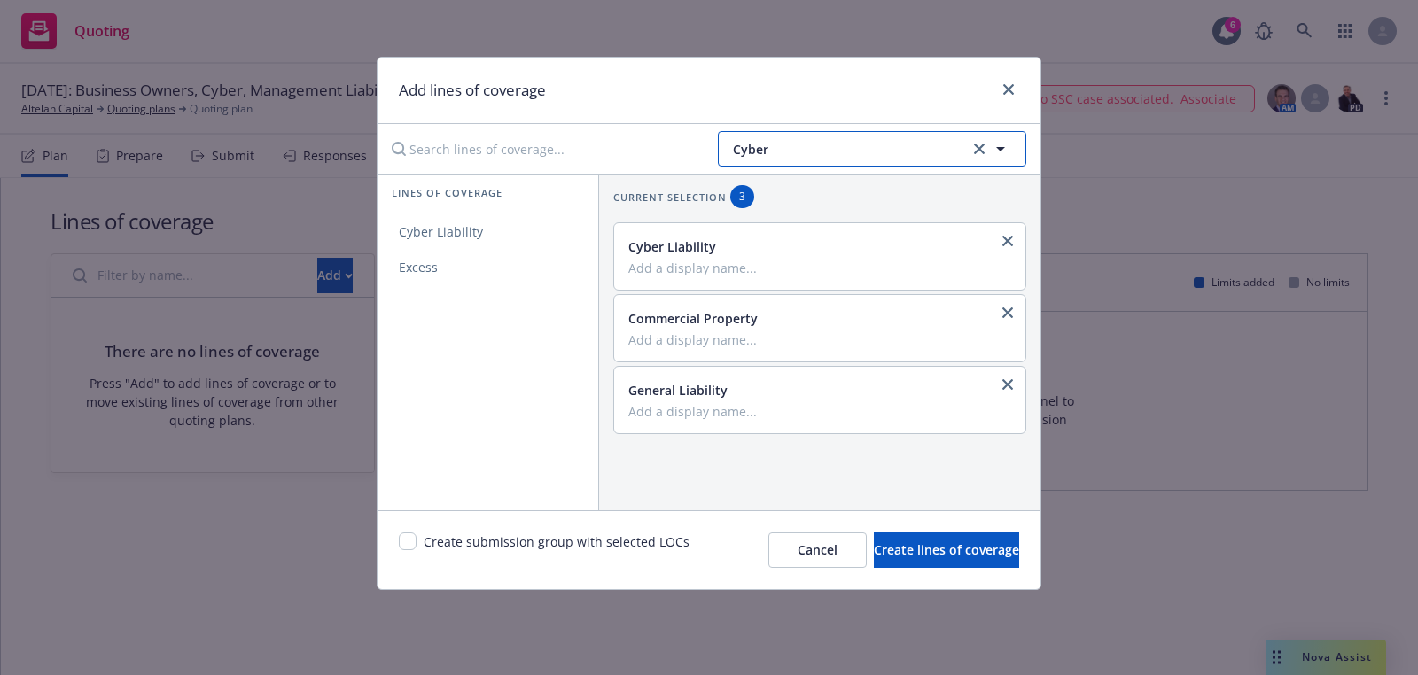
click at [918, 136] on button "Cyber" at bounding box center [872, 148] width 308 height 35
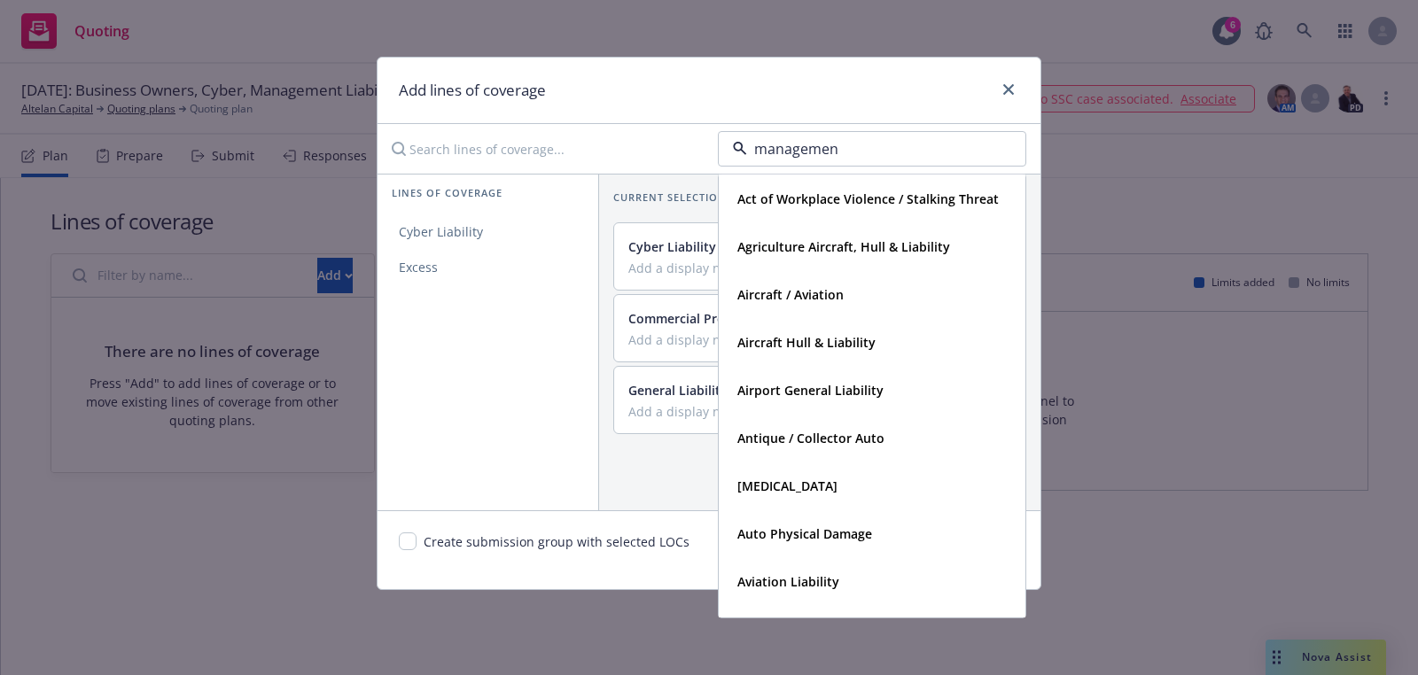
type input "management"
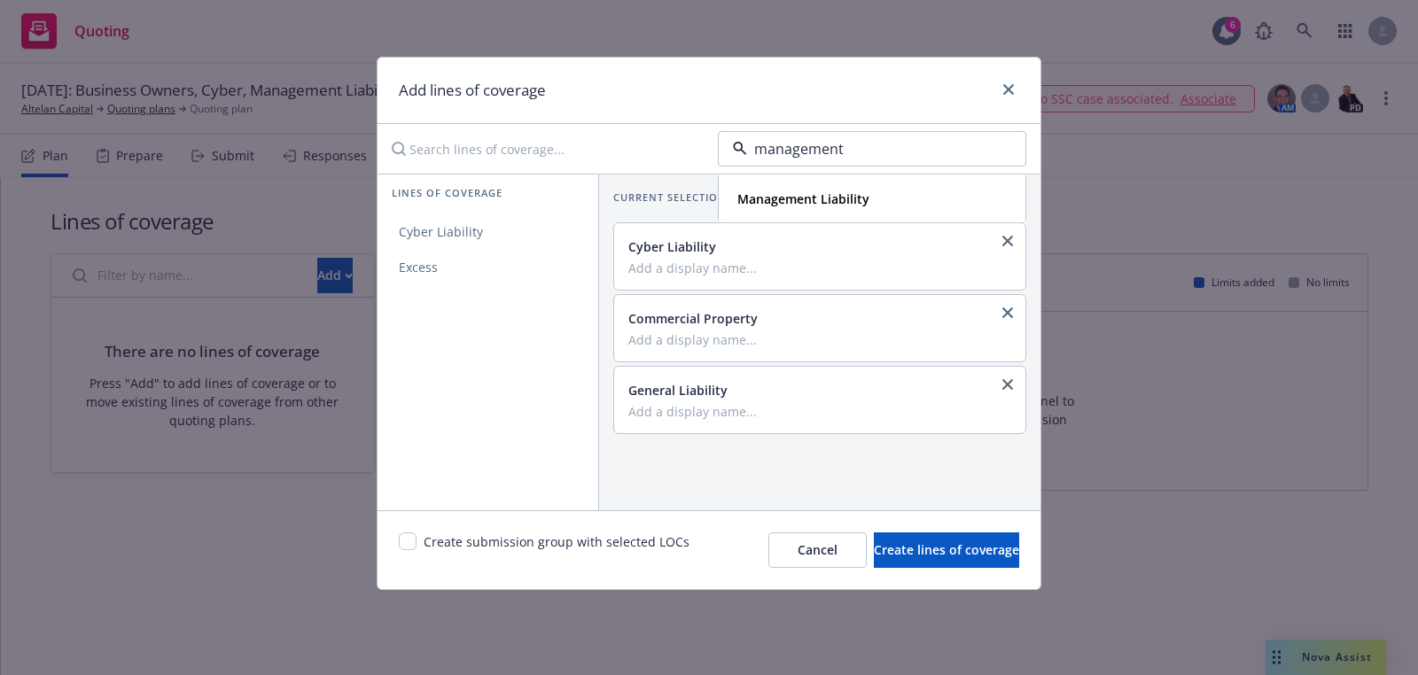
click at [825, 198] on strong "Management Liability" at bounding box center [803, 199] width 132 height 17
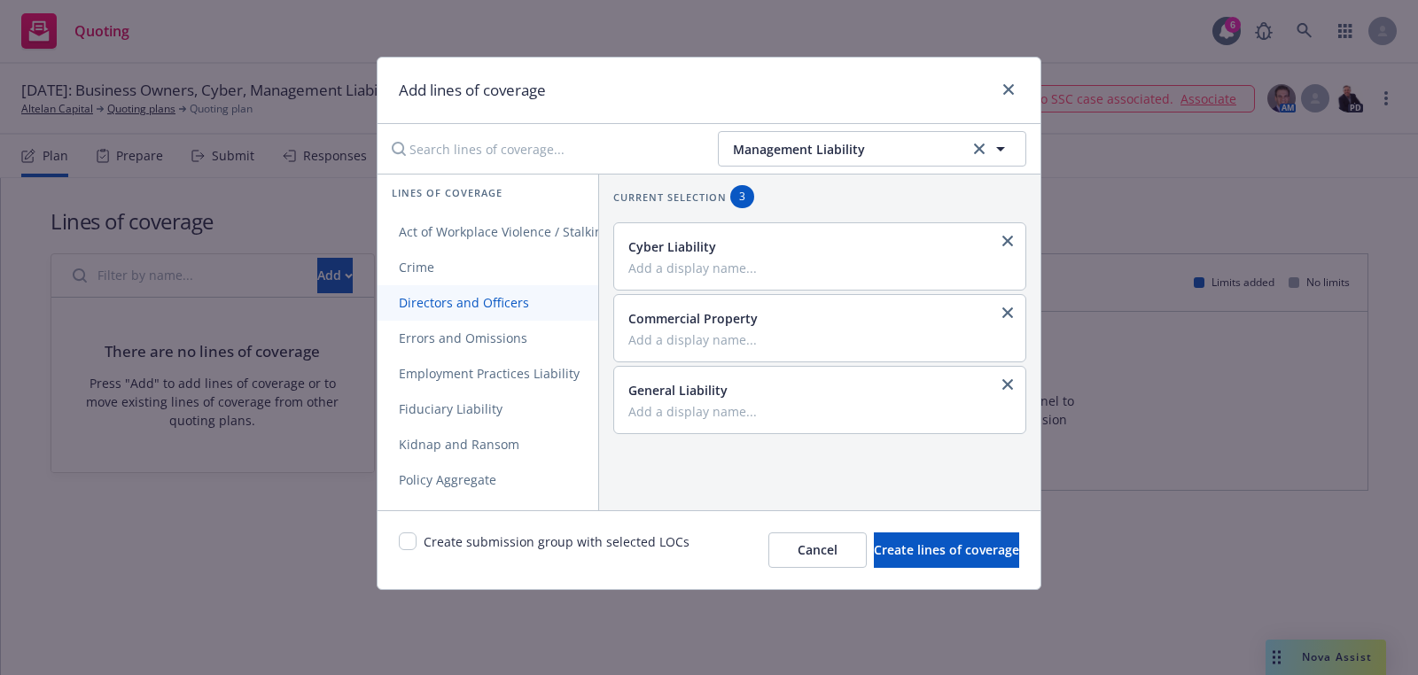
click at [498, 315] on link "Directors and Officers" at bounding box center [525, 302] width 296 height 35
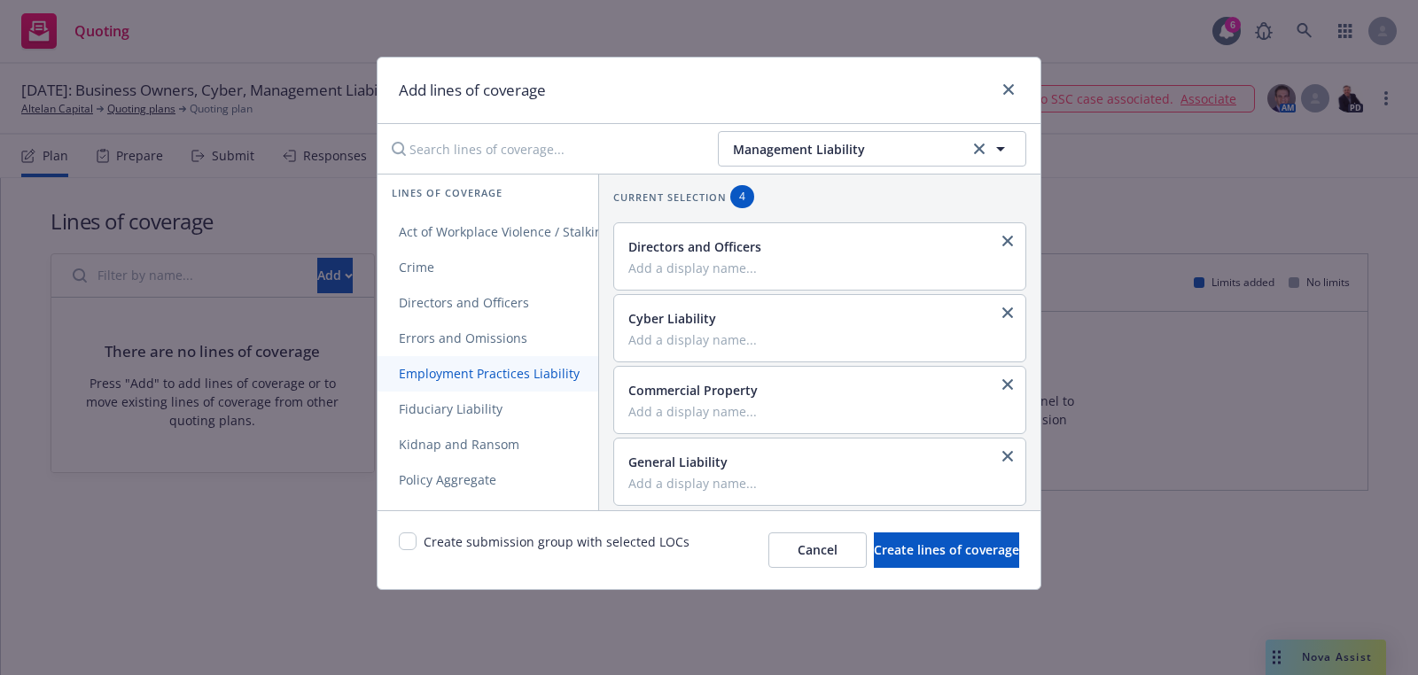
click at [497, 368] on span "Employment Practices Liability" at bounding box center [488, 373] width 223 height 17
click at [489, 402] on span "Fiduciary Liability" at bounding box center [450, 409] width 146 height 17
click at [410, 534] on input "checkbox" at bounding box center [408, 542] width 18 height 18
checkbox input "true"
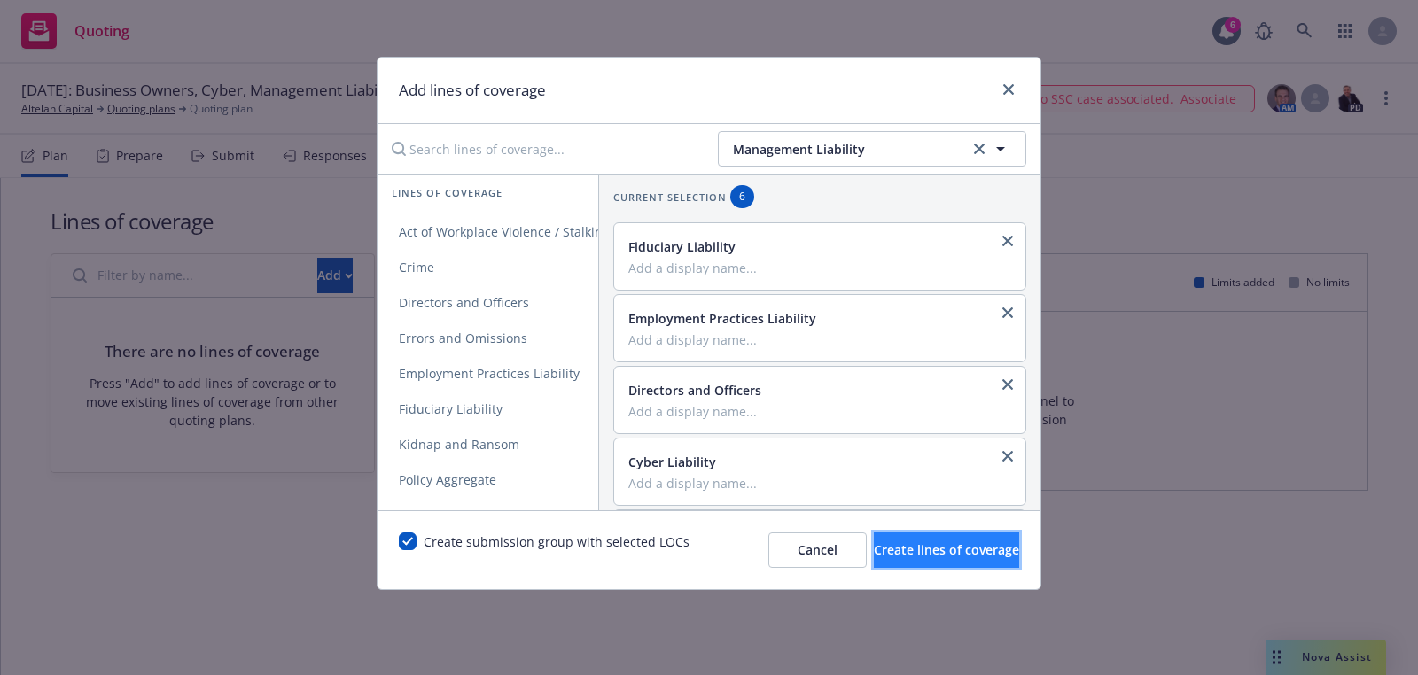
click at [874, 549] on span "Create lines of coverage" at bounding box center [946, 549] width 145 height 17
